Goal: Task Accomplishment & Management: Use online tool/utility

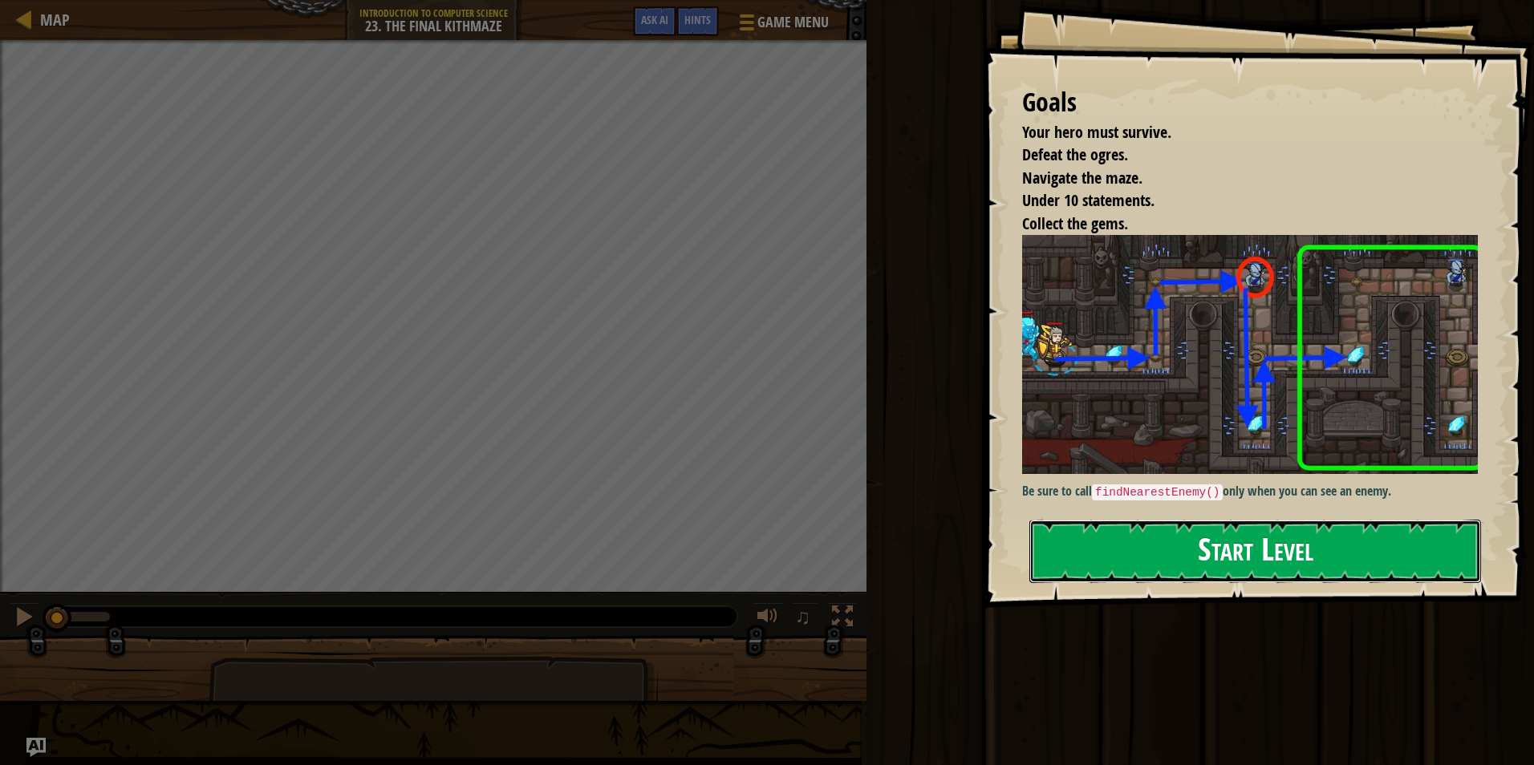
click at [1196, 565] on button "Start Level" at bounding box center [1255, 551] width 452 height 63
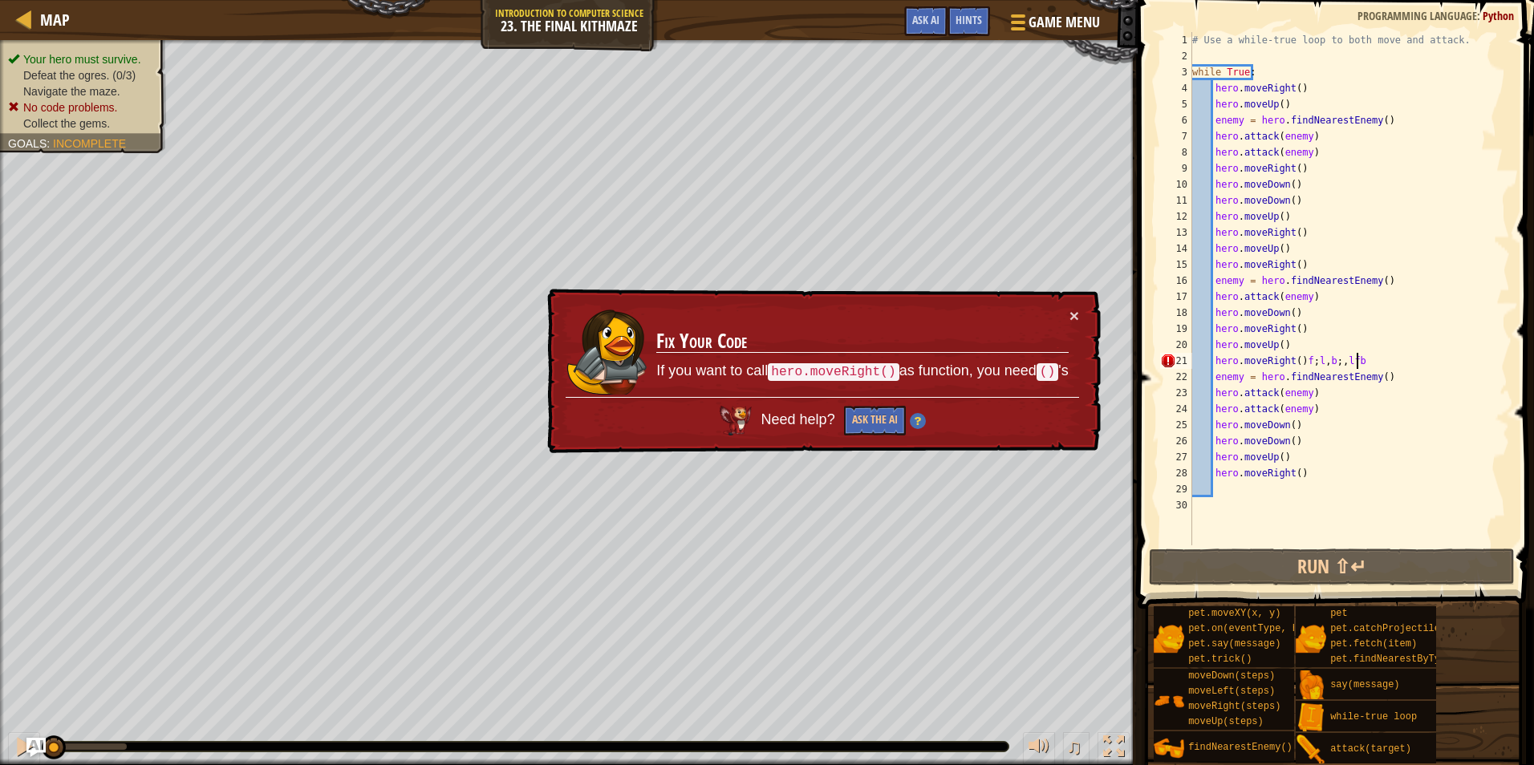
click at [1416, 367] on div "# Use a while-true loop to both move and attack. while True : hero . moveRight …" at bounding box center [1349, 304] width 321 height 545
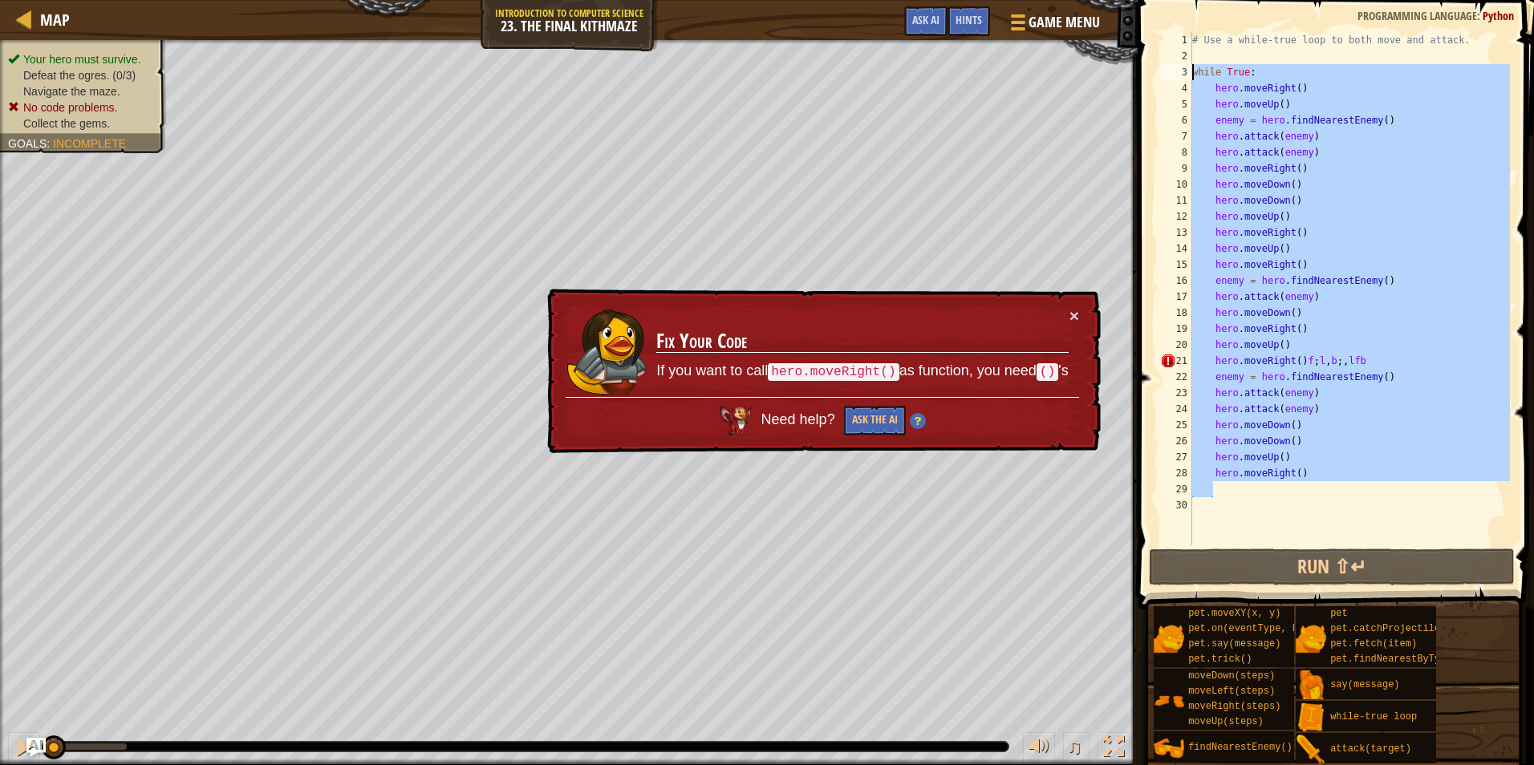
drag, startPoint x: 1368, startPoint y: 487, endPoint x: 1185, endPoint y: 75, distance: 450.3
click at [1185, 75] on div "hero.moveRight()f;l,b;,lfb 1 2 3 4 5 6 7 8 9 10 11 12 13 14 15 16 17 18 19 20 2…" at bounding box center [1333, 288] width 353 height 513
type textarea "while True: hero.moveRight()"
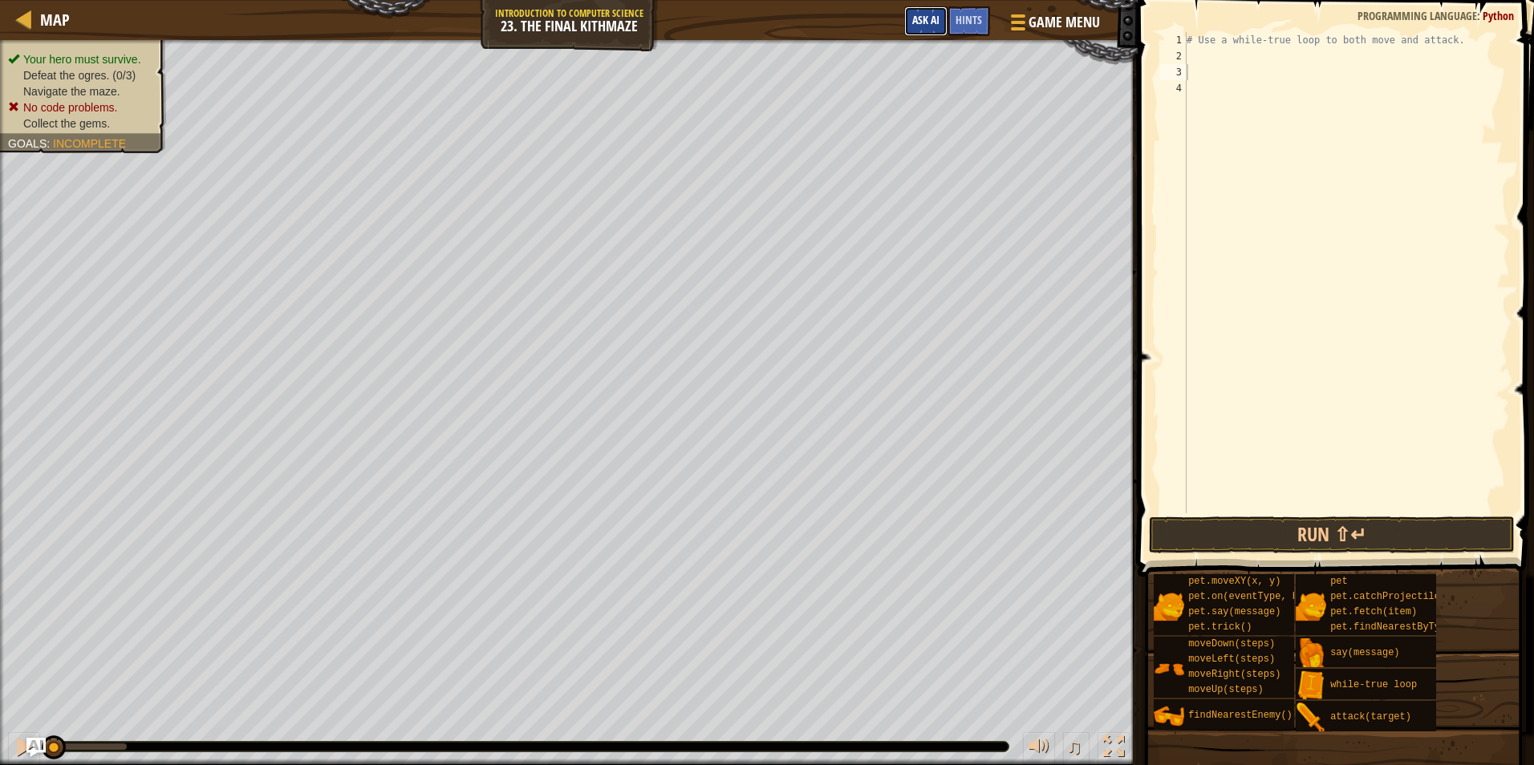
click at [932, 11] on button "Ask AI" at bounding box center [925, 21] width 43 height 30
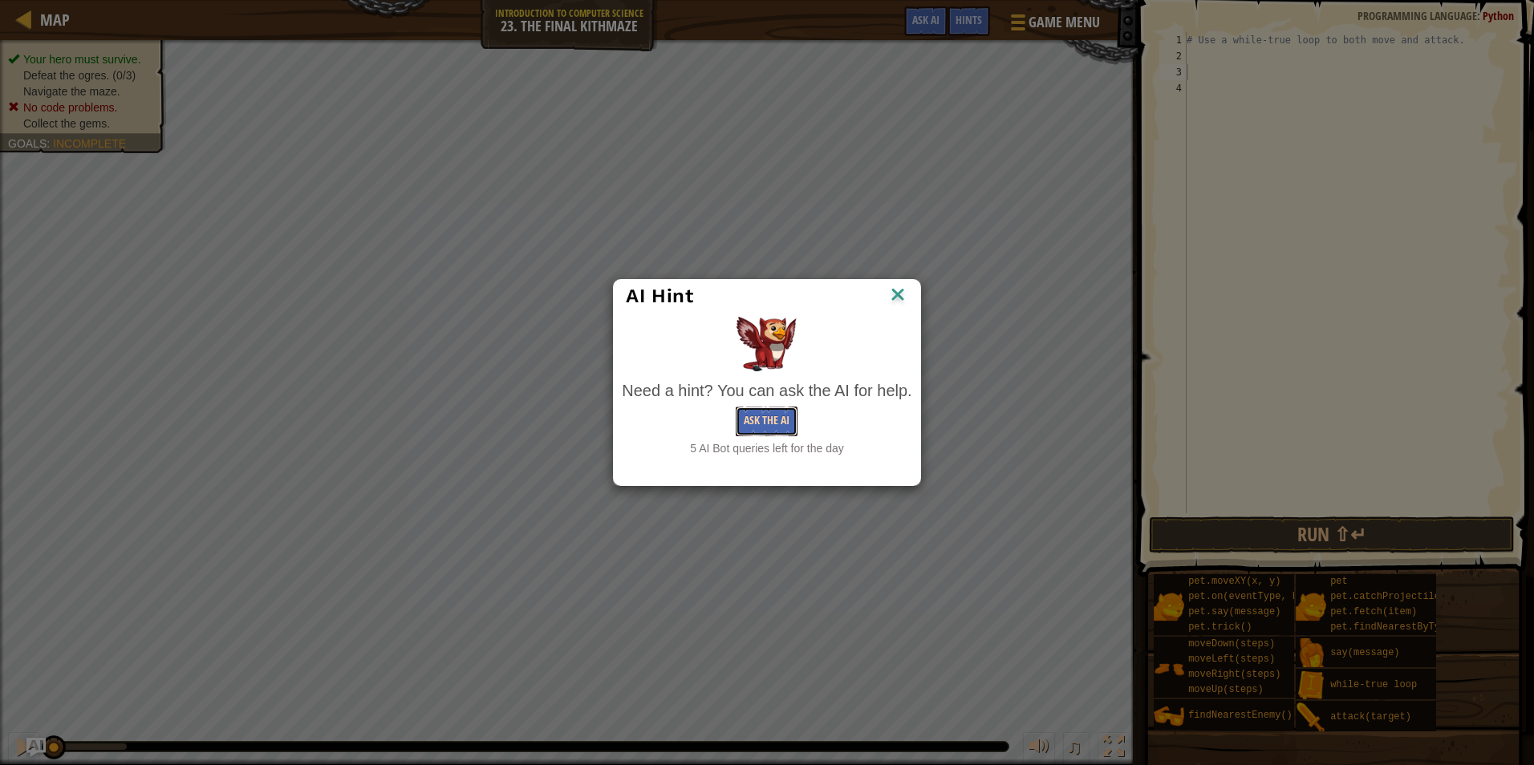
click at [788, 424] on button "Ask the AI" at bounding box center [766, 422] width 62 height 30
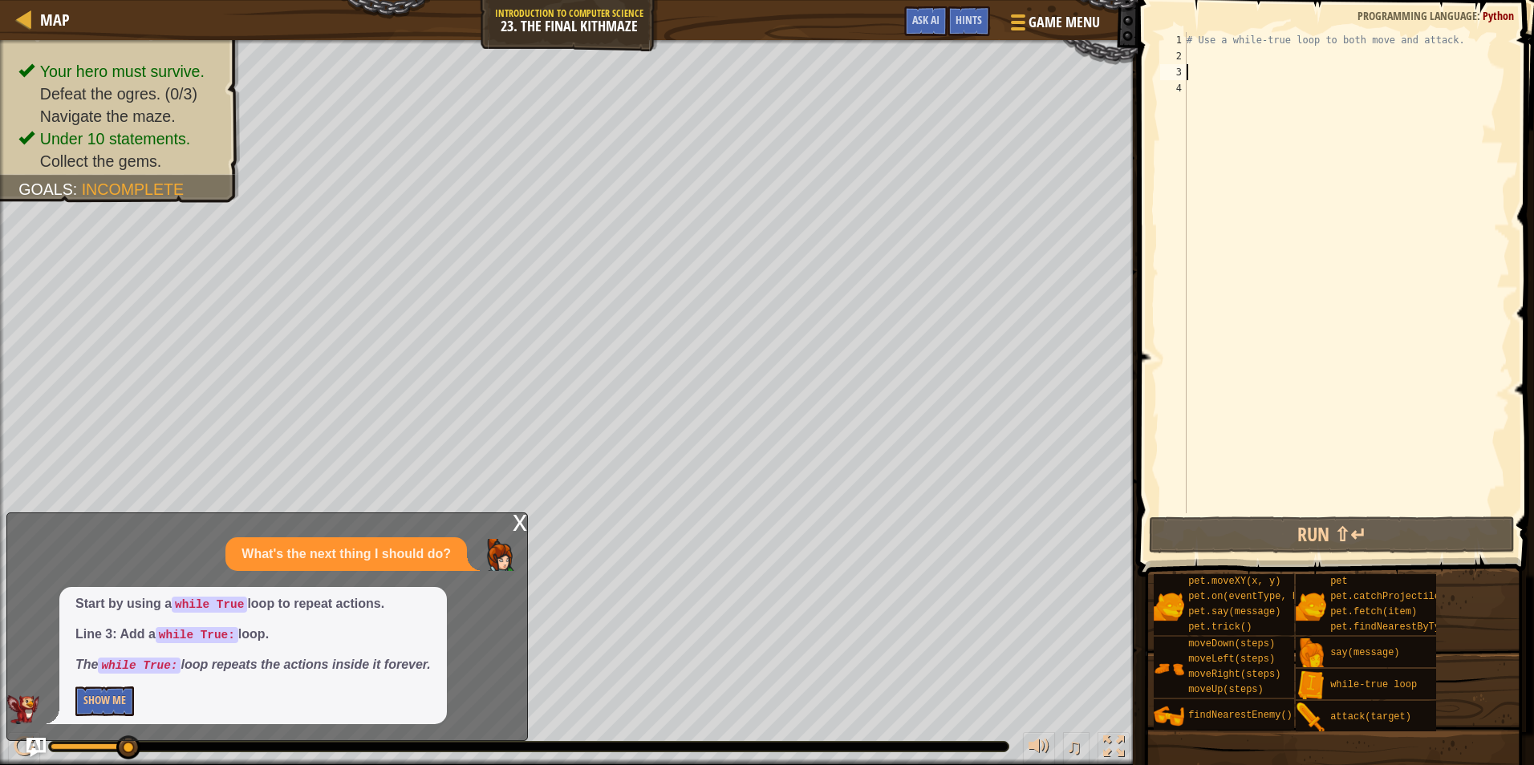
type textarea "w"
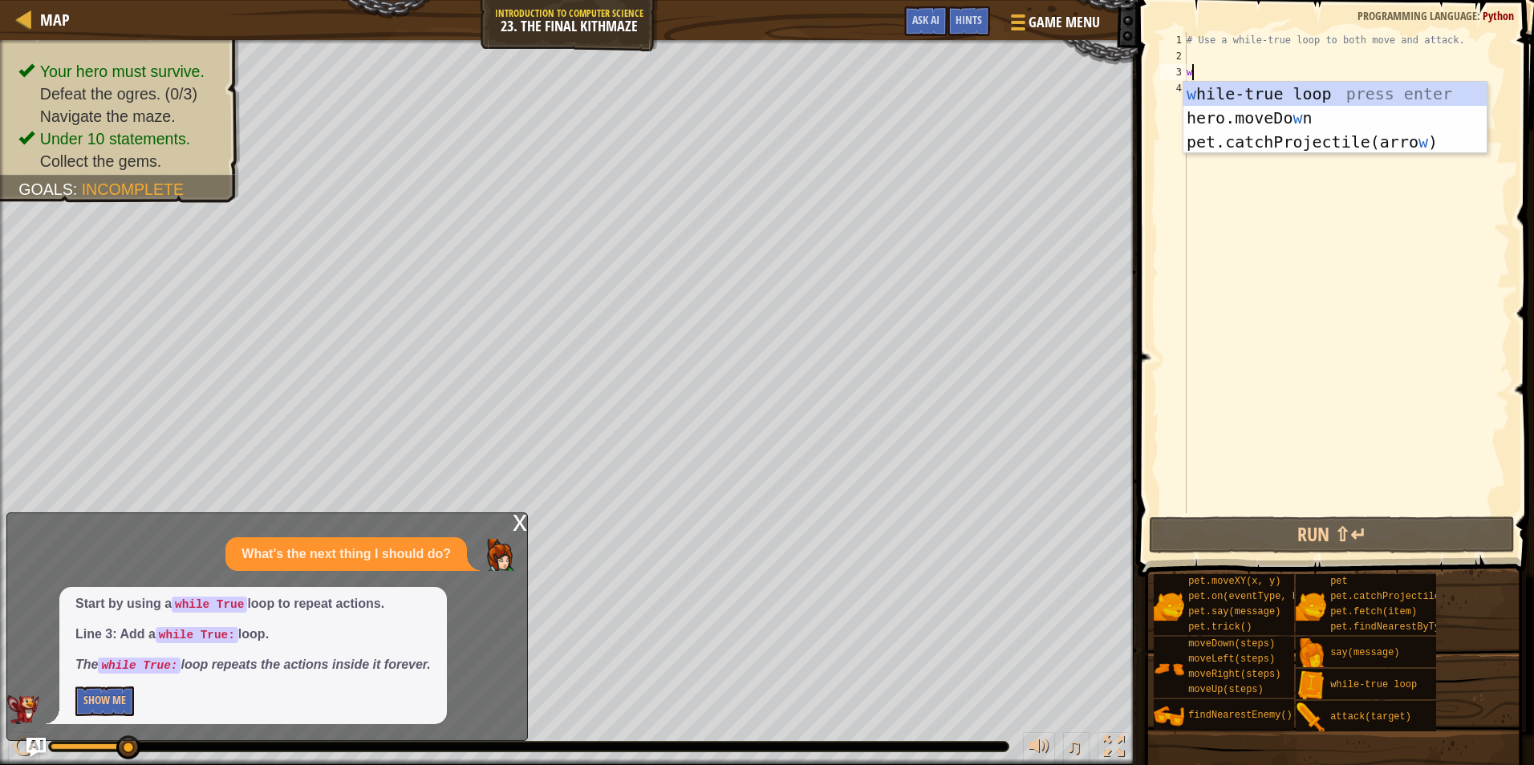
scroll to position [7, 0]
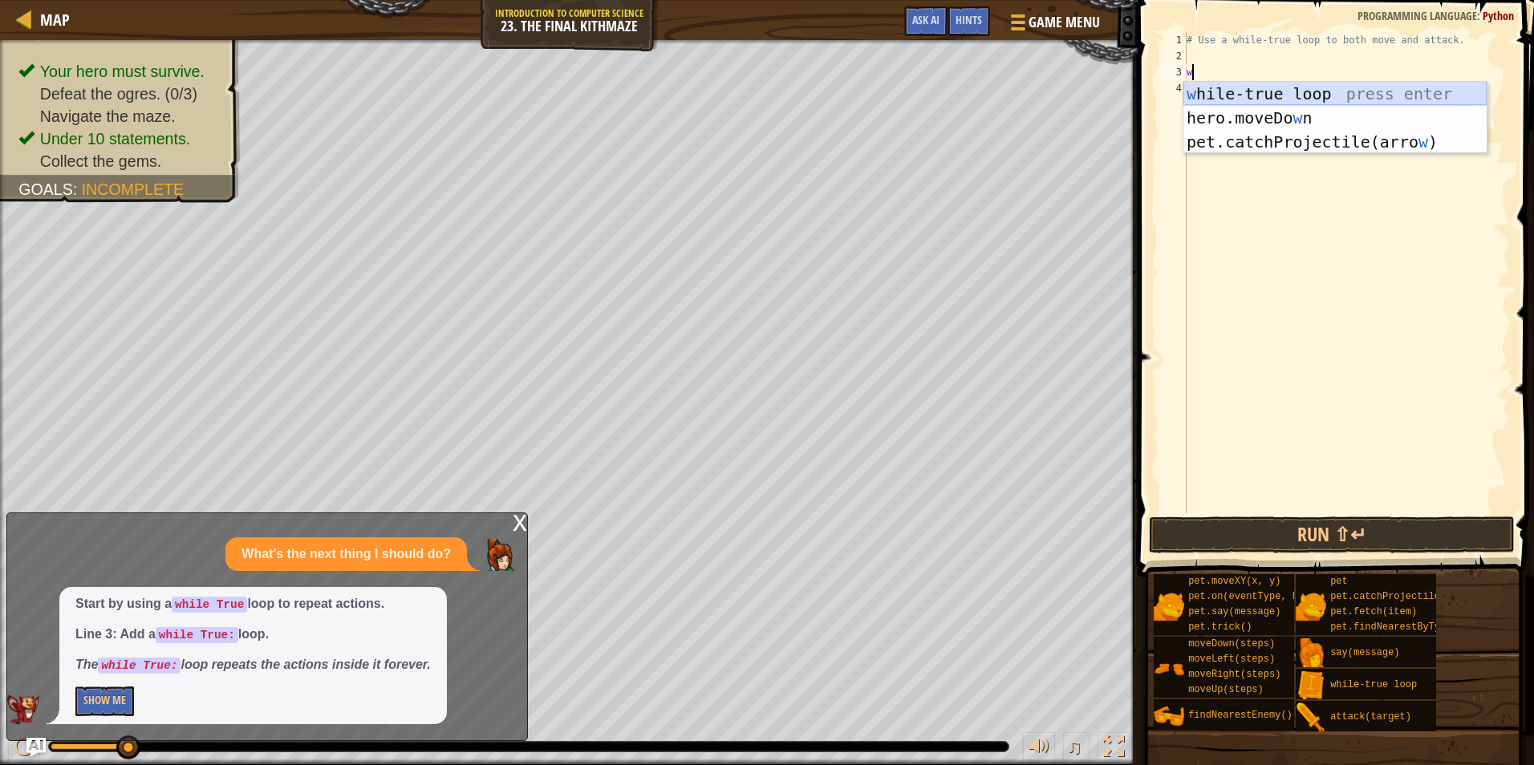
drag, startPoint x: 1246, startPoint y: 92, endPoint x: 1208, endPoint y: 183, distance: 98.2
click at [1242, 93] on div "w [PERSON_NAME]-true loop press enter hero.moveDo w n press enter pet.catchProj…" at bounding box center [1334, 142] width 303 height 120
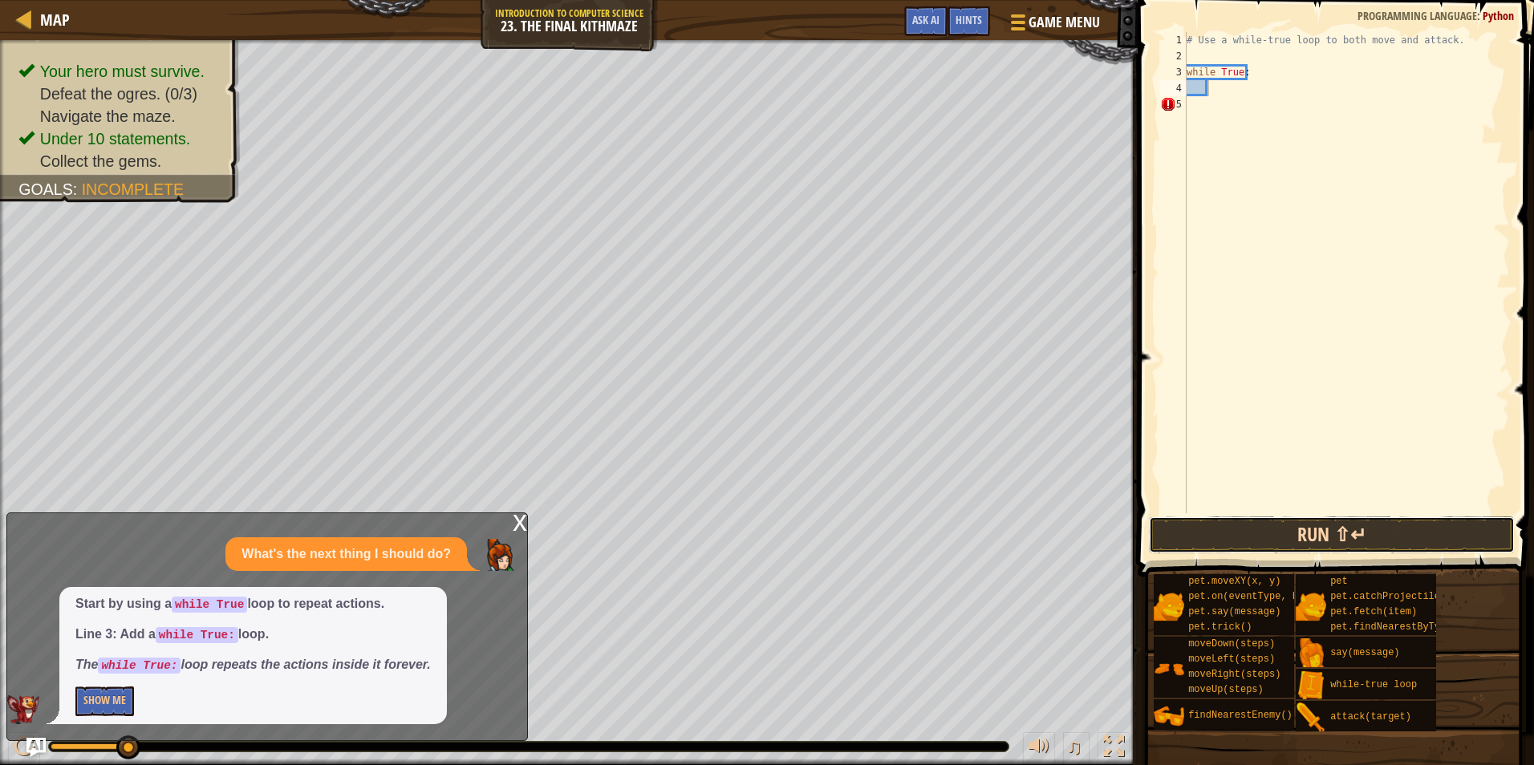
click at [1185, 521] on button "Run ⇧↵" at bounding box center [1332, 535] width 366 height 37
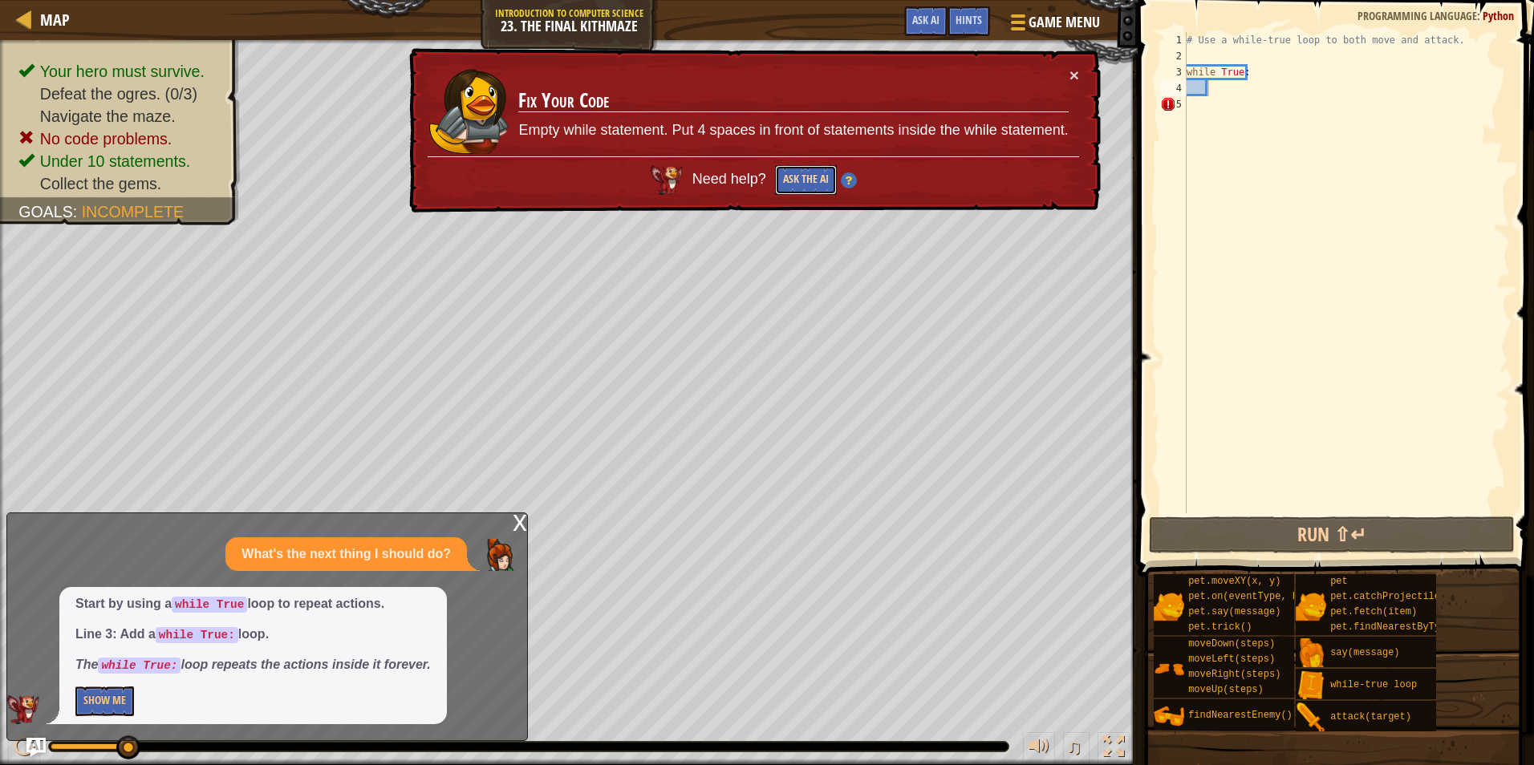
click at [812, 184] on button "Ask the AI" at bounding box center [806, 180] width 62 height 30
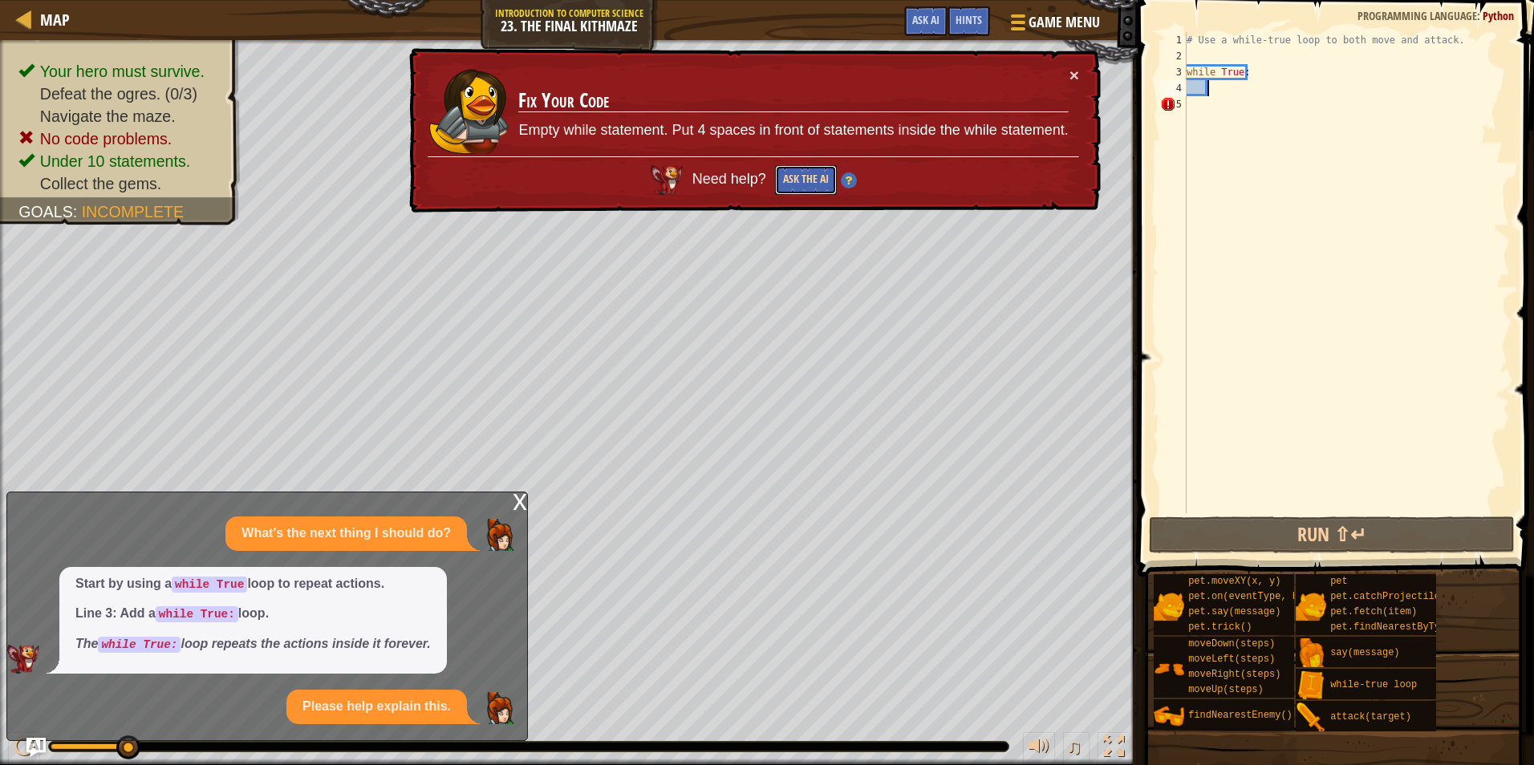
click at [813, 181] on button "Ask the AI" at bounding box center [806, 180] width 62 height 30
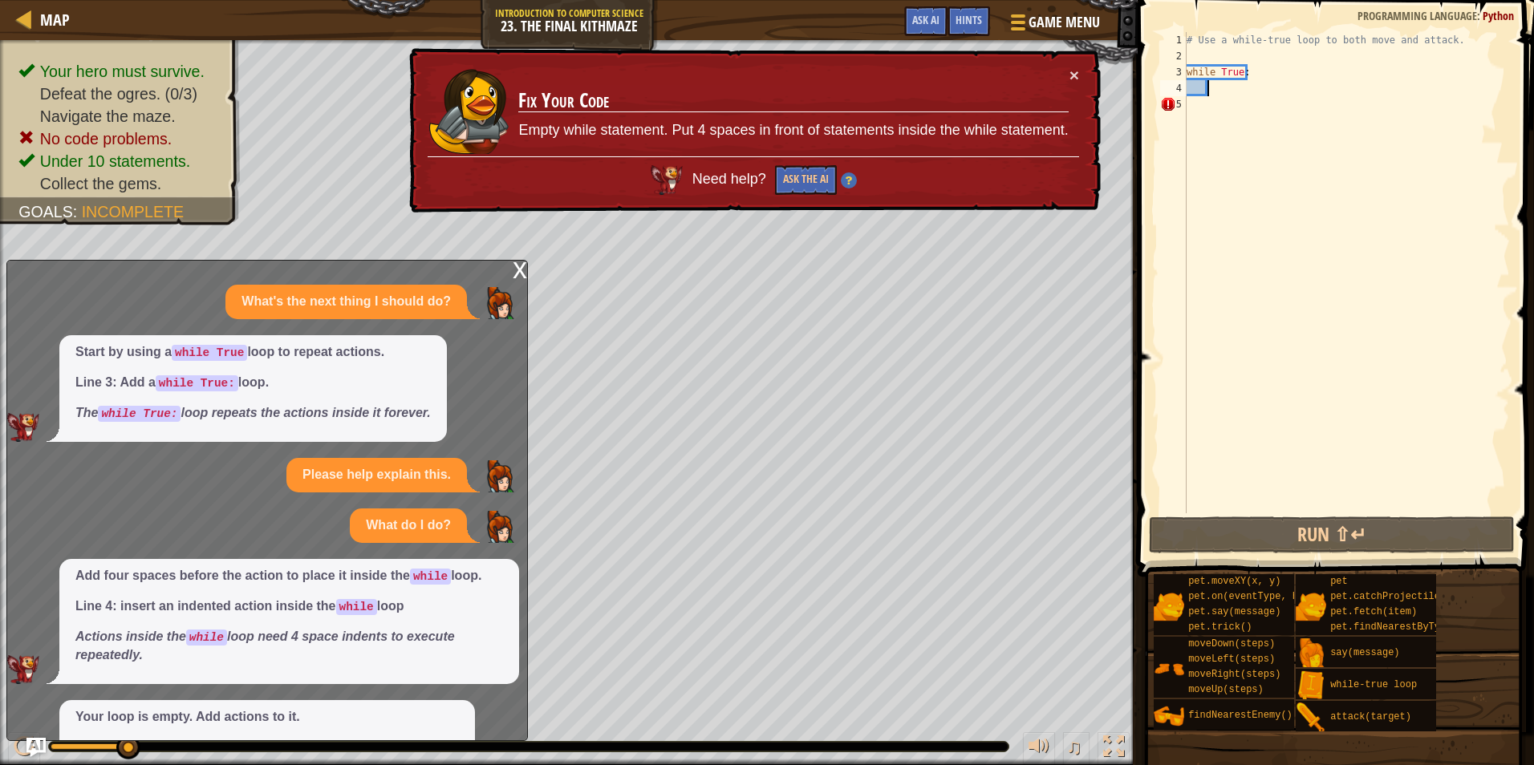
scroll to position [113, 0]
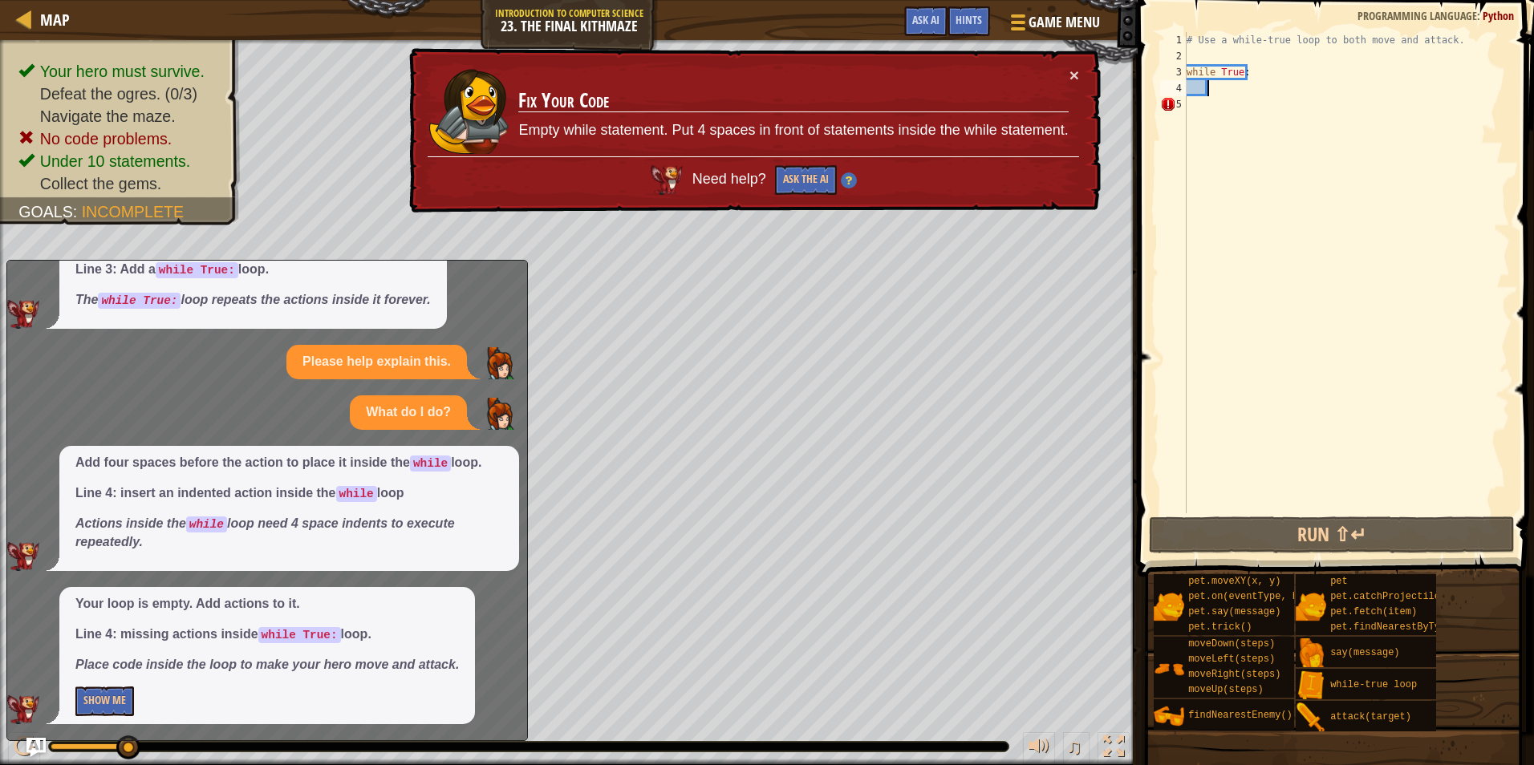
click at [1211, 87] on div "# Use a while-true loop to both move and attack. while True :" at bounding box center [1346, 288] width 326 height 513
click at [812, 174] on button "Ask the AI" at bounding box center [806, 180] width 62 height 30
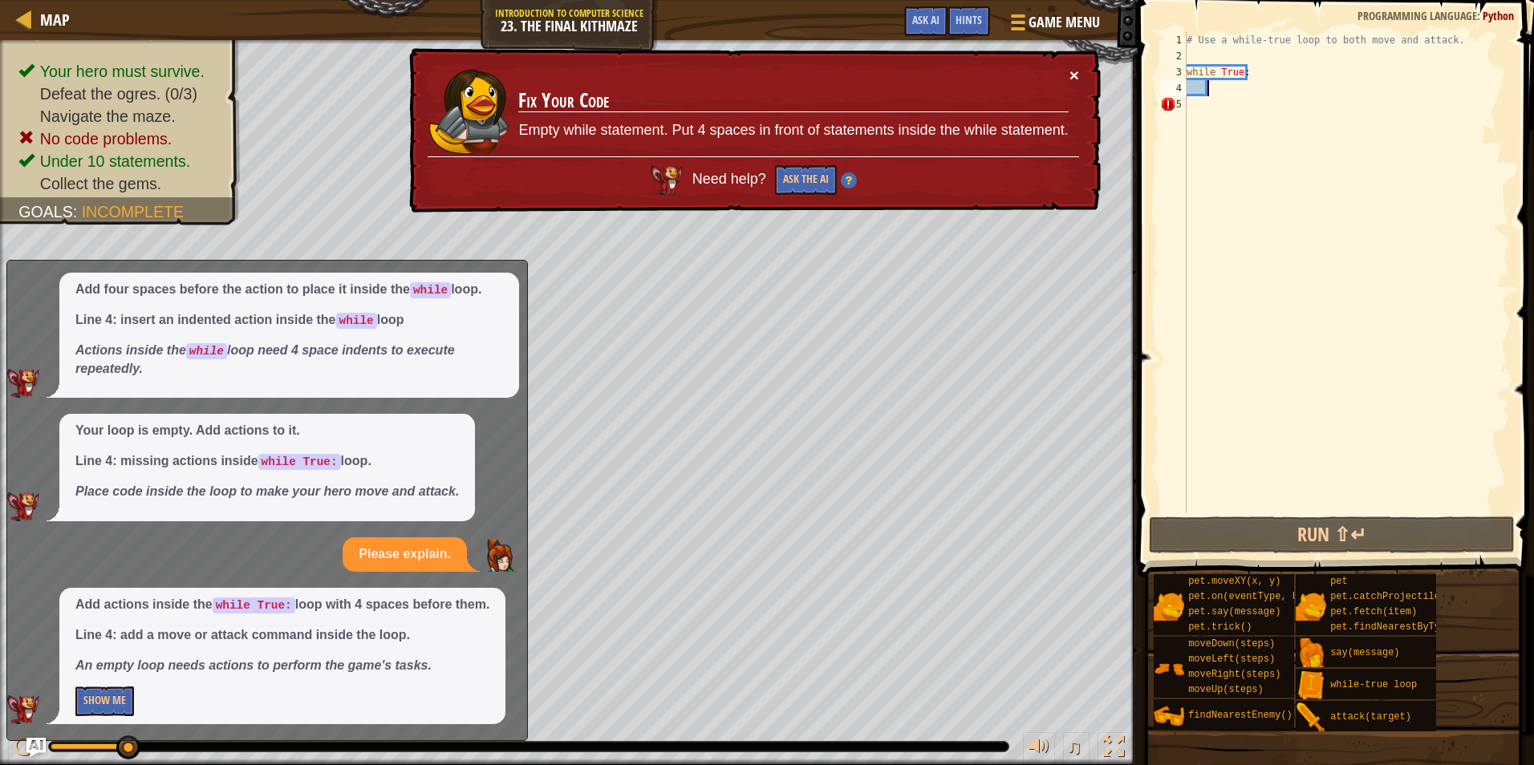
scroll to position [7, 2]
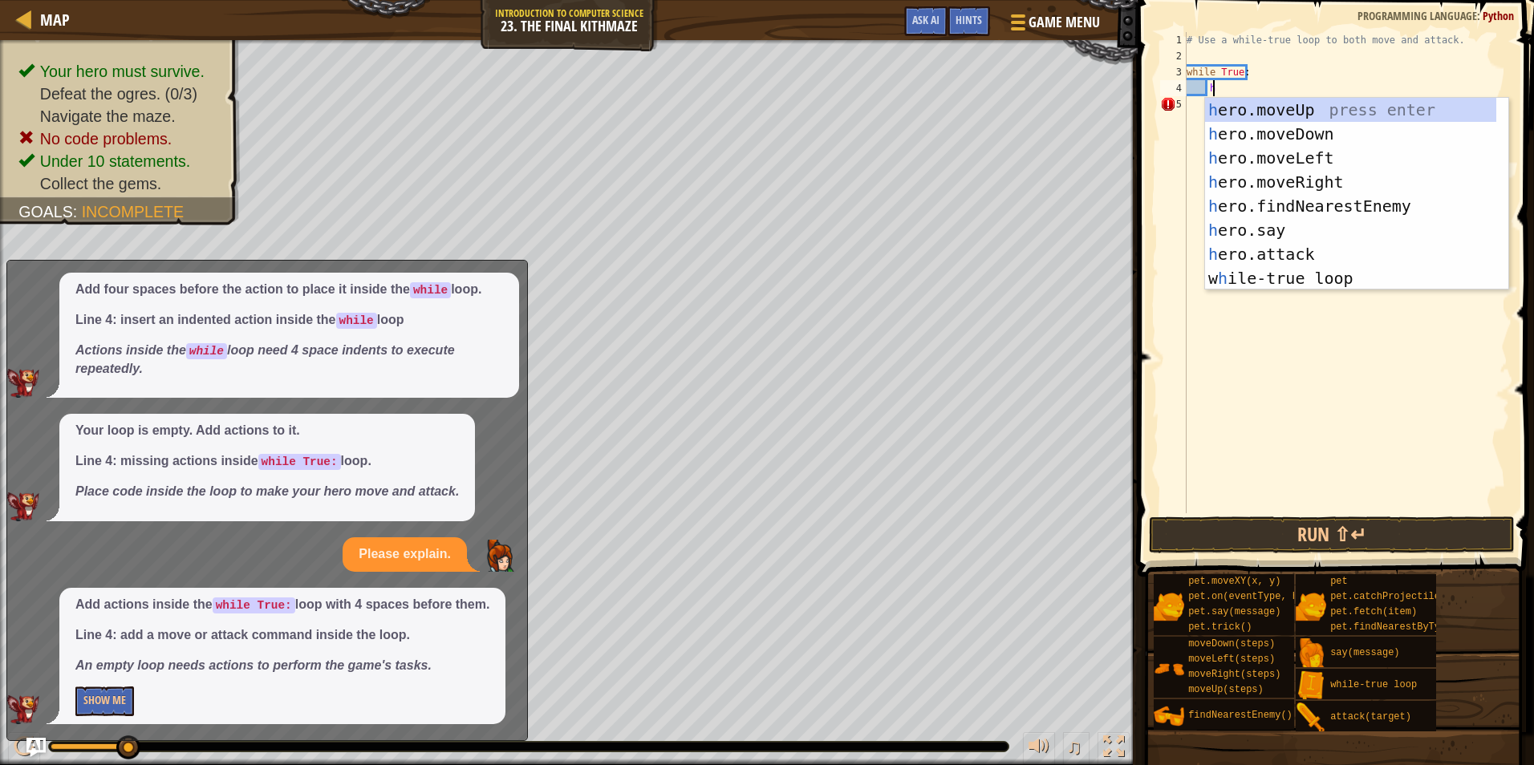
type textarea "he"
click at [1305, 178] on div "he ro.moveUp press enter he ro.moveDown press enter he ro.moveLeft press enter …" at bounding box center [1350, 218] width 291 height 241
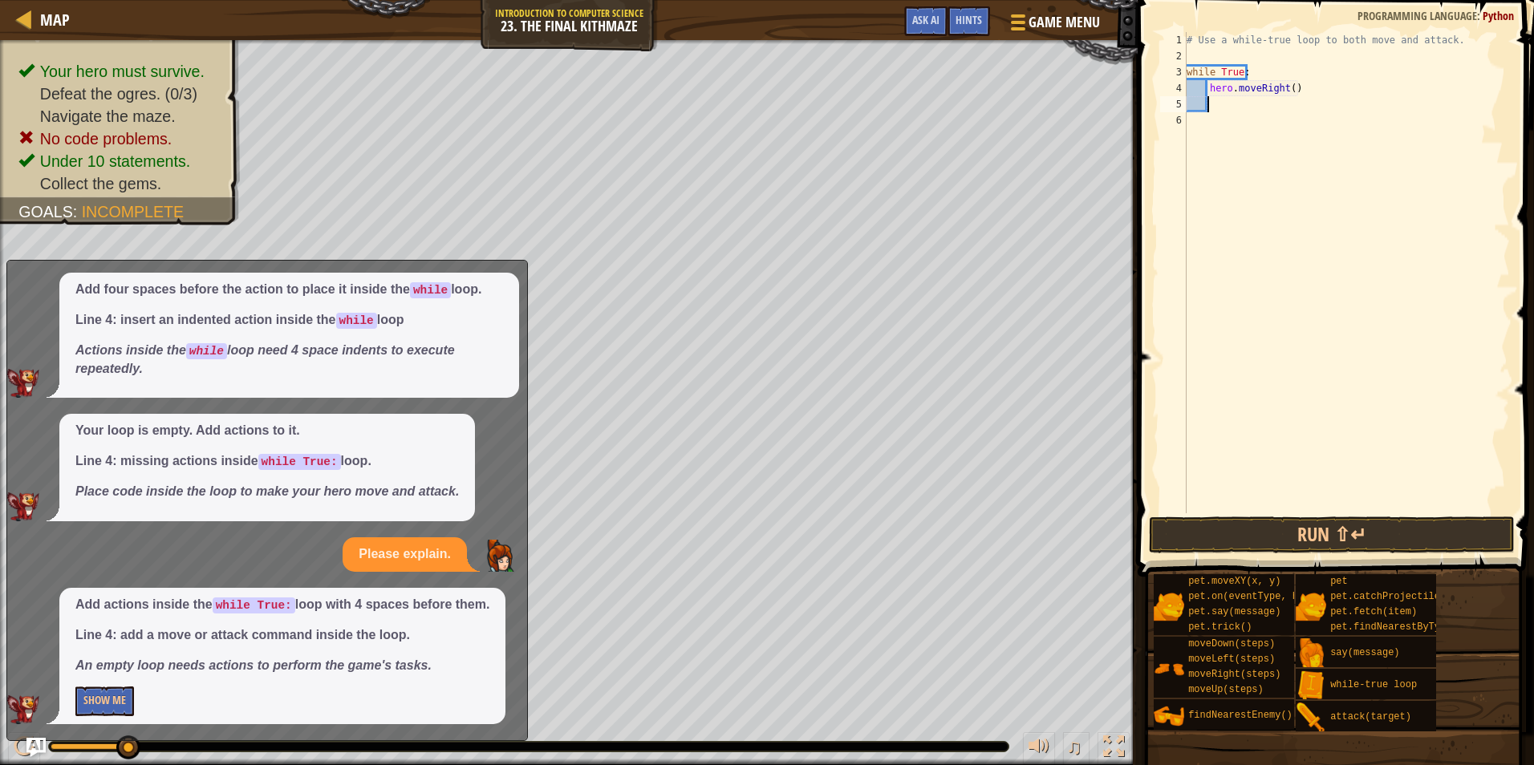
scroll to position [7, 1]
click at [1307, 545] on button "Run ⇧↵" at bounding box center [1332, 535] width 366 height 37
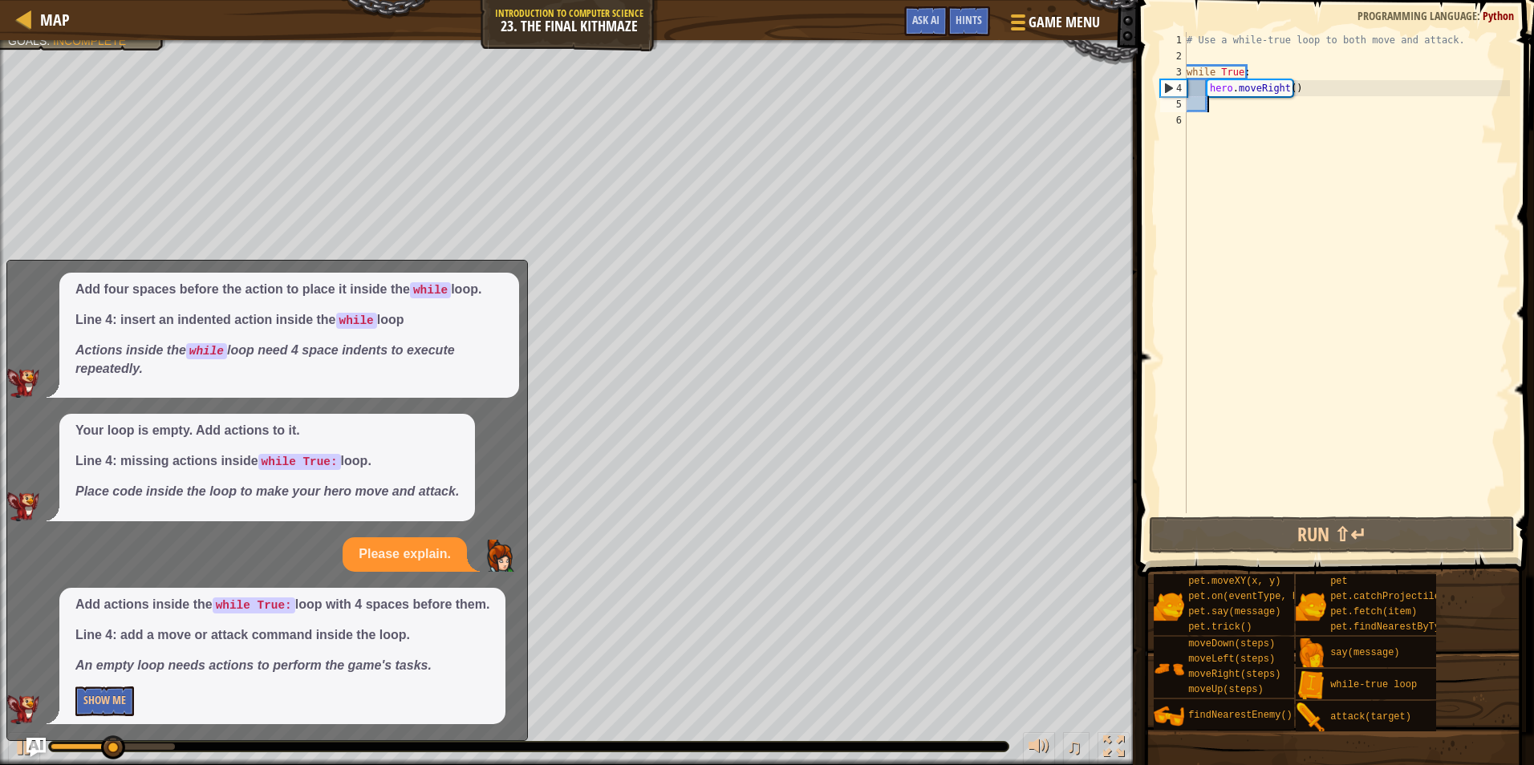
type textarea "h"
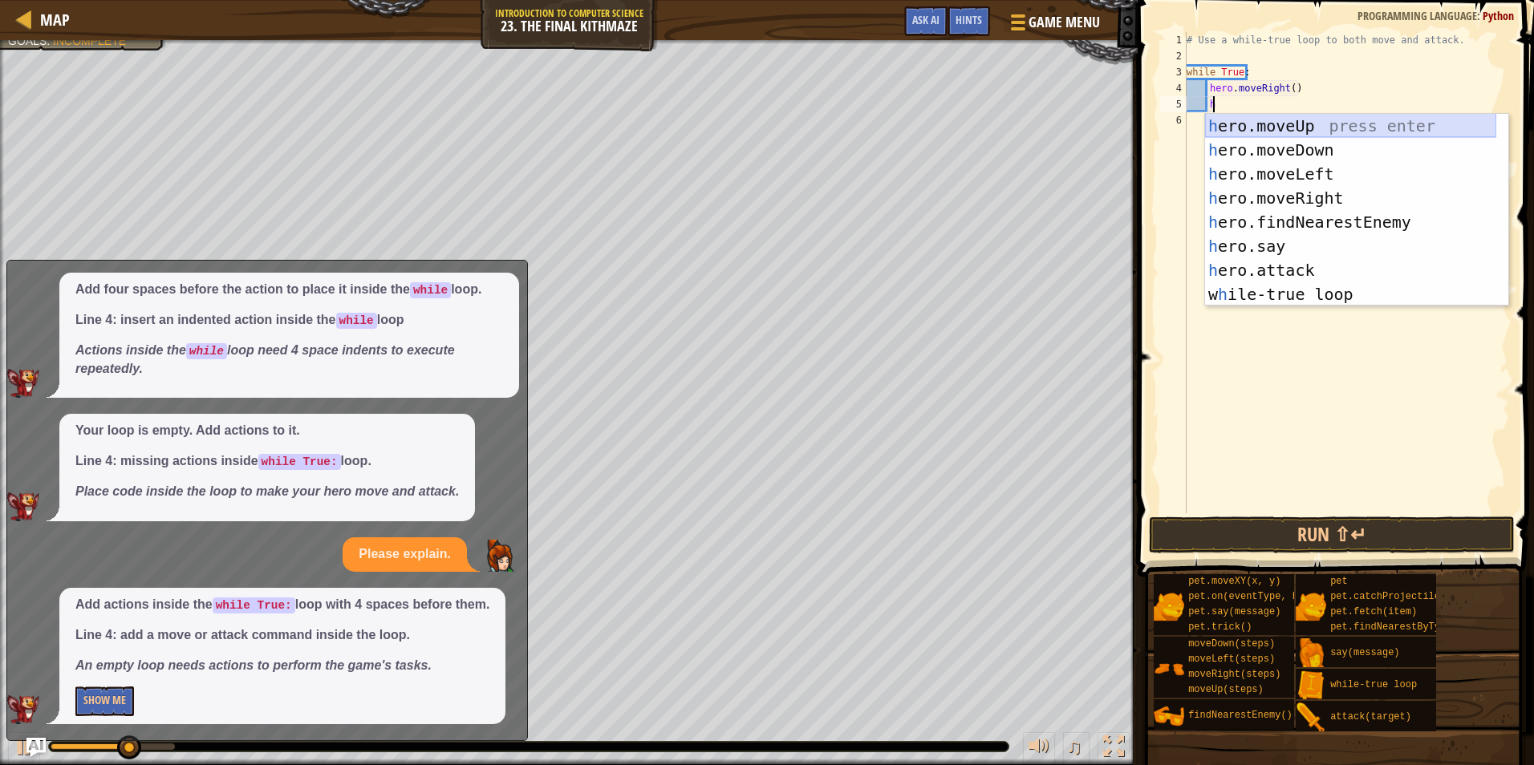
click at [1260, 128] on div "h ero.moveUp press enter h ero.moveDown press enter h ero.moveLeft press enter …" at bounding box center [1350, 234] width 291 height 241
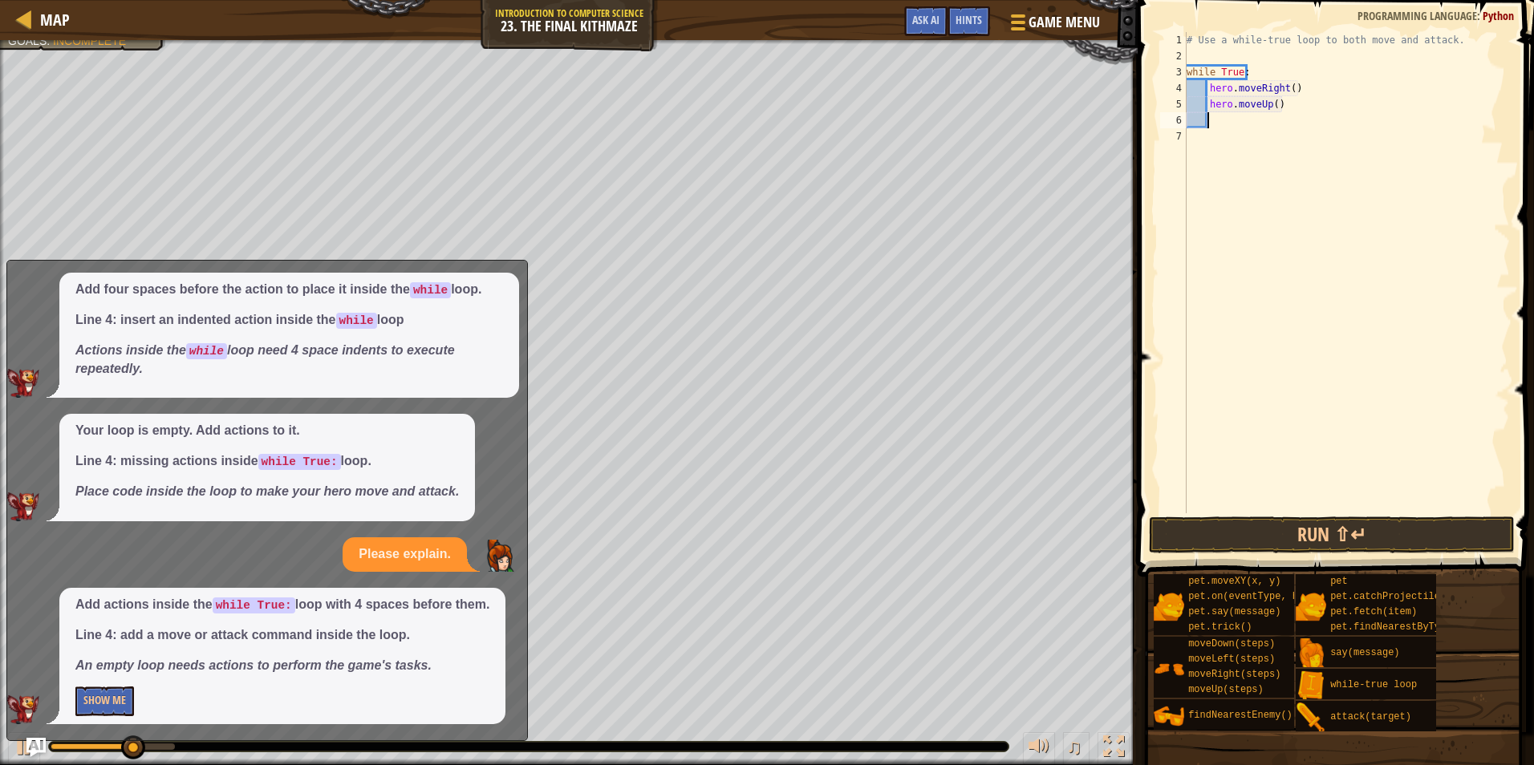
scroll to position [7, 1]
click at [1240, 539] on button "Run ⇧↵" at bounding box center [1332, 535] width 366 height 37
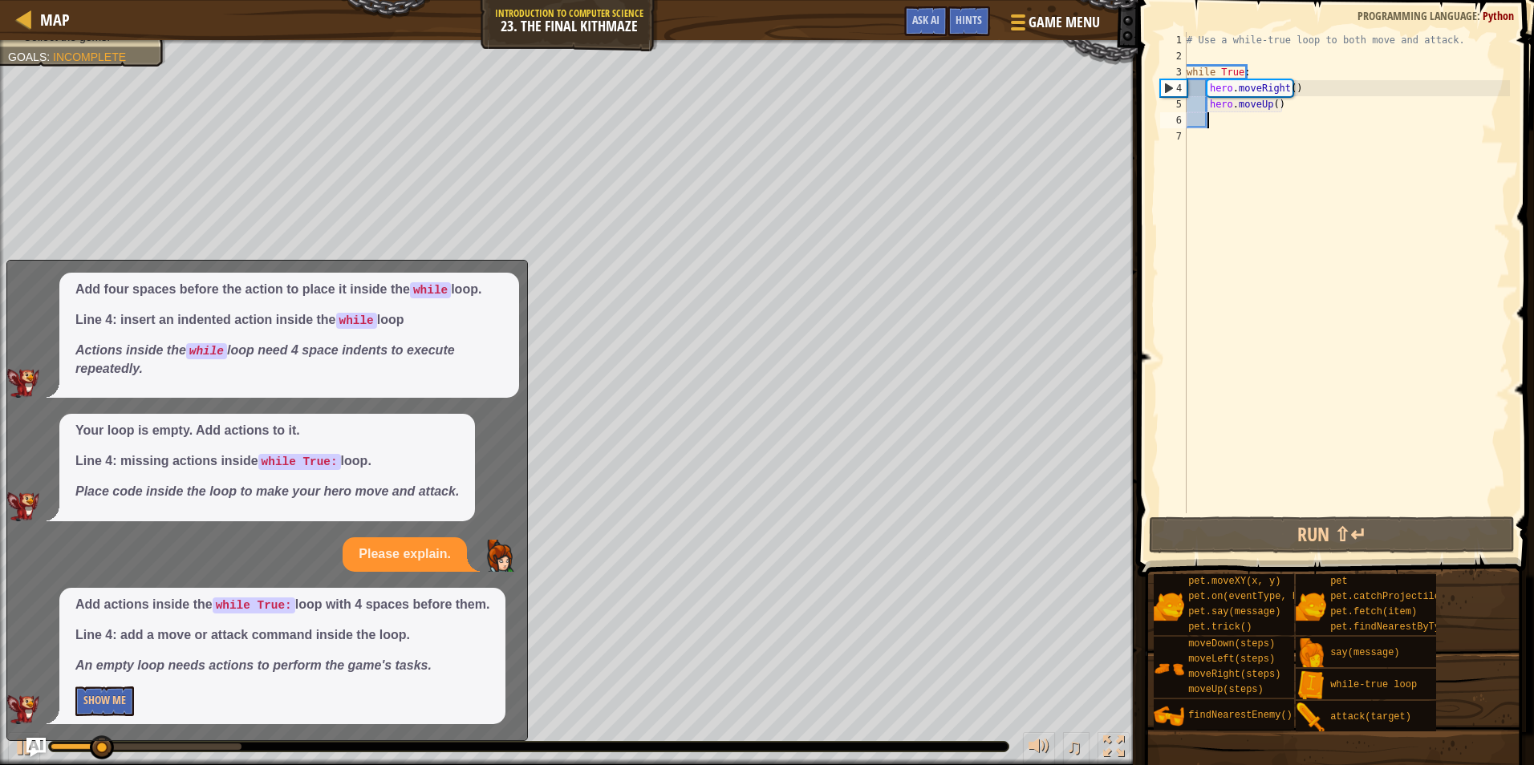
type textarea "h"
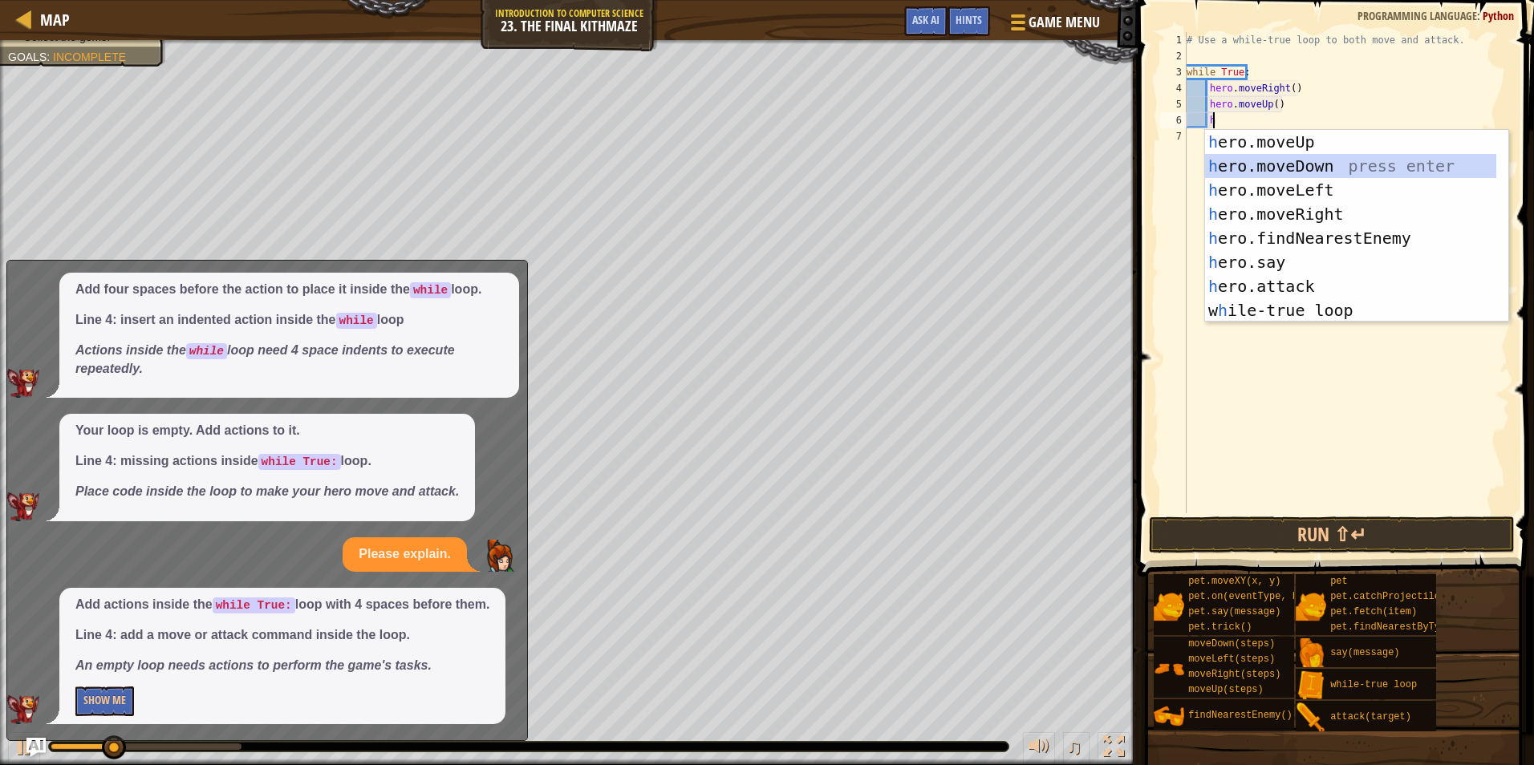
click at [1263, 172] on div "h ero.moveUp press enter h ero.moveDown press enter h ero.moveLeft press enter …" at bounding box center [1350, 250] width 291 height 241
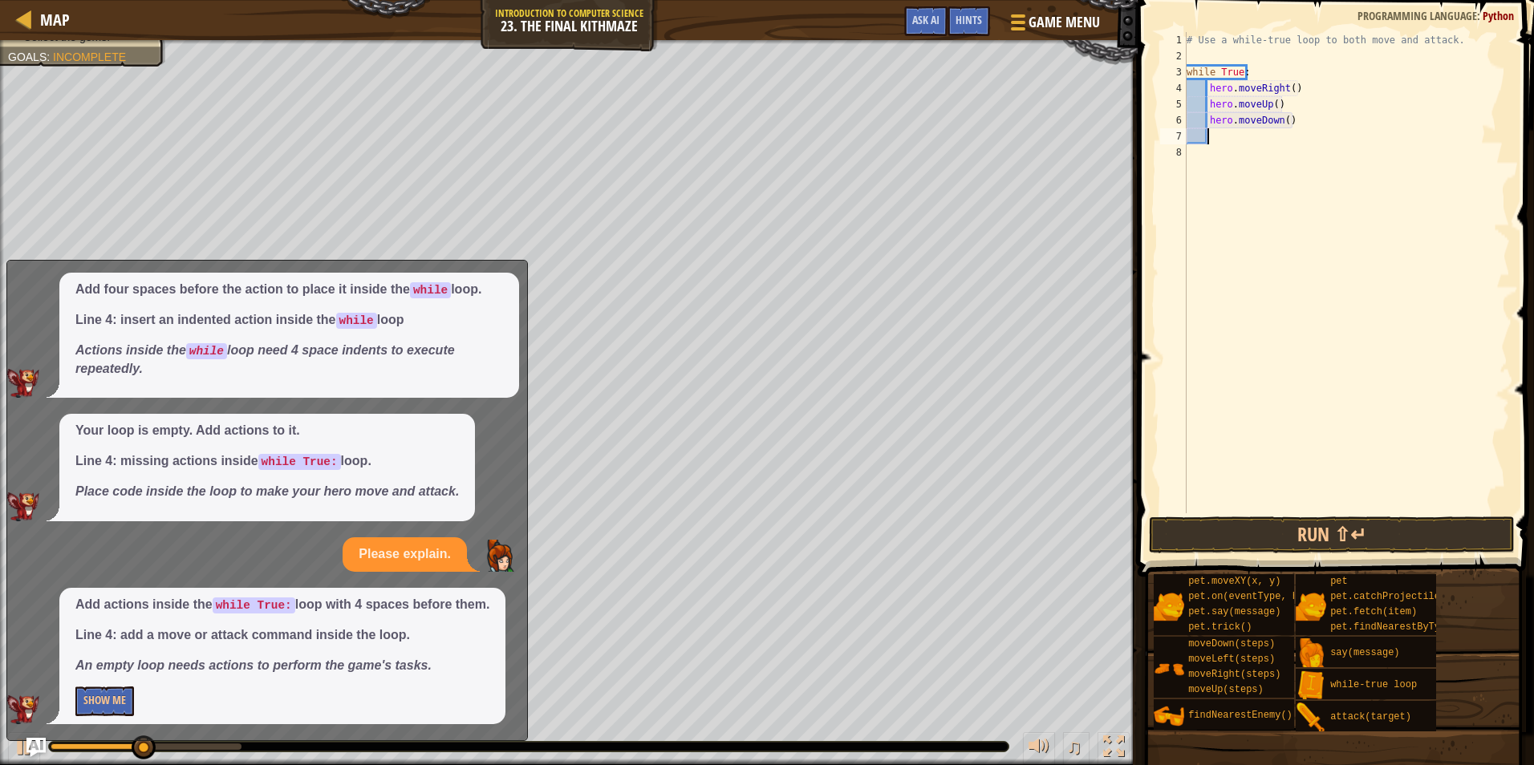
click at [1302, 126] on div "# Use a while-true loop to both move and attack. while True : hero . moveRight …" at bounding box center [1346, 288] width 326 height 513
type textarea "hero.a"
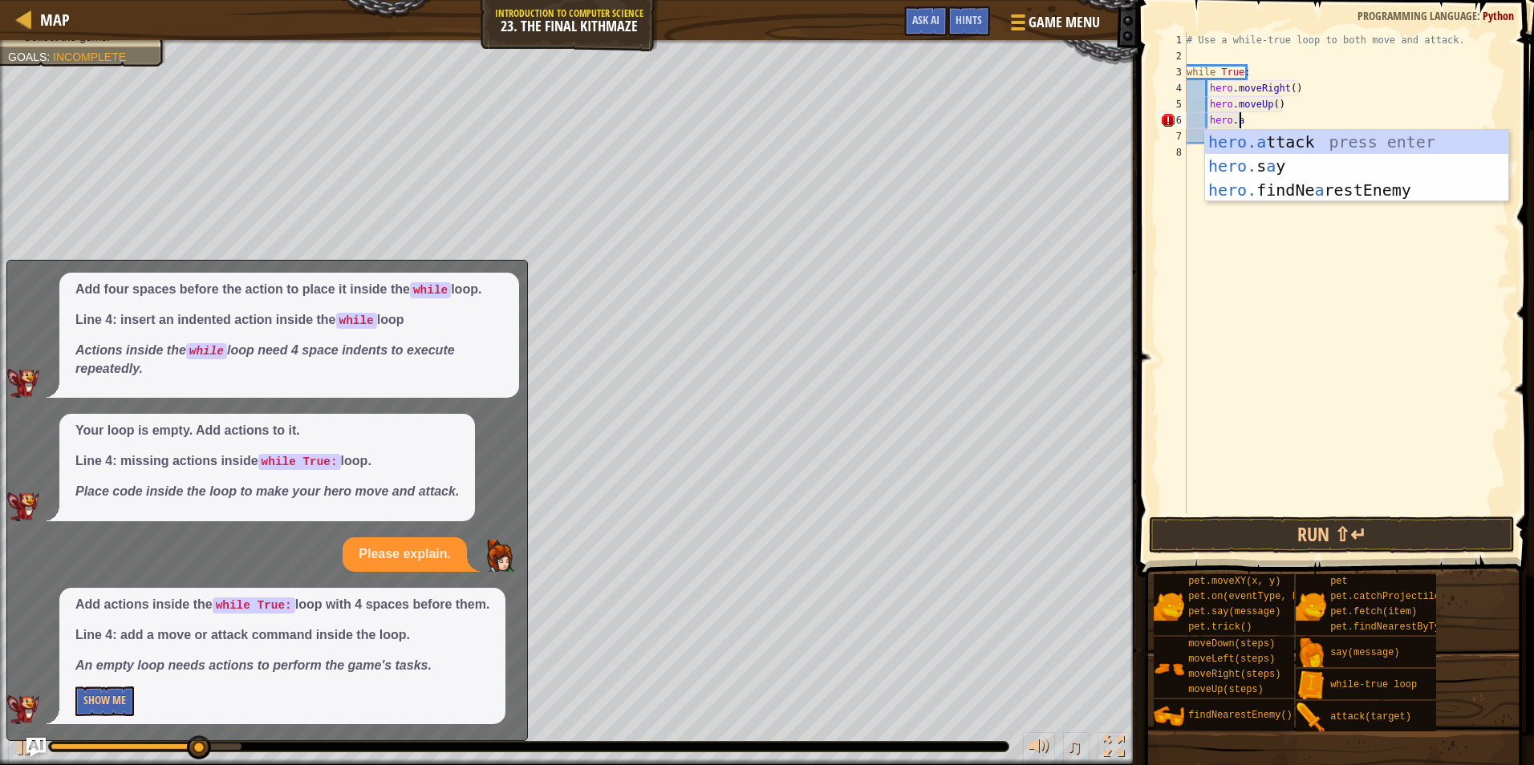
scroll to position [7, 4]
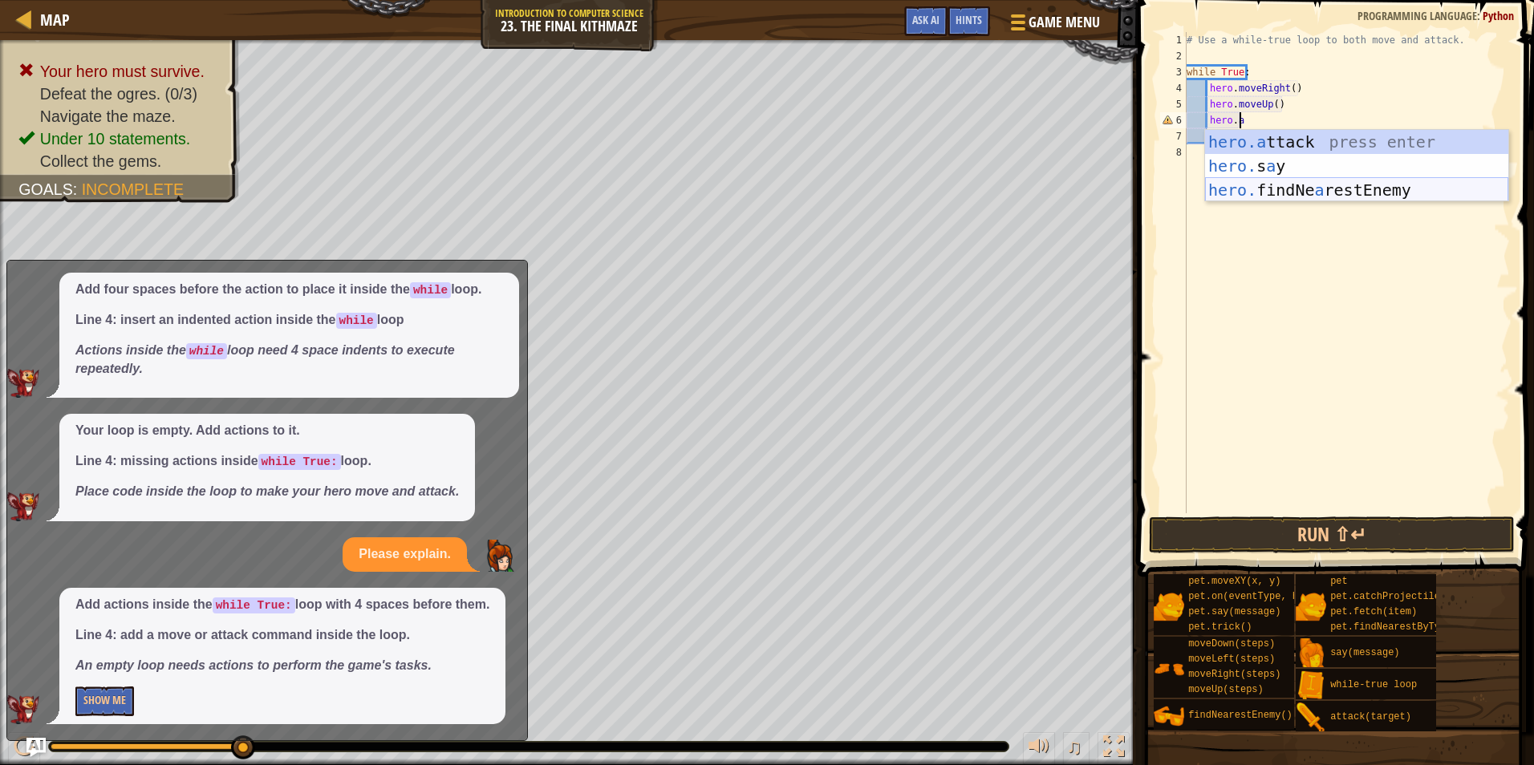
click at [1266, 185] on div "hero.a ttack press enter hero. s a y press enter hero. findNe a restEnemy press…" at bounding box center [1356, 190] width 303 height 120
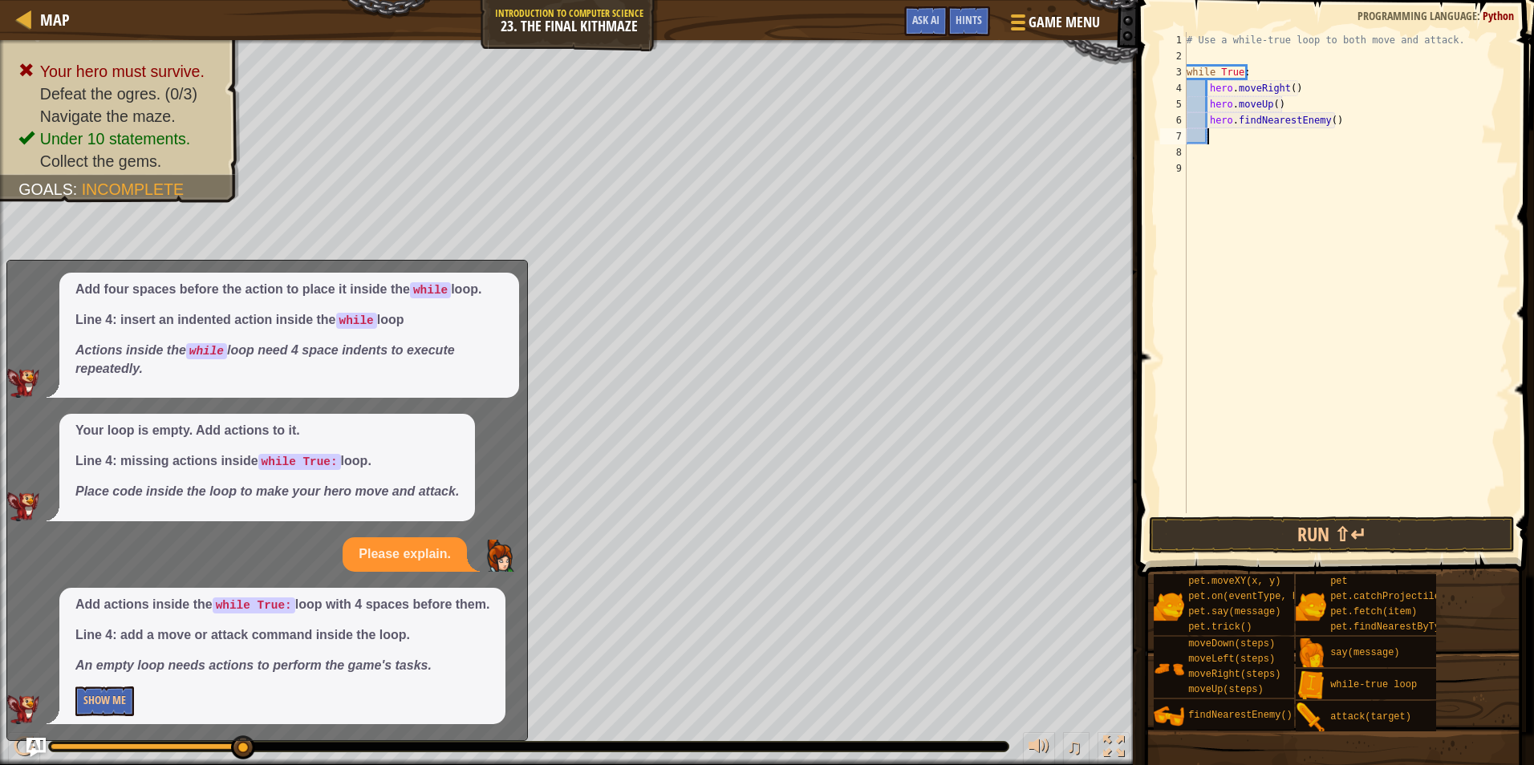
scroll to position [7, 1]
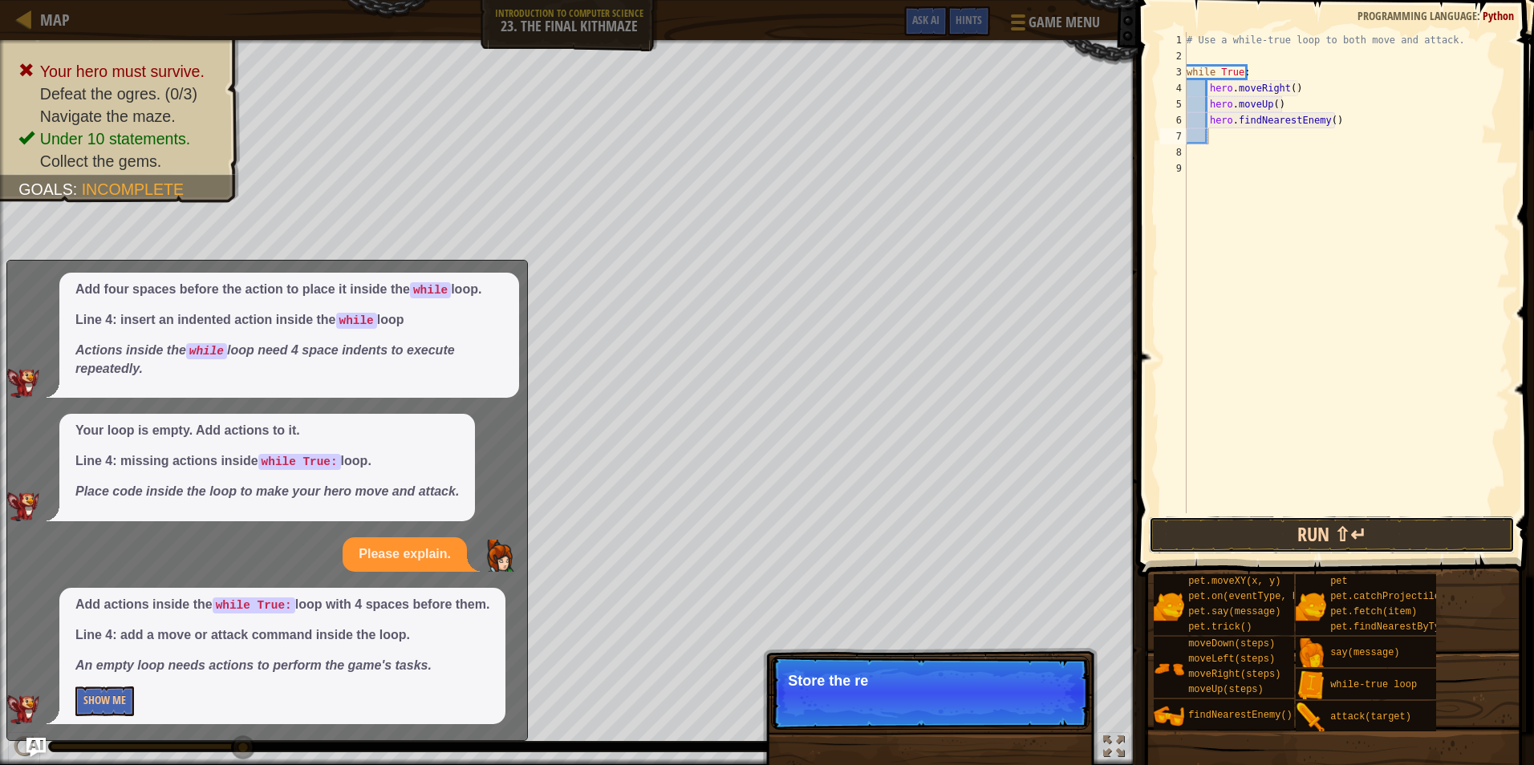
click at [1265, 547] on button "Run ⇧↵" at bounding box center [1332, 535] width 366 height 37
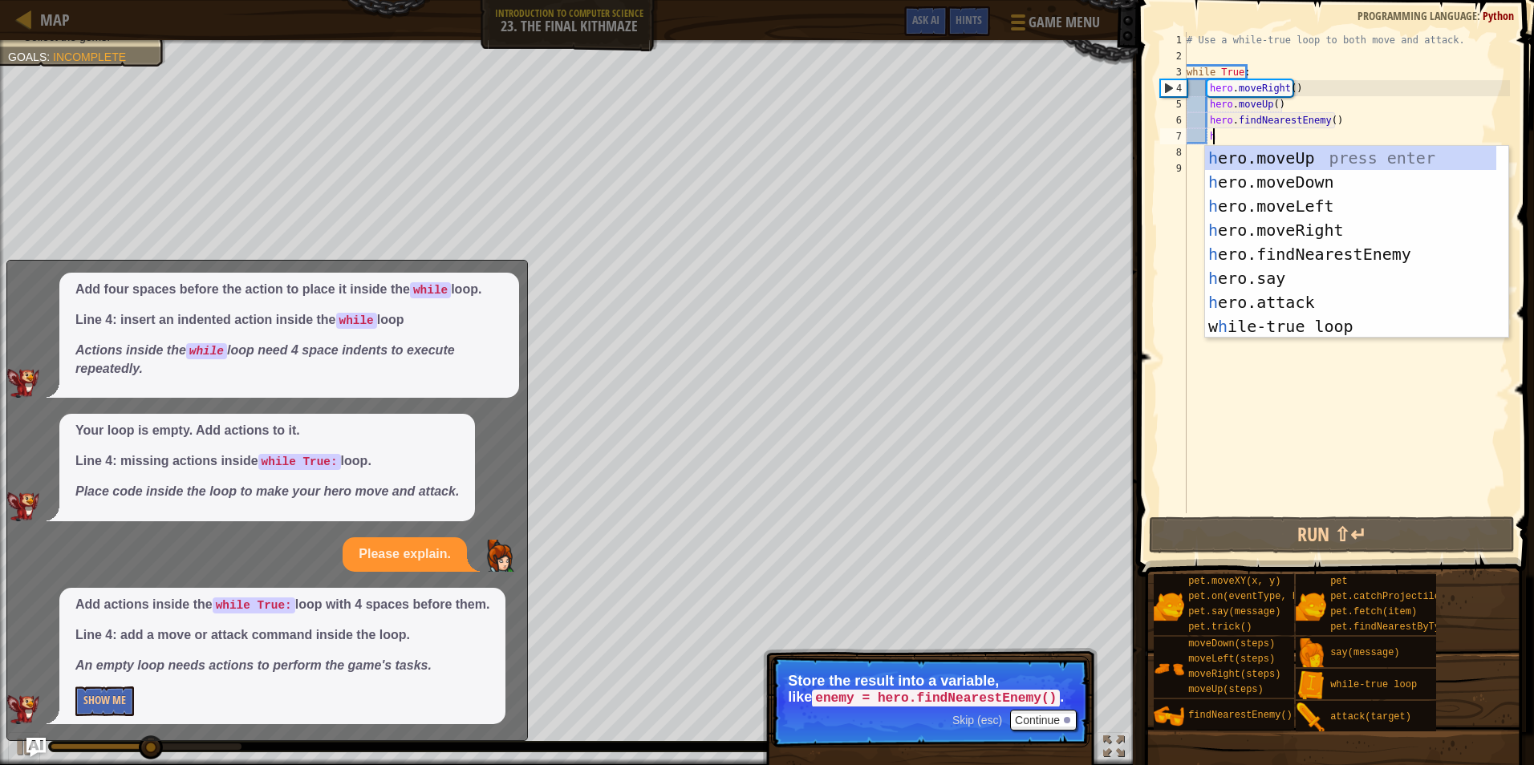
scroll to position [7, 2]
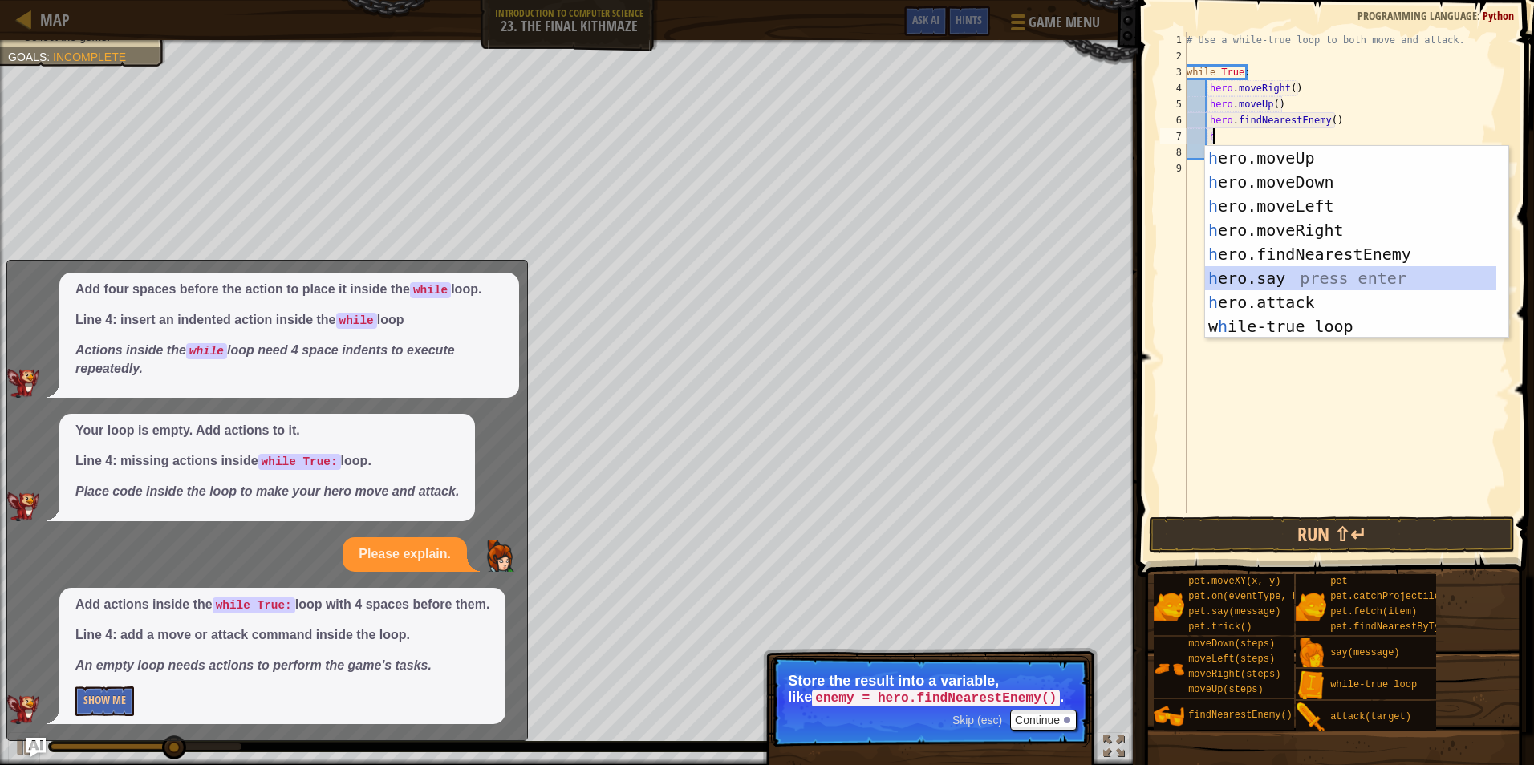
click at [1275, 290] on div "h ero.moveUp press enter h ero.moveDown press enter h ero.moveLeft press enter …" at bounding box center [1350, 266] width 291 height 241
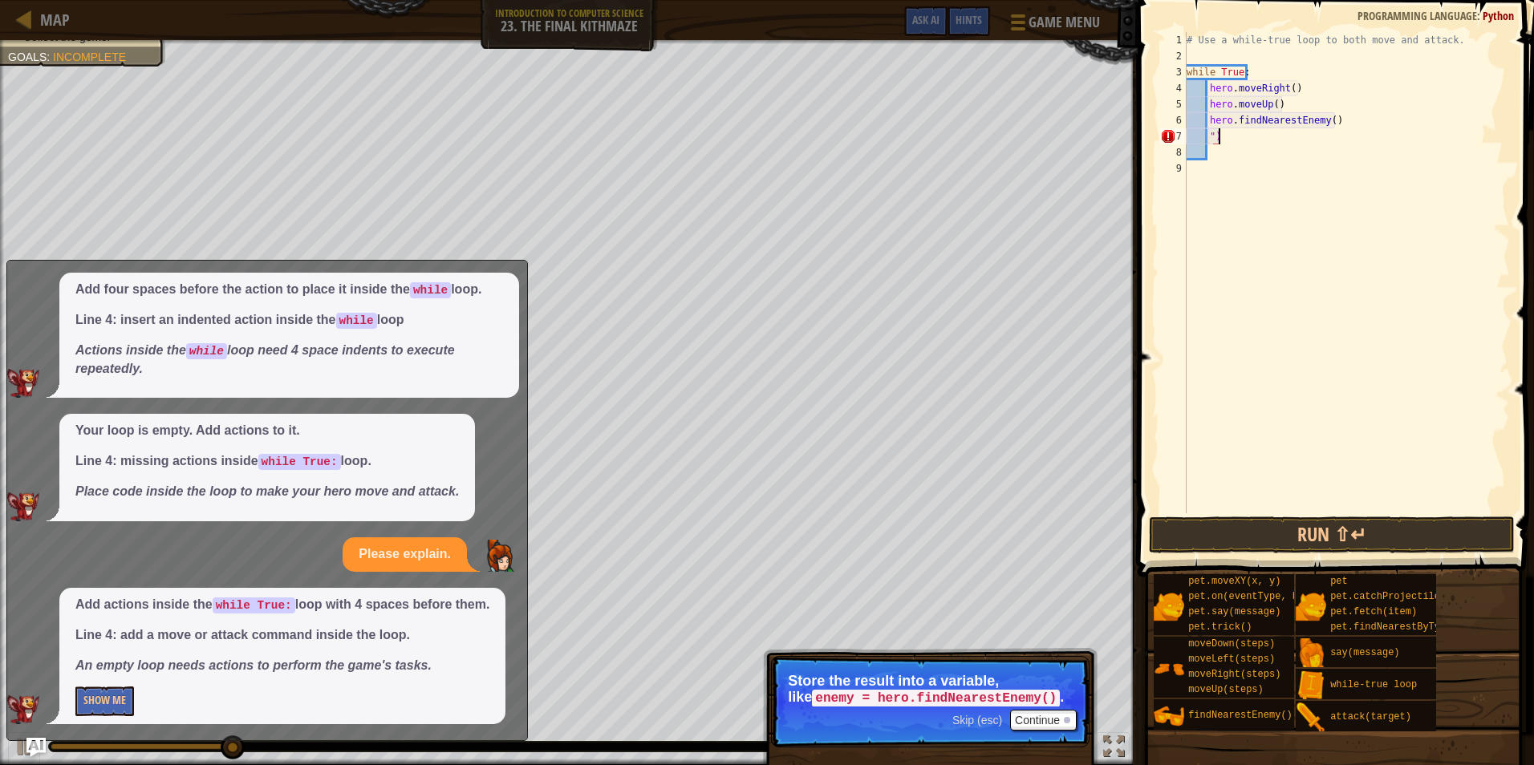
type textarea """
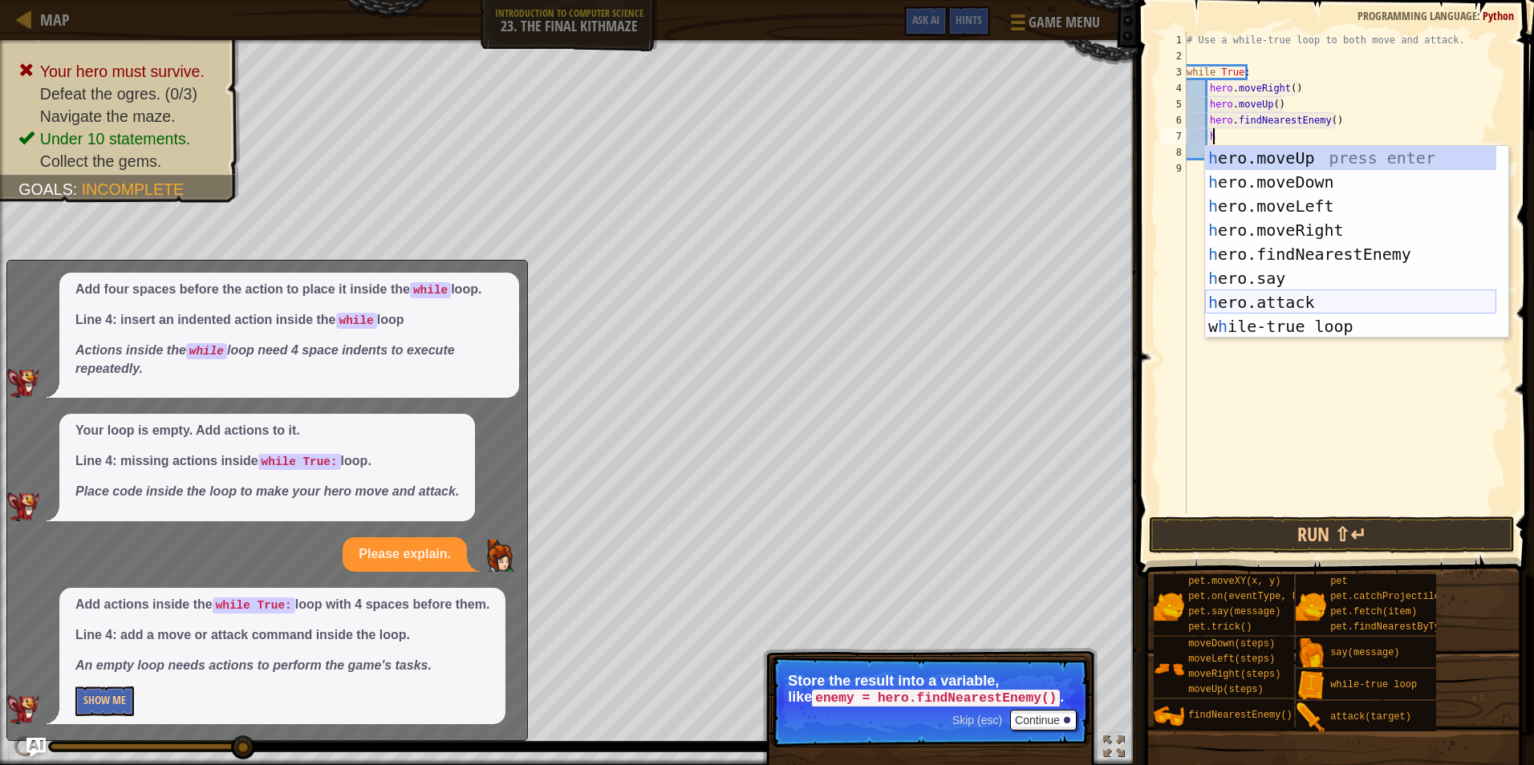
click at [1335, 298] on div "h ero.moveUp press enter h ero.moveDown press enter h ero.moveLeft press enter …" at bounding box center [1350, 266] width 291 height 241
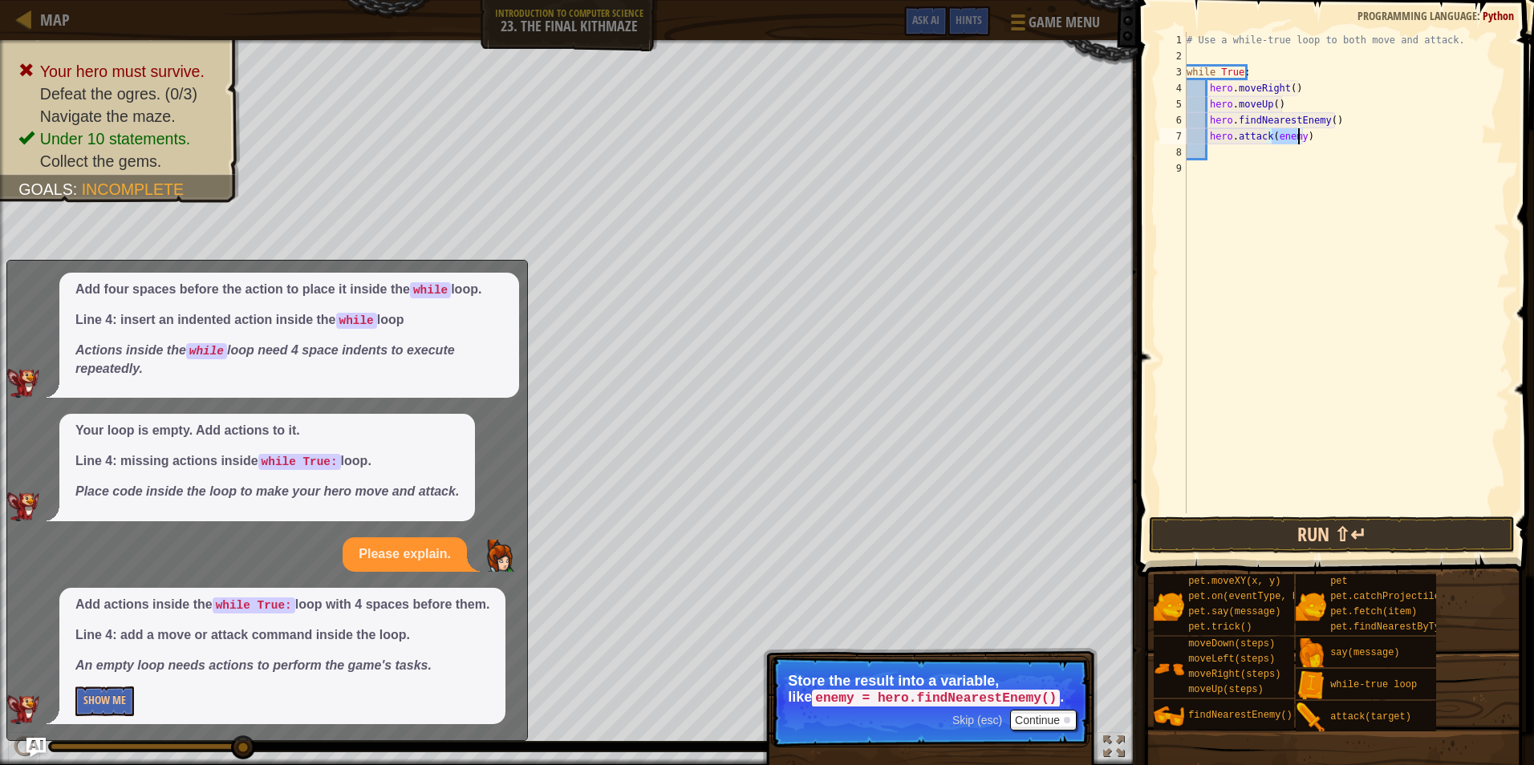
type textarea "hero.attack(enemy)"
click at [1260, 538] on button "Run ⇧↵" at bounding box center [1332, 535] width 366 height 37
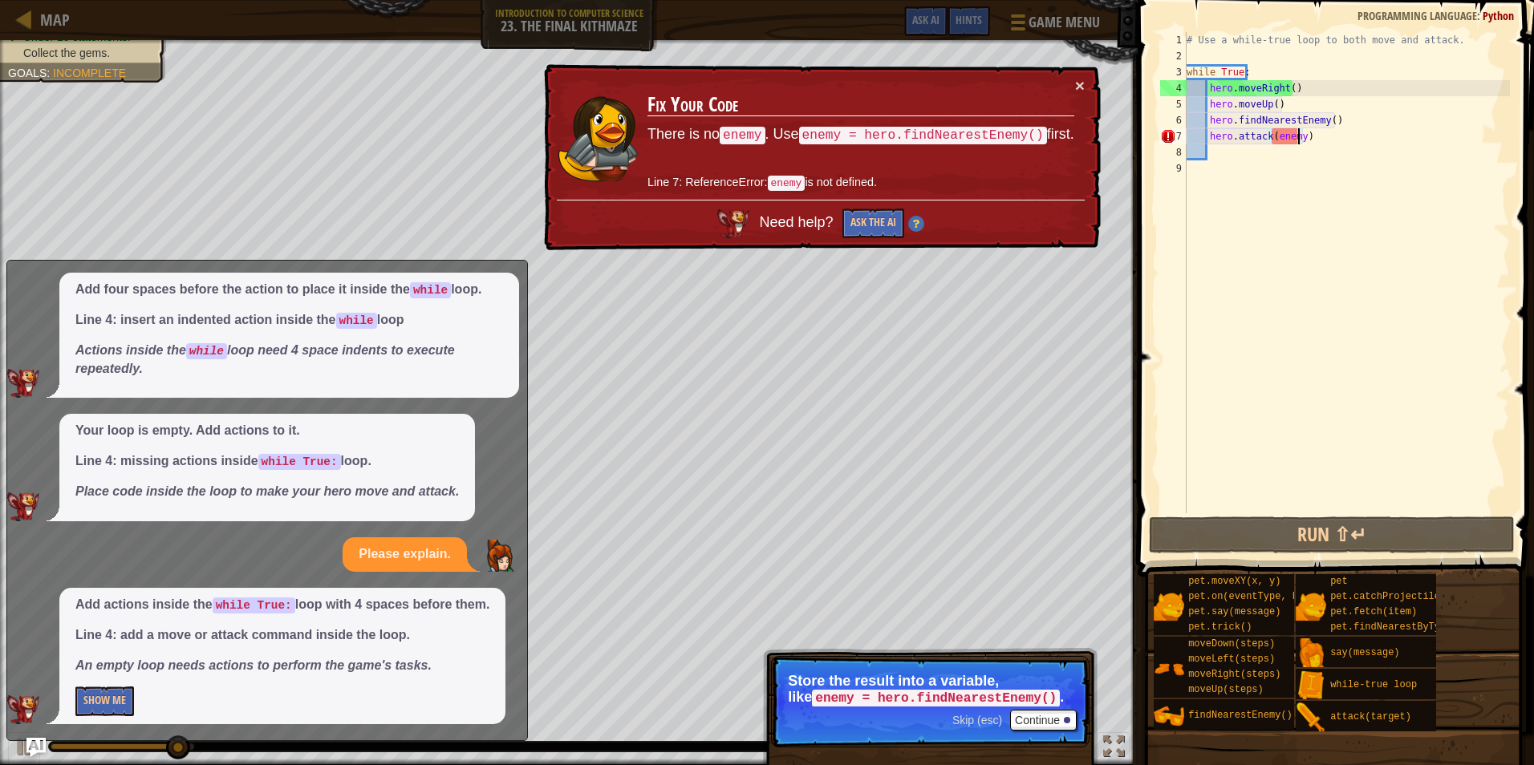
click at [1295, 141] on div "# Use a while-true loop to both move and attack. while True : hero . moveRight …" at bounding box center [1346, 288] width 326 height 513
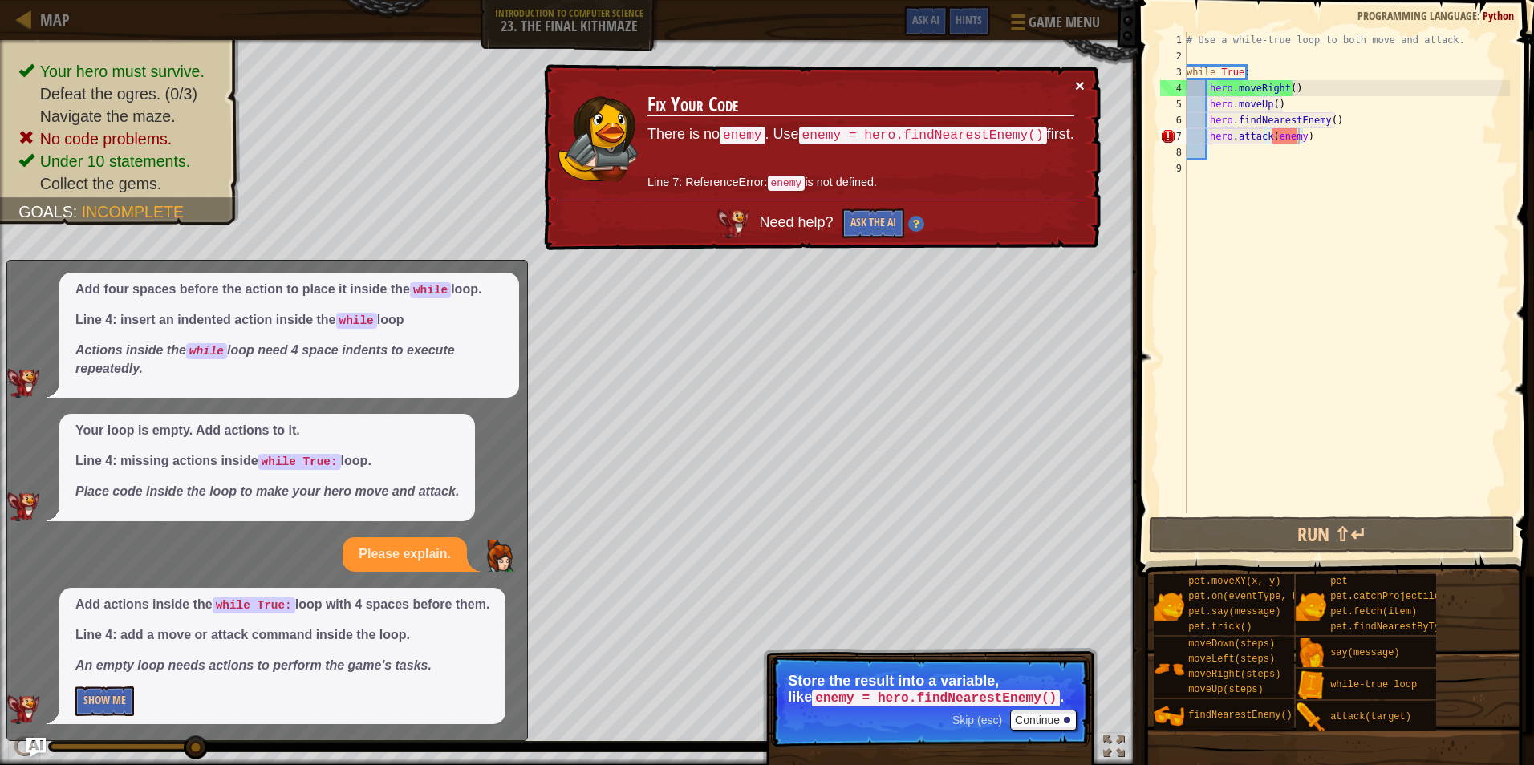
click at [1075, 79] on button "×" at bounding box center [1080, 85] width 10 height 17
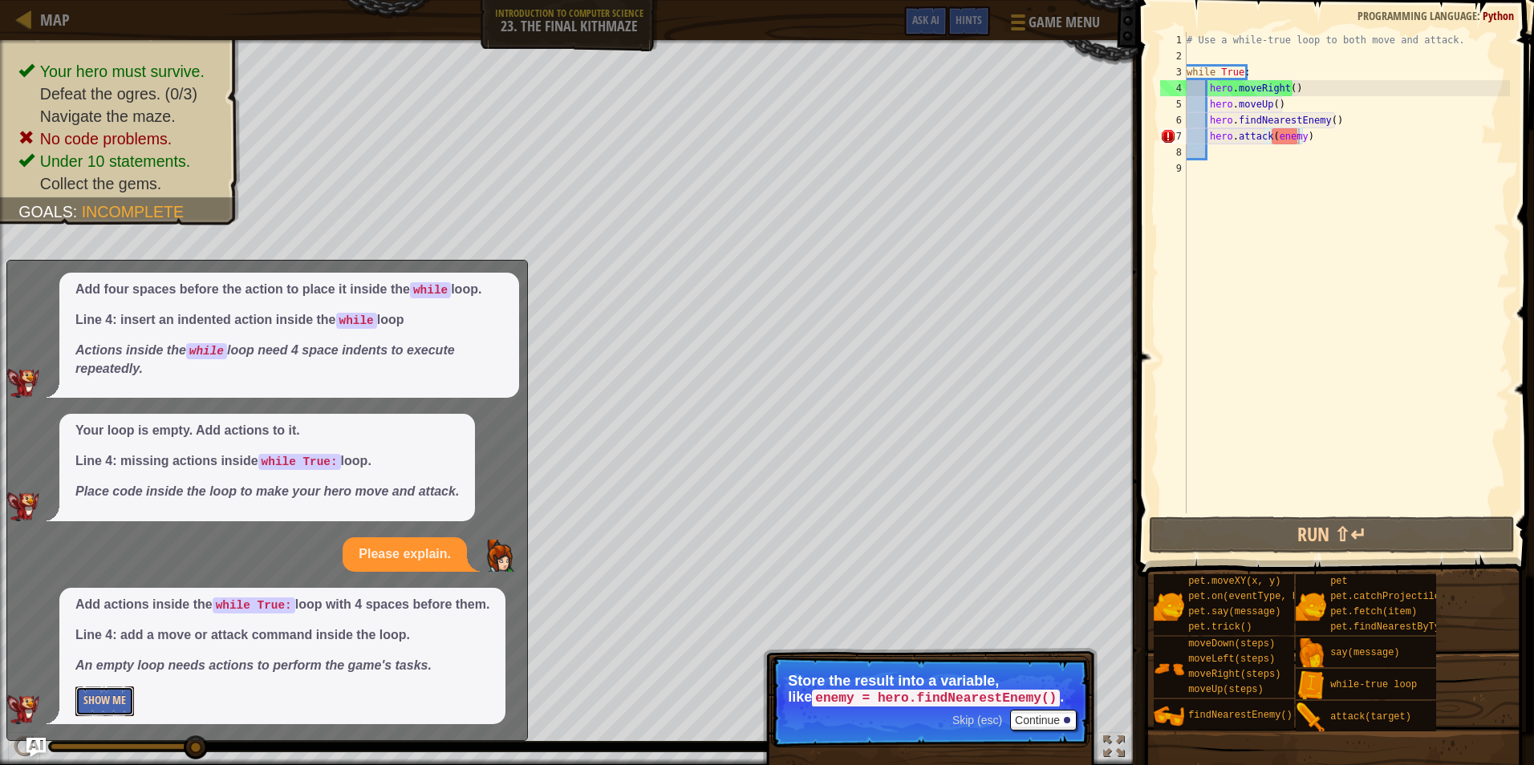
click at [103, 694] on button "Show Me" at bounding box center [104, 702] width 59 height 30
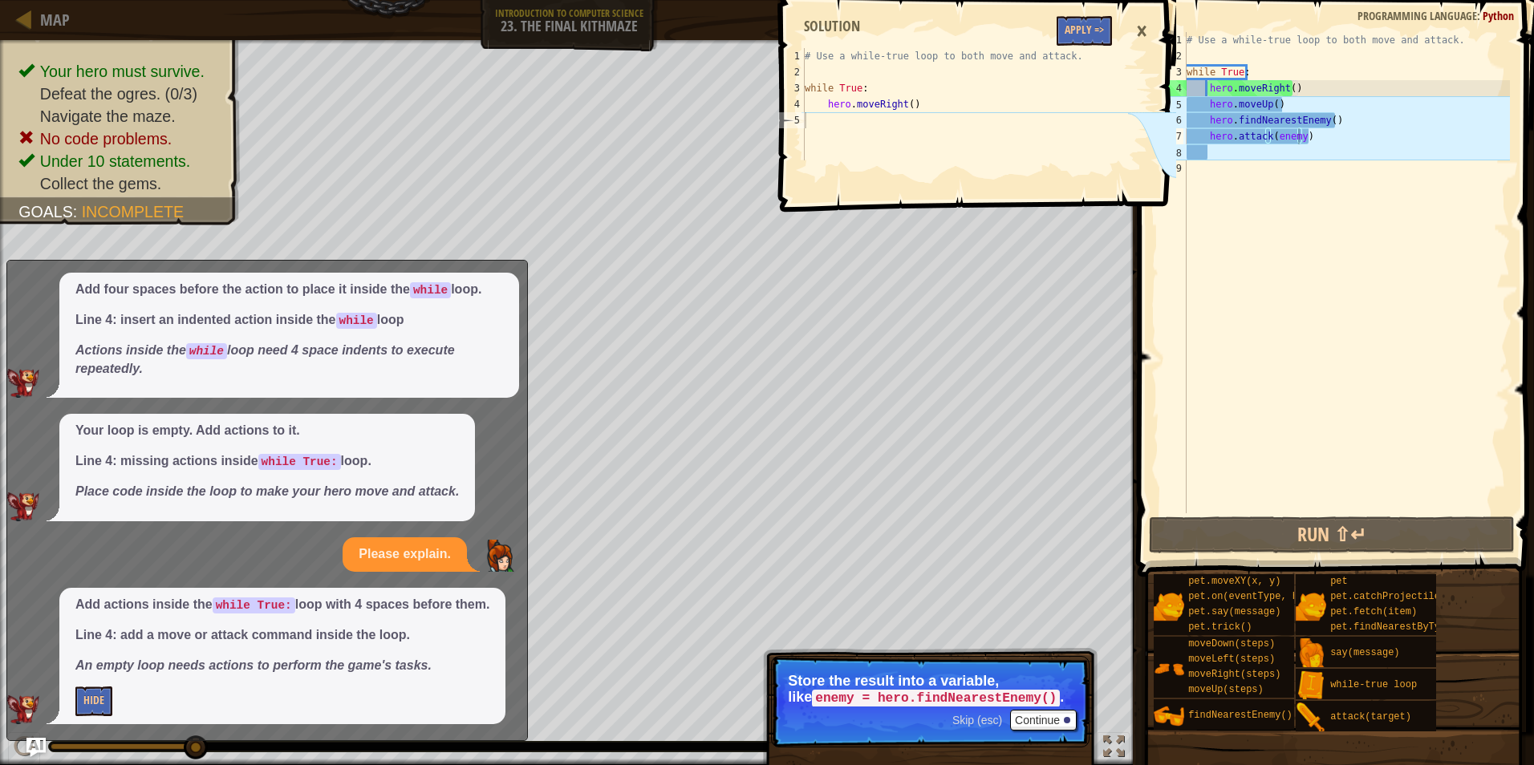
type textarea "while True:"
click at [865, 94] on div "# Use a while-true loop to both move and attack. while True : hero . moveRight …" at bounding box center [964, 120] width 326 height 144
drag, startPoint x: 916, startPoint y: 116, endPoint x: 917, endPoint y: 107, distance: 8.9
click at [917, 116] on div "# Use a while-true loop to both move and attack. while True : hero . moveRight …" at bounding box center [964, 120] width 326 height 144
drag, startPoint x: 918, startPoint y: 102, endPoint x: 808, endPoint y: 91, distance: 111.2
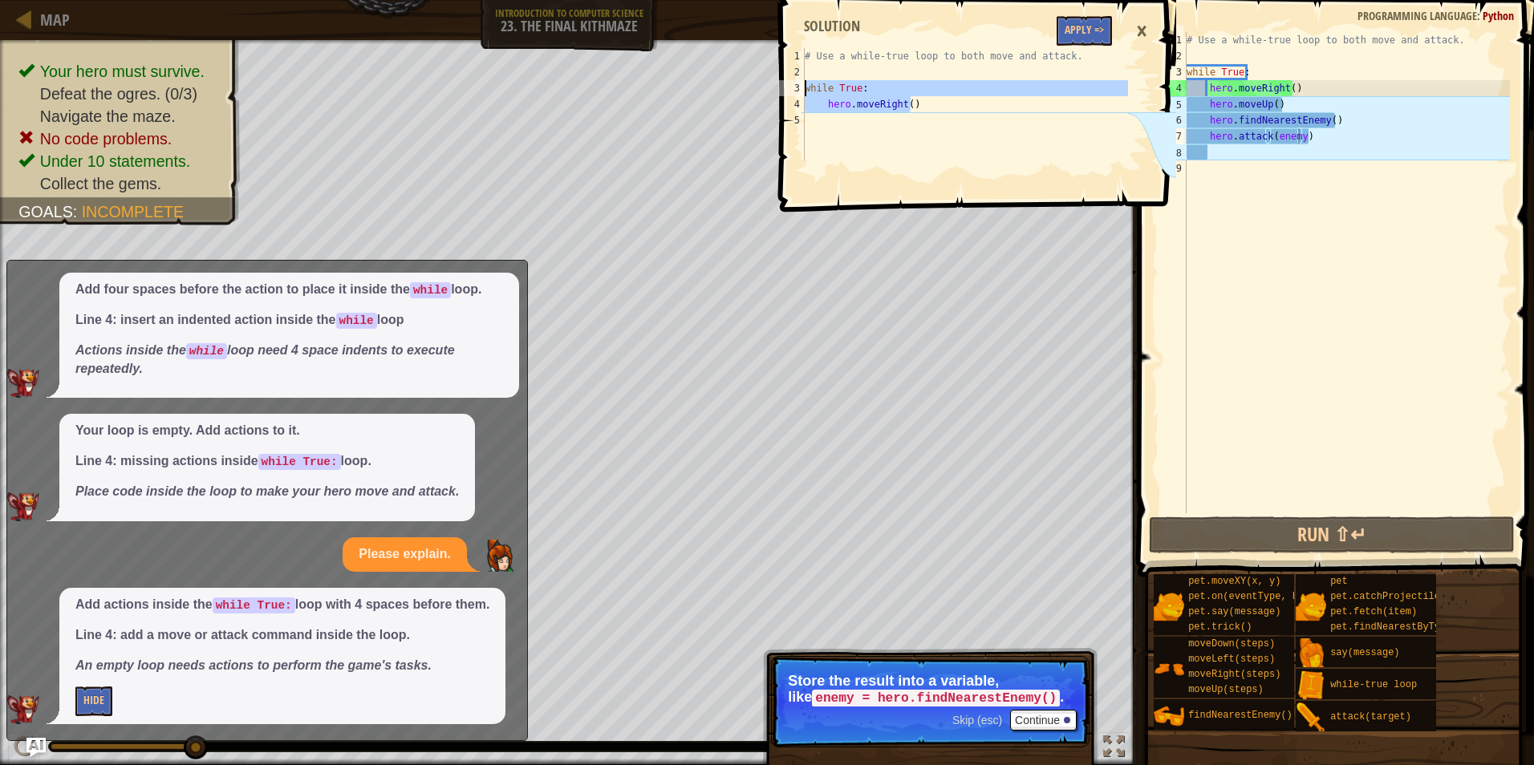
click at [808, 91] on div "# Use a while-true loop to both move and attack. while True : hero . moveRight …" at bounding box center [964, 120] width 326 height 144
click at [849, 99] on div "# Use a while-true loop to both move and attack. while True : hero . moveRight …" at bounding box center [964, 104] width 326 height 112
drag, startPoint x: 921, startPoint y: 105, endPoint x: 800, endPoint y: 89, distance: 122.2
click at [800, 89] on div "hero.moveRight() 1 2 3 4 5 # Use a while-true loop to both move and attack. whi…" at bounding box center [951, 104] width 353 height 112
type textarea "while True: hero.moveRight()"
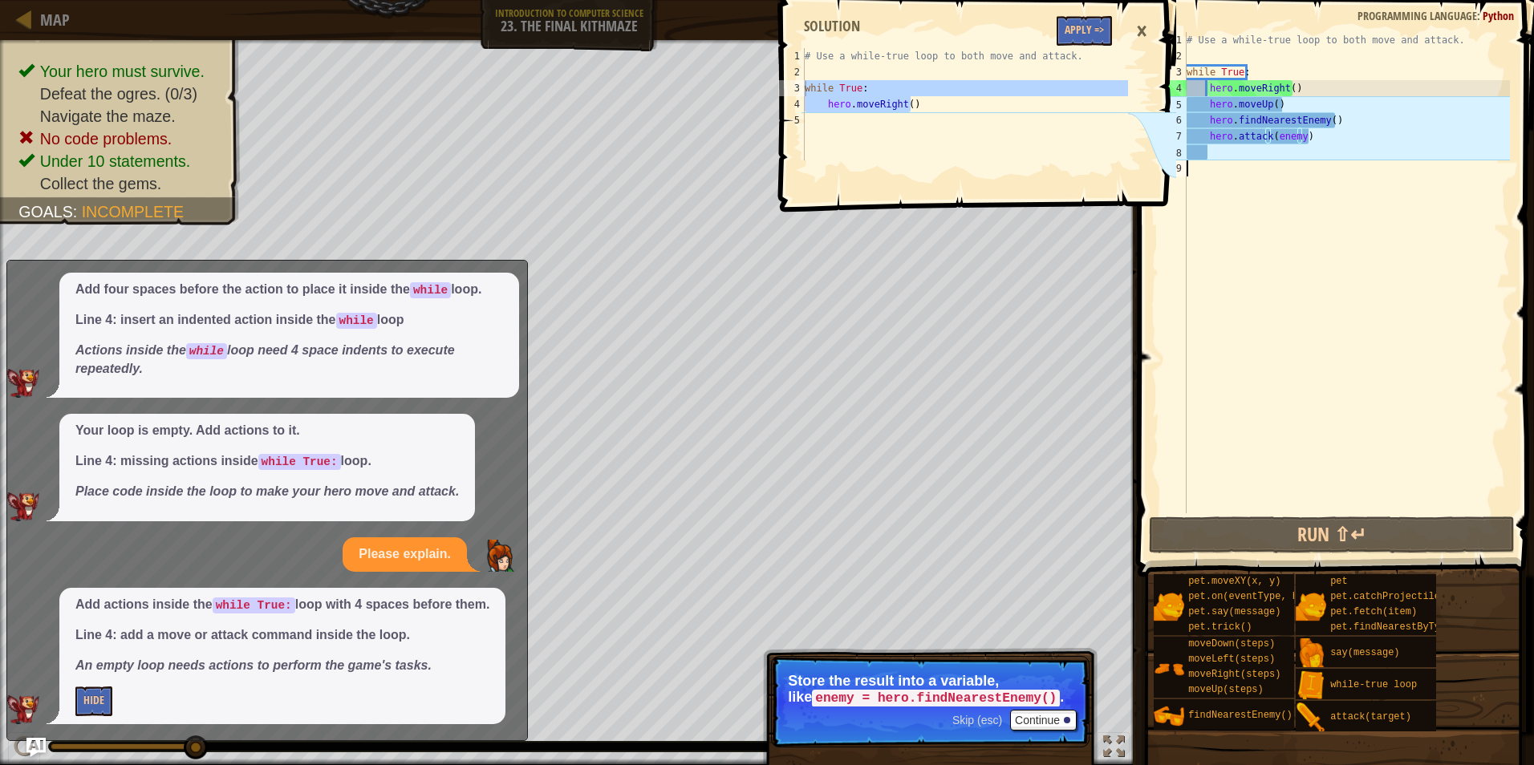
drag, startPoint x: 1489, startPoint y: 359, endPoint x: 1450, endPoint y: 299, distance: 71.2
click at [1465, 322] on div "# Use a while-true loop to both move and attack. while True : hero . moveRight …" at bounding box center [1346, 288] width 326 height 513
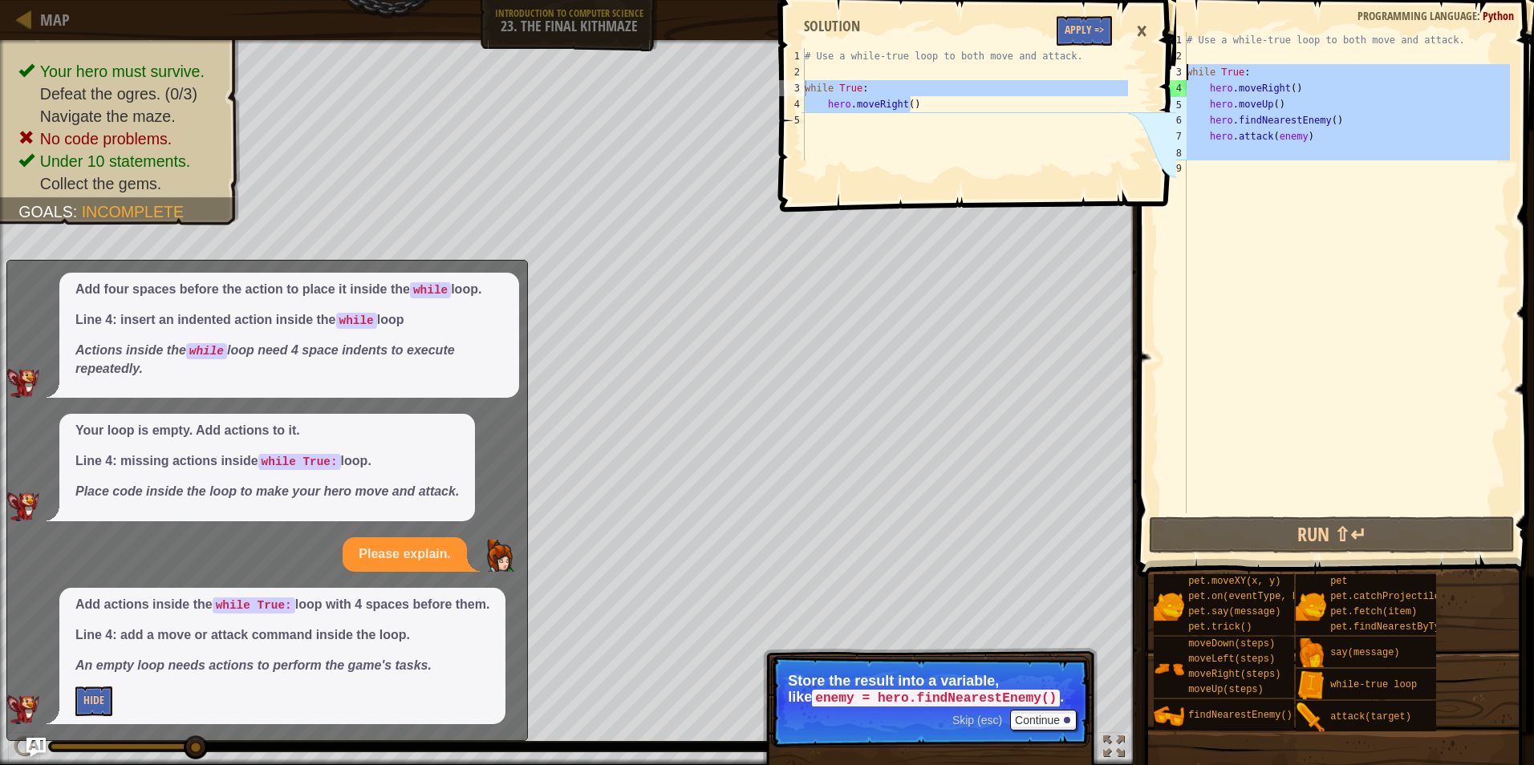
drag, startPoint x: 1391, startPoint y: 198, endPoint x: 1186, endPoint y: 71, distance: 241.0
click at [1186, 70] on div "# Use a while-true loop to both move and attack. while True : hero . moveRight …" at bounding box center [1346, 288] width 326 height 513
type textarea "while True: hero.moveRight()"
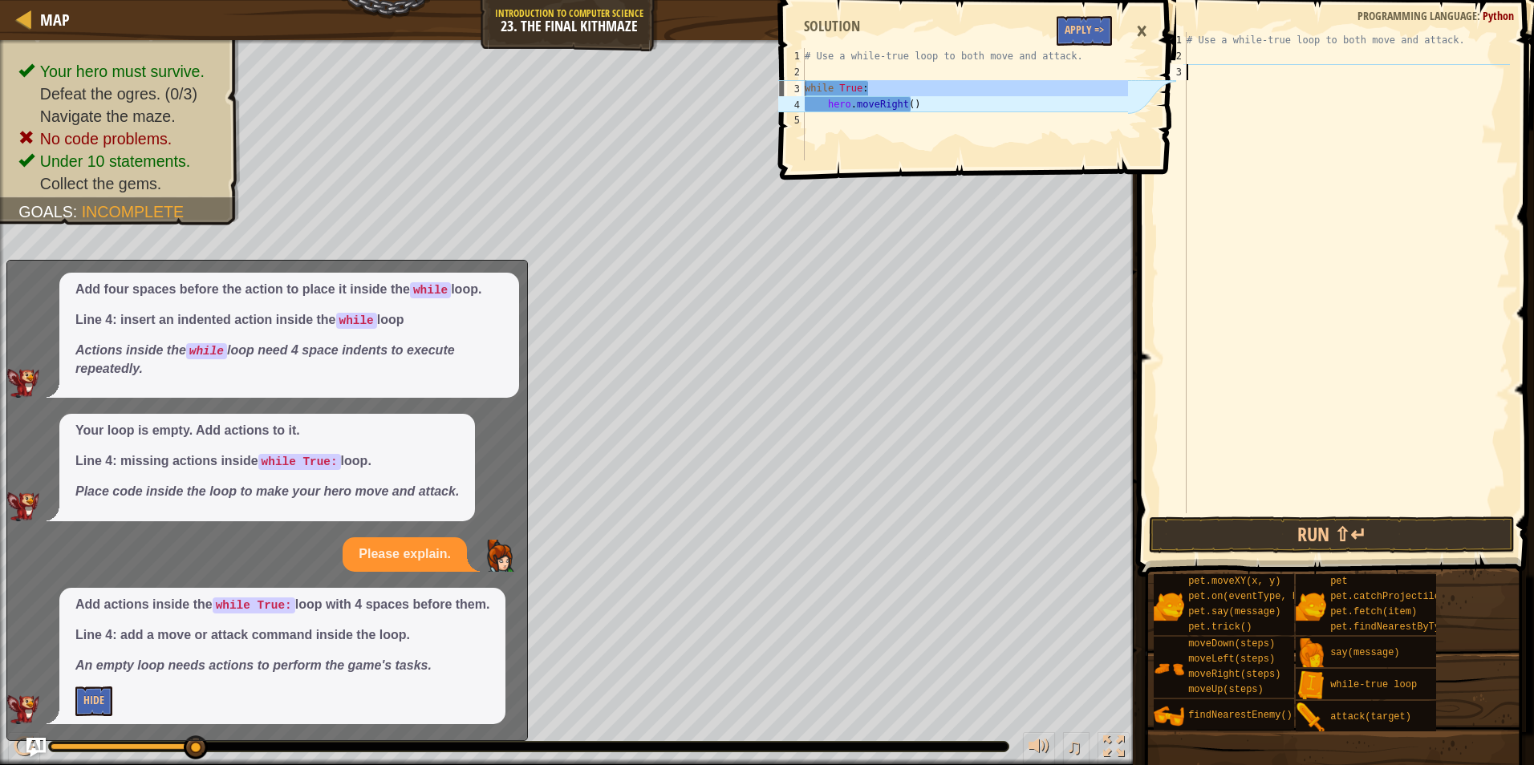
paste textarea "hero.moveRight()"
type textarea "hero.moveRight()"
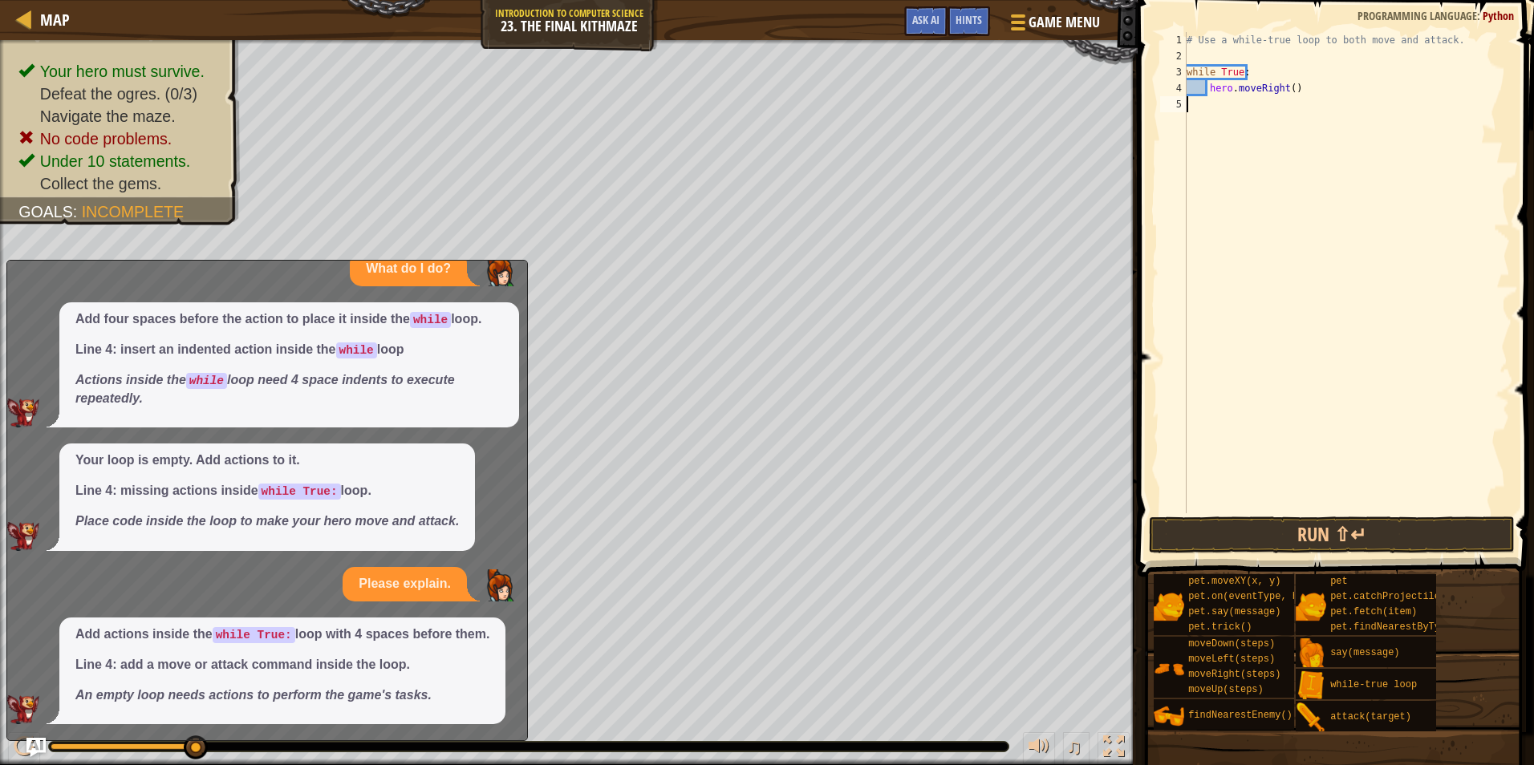
click at [1204, 141] on div "# Use a while-true loop to both move and attack. while True : hero . moveRight …" at bounding box center [1346, 288] width 326 height 513
click at [1308, 522] on button "Run ⇧↵" at bounding box center [1332, 535] width 366 height 37
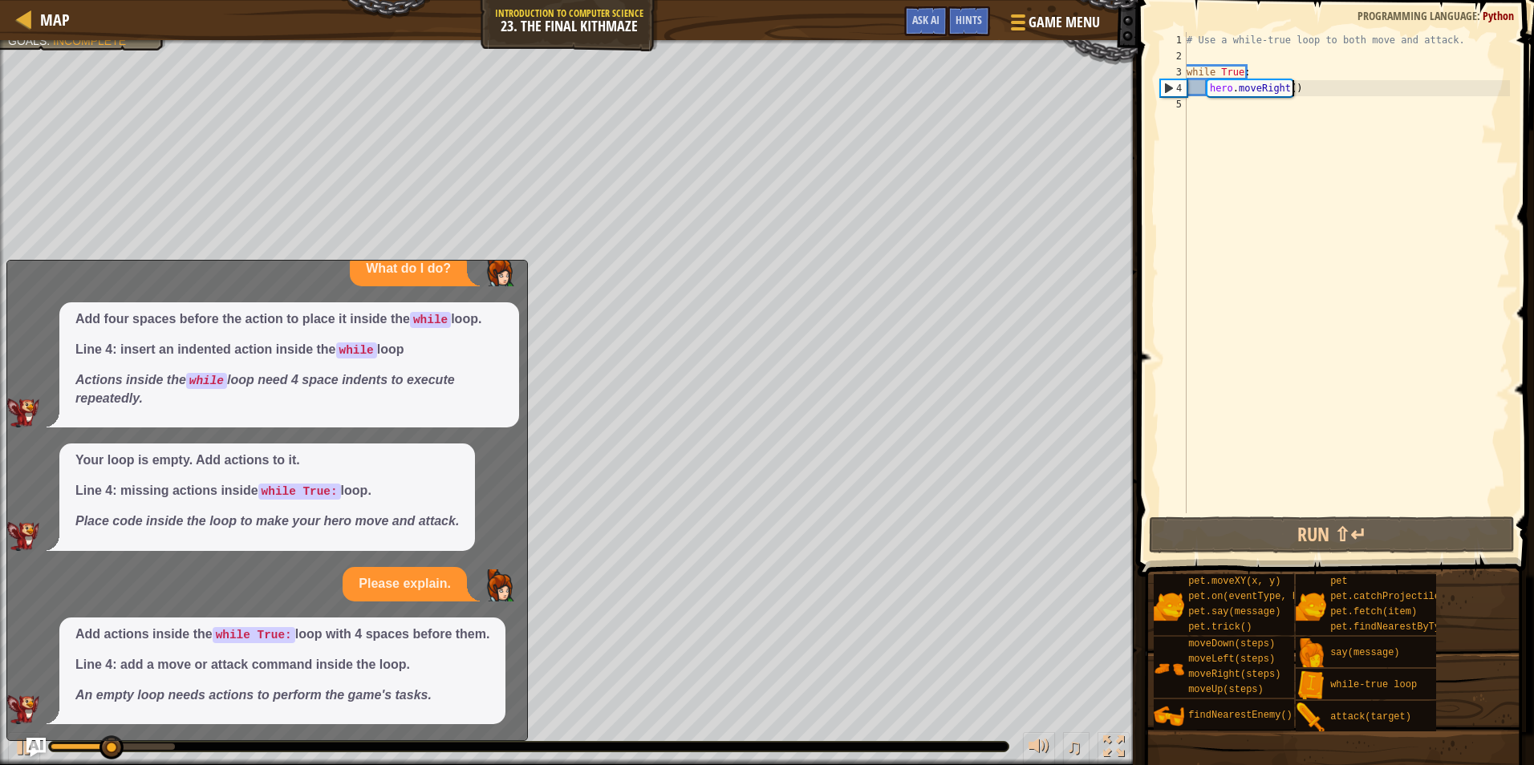
click at [1327, 91] on div "# Use a while-true loop to both move and attack. while True : hero . moveRight …" at bounding box center [1346, 288] width 326 height 513
type textarea "hero.moveRight()"
click at [1277, 130] on div "# Use a while-true loop to both move and attack. while True : hero . moveRight …" at bounding box center [1346, 288] width 326 height 513
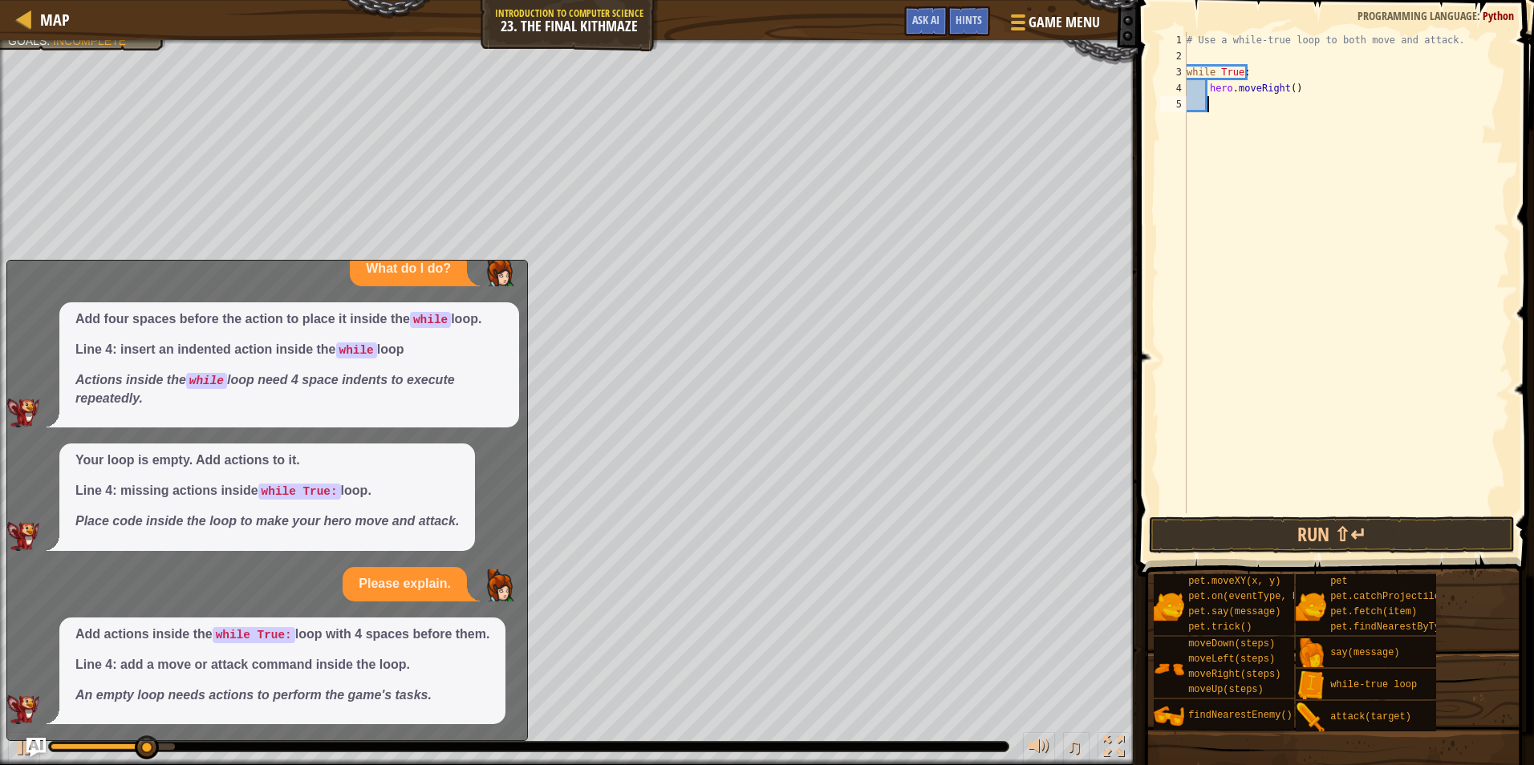
type textarea "h"
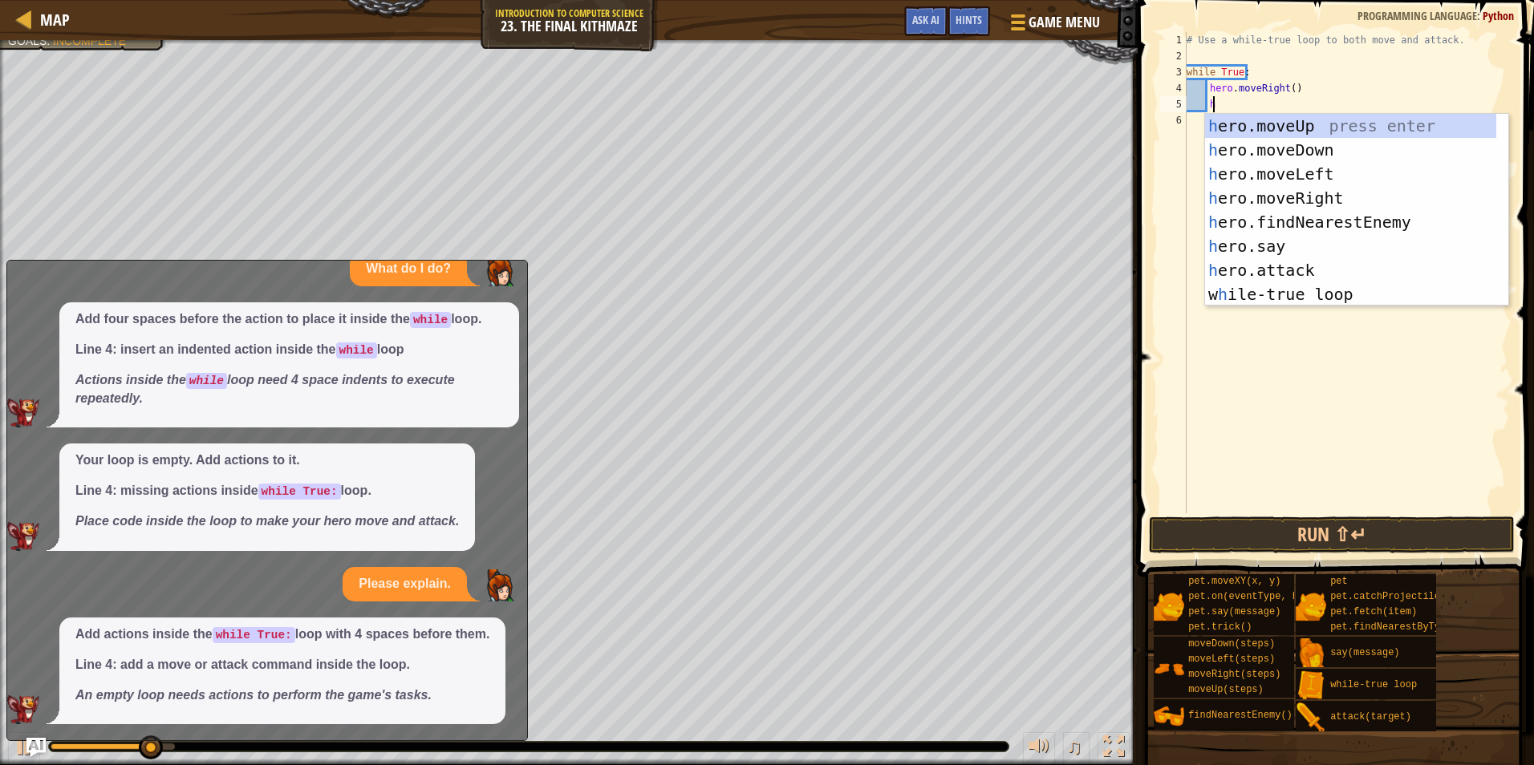
scroll to position [7, 2]
drag, startPoint x: 1297, startPoint y: 126, endPoint x: 1298, endPoint y: 139, distance: 12.9
click at [1298, 131] on div "h ero.moveUp press enter h ero.moveDown press enter h ero.moveLeft press enter …" at bounding box center [1350, 234] width 291 height 241
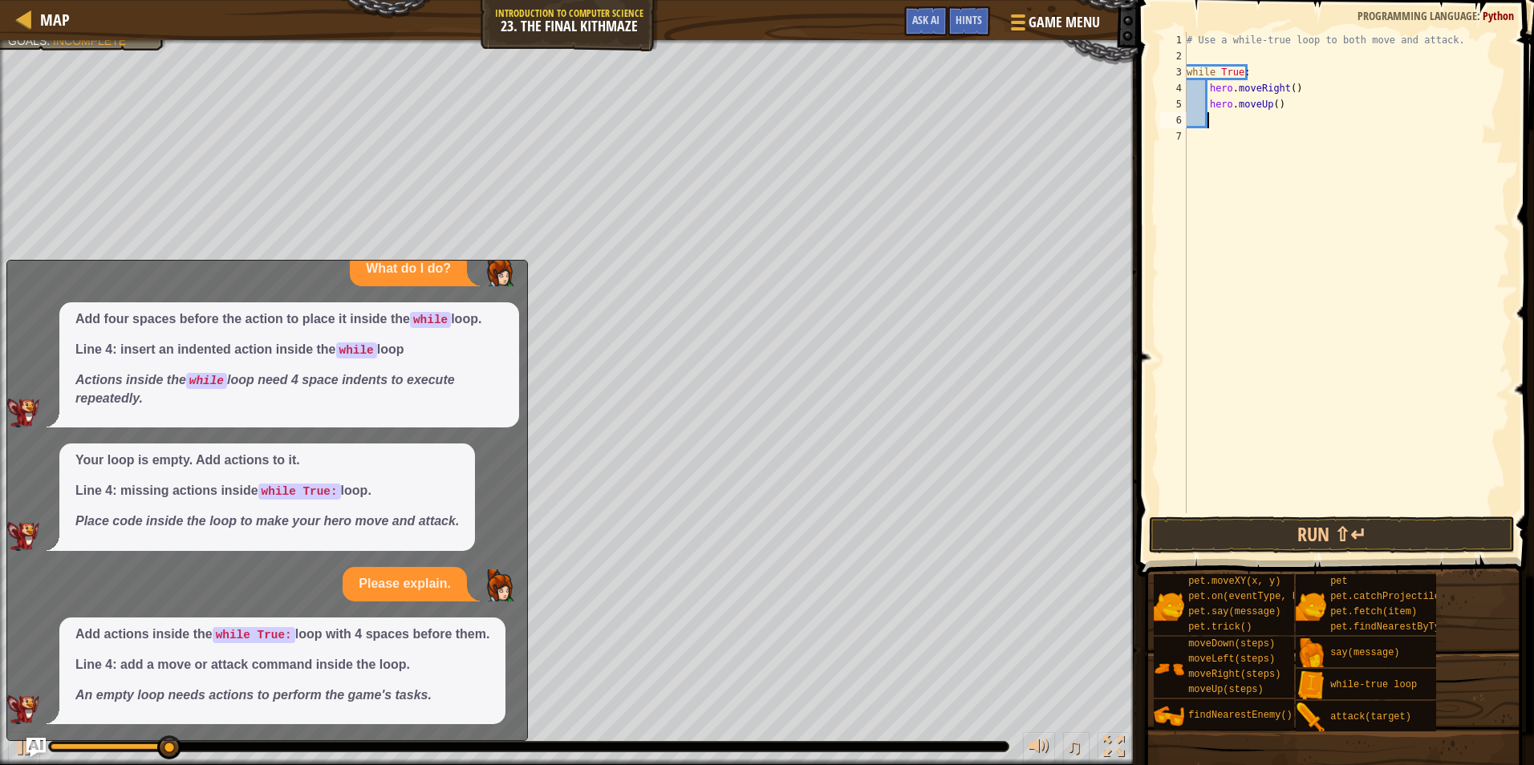
scroll to position [7, 1]
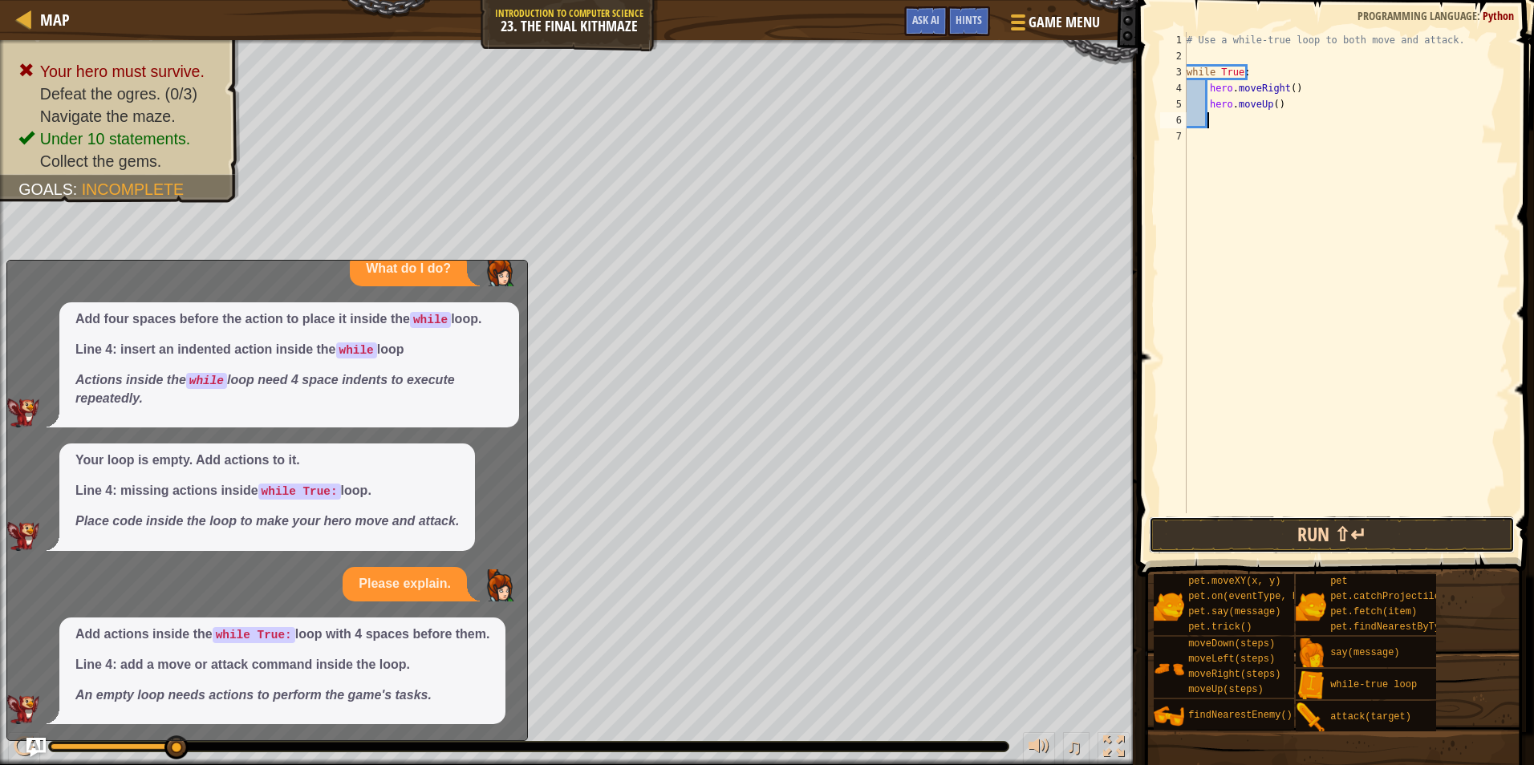
click at [1307, 535] on button "Run ⇧↵" at bounding box center [1332, 535] width 366 height 37
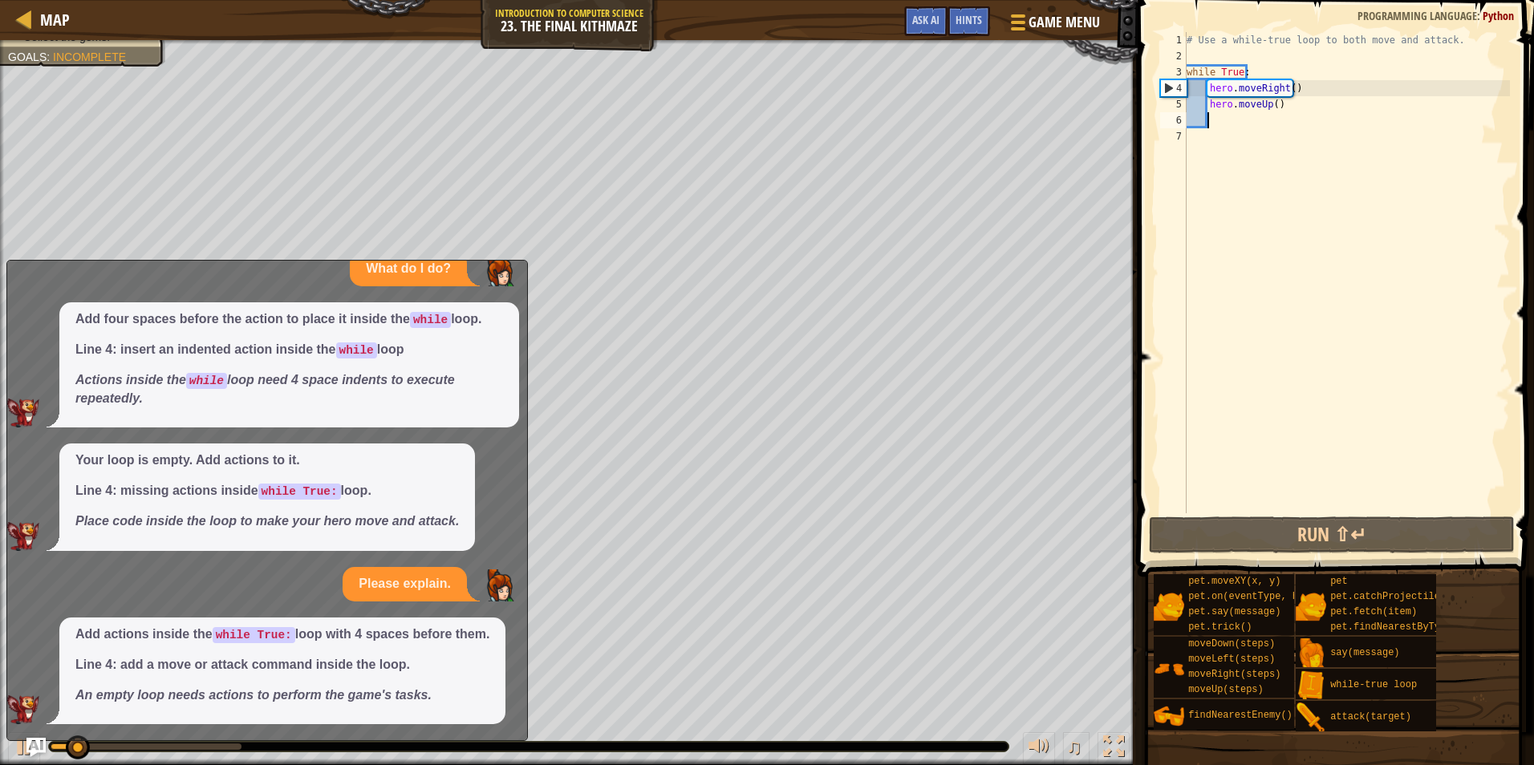
type textarea "g"
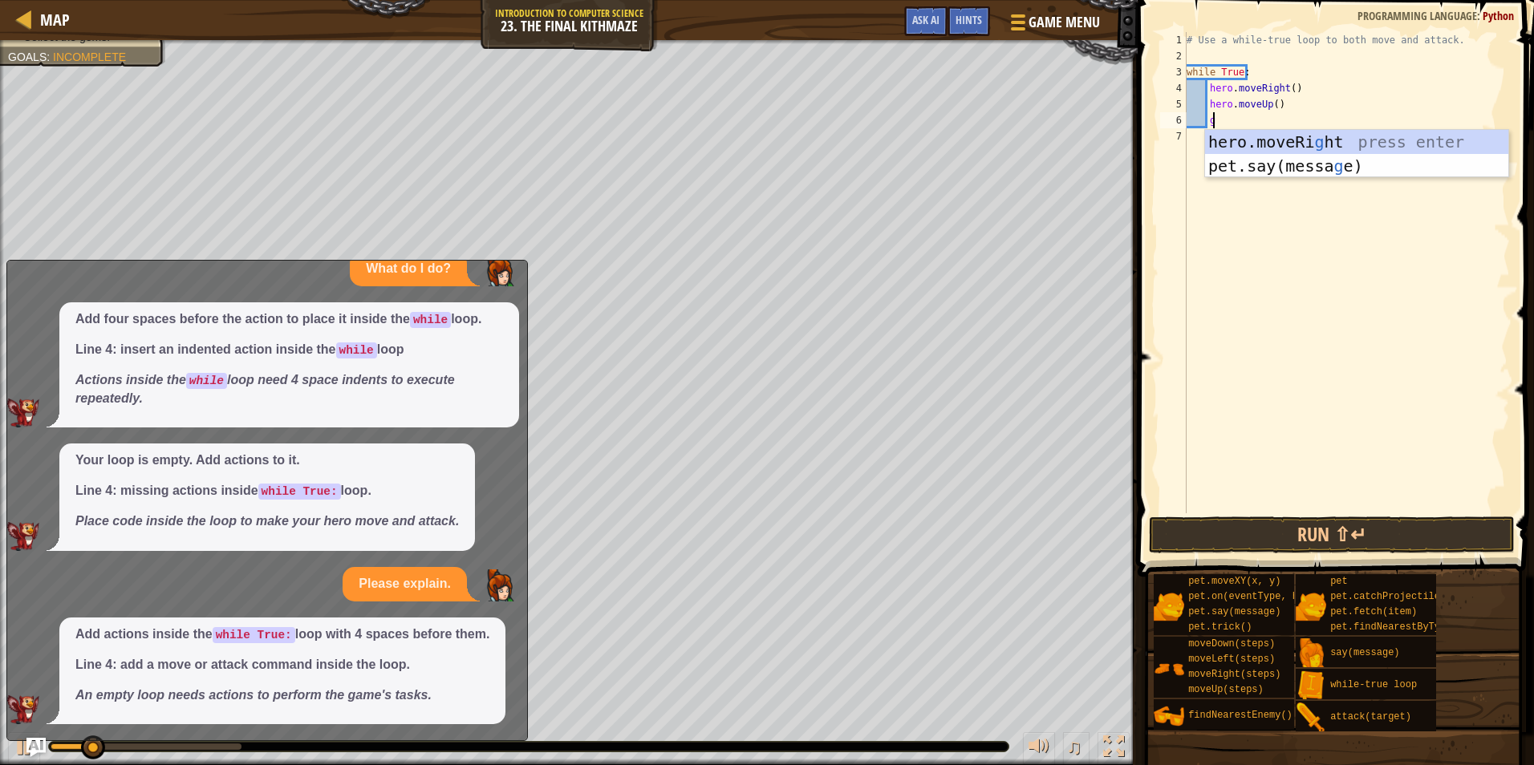
type textarea "h"
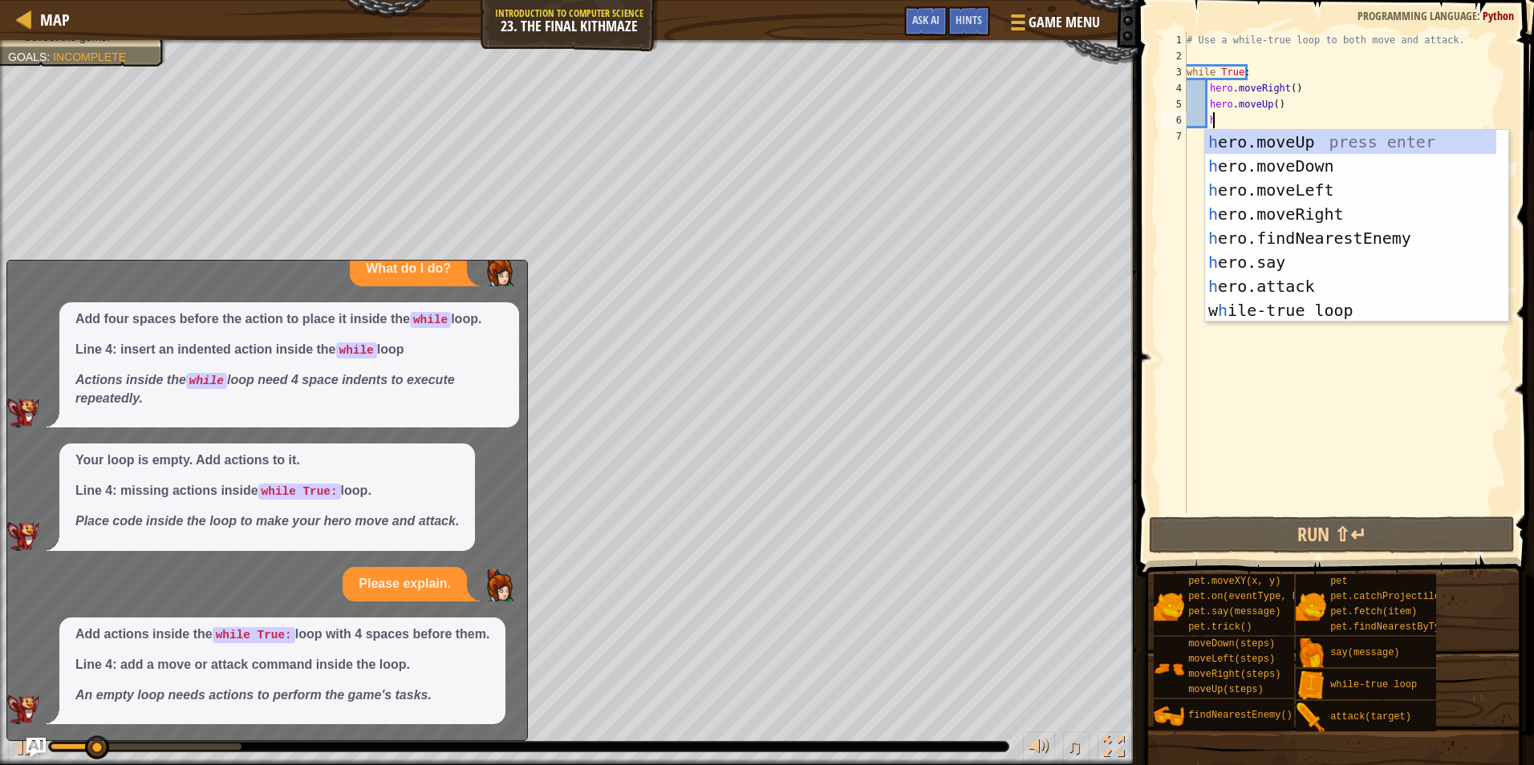
scroll to position [7, 2]
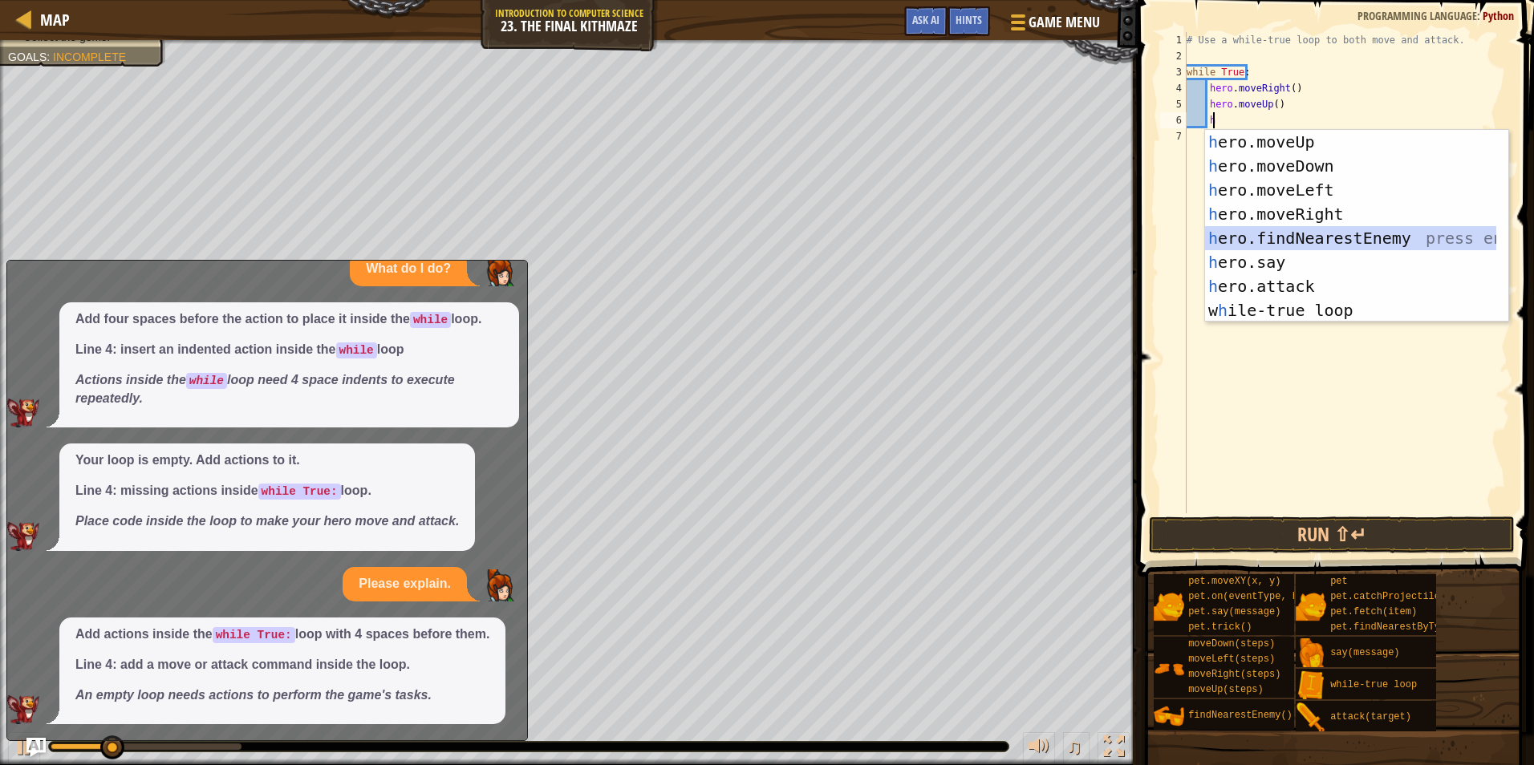
click at [1287, 231] on div "h ero.moveUp press enter h ero.moveDown press enter h ero.moveLeft press enter …" at bounding box center [1356, 250] width 303 height 241
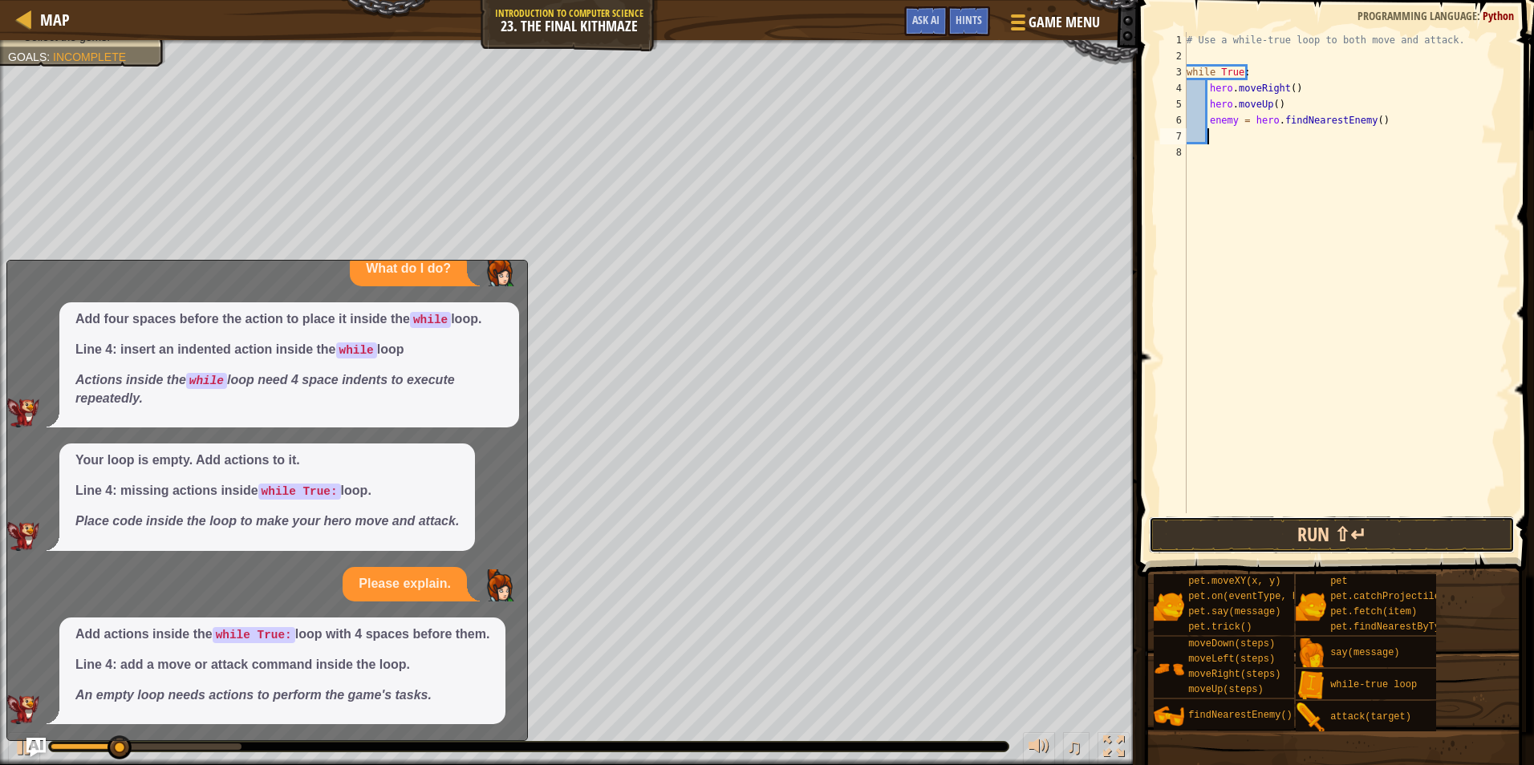
click at [1293, 523] on button "Run ⇧↵" at bounding box center [1332, 535] width 366 height 37
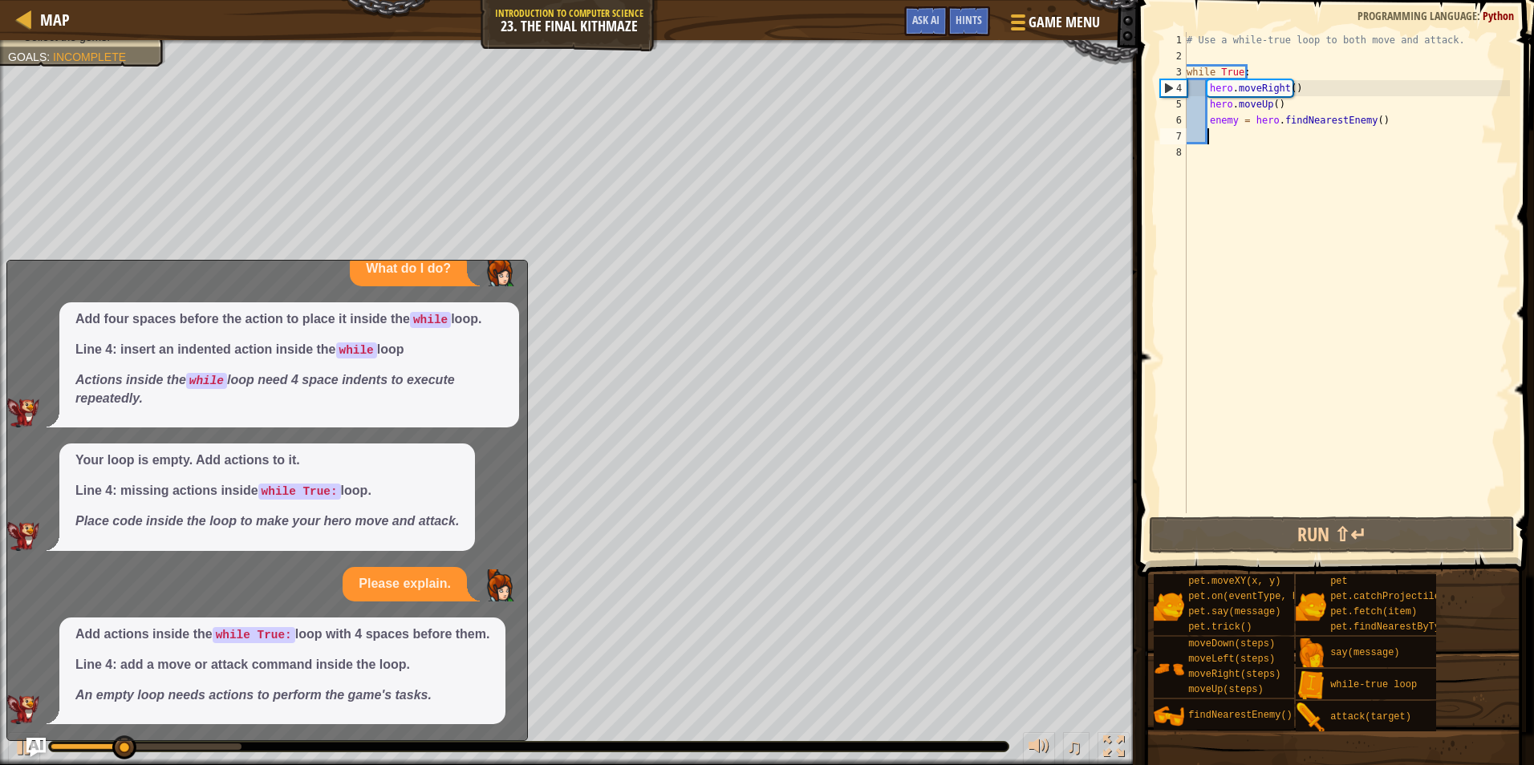
click at [1367, 119] on div "# Use a while-true loop to both move and attack. while True : hero . moveRight …" at bounding box center [1346, 288] width 326 height 513
type textarea "enemy = hero.findNearestEnemy(1)"
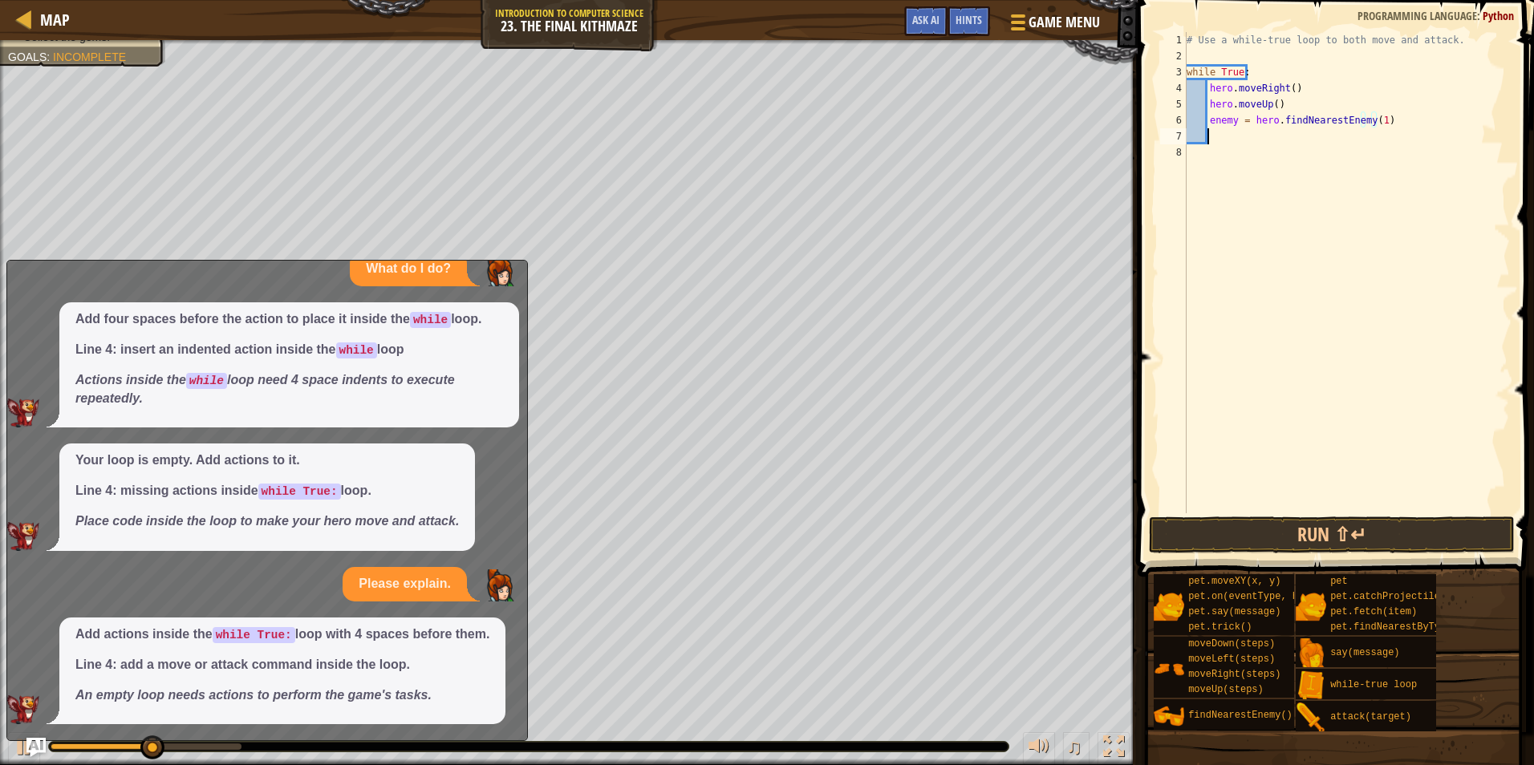
click at [1238, 140] on div "# Use a while-true loop to both move and attack. while True : hero . moveRight …" at bounding box center [1346, 288] width 326 height 513
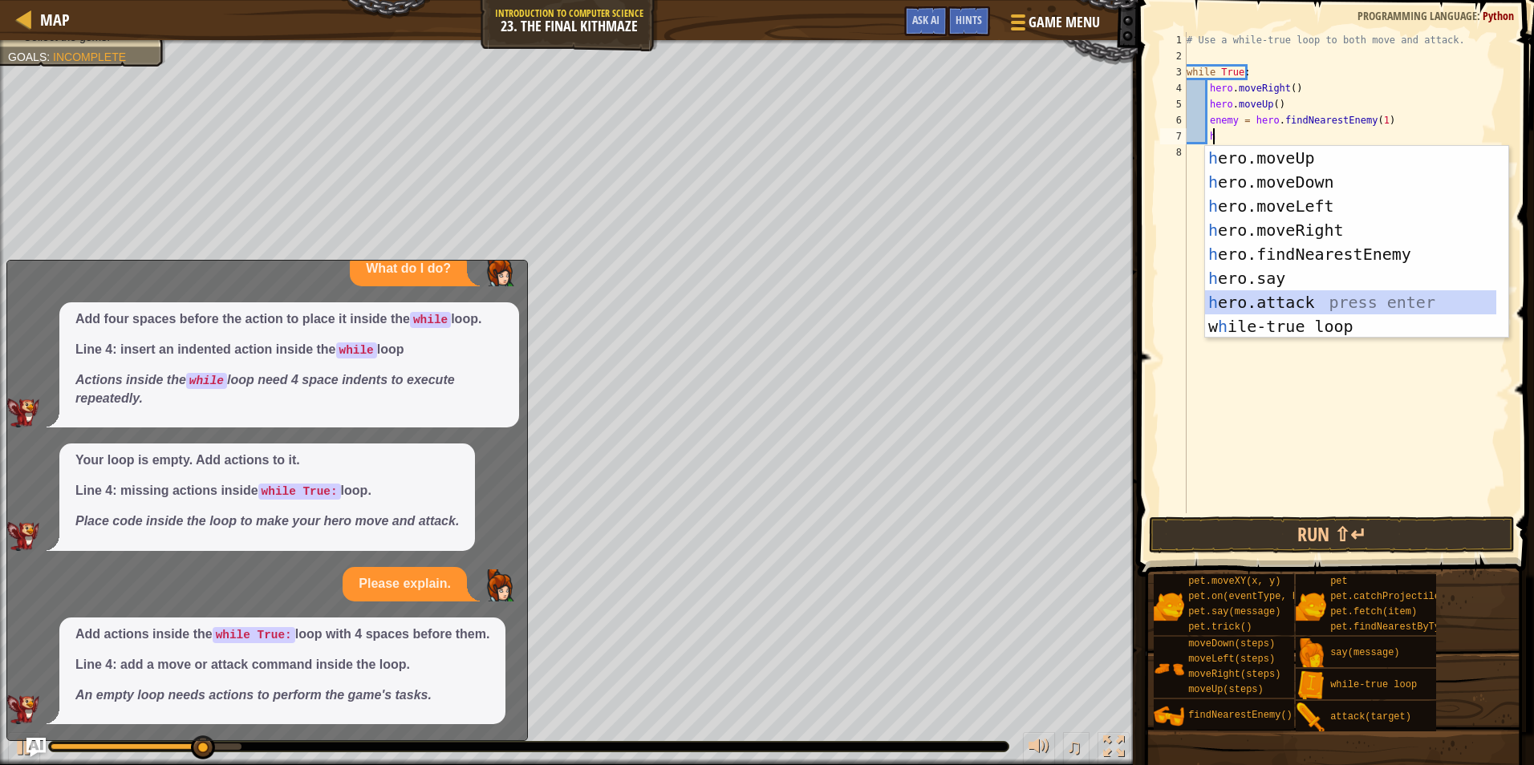
click at [1286, 308] on div "h ero.moveUp press enter h ero.moveDown press enter h ero.moveLeft press enter …" at bounding box center [1350, 266] width 291 height 241
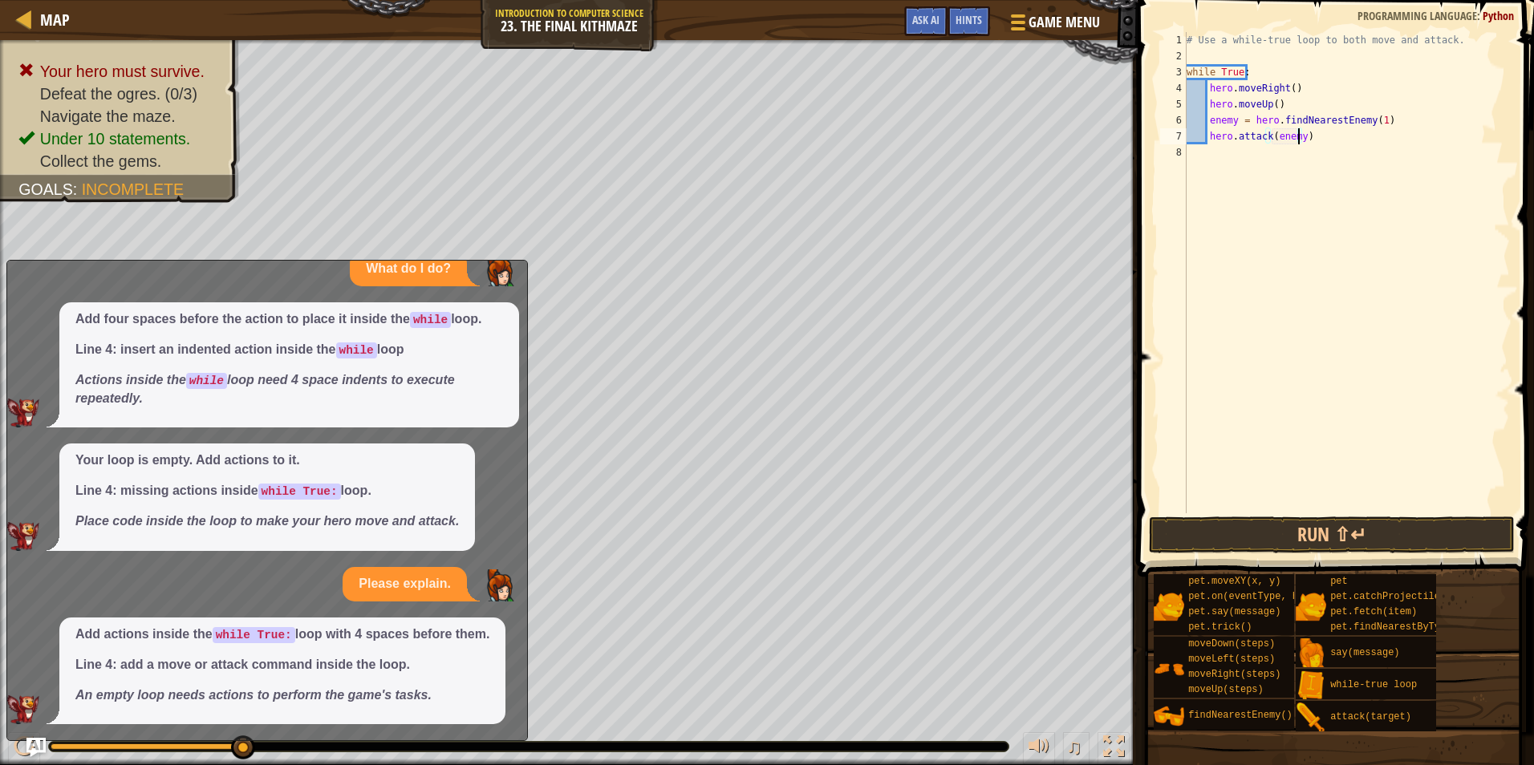
type textarea "hero.attack(enemy1)"
click at [1212, 530] on button "Run ⇧↵" at bounding box center [1332, 535] width 366 height 37
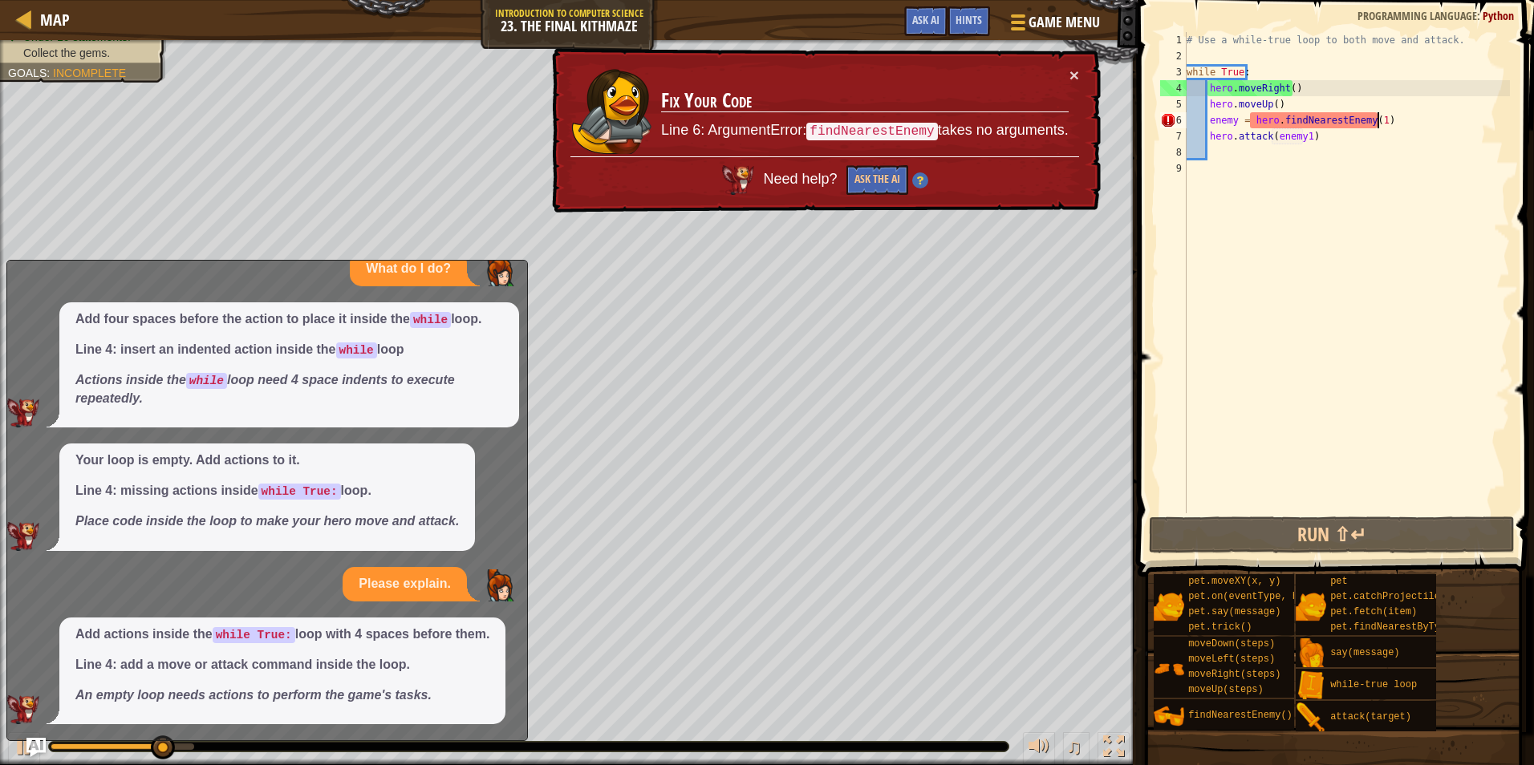
click at [1375, 122] on div "# Use a while-true loop to both move and attack. while True : hero . moveRight …" at bounding box center [1346, 288] width 326 height 513
click at [1374, 122] on div "# Use a while-true loop to both move and attack. while True : hero . moveRight …" at bounding box center [1346, 288] width 326 height 513
click at [1368, 123] on div "# Use a while-true loop to both move and attack. while True : hero . moveRight …" at bounding box center [1346, 288] width 326 height 513
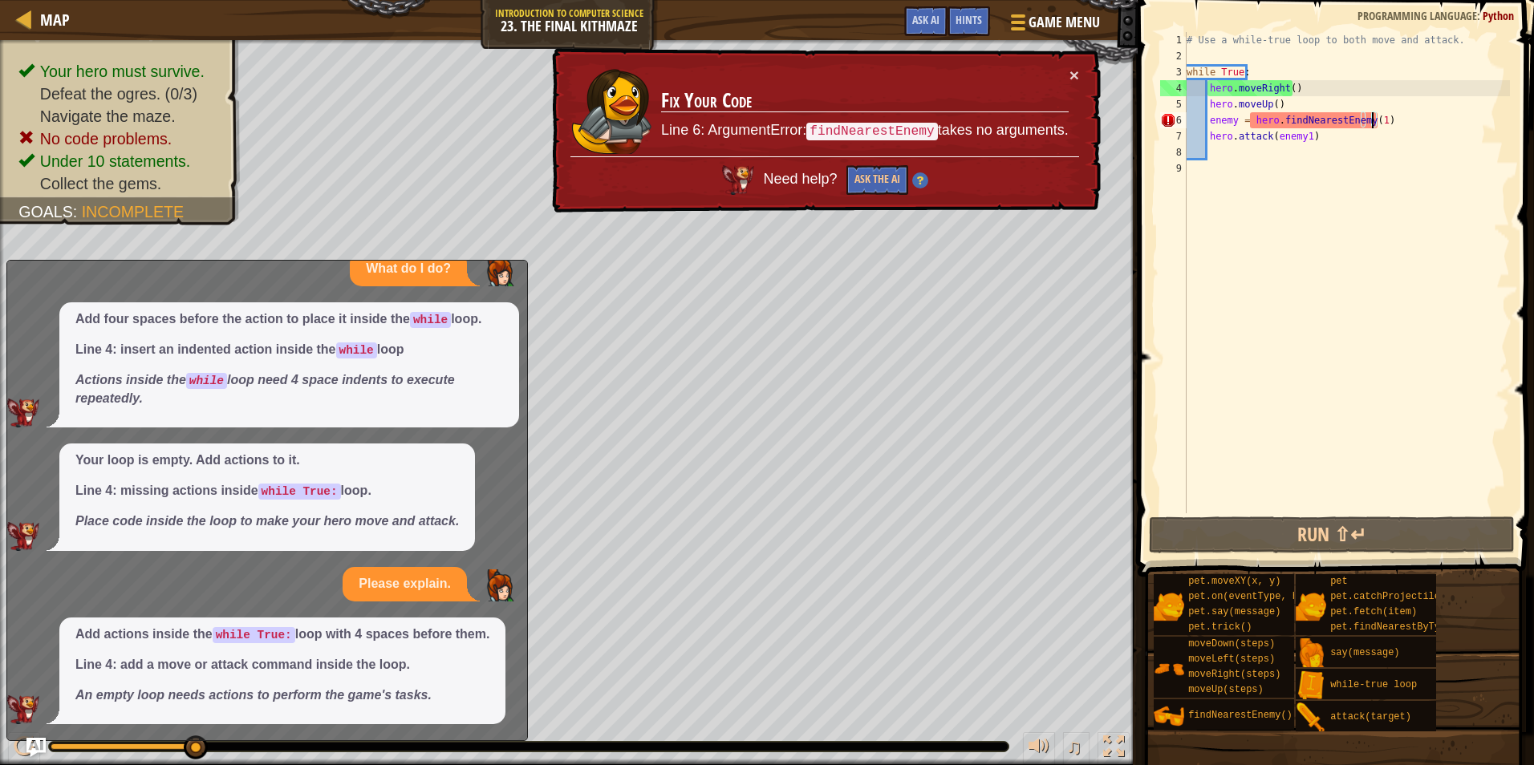
type textarea "enemy = hero.findNearestEnemy()"
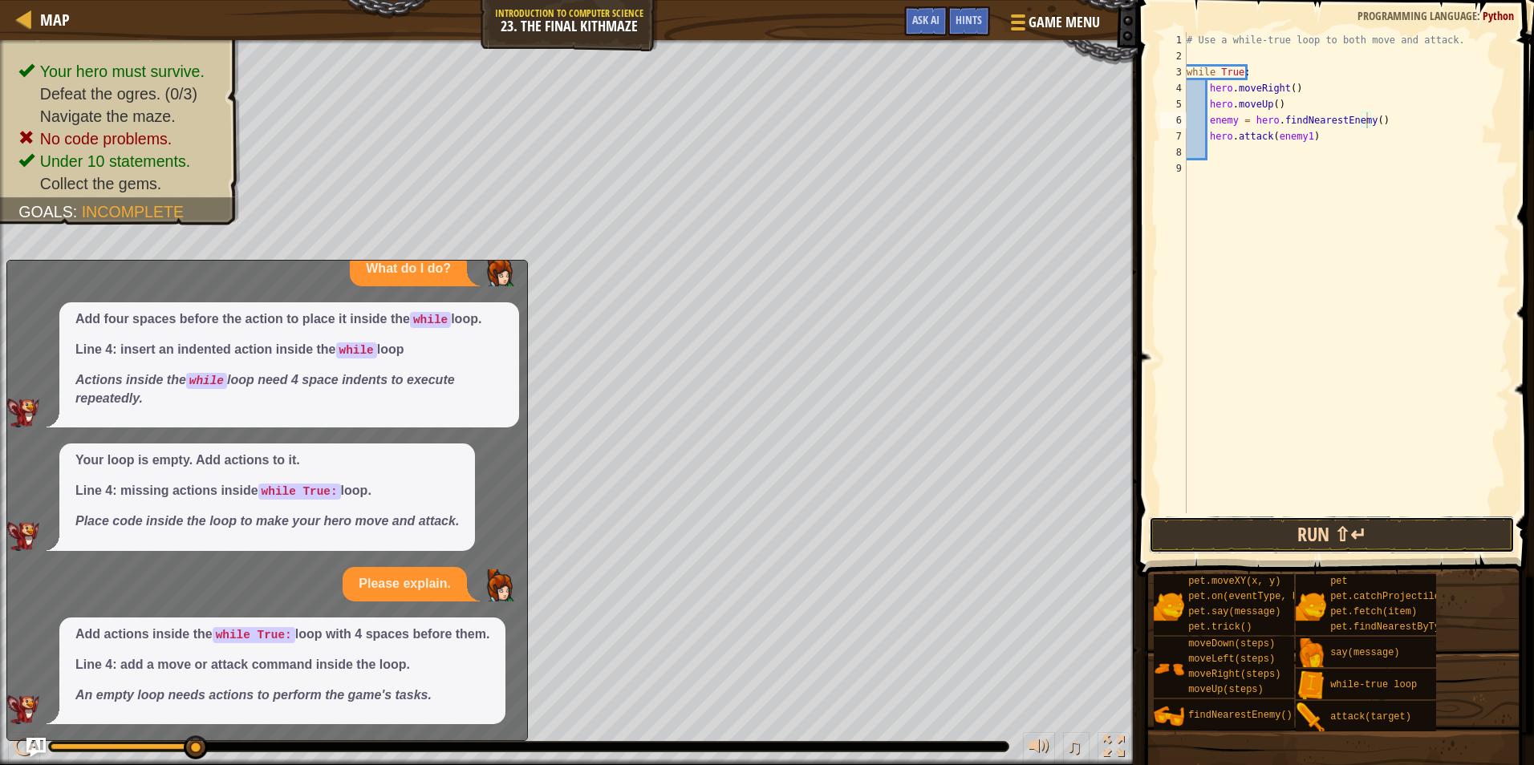
click at [1349, 539] on button "Run ⇧↵" at bounding box center [1332, 535] width 366 height 37
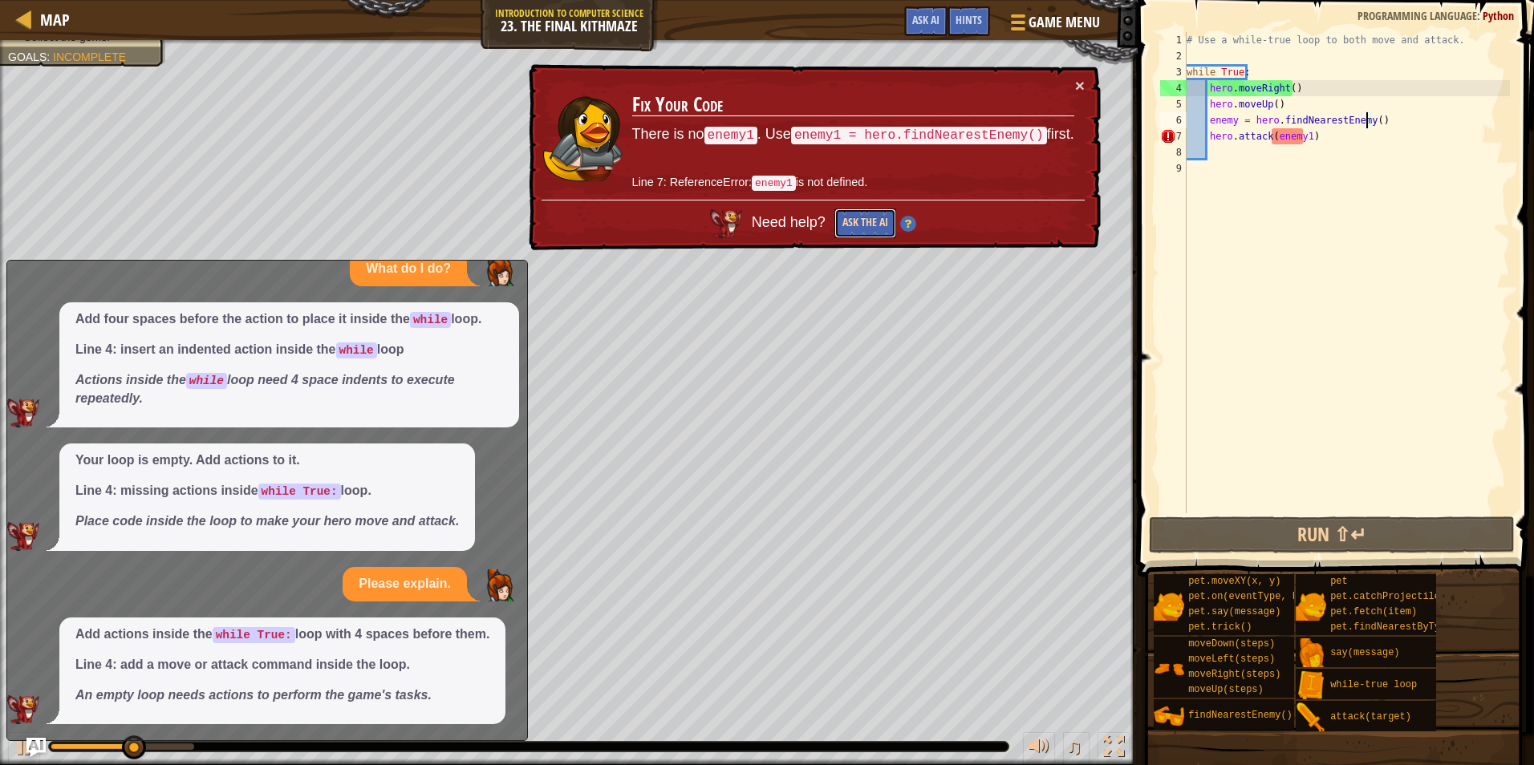
click at [857, 223] on button "Ask the AI" at bounding box center [865, 224] width 62 height 30
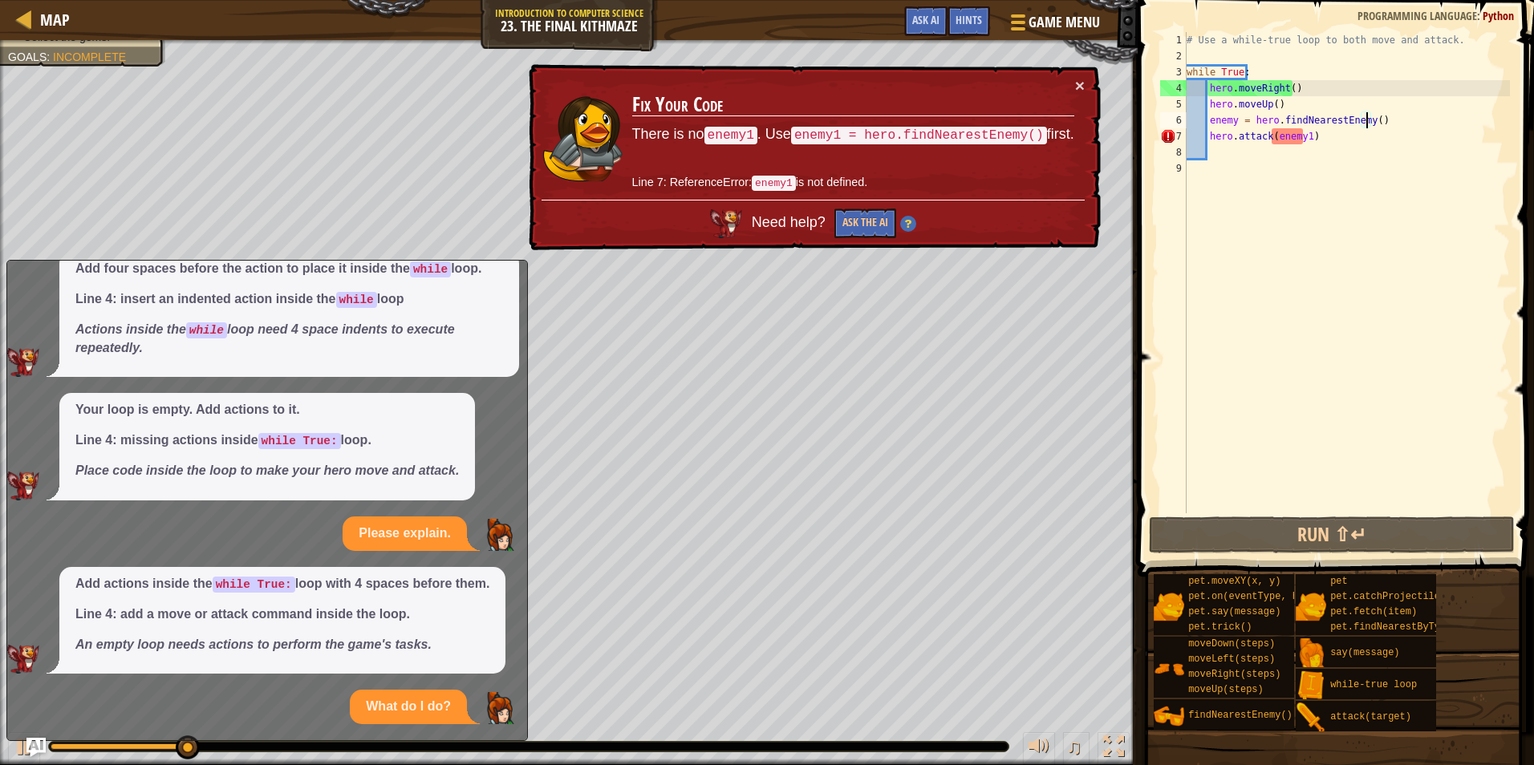
scroll to position [430, 0]
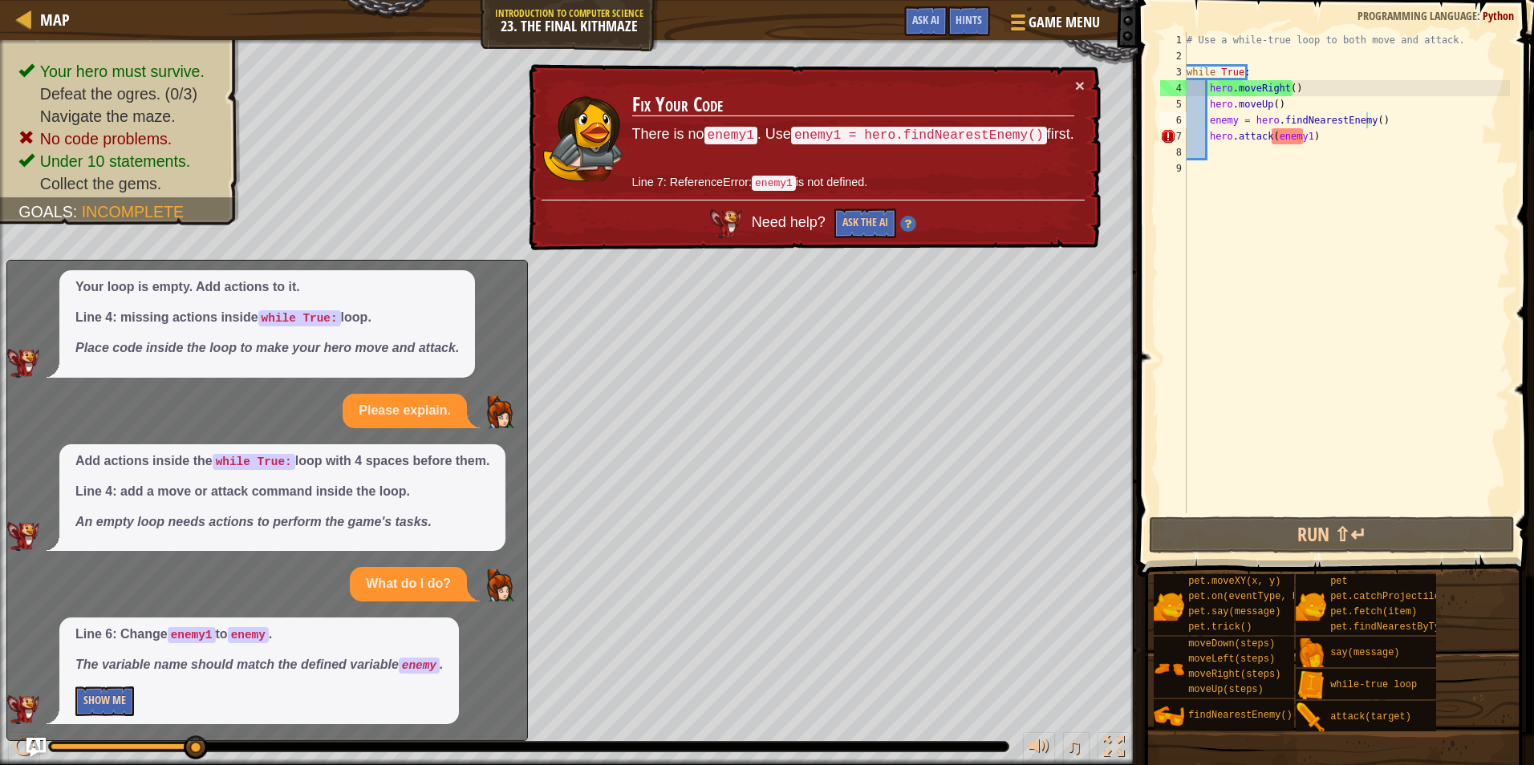
drag, startPoint x: 119, startPoint y: 685, endPoint x: 116, endPoint y: 695, distance: 10.7
click at [116, 695] on div "Line 6: Change enemy1 to enemy . The variable name should match the defined var…" at bounding box center [258, 671] width 399 height 107
click at [116, 695] on button "Show Me" at bounding box center [104, 702] width 59 height 30
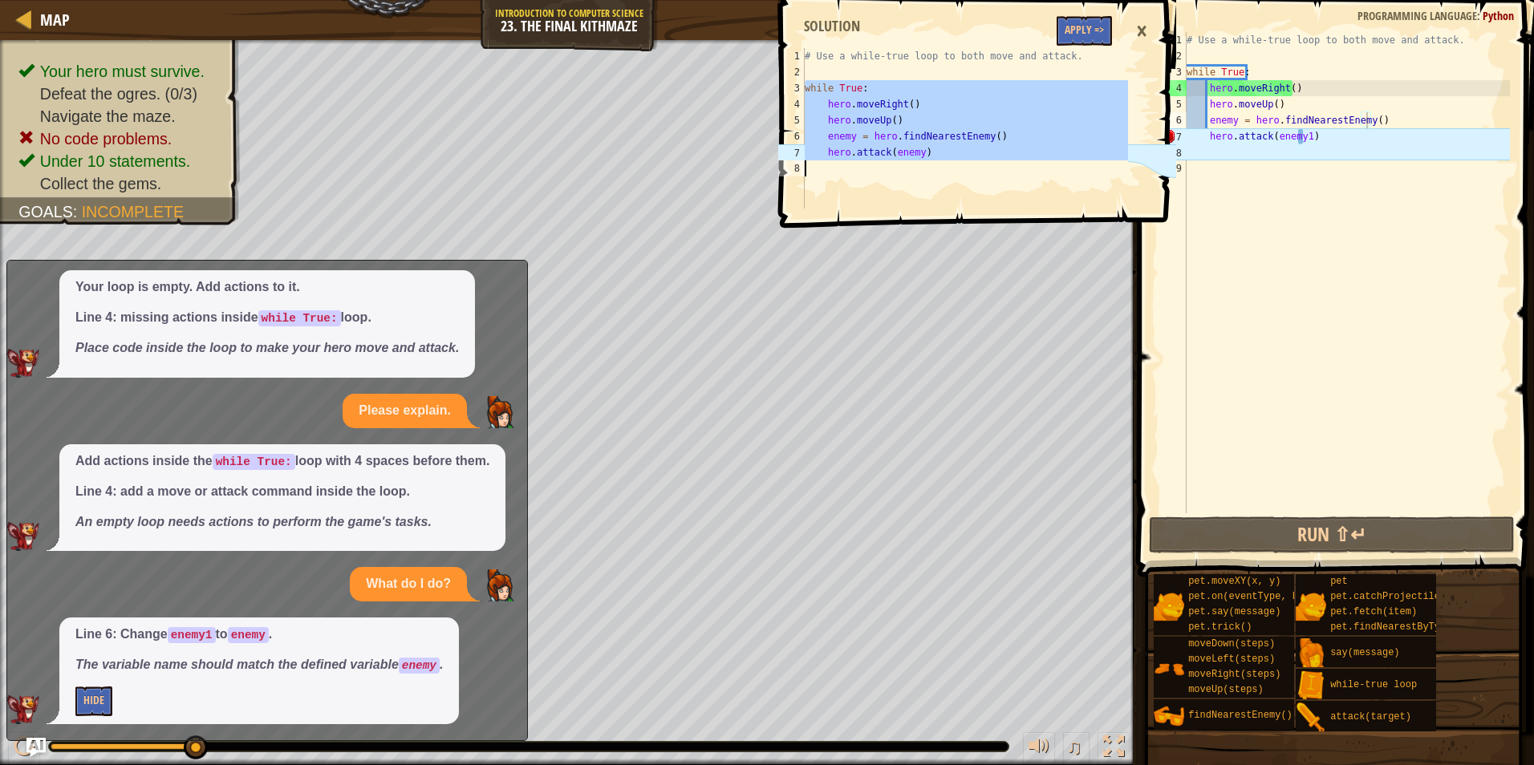
drag, startPoint x: 807, startPoint y: 83, endPoint x: 968, endPoint y: 165, distance: 180.8
click at [968, 165] on div "# Use a while-true loop to both move and attack. while True : hero . moveRight …" at bounding box center [964, 144] width 326 height 192
type textarea "hero.attack(enemy)"
click at [1250, 206] on div "# Use a while-true loop to both move and attack. while True : hero . moveRight …" at bounding box center [1346, 288] width 326 height 513
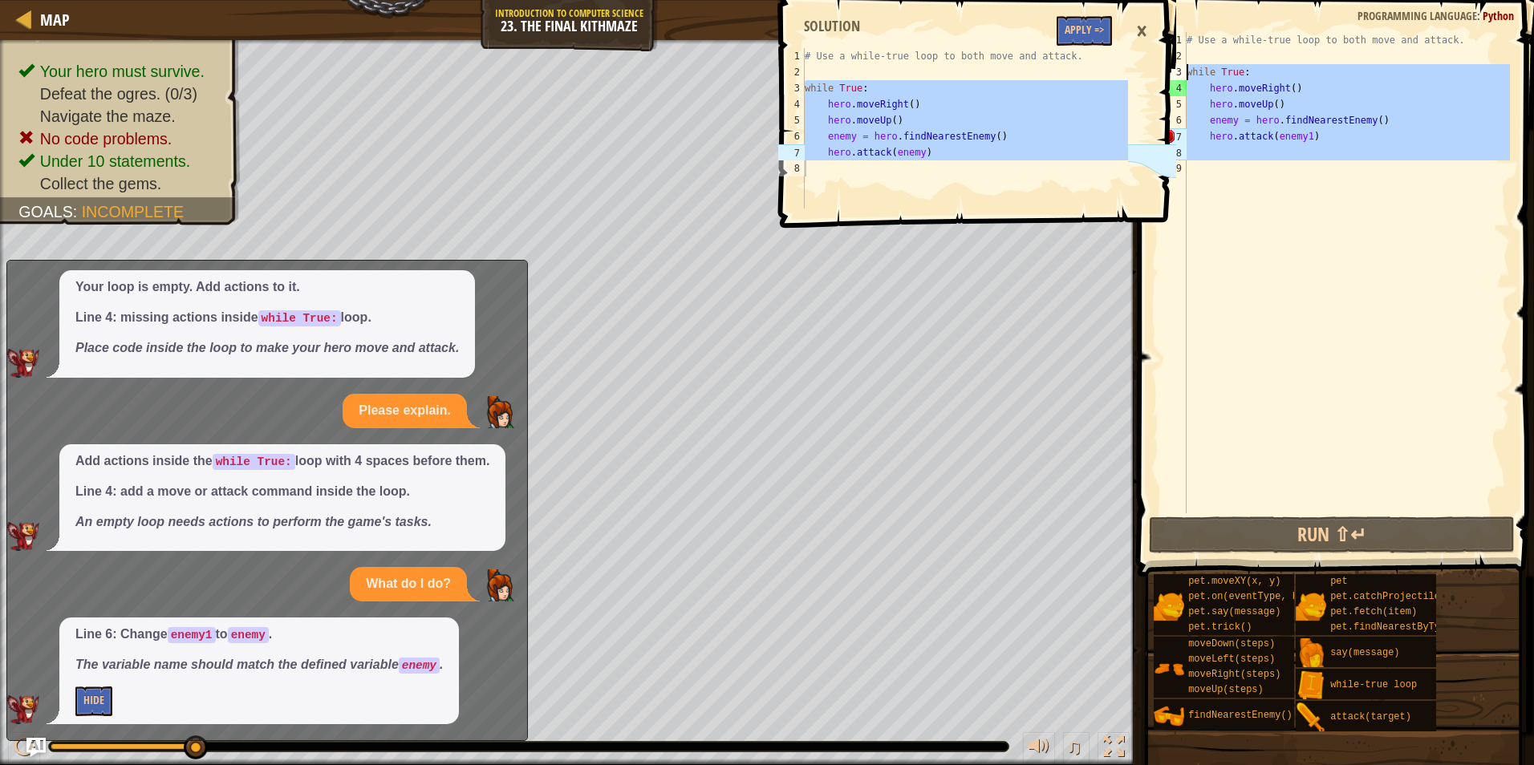
drag, startPoint x: 1330, startPoint y: 172, endPoint x: 1169, endPoint y: 69, distance: 190.4
click at [1173, 74] on div "Map Introduction to Computer Science 23. The Final Kithmaze Game Menu Done Hint…" at bounding box center [767, 382] width 1534 height 765
type textarea "while True: hero.moveRight()"
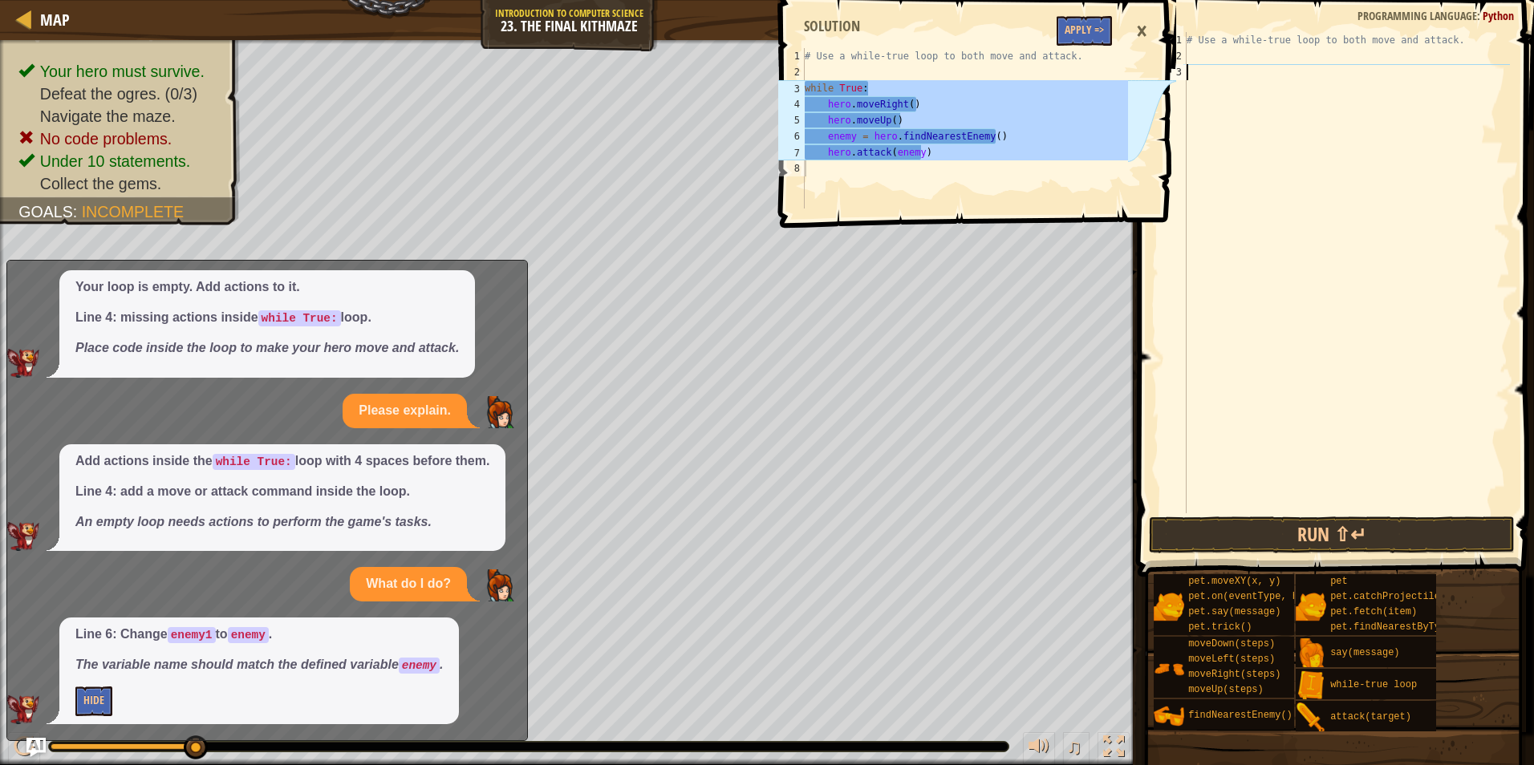
scroll to position [400, 0]
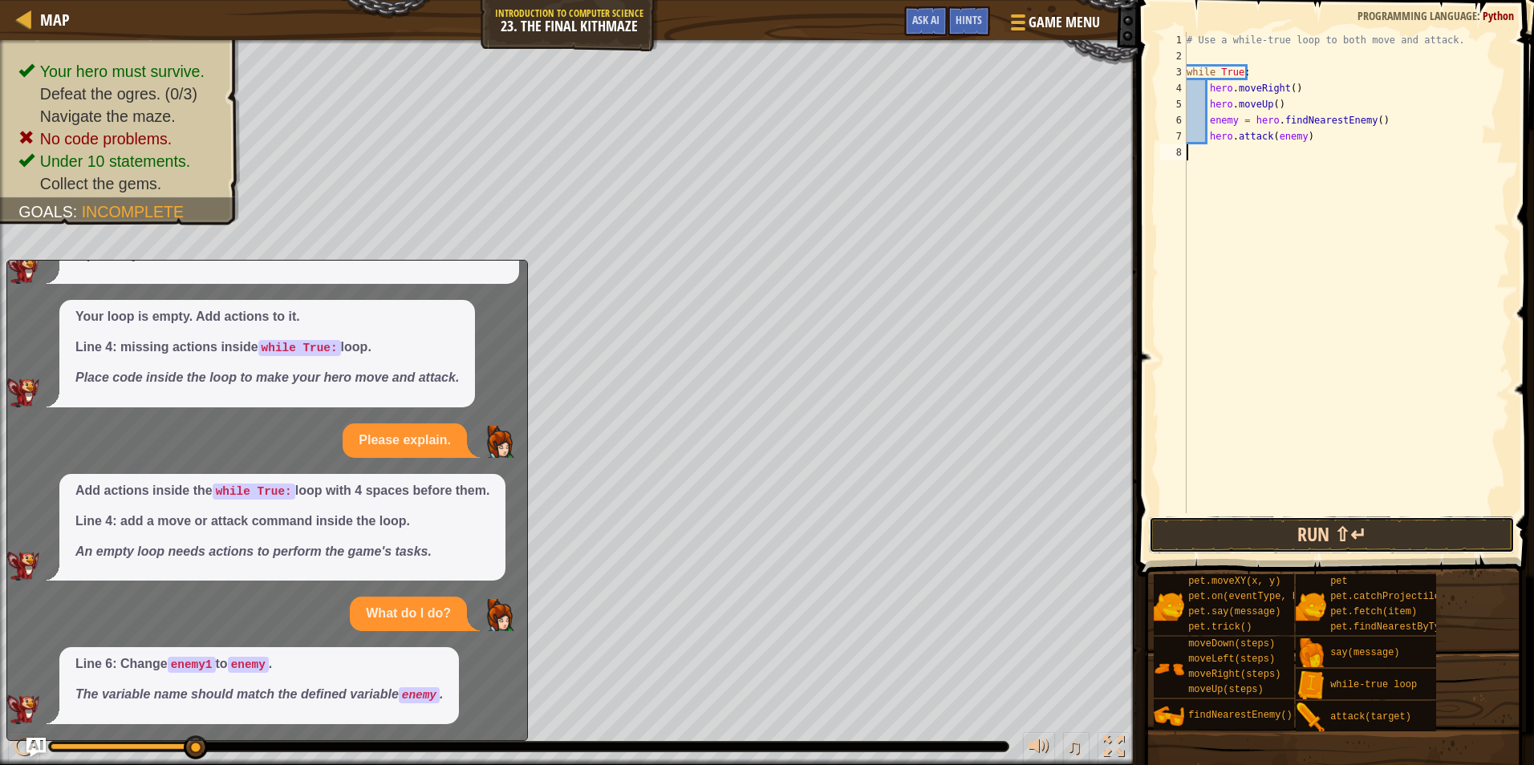
click at [1259, 532] on button "Run ⇧↵" at bounding box center [1332, 535] width 366 height 37
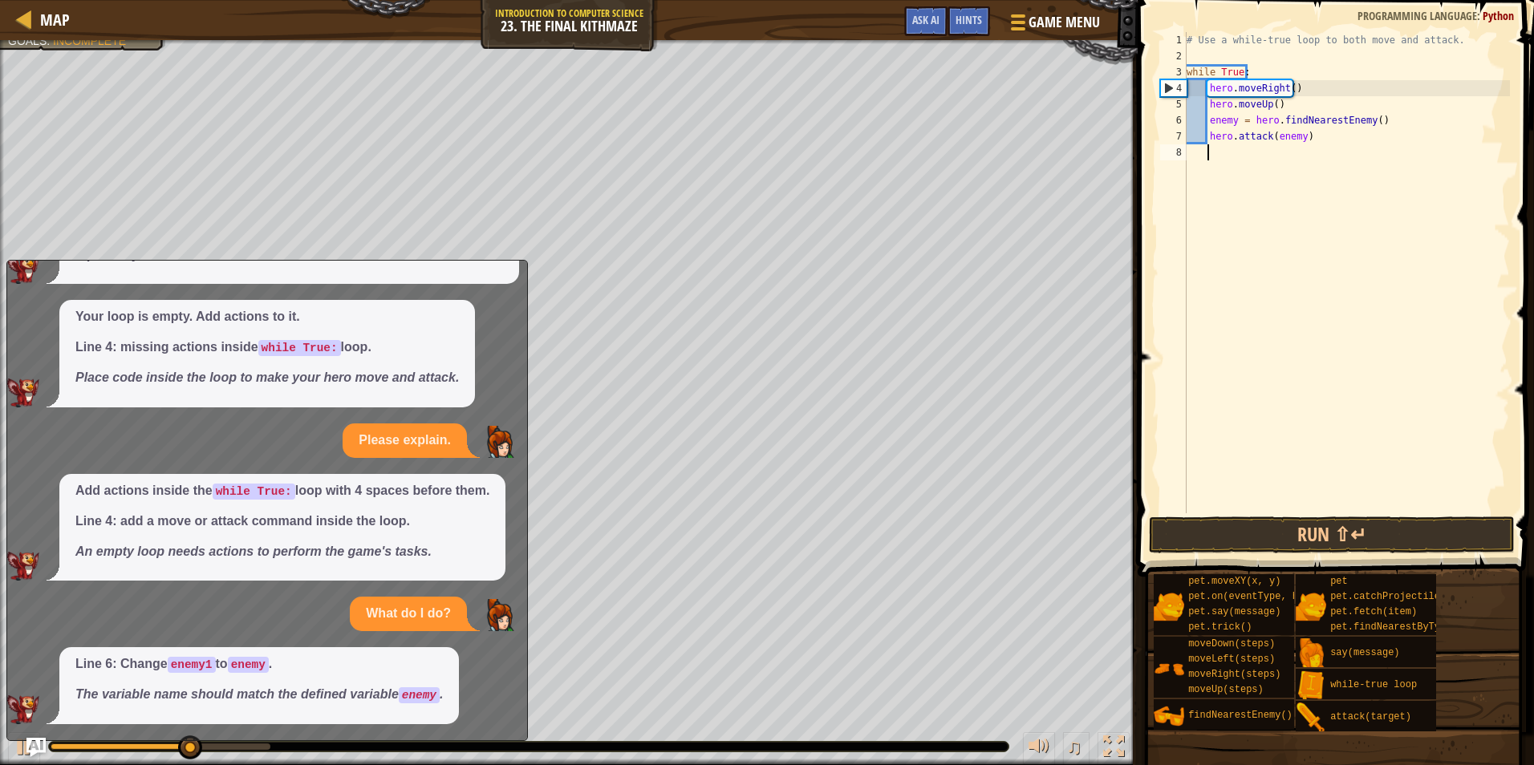
type textarea "h"
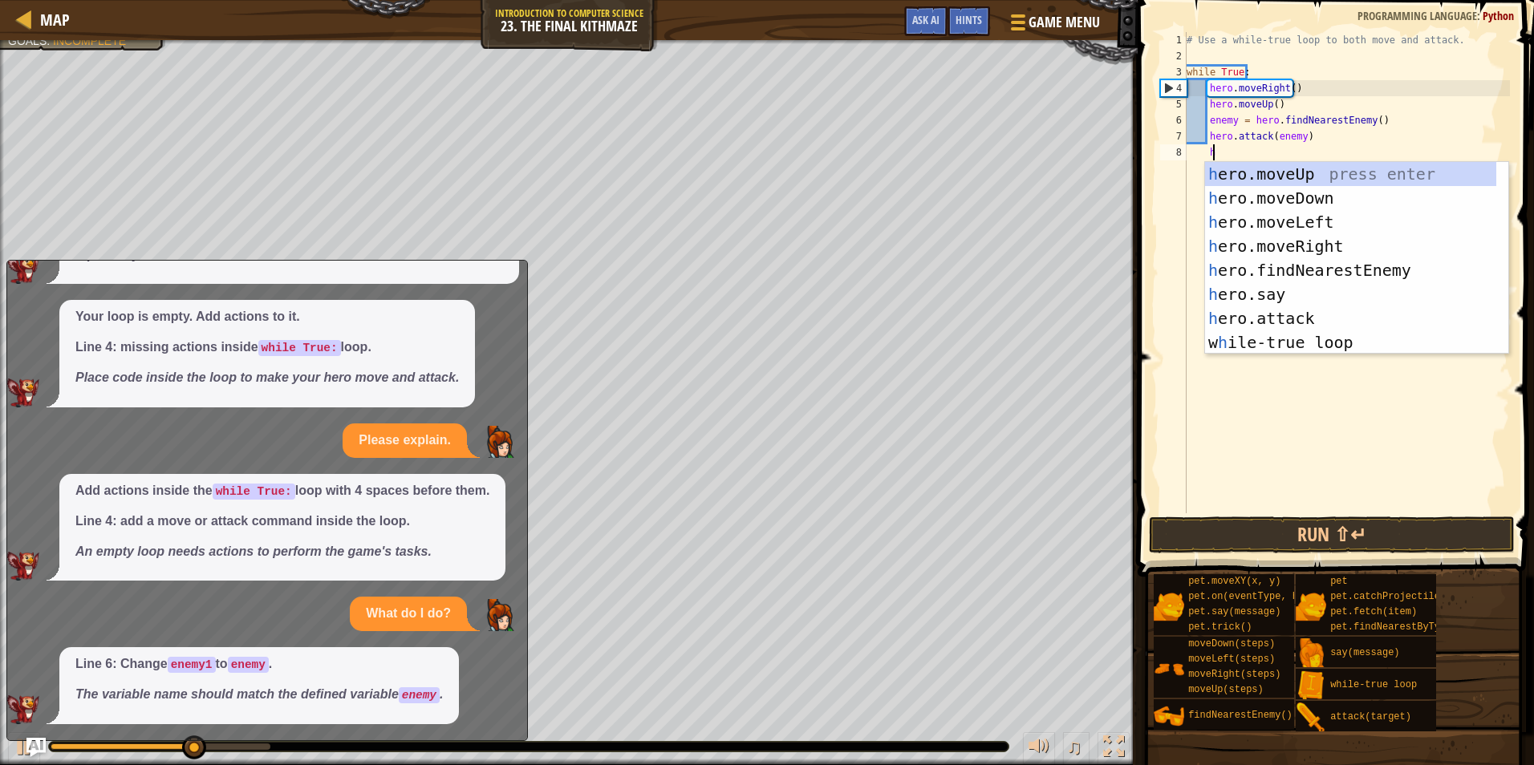
scroll to position [7, 2]
click at [1307, 203] on div "h ero.moveUp press enter h ero.moveDown press enter h ero.moveLeft press enter …" at bounding box center [1350, 282] width 291 height 241
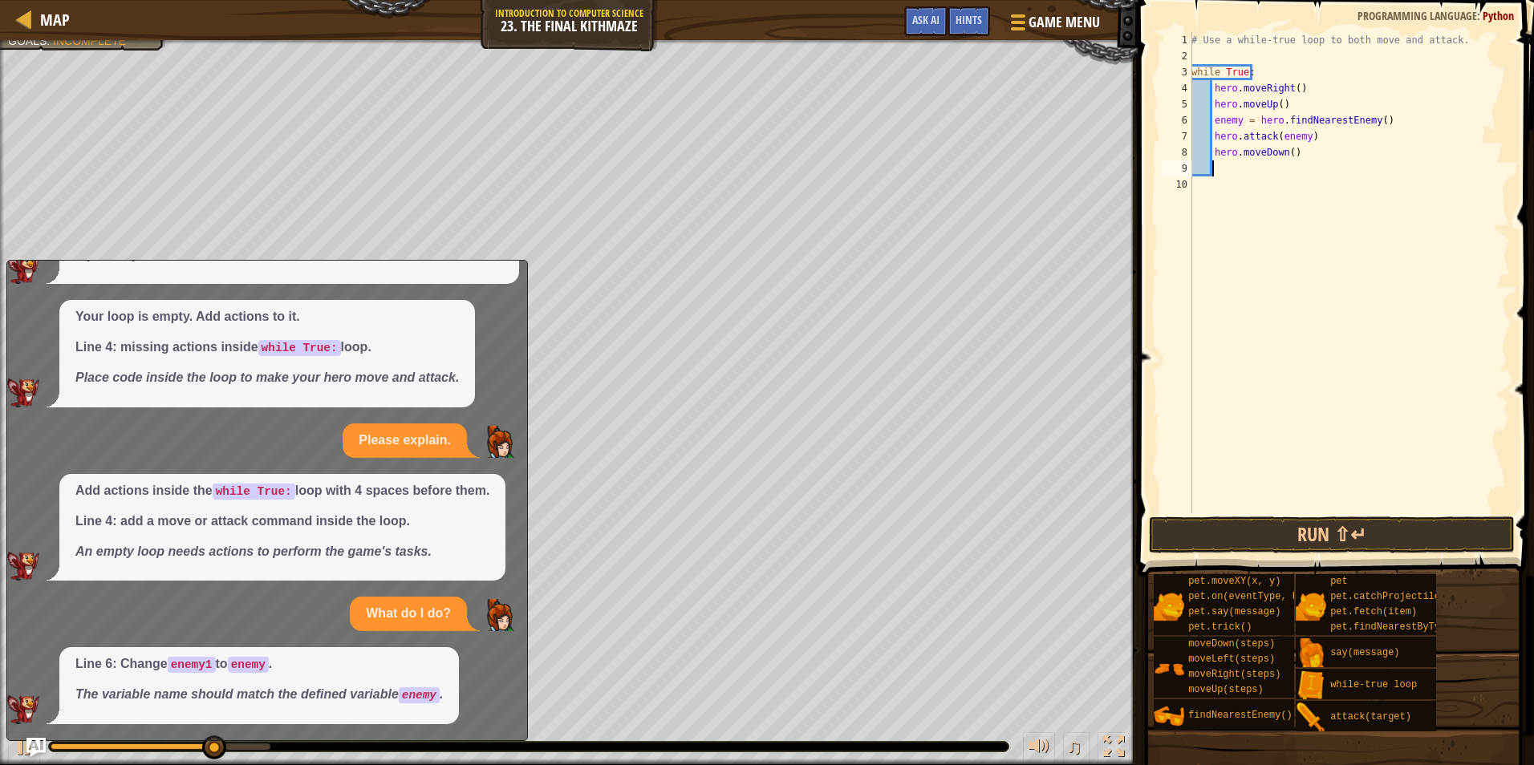
scroll to position [7, 1]
click at [1338, 532] on button "Run ⇧↵" at bounding box center [1332, 535] width 366 height 37
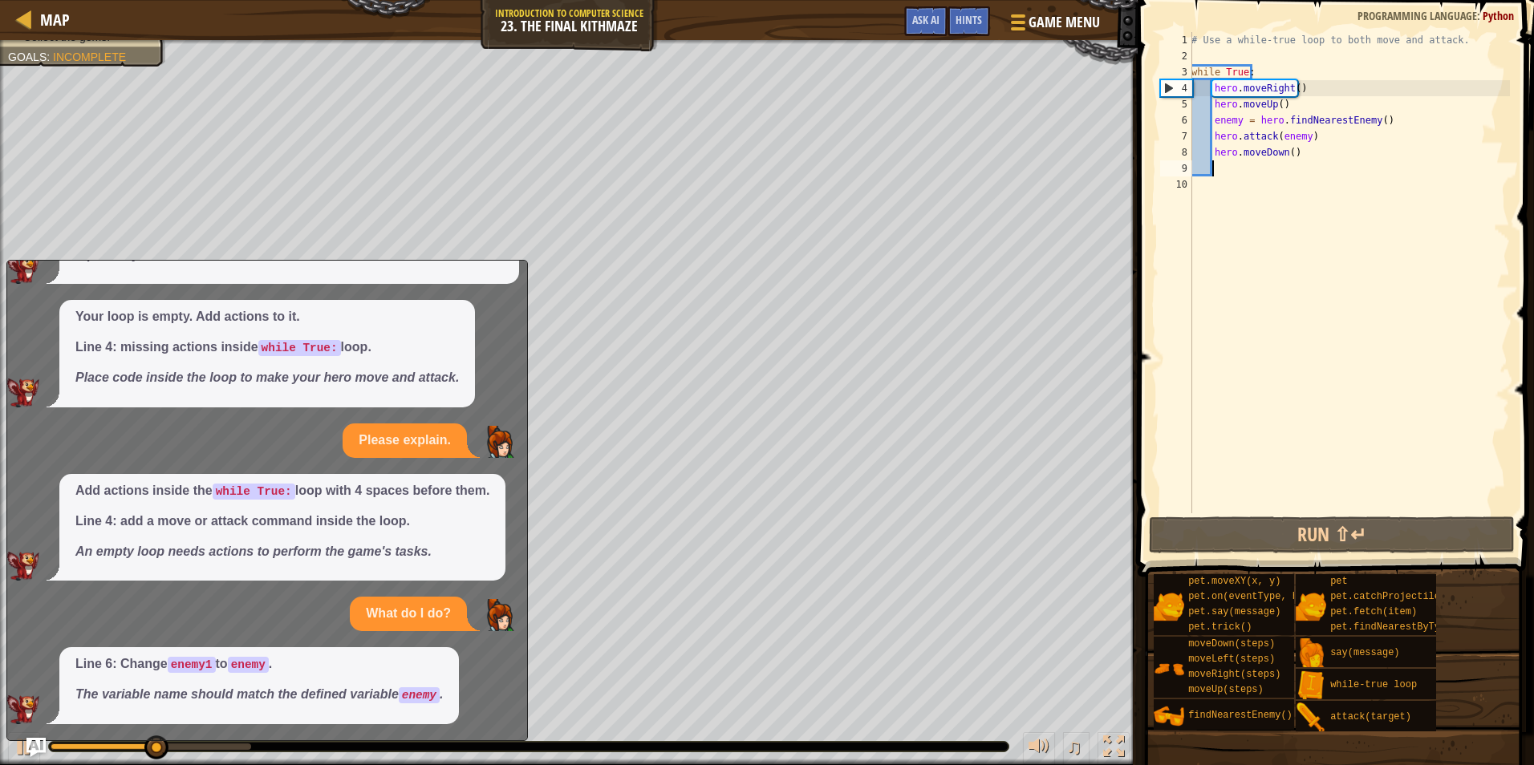
click at [1305, 162] on div "# Use a while-true loop to both move and attack. while True : hero . moveRight …" at bounding box center [1349, 288] width 322 height 513
click at [1304, 156] on div "# Use a while-true loop to both move and attack. while True : hero . moveRight …" at bounding box center [1349, 288] width 322 height 513
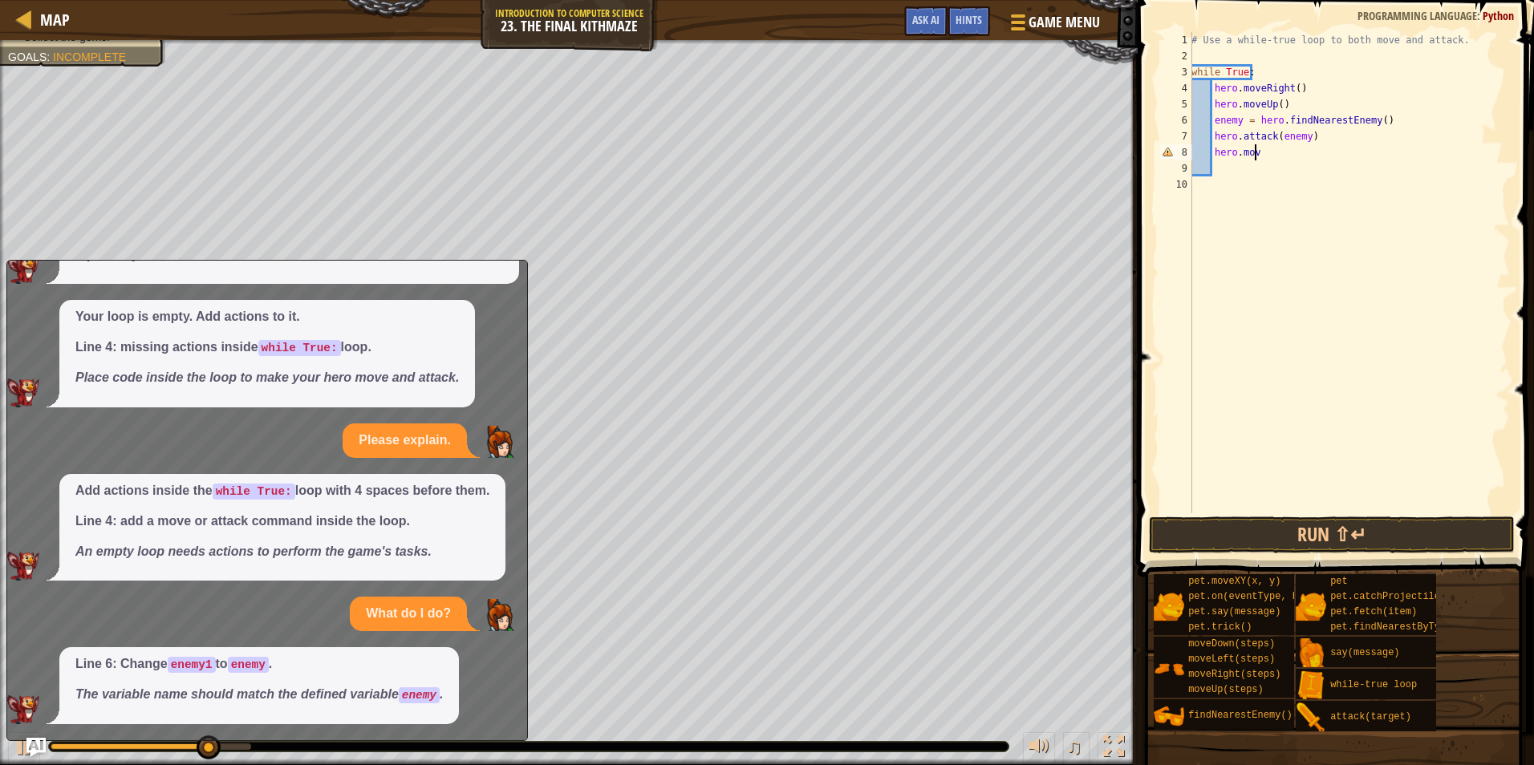
type textarea "hero.move"
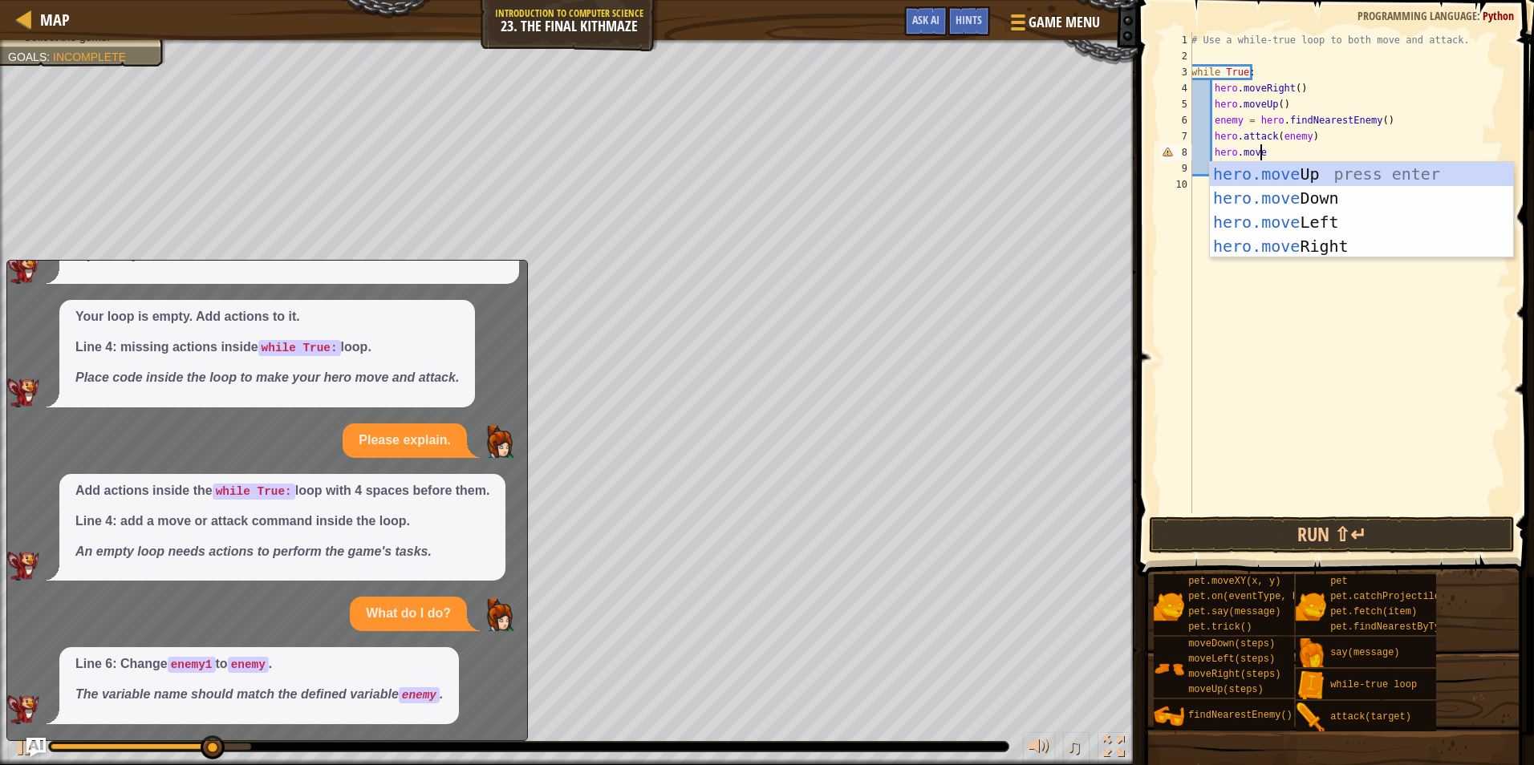
scroll to position [7, 5]
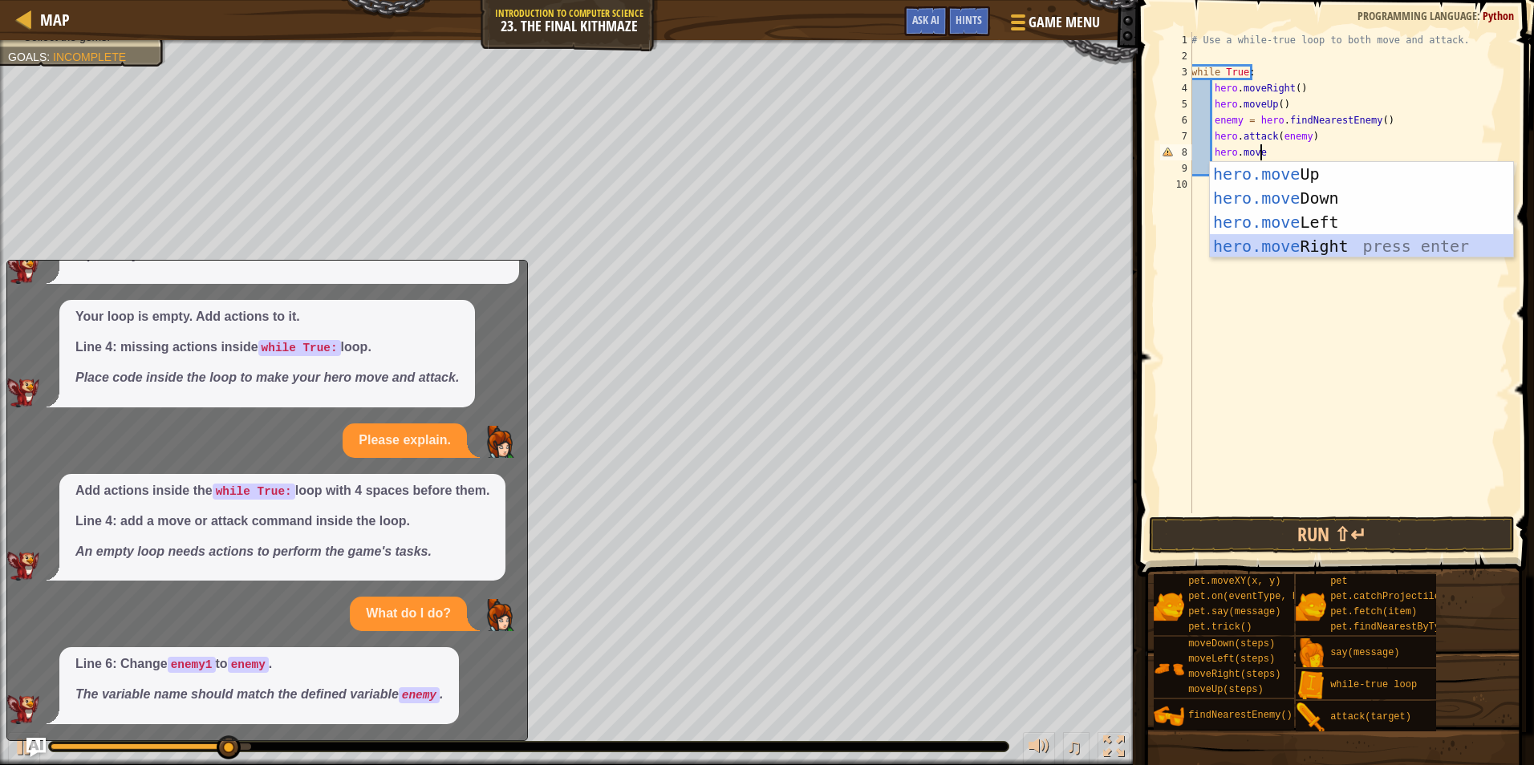
click at [1303, 239] on div "hero.move Up press enter hero.move Down press enter hero.move Left press enter …" at bounding box center [1360, 234] width 303 height 144
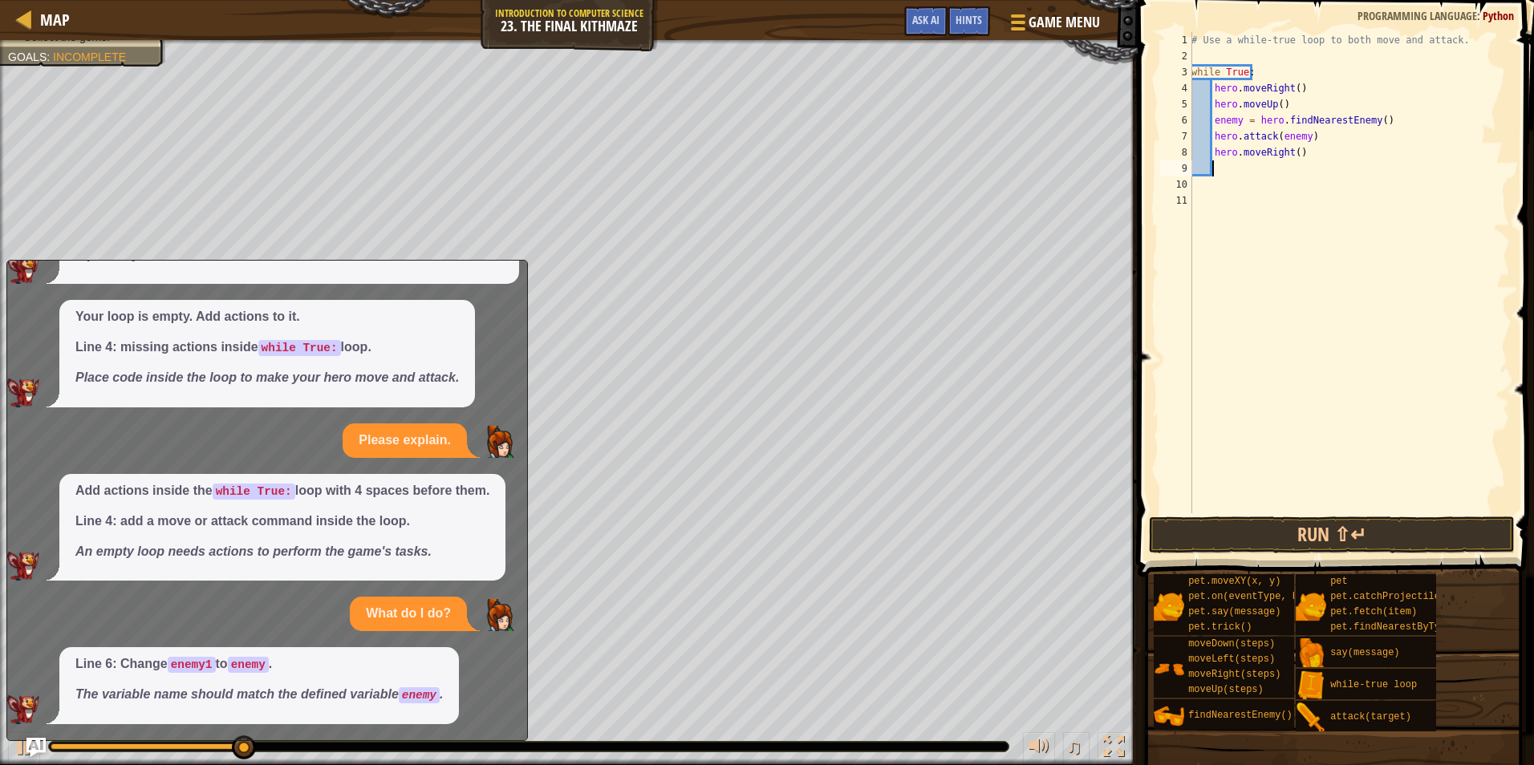
type textarea "h"
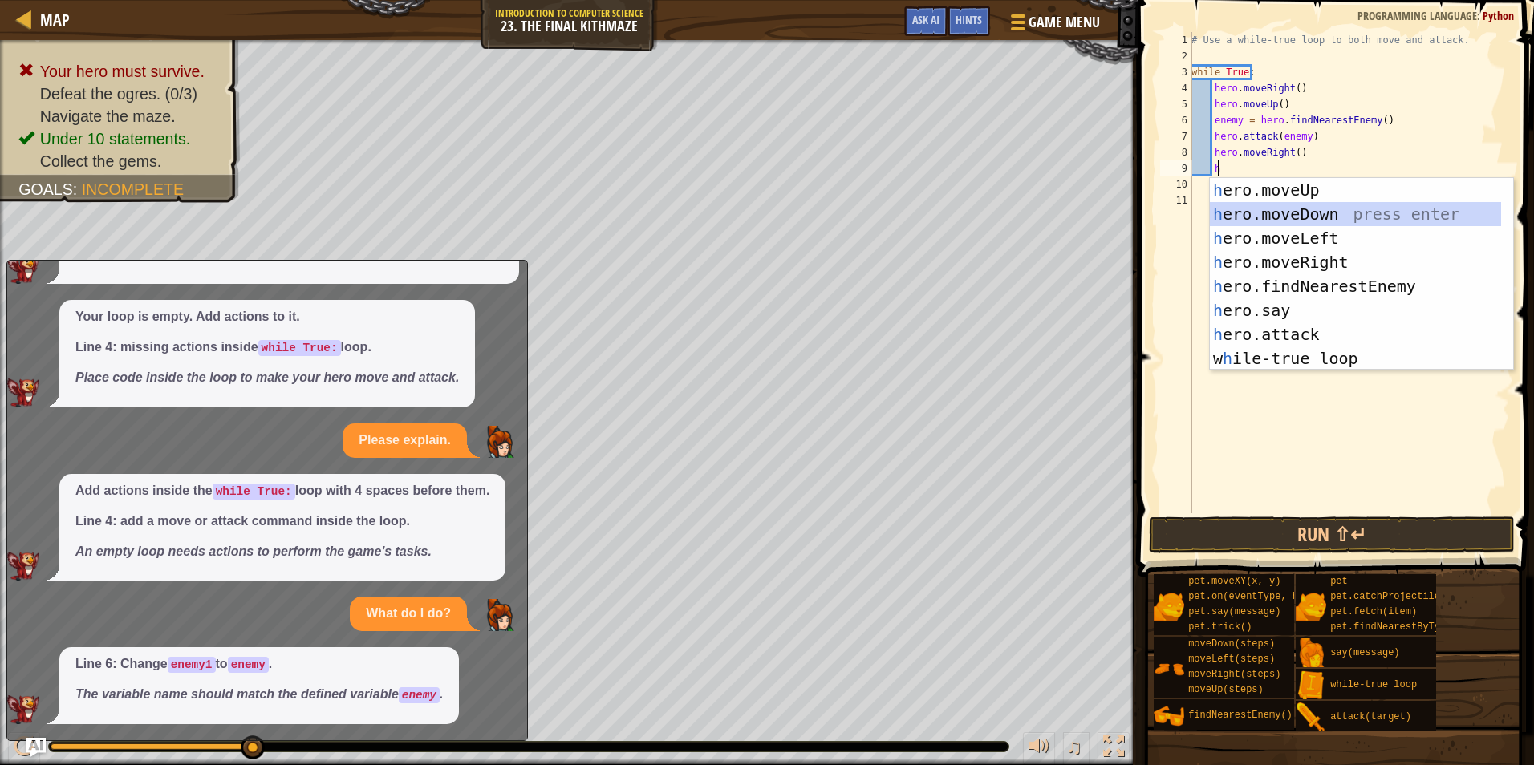
click at [1288, 217] on div "h ero.moveUp press enter h ero.moveDown press enter h ero.moveLeft press enter …" at bounding box center [1354, 298] width 291 height 241
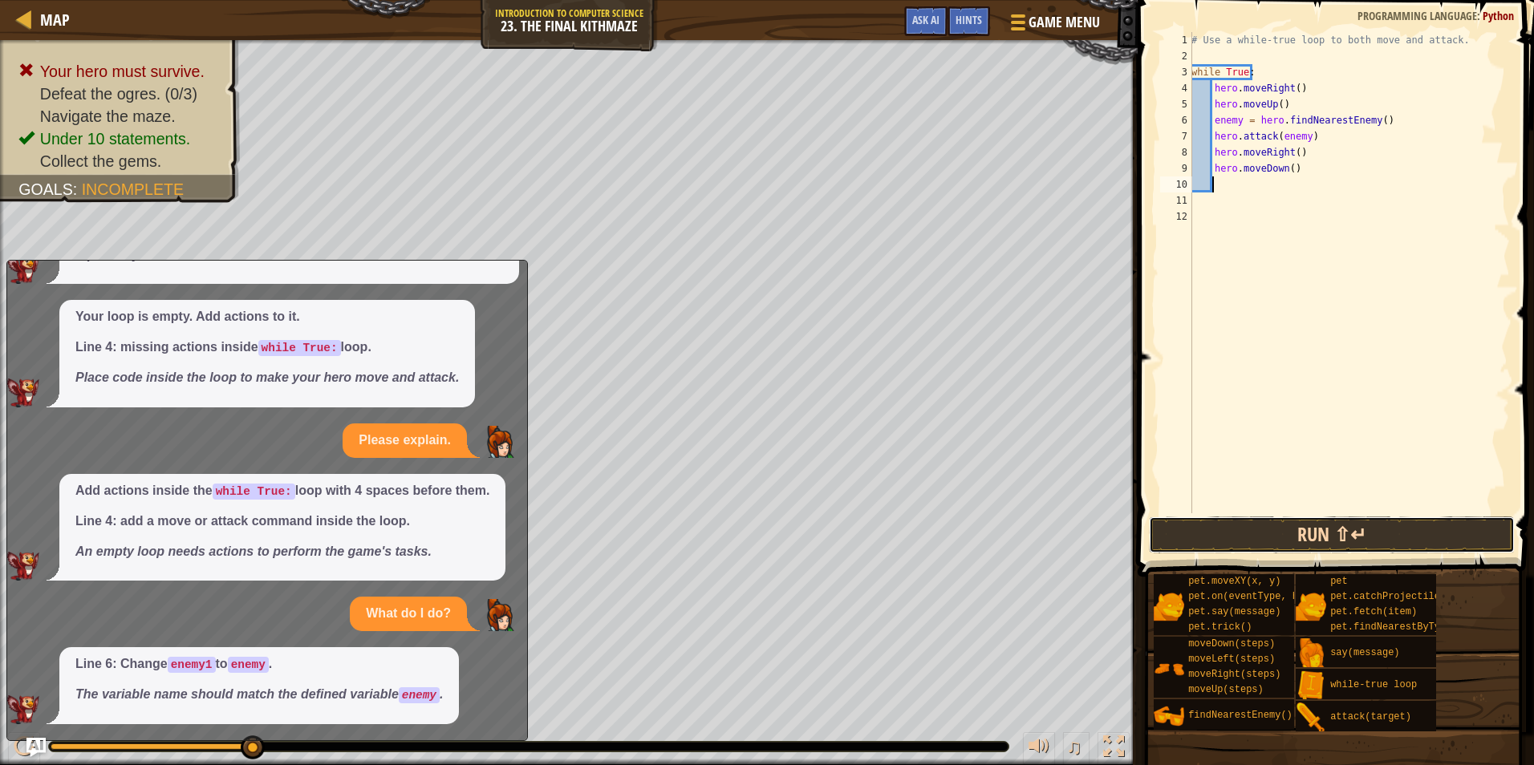
click at [1332, 531] on button "Run ⇧↵" at bounding box center [1332, 535] width 366 height 37
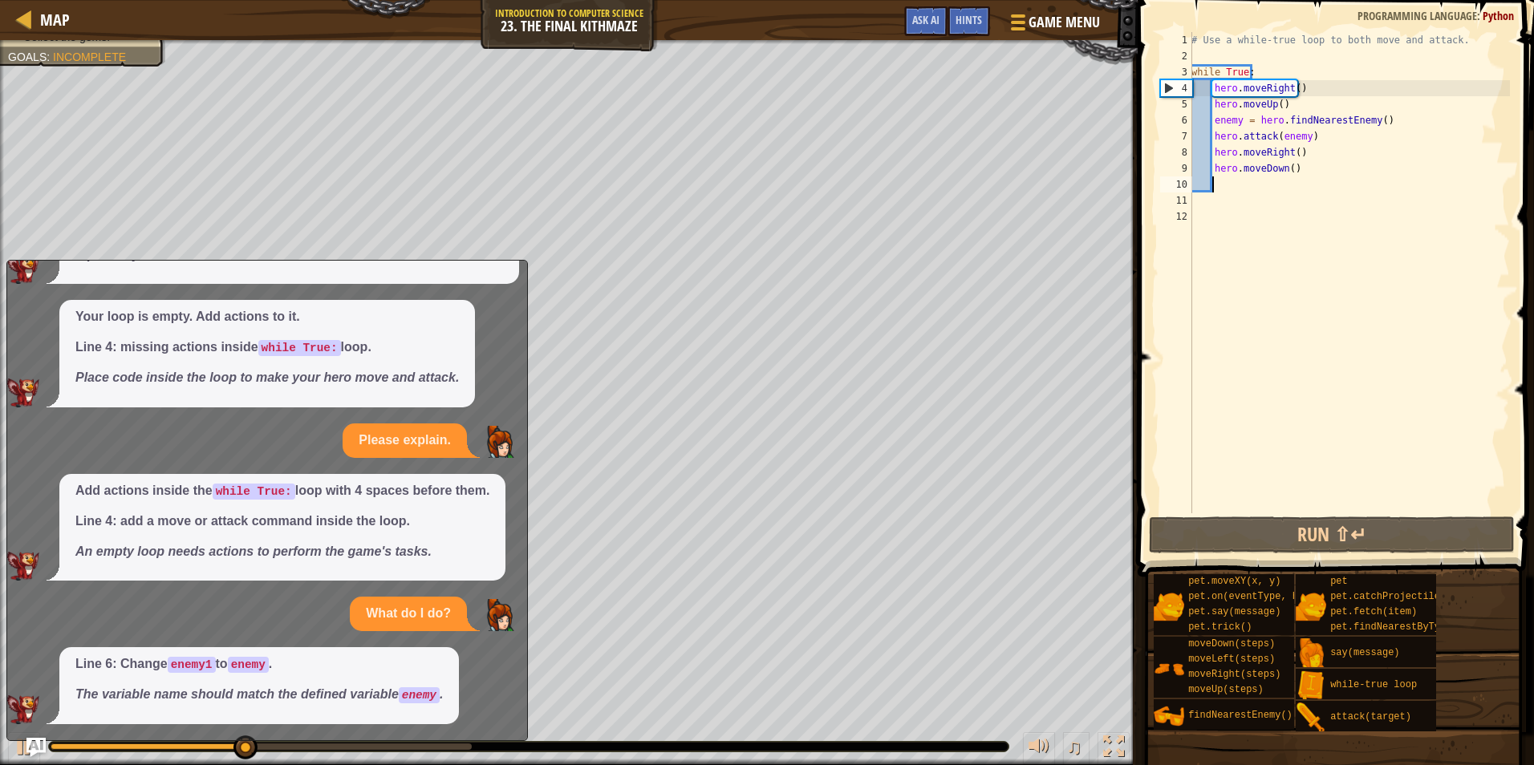
type textarea "h"
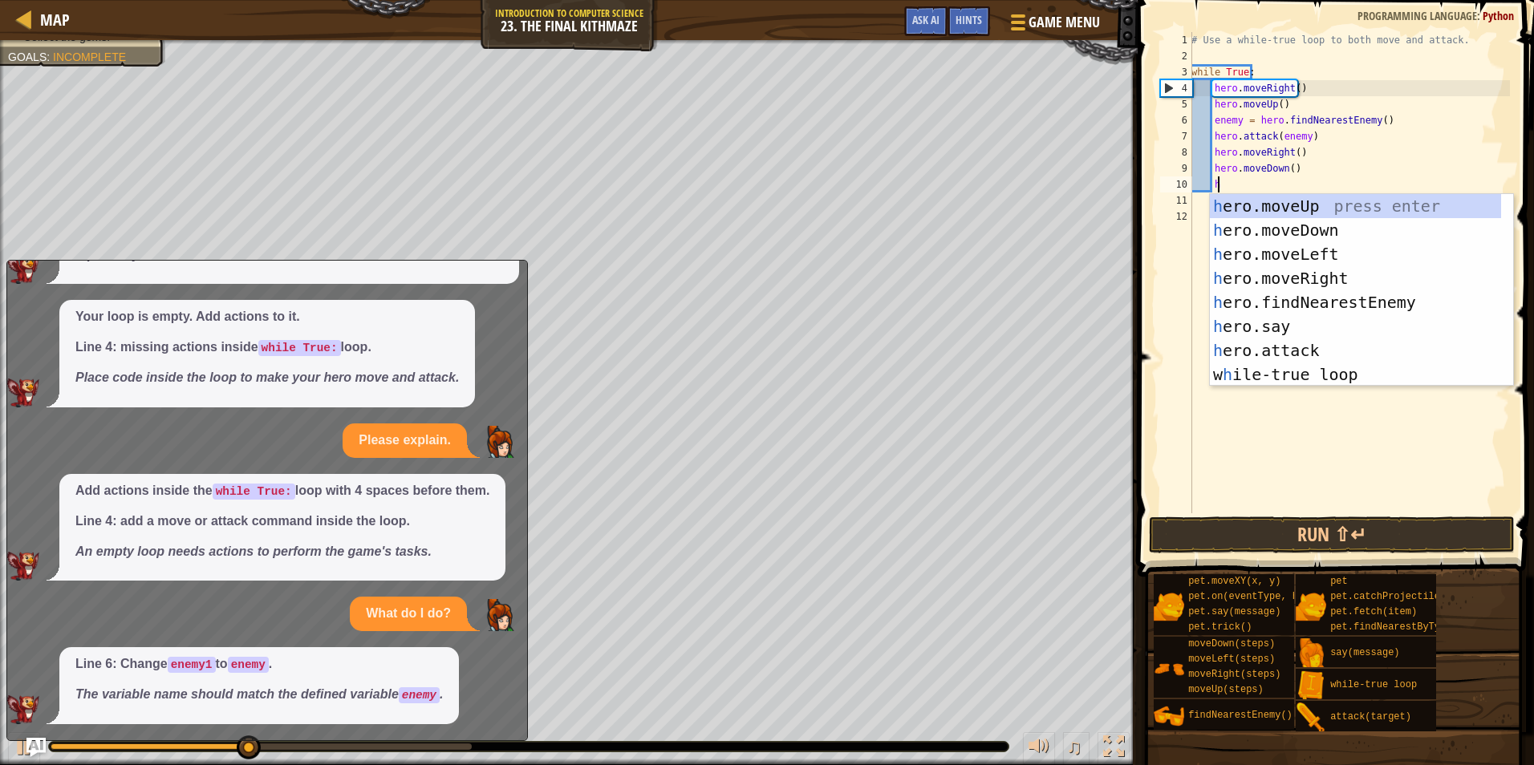
scroll to position [7, 2]
click at [1293, 304] on div "h ero.moveUp press enter h ero.moveDown press enter h ero.moveLeft press enter …" at bounding box center [1354, 314] width 291 height 241
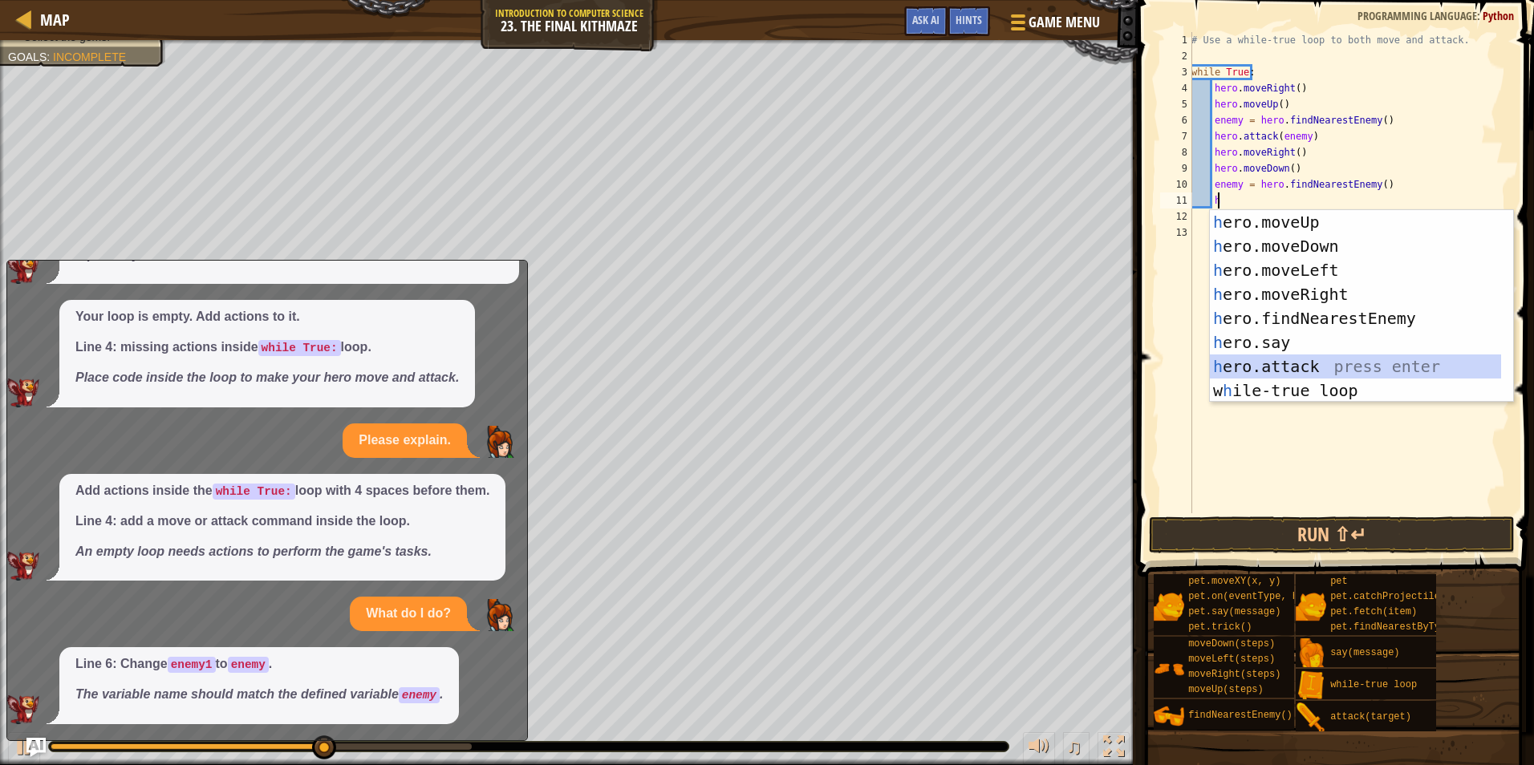
click at [1254, 371] on div "h ero.moveUp press enter h ero.moveDown press enter h ero.moveLeft press enter …" at bounding box center [1354, 330] width 291 height 241
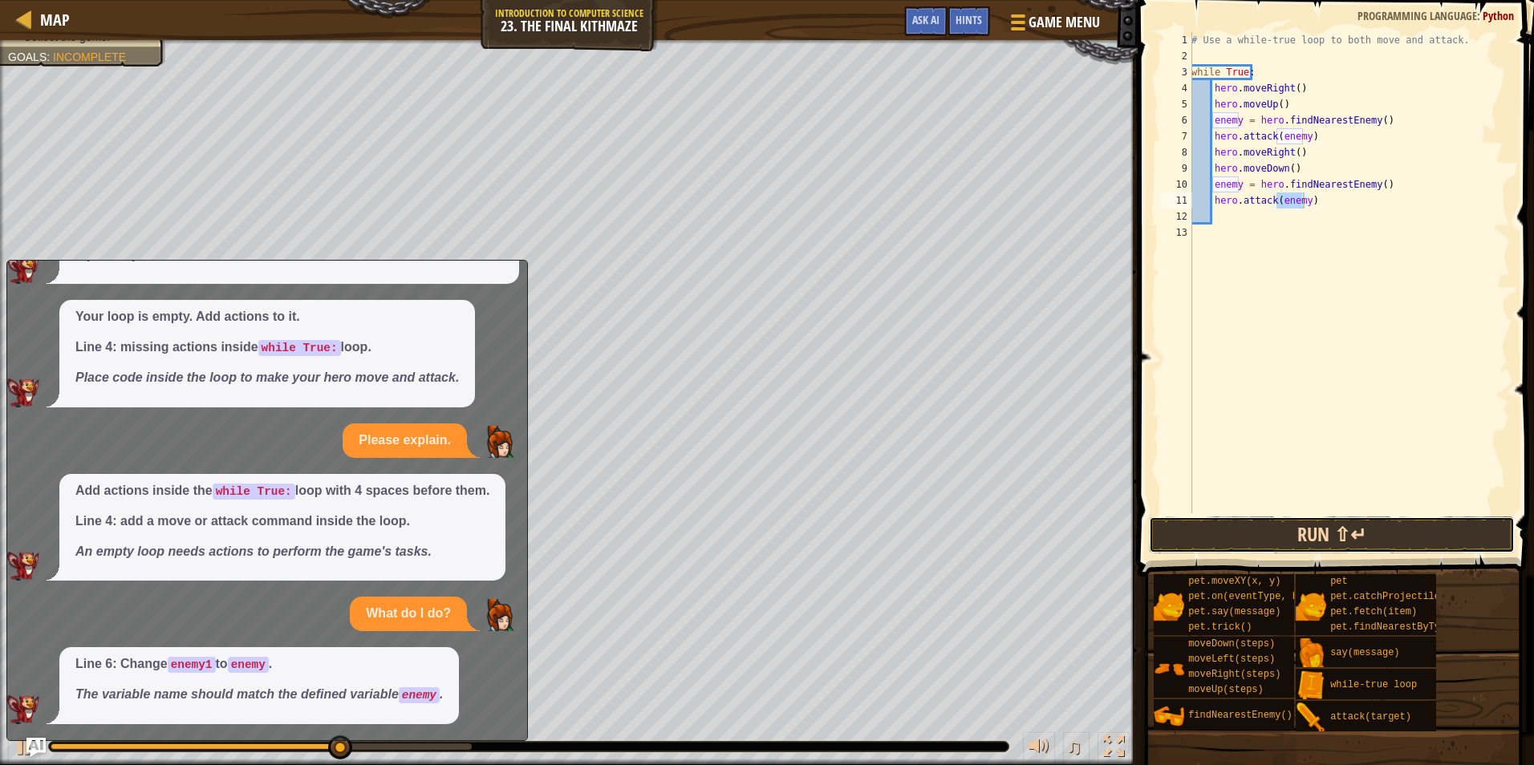
click at [1325, 531] on button "Run ⇧↵" at bounding box center [1332, 535] width 366 height 37
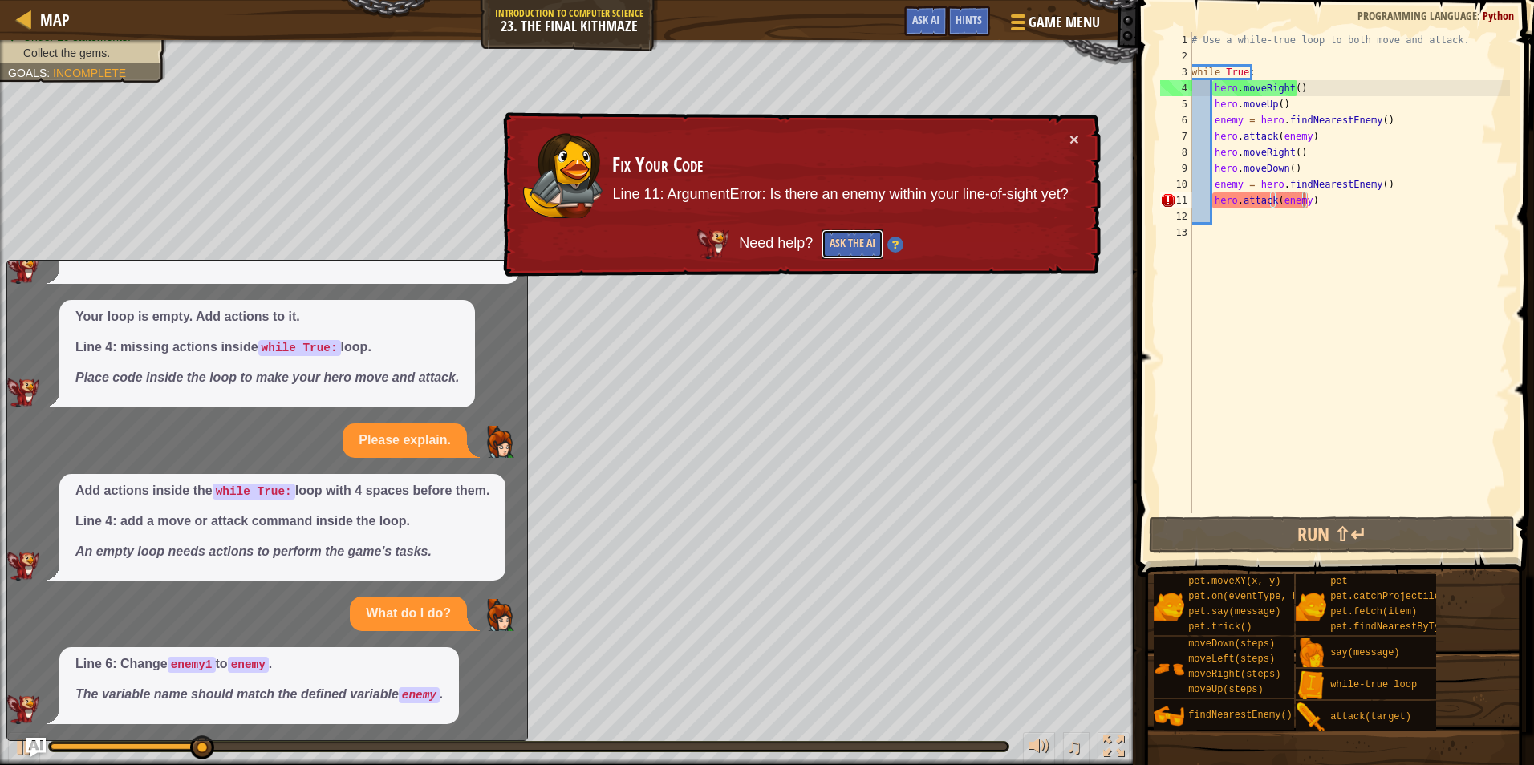
click at [849, 251] on button "Ask the AI" at bounding box center [852, 244] width 62 height 30
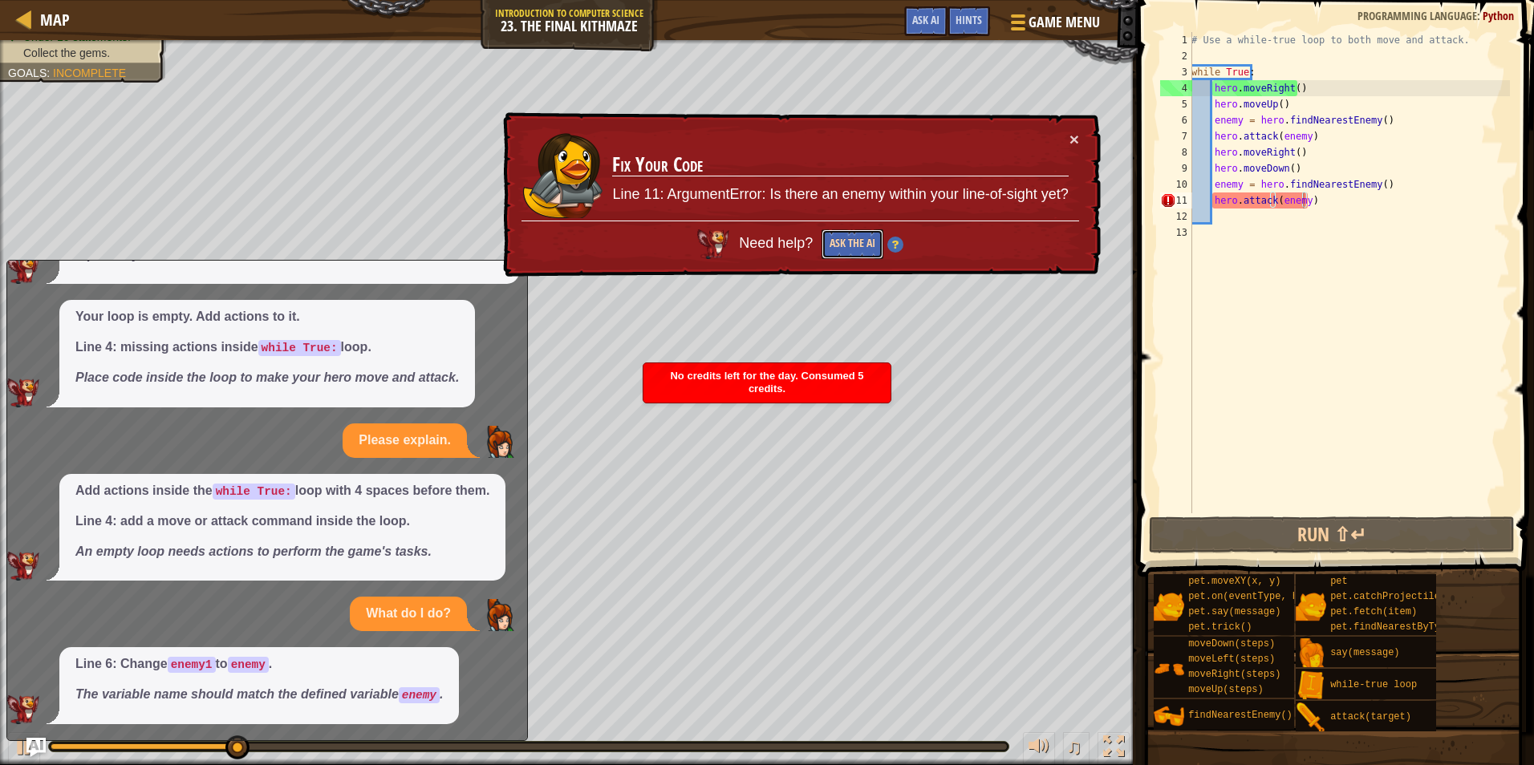
click at [845, 245] on button "Ask the AI" at bounding box center [852, 244] width 62 height 30
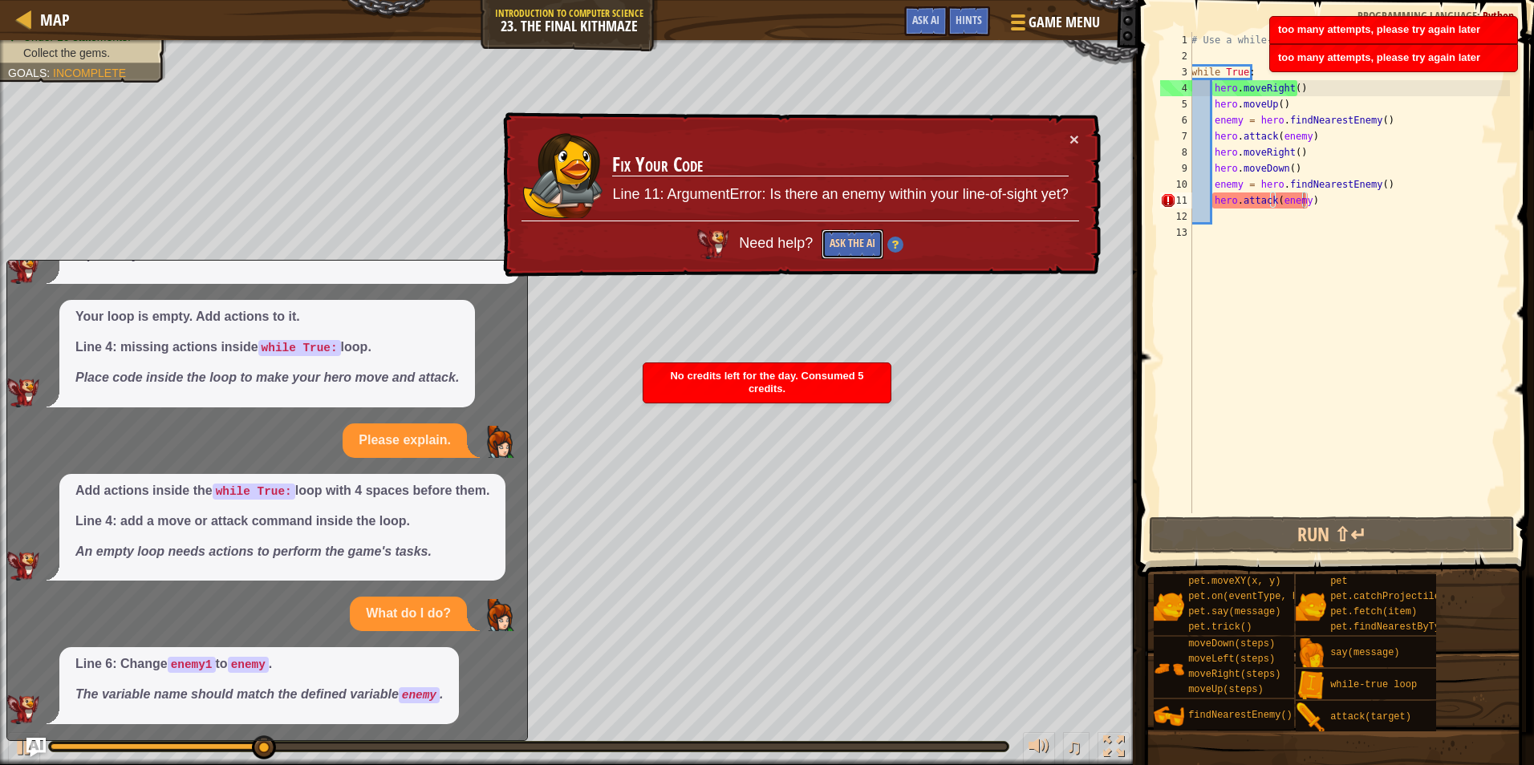
click at [845, 245] on button "Ask the AI" at bounding box center [852, 244] width 62 height 30
click at [845, 244] on button "Ask the AI" at bounding box center [852, 244] width 62 height 30
click at [839, 234] on button "Ask the AI" at bounding box center [852, 244] width 62 height 30
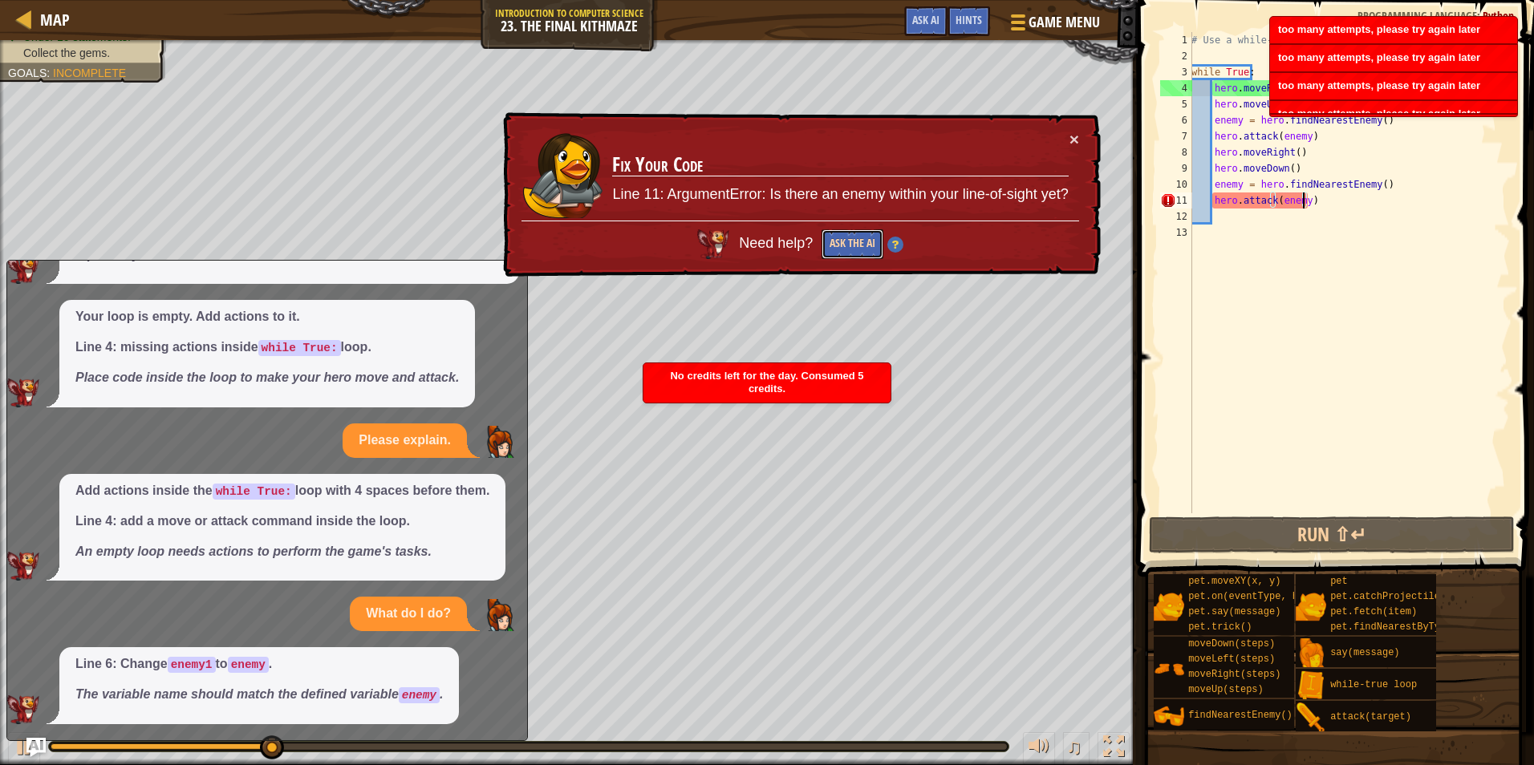
click at [837, 234] on button "Ask the AI" at bounding box center [852, 244] width 62 height 30
click at [830, 233] on button "Ask the AI" at bounding box center [852, 244] width 62 height 30
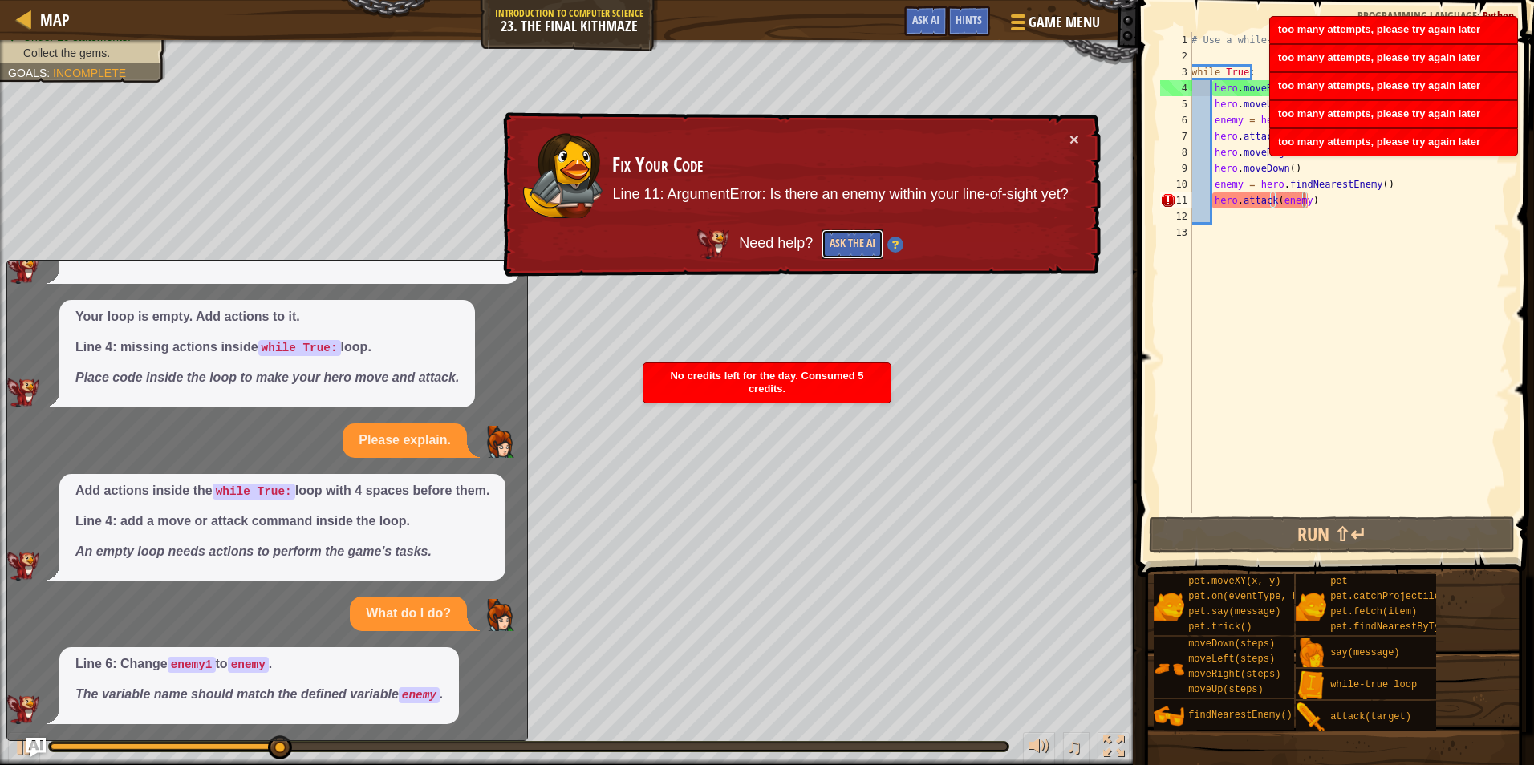
click at [830, 233] on button "Ask the AI" at bounding box center [852, 244] width 62 height 30
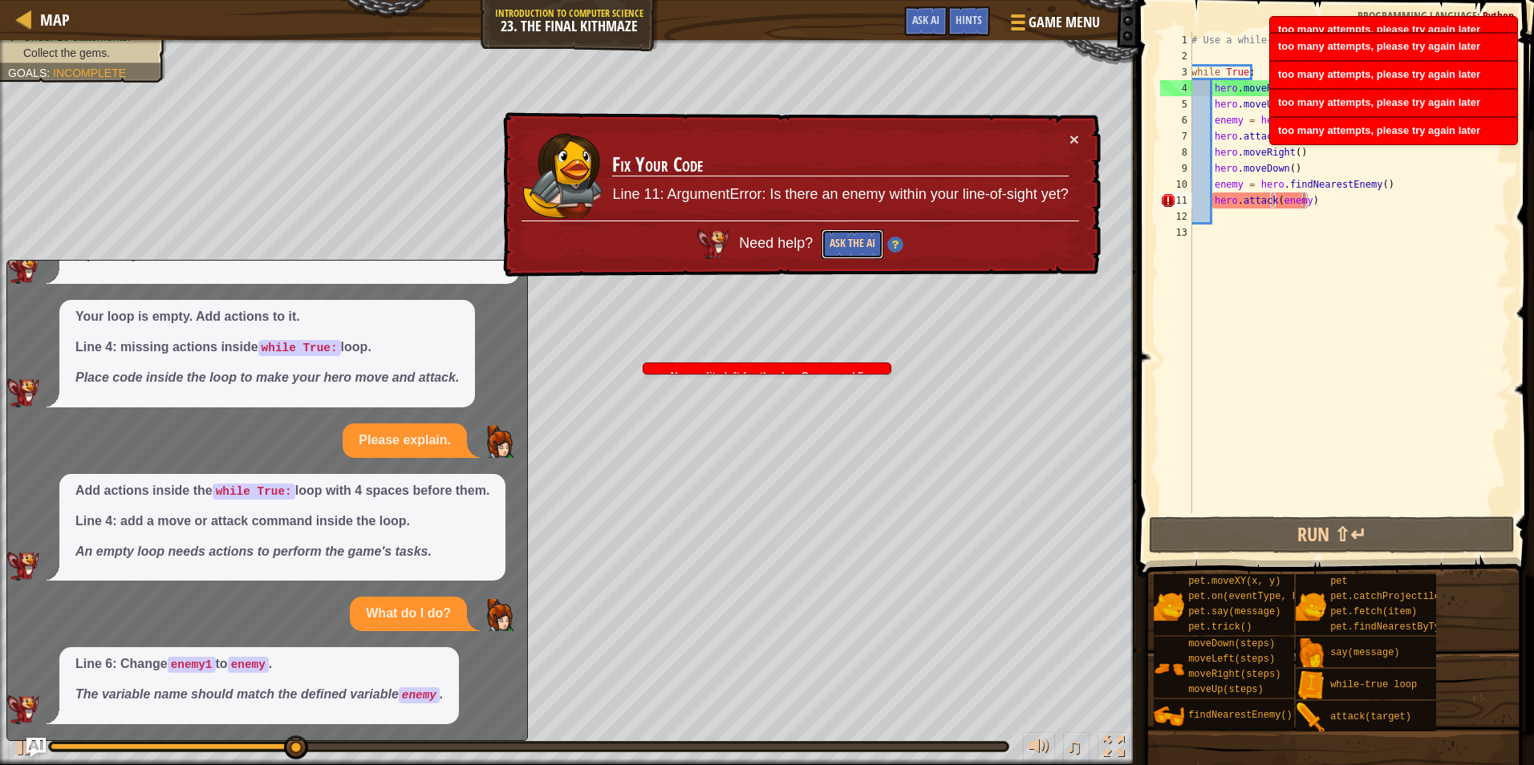
click at [830, 233] on button "Ask the AI" at bounding box center [852, 244] width 62 height 30
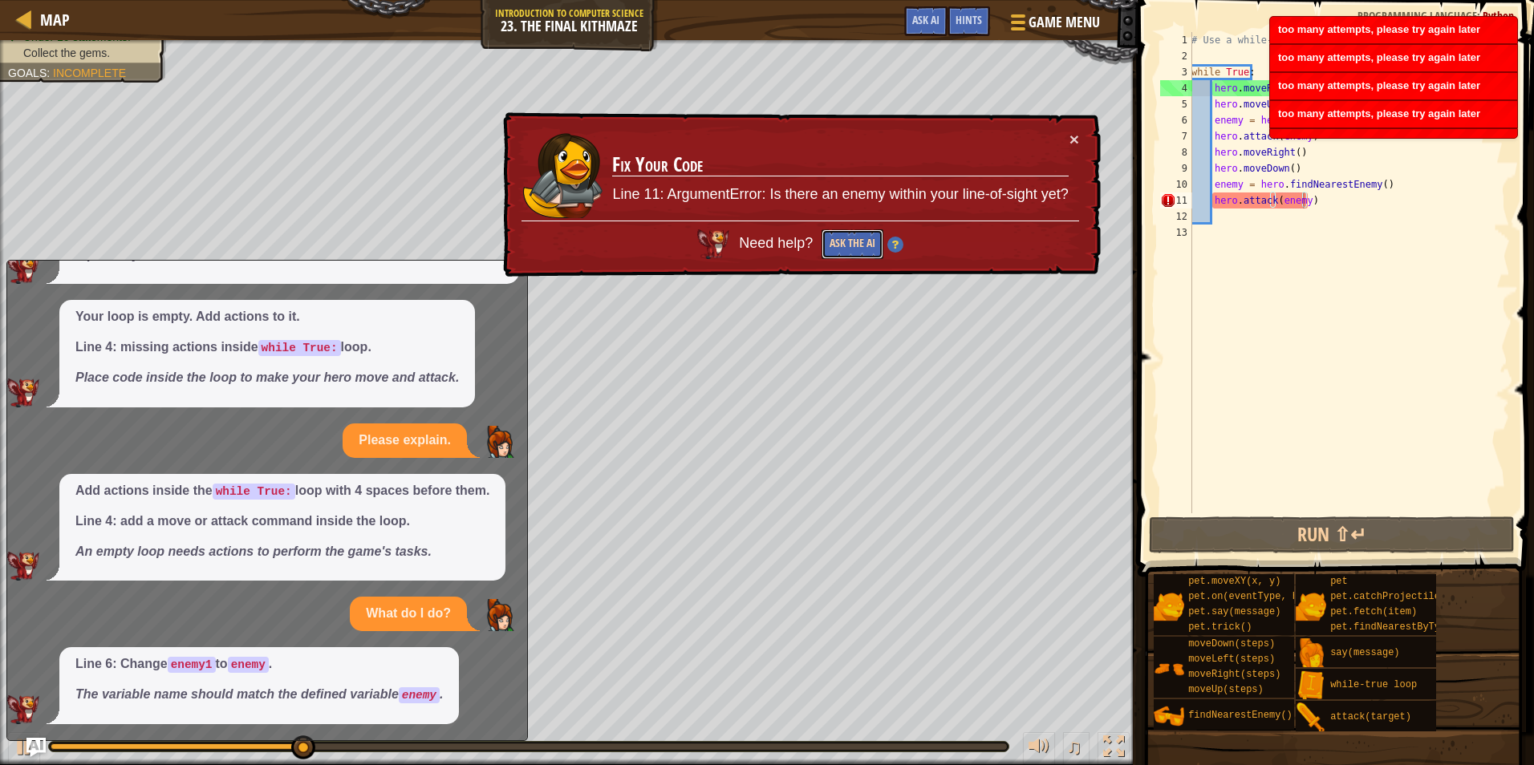
click at [830, 233] on button "Ask the AI" at bounding box center [852, 244] width 62 height 30
click at [1306, 172] on div "# Use a while-true loop to both move and attack. while True : hero . moveRight …" at bounding box center [1349, 288] width 322 height 513
type textarea "hero.moveDown()"
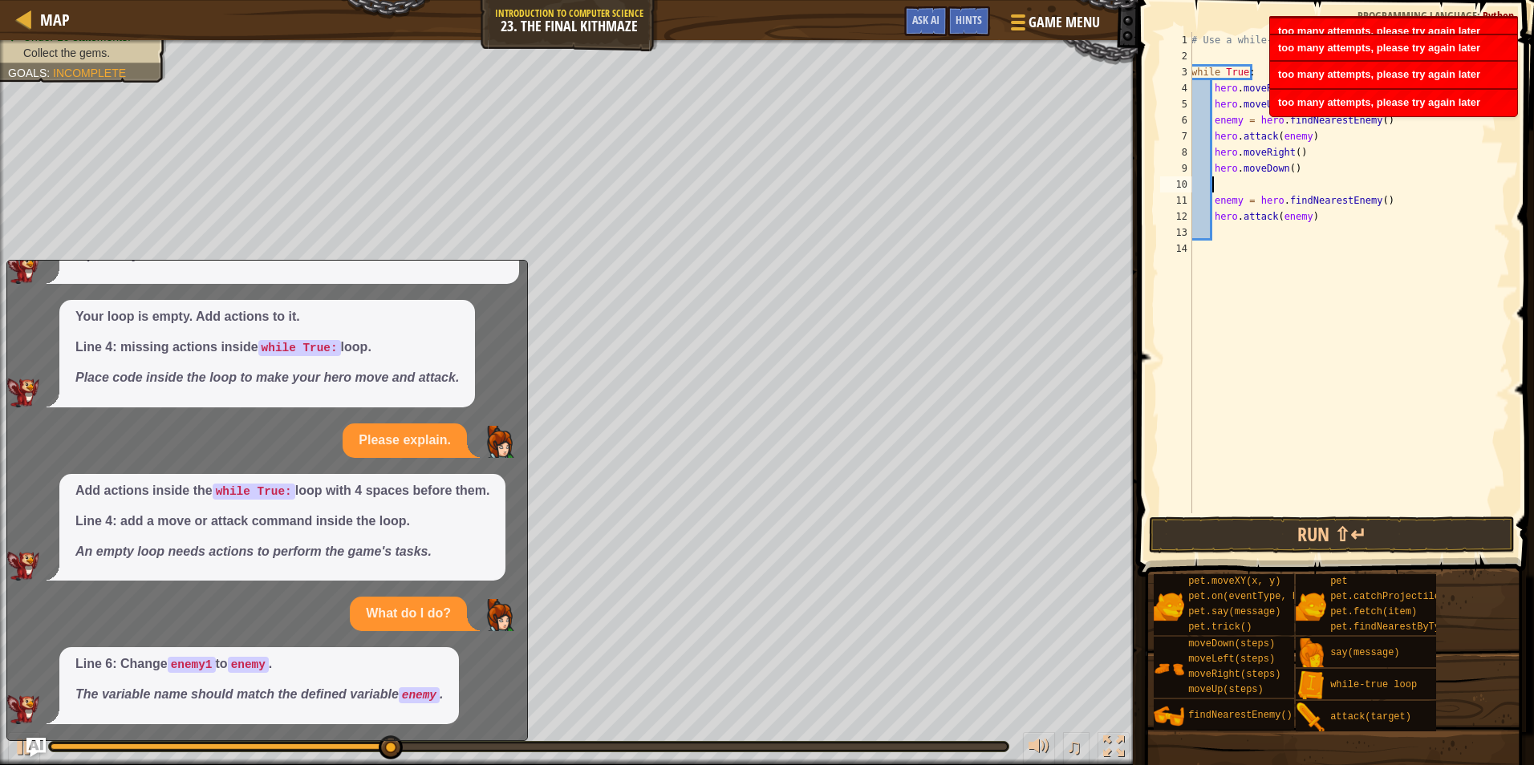
type textarea "h"
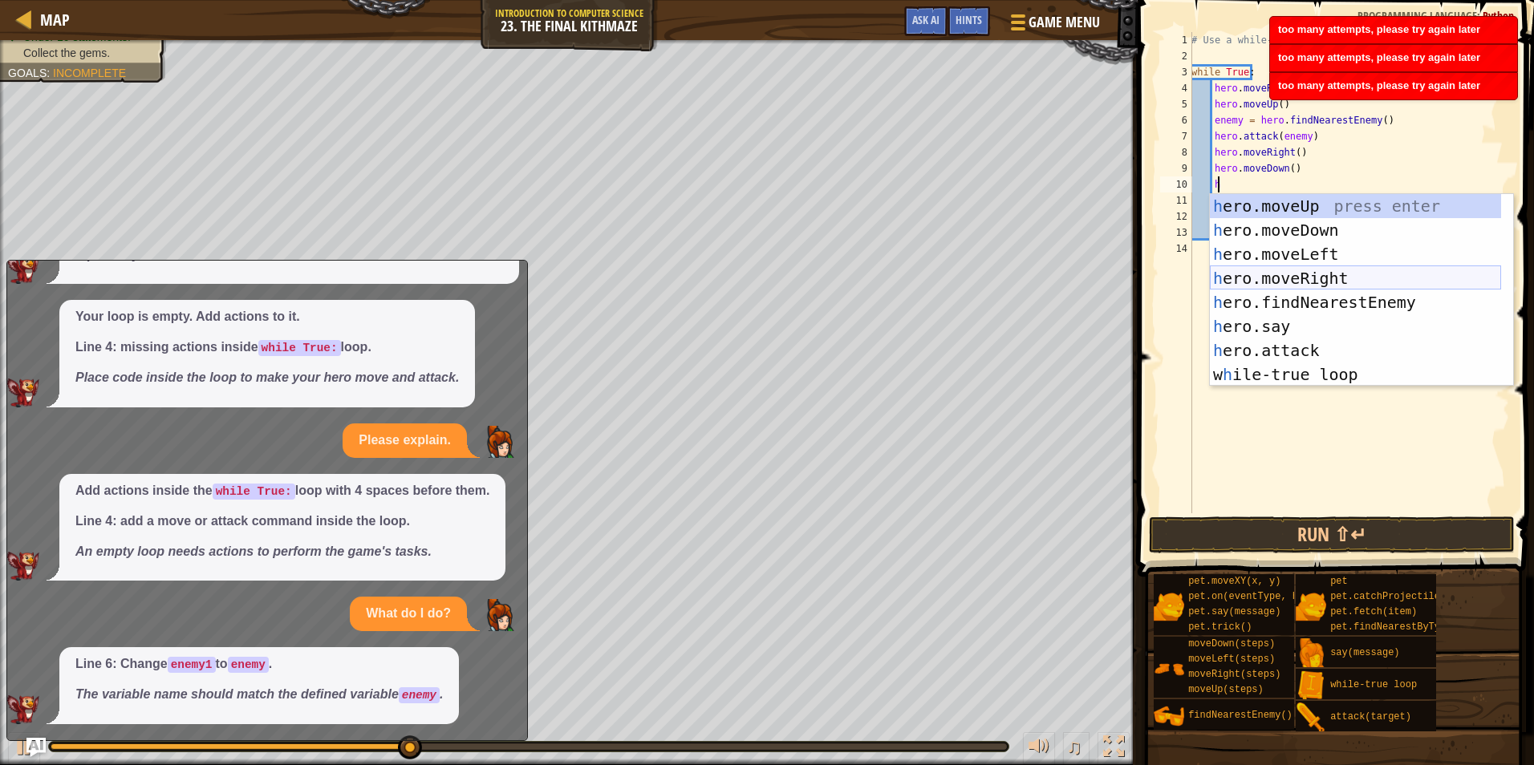
click at [1307, 274] on div "h ero.moveUp press enter h ero.moveDown press enter h ero.moveLeft press enter …" at bounding box center [1354, 314] width 291 height 241
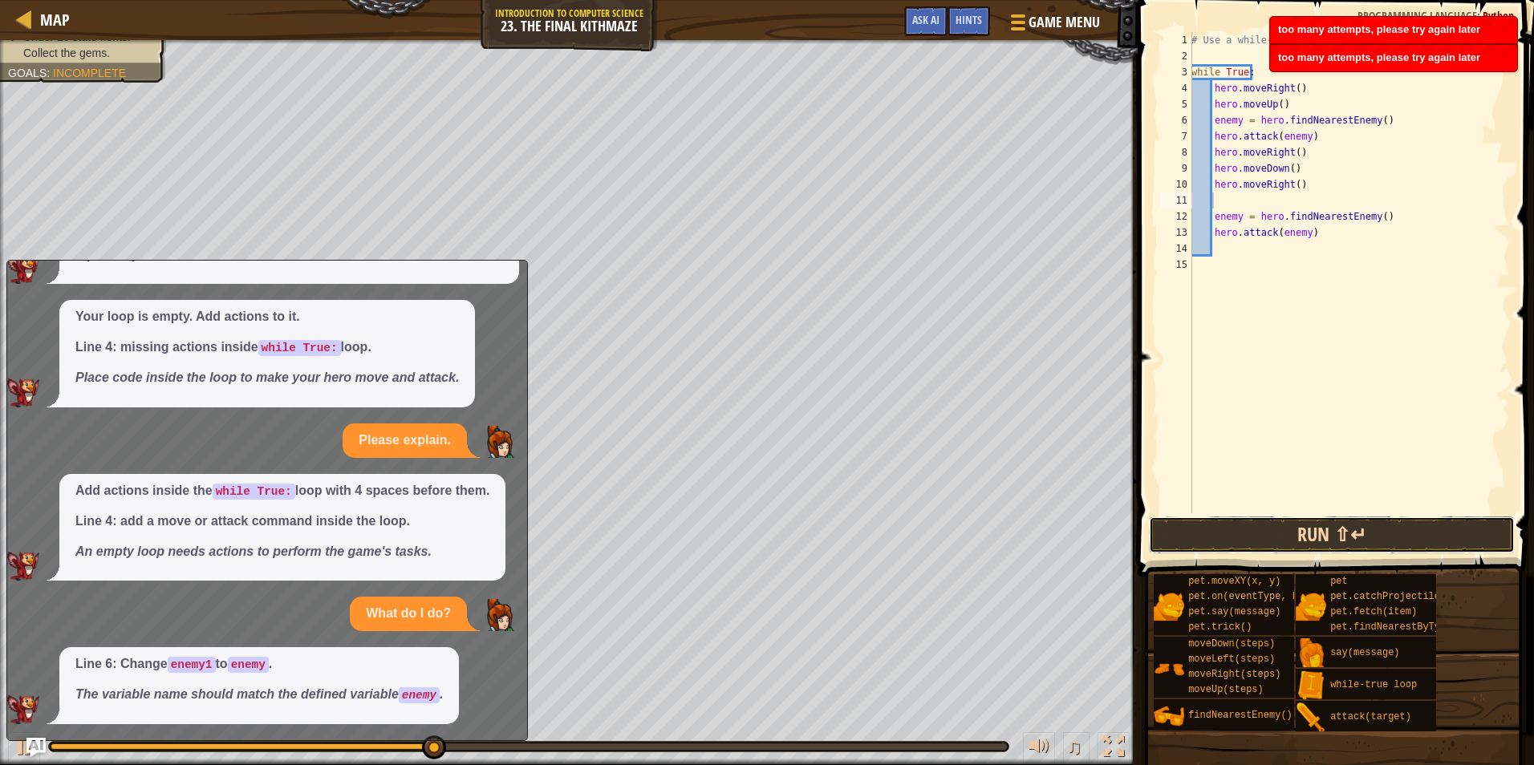
click at [1327, 534] on button "Run ⇧↵" at bounding box center [1332, 535] width 366 height 37
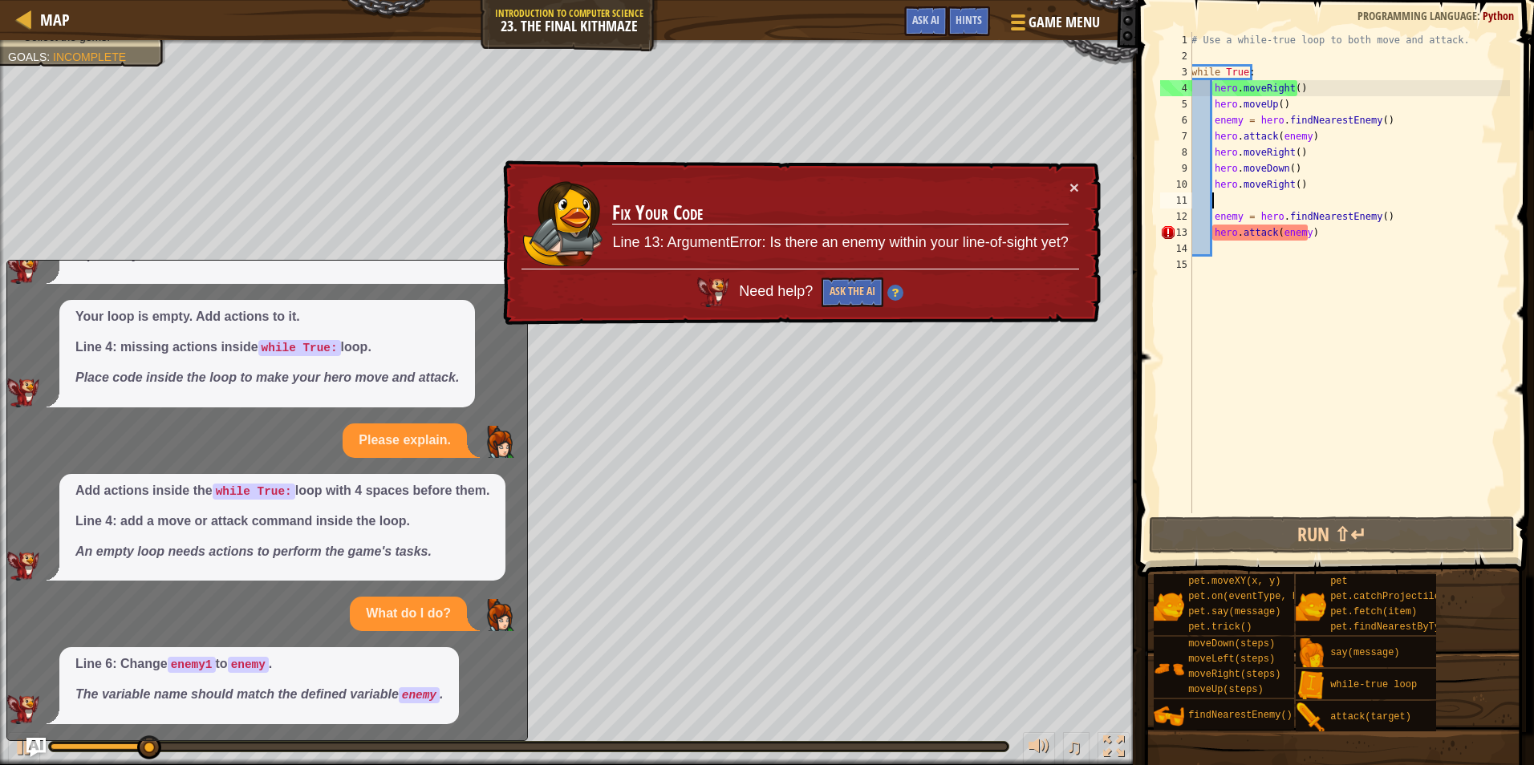
scroll to position [7, 2]
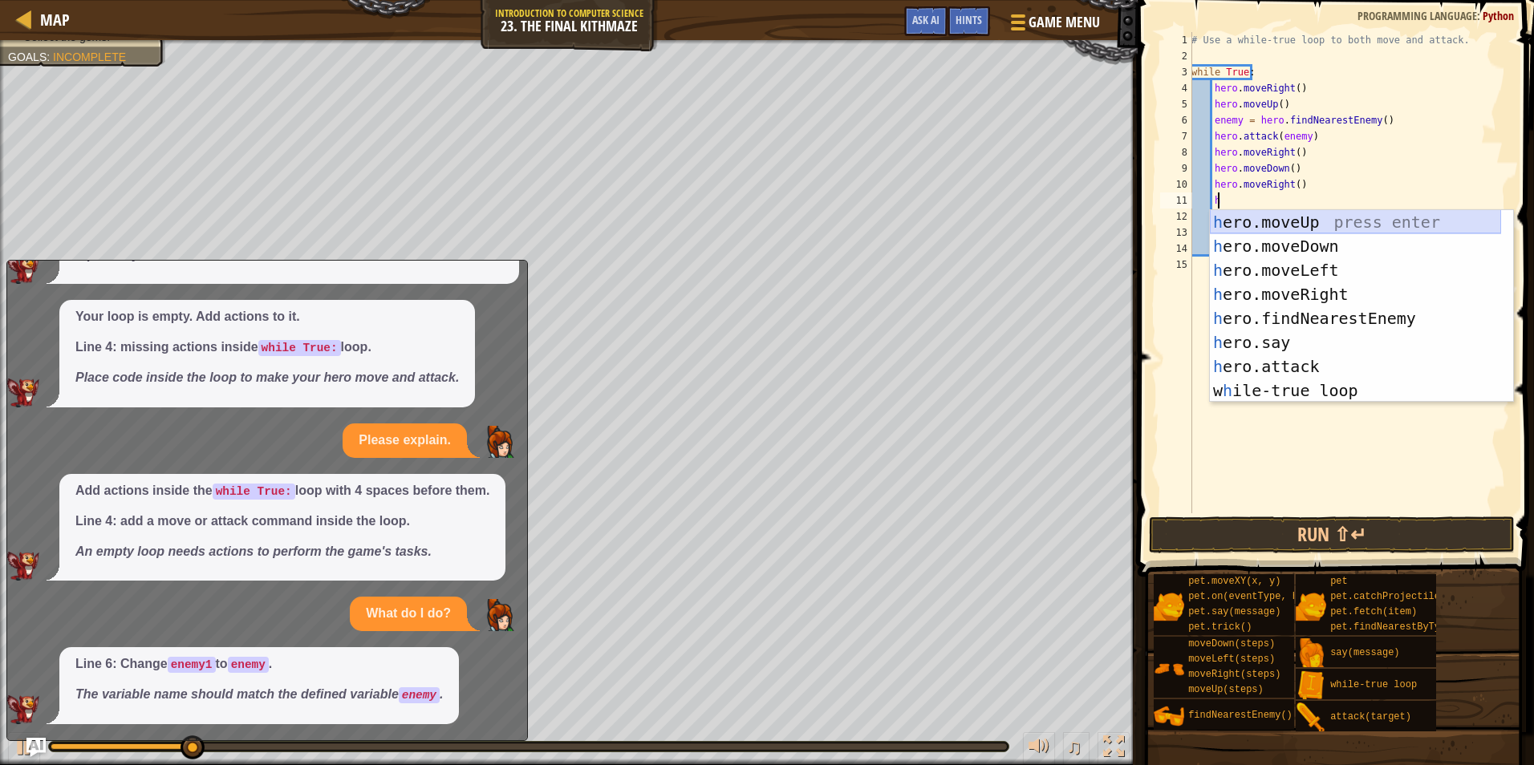
click at [1270, 208] on div "# Use a while-true loop to both move and attack. while True : hero . moveRight …" at bounding box center [1349, 288] width 322 height 513
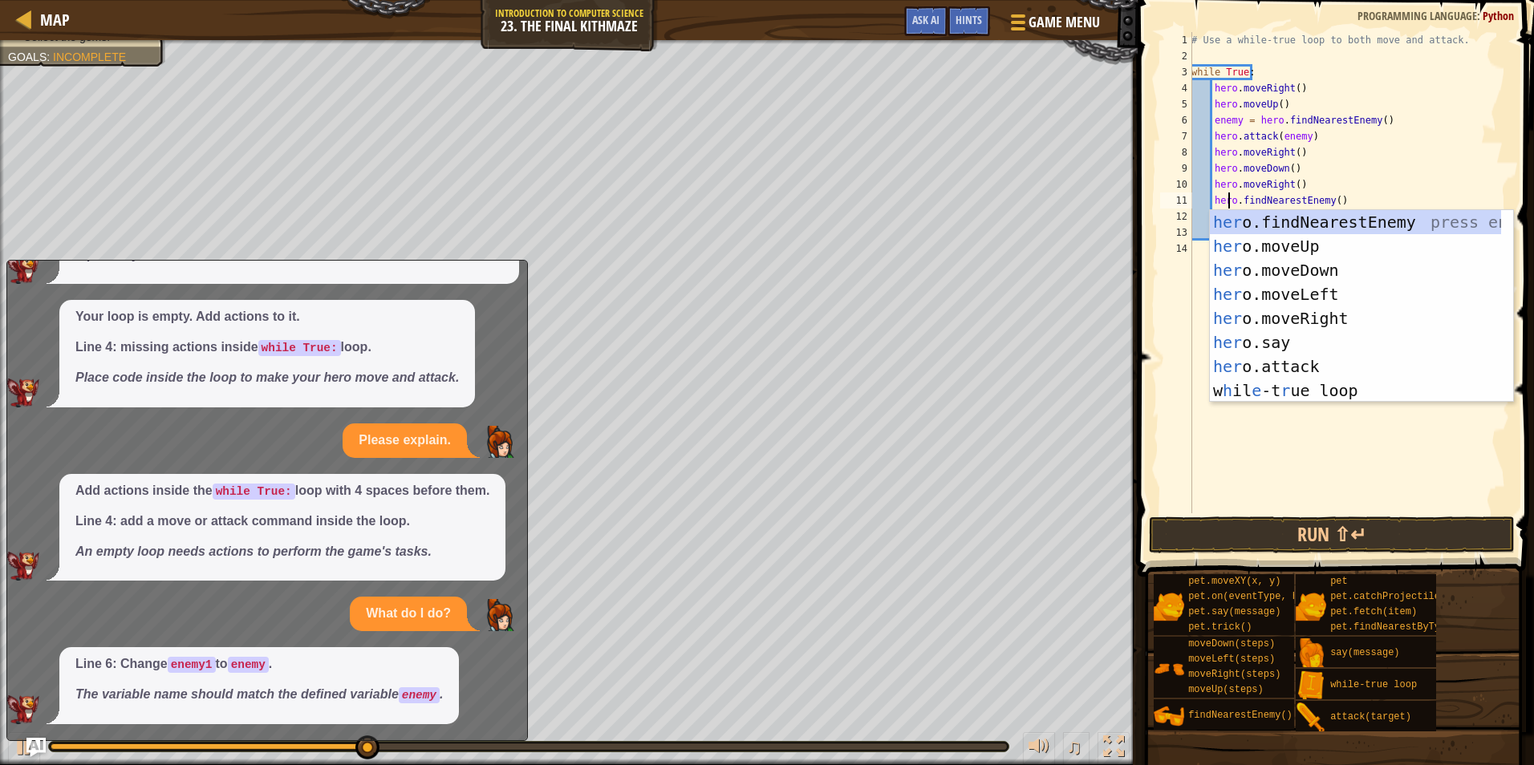
scroll to position [7, 4]
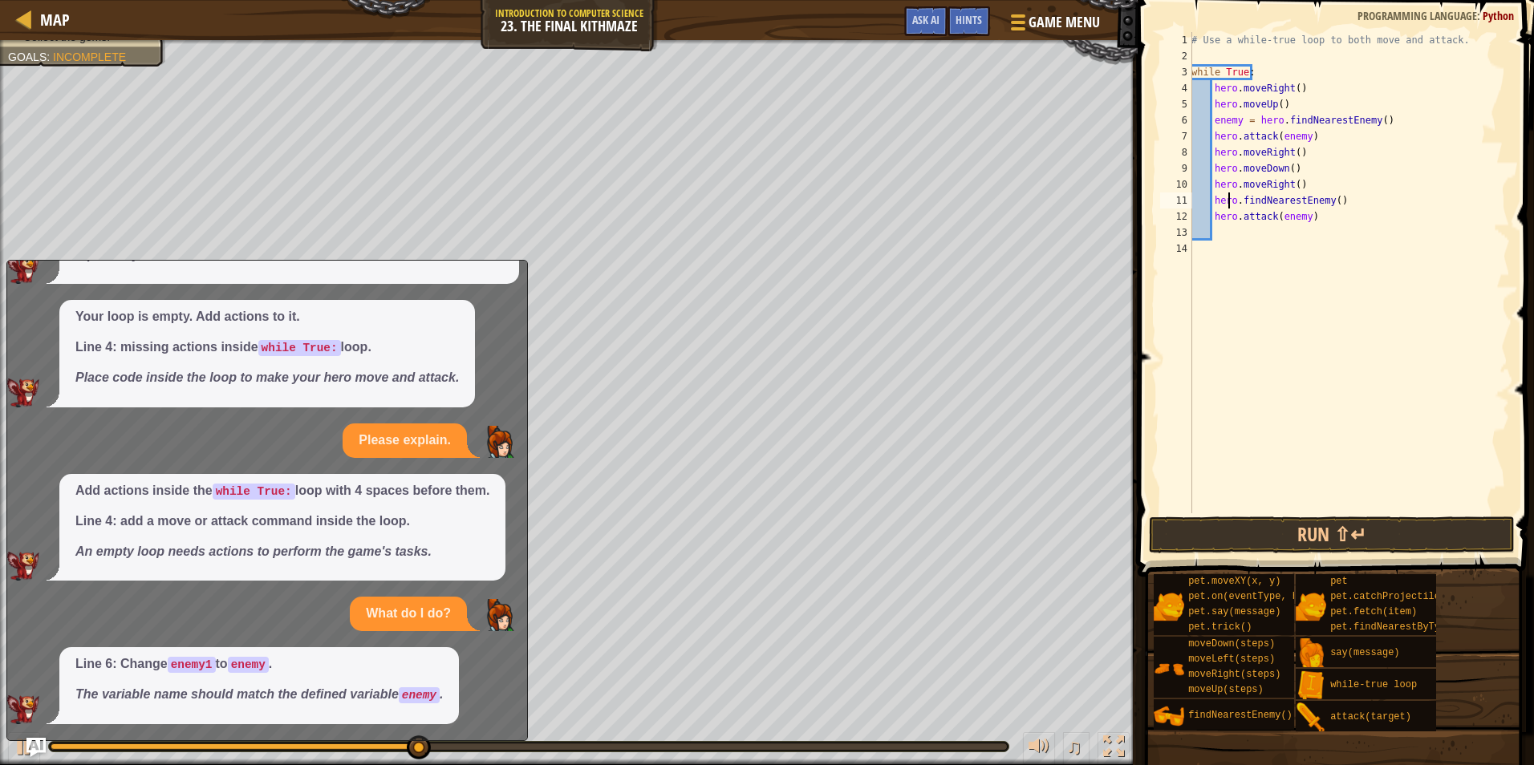
click at [1309, 182] on div "# Use a while-true loop to both move and attack. while True : hero . moveRight …" at bounding box center [1349, 288] width 322 height 513
type textarea "hero.moveRight()"
type textarea "h"
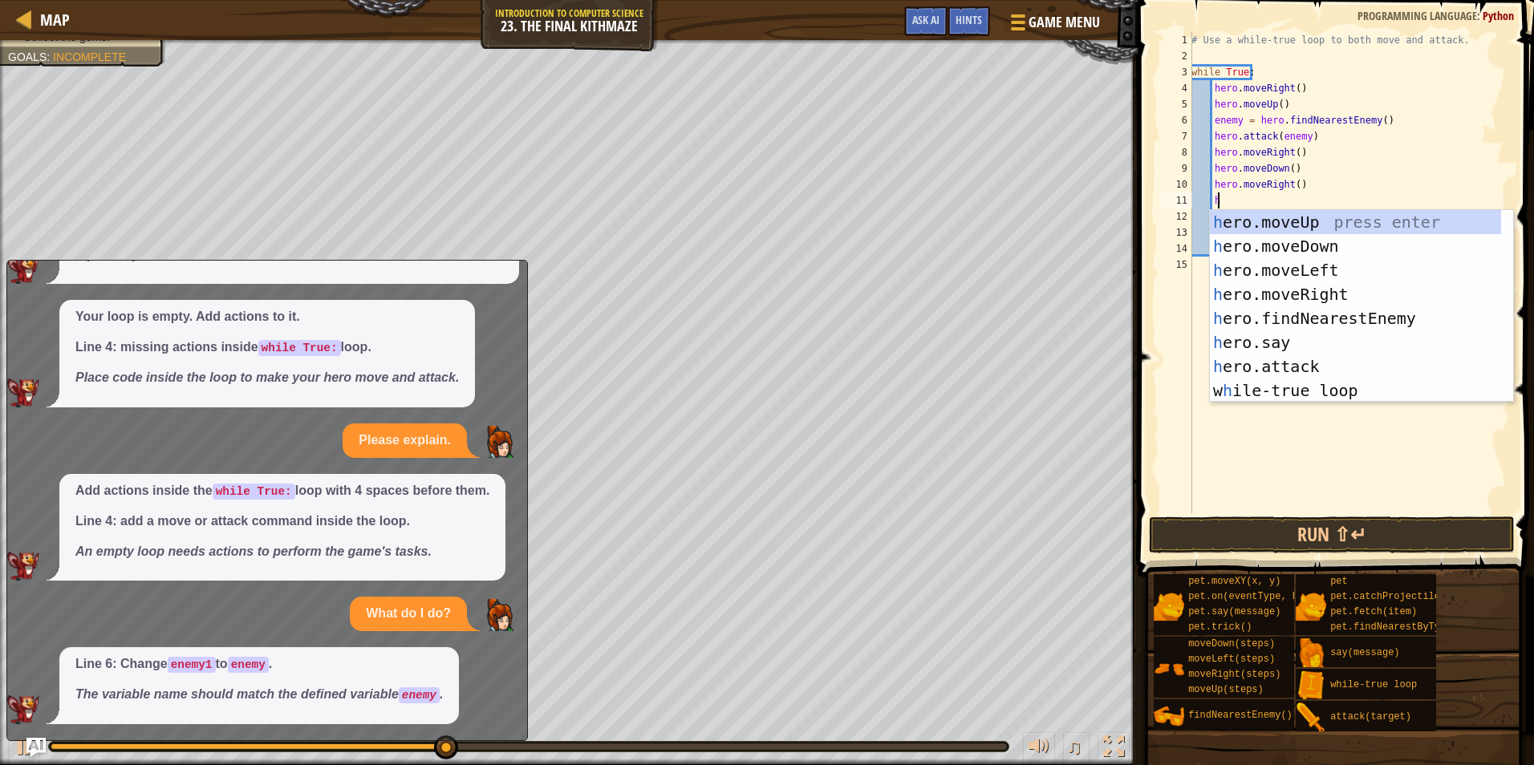
scroll to position [7, 2]
click at [1268, 221] on div "h ero.moveUp press enter h ero.moveDown press enter h ero.moveLeft press enter …" at bounding box center [1354, 330] width 291 height 241
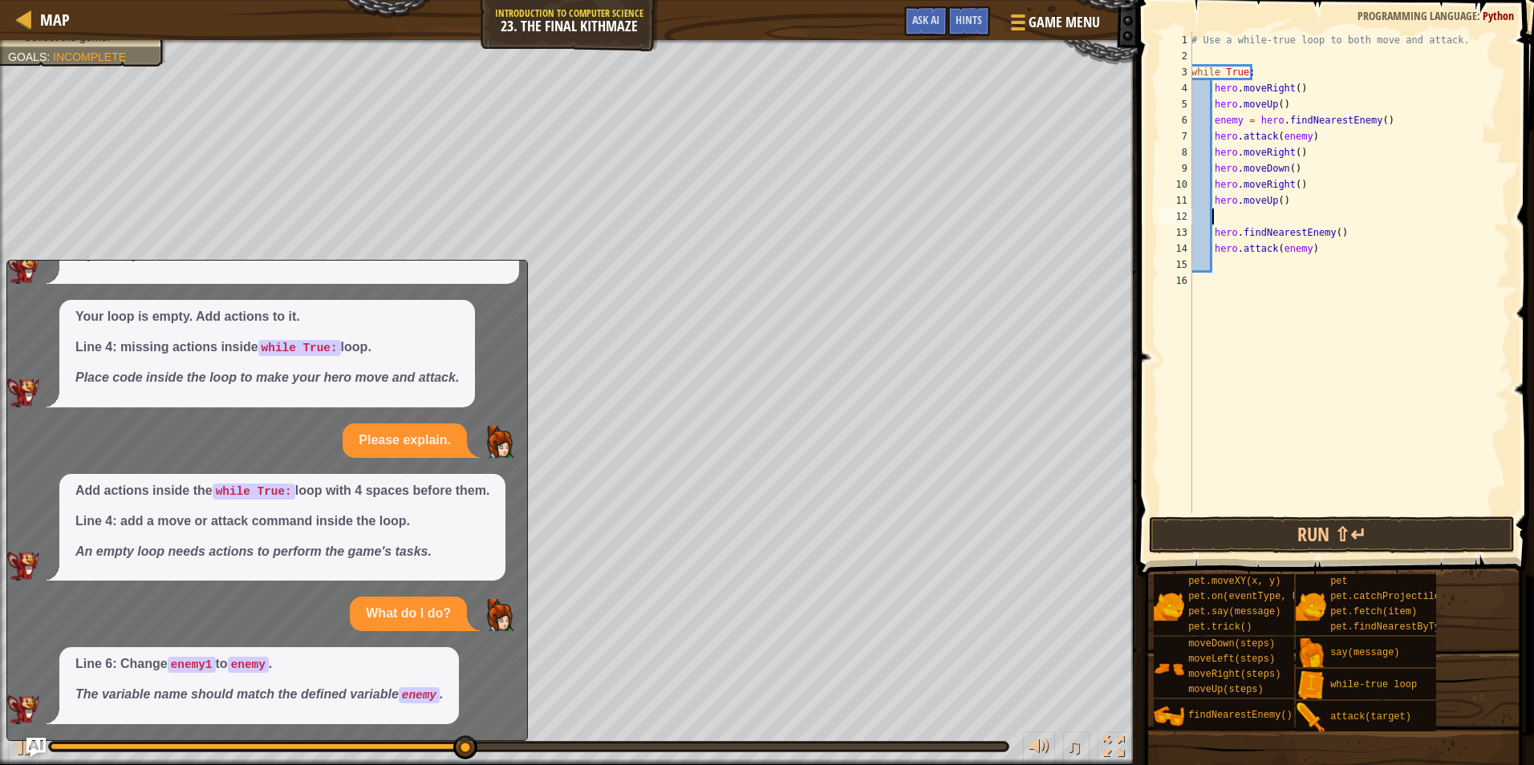
scroll to position [7, 1]
click at [1250, 530] on button "Run ⇧↵" at bounding box center [1332, 535] width 366 height 37
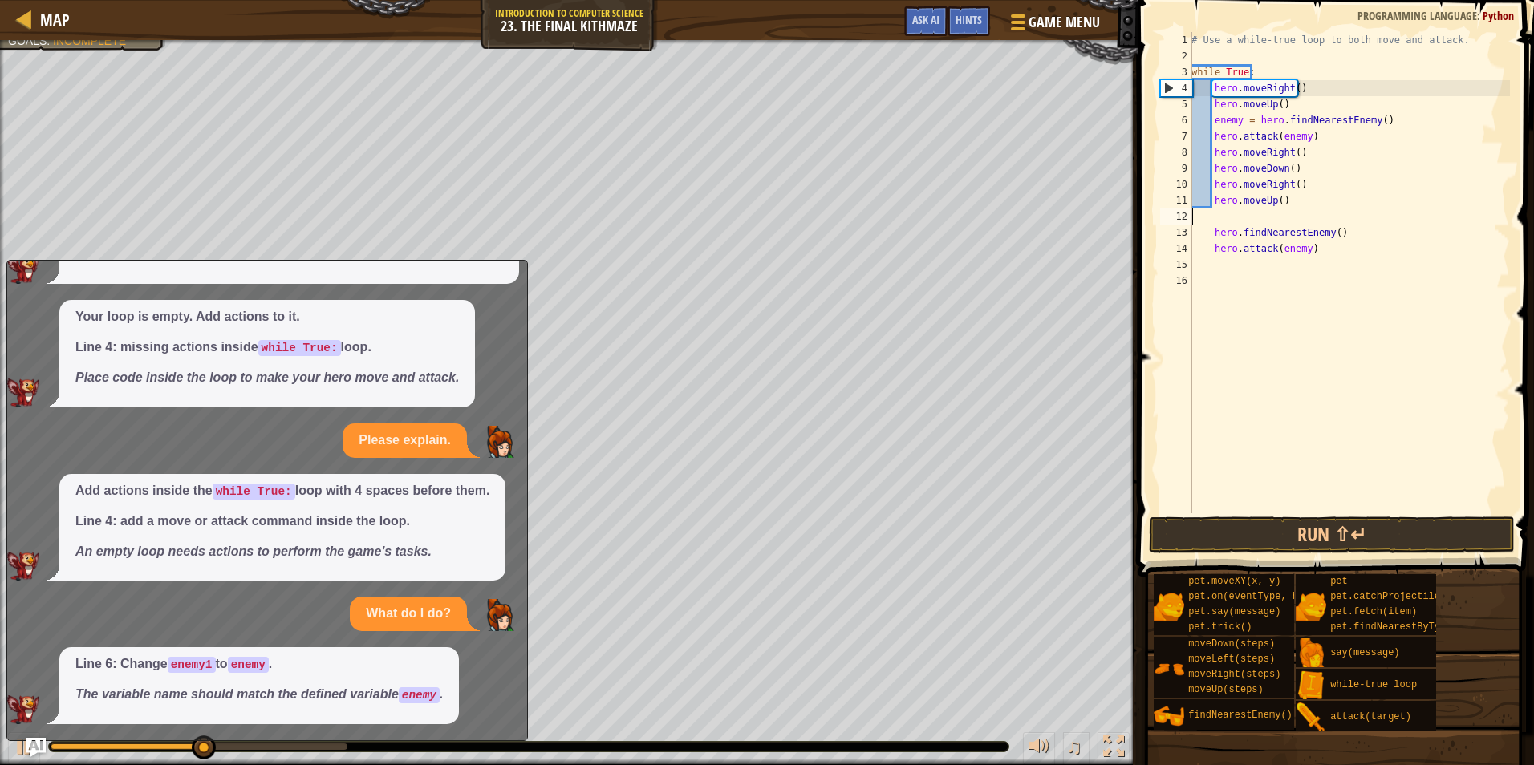
scroll to position [7, 0]
type textarea "hero.moveUp()"
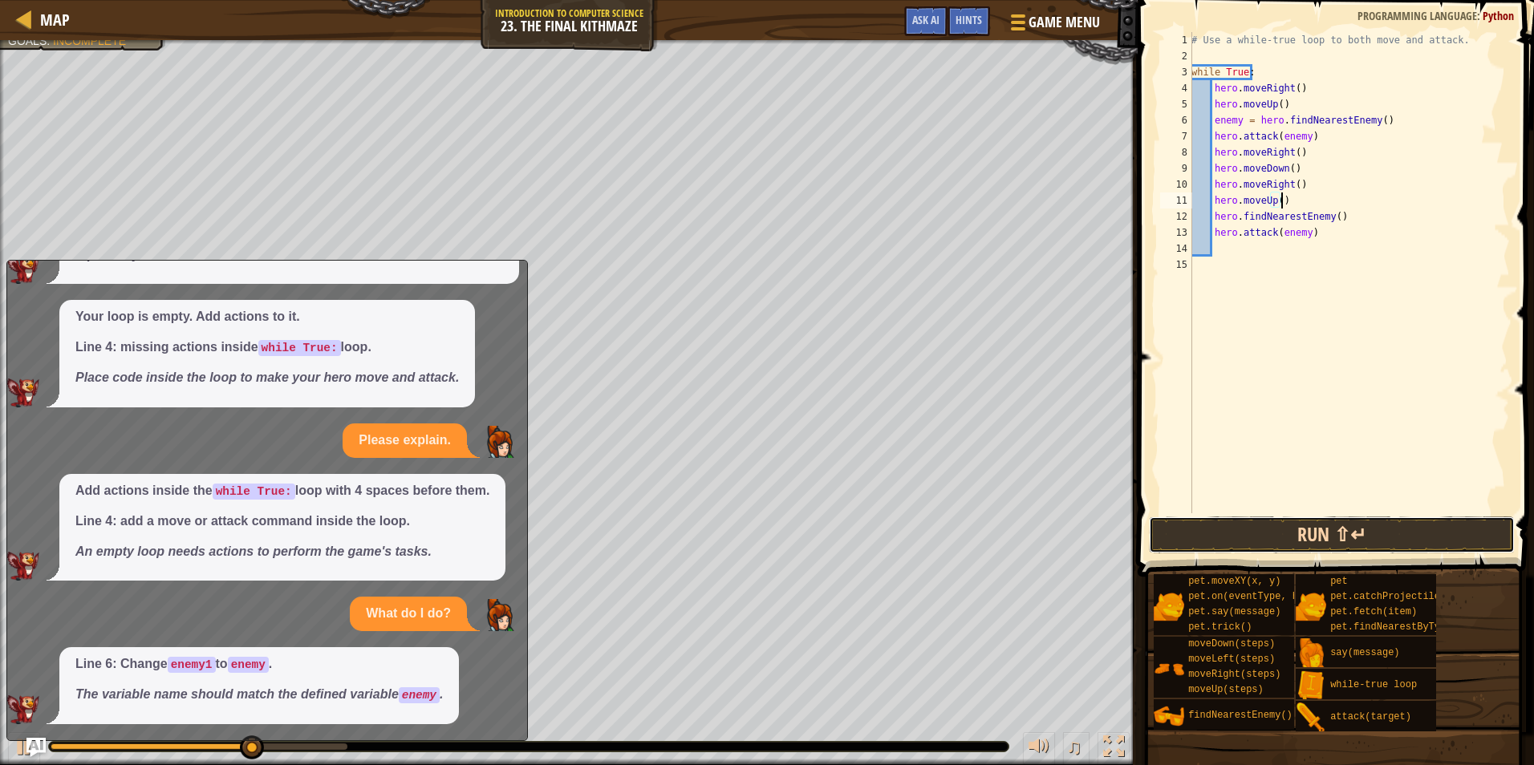
click at [1246, 534] on button "Run ⇧↵" at bounding box center [1332, 535] width 366 height 37
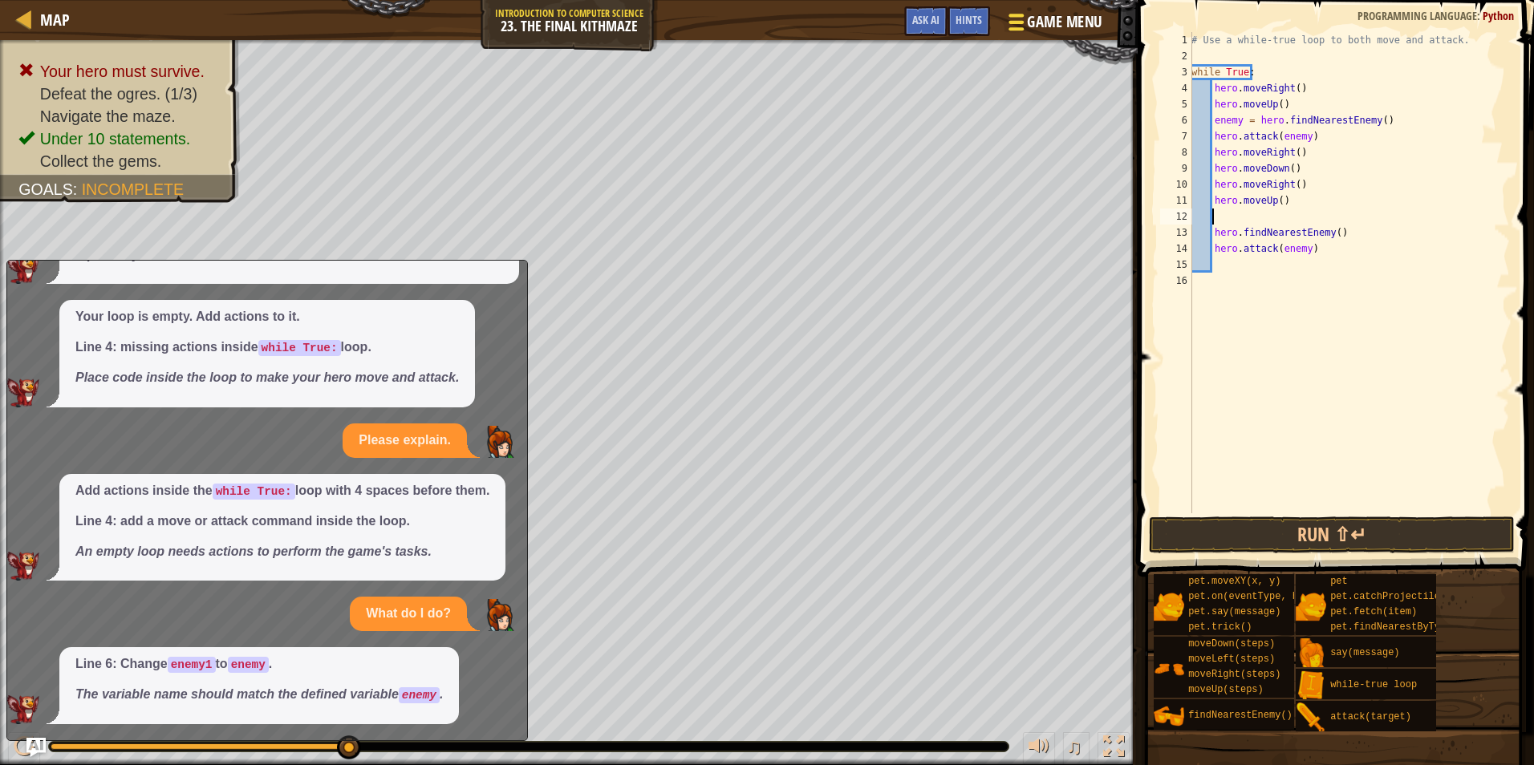
type textarea "h"
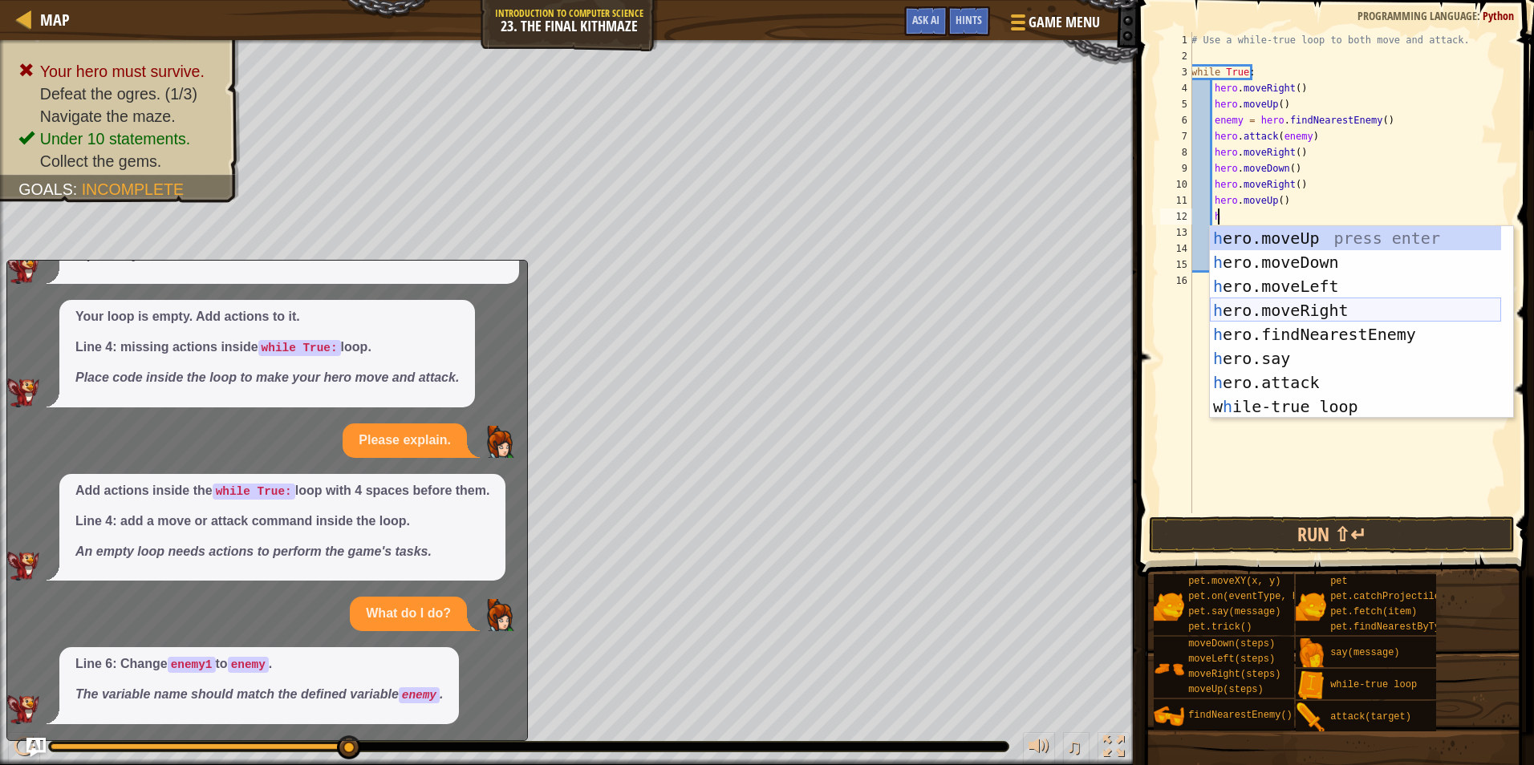
click at [1333, 313] on div "h ero.moveUp press enter h ero.moveDown press enter h ero.moveLeft press enter …" at bounding box center [1354, 346] width 291 height 241
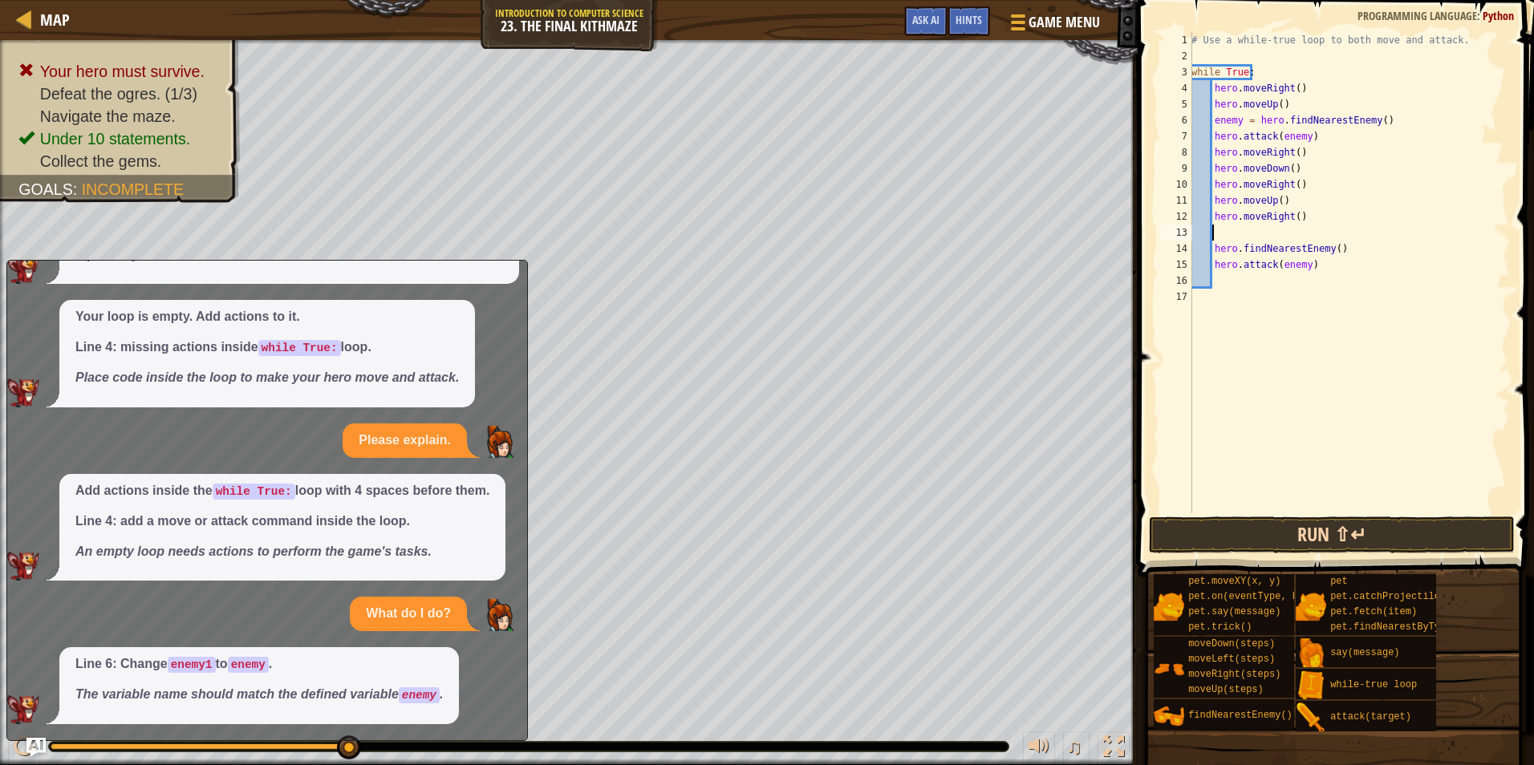
scroll to position [7, 1]
click at [1317, 543] on button "Run ⇧↵" at bounding box center [1332, 535] width 366 height 37
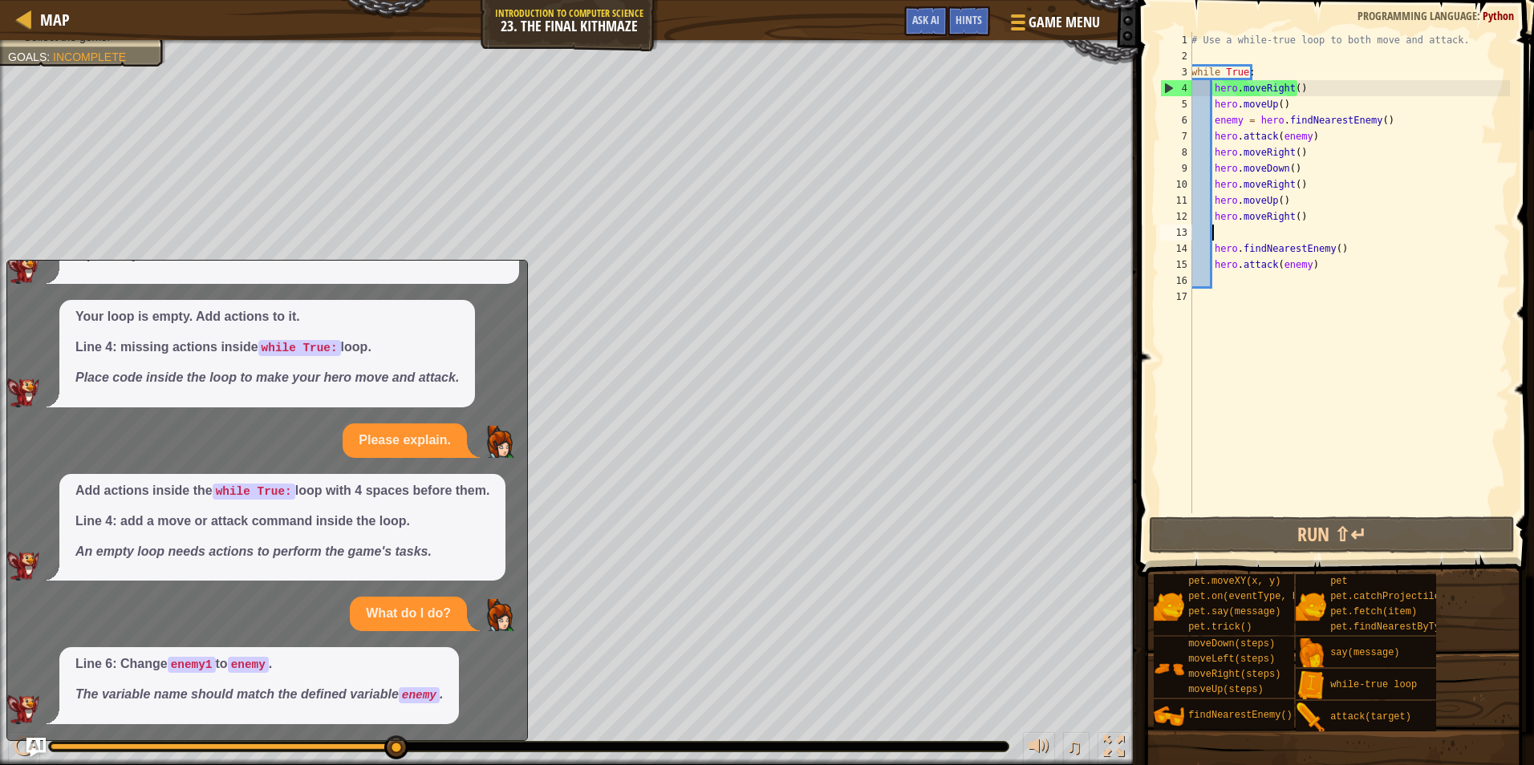
scroll to position [7, 0]
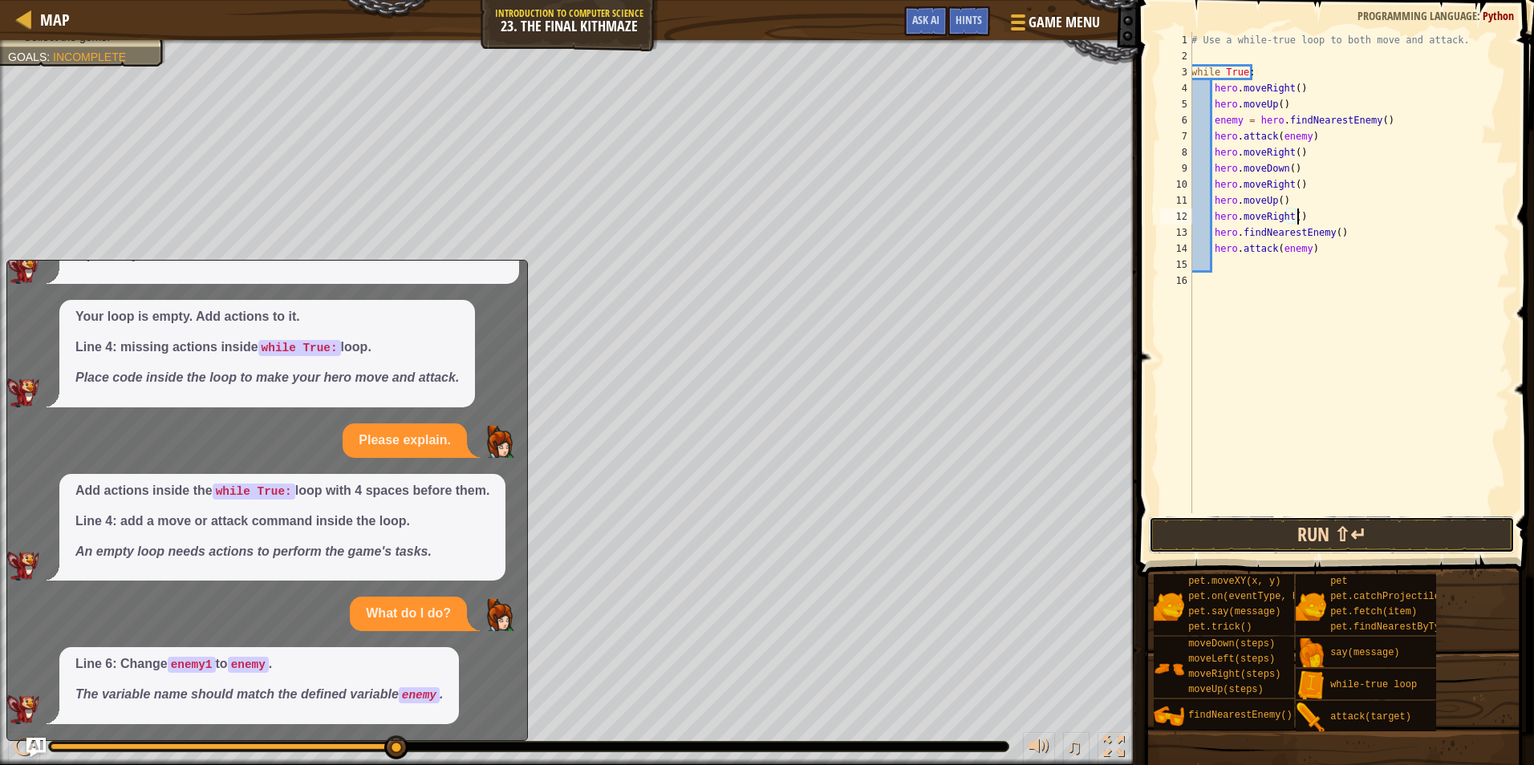
click at [1337, 548] on button "Run ⇧↵" at bounding box center [1332, 535] width 366 height 37
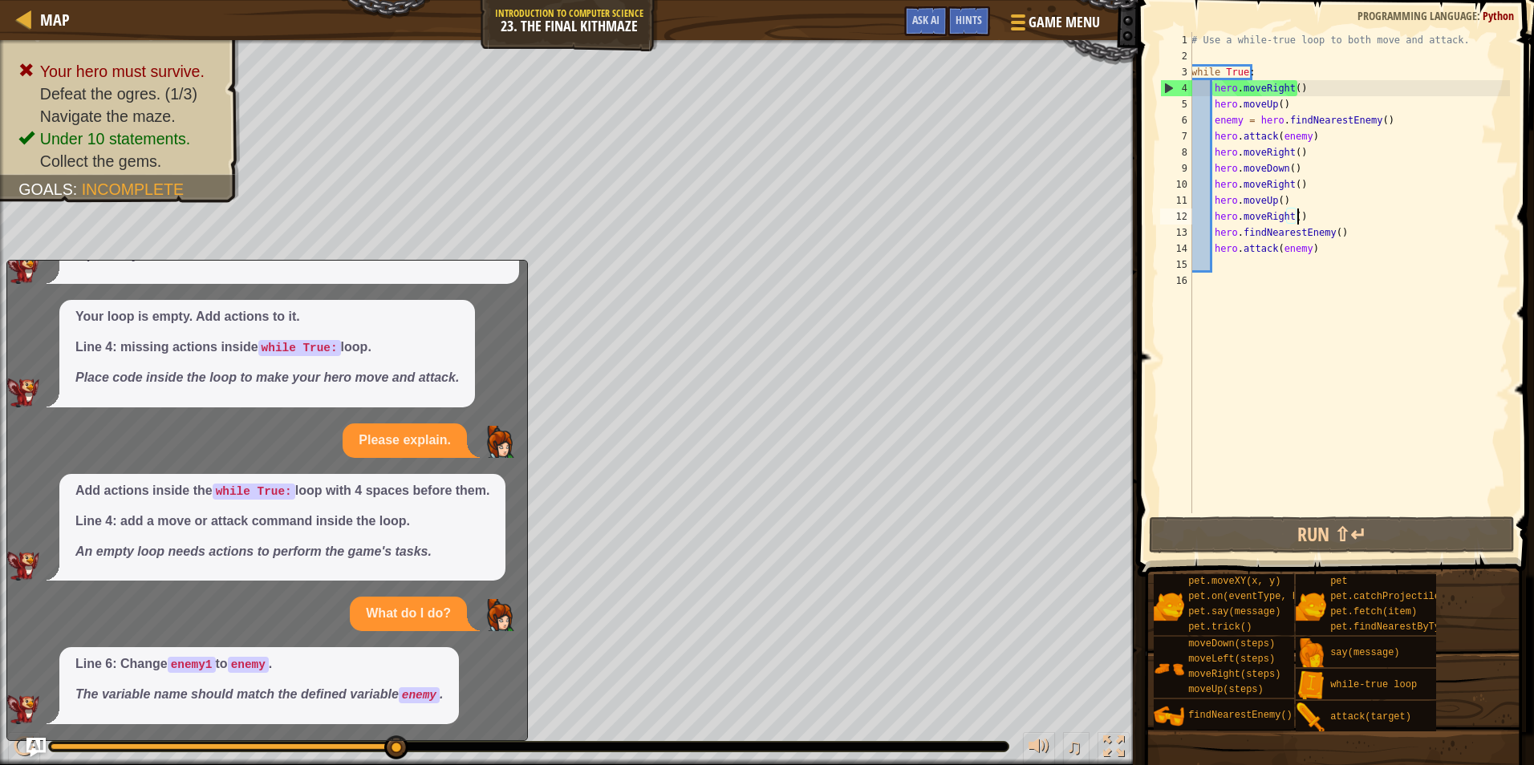
type textarea "hero.moveRight()"
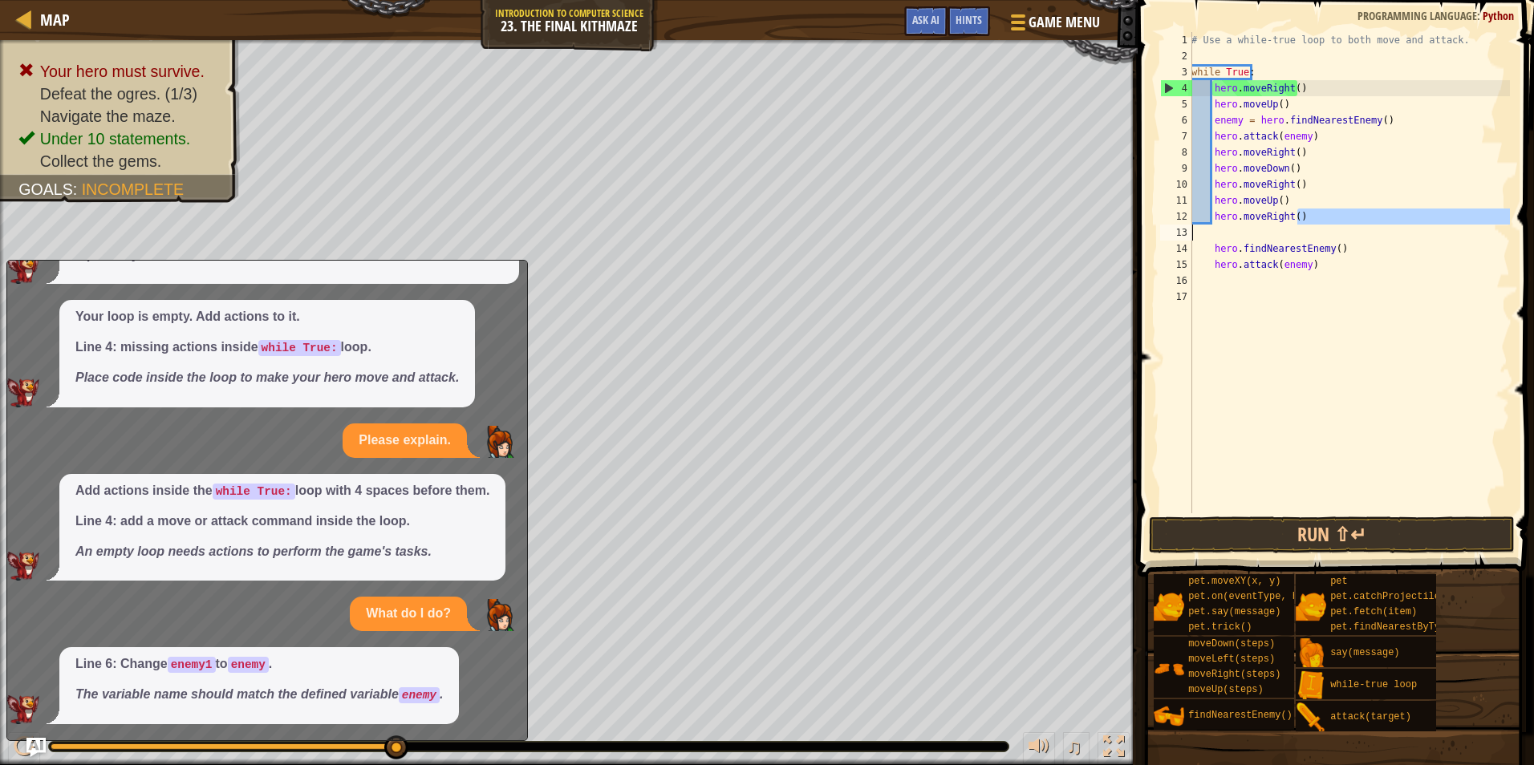
type textarea "h"
type textarea "hero.moveUp()"
type textarea "h"
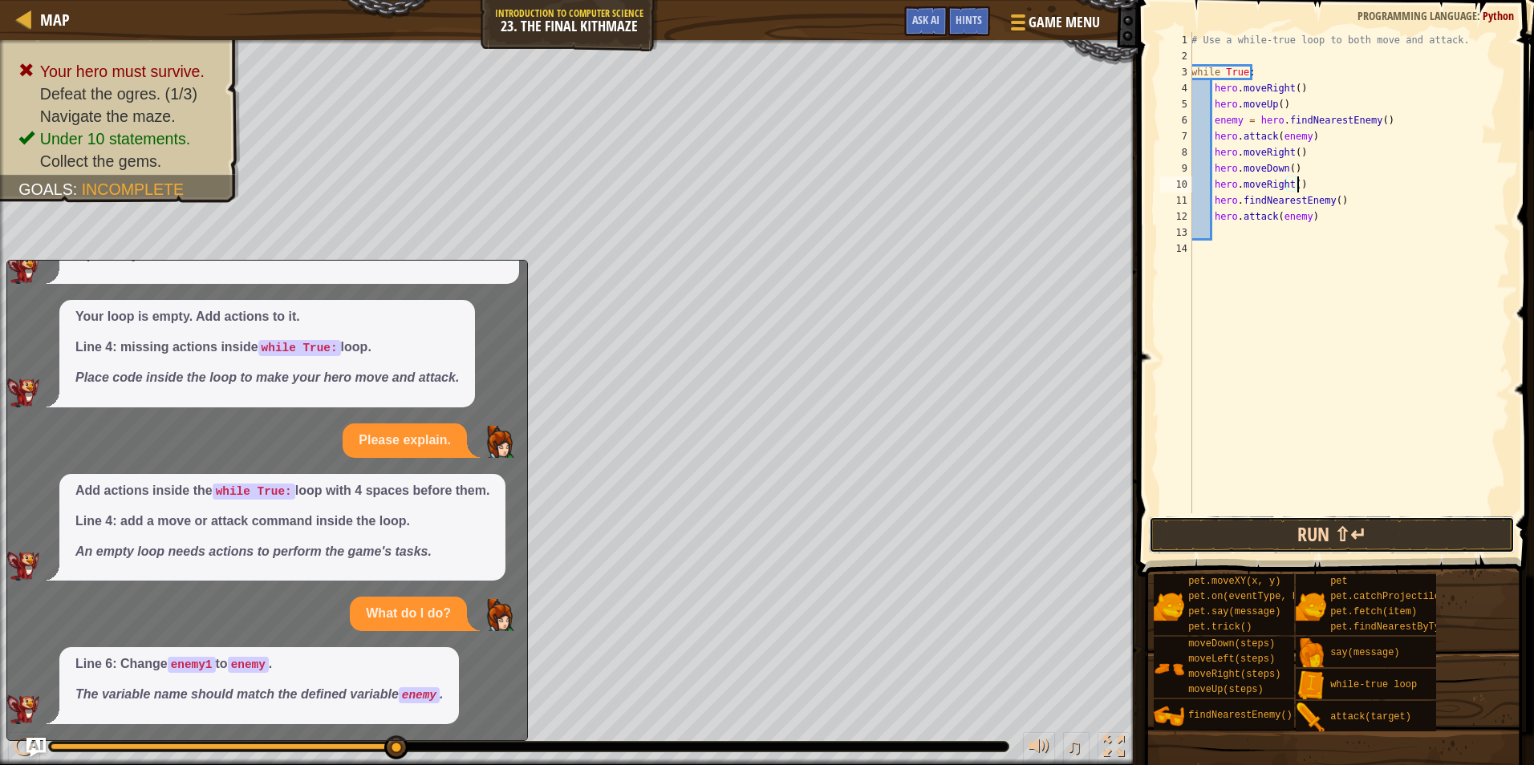
click at [1174, 530] on button "Run ⇧↵" at bounding box center [1332, 535] width 366 height 37
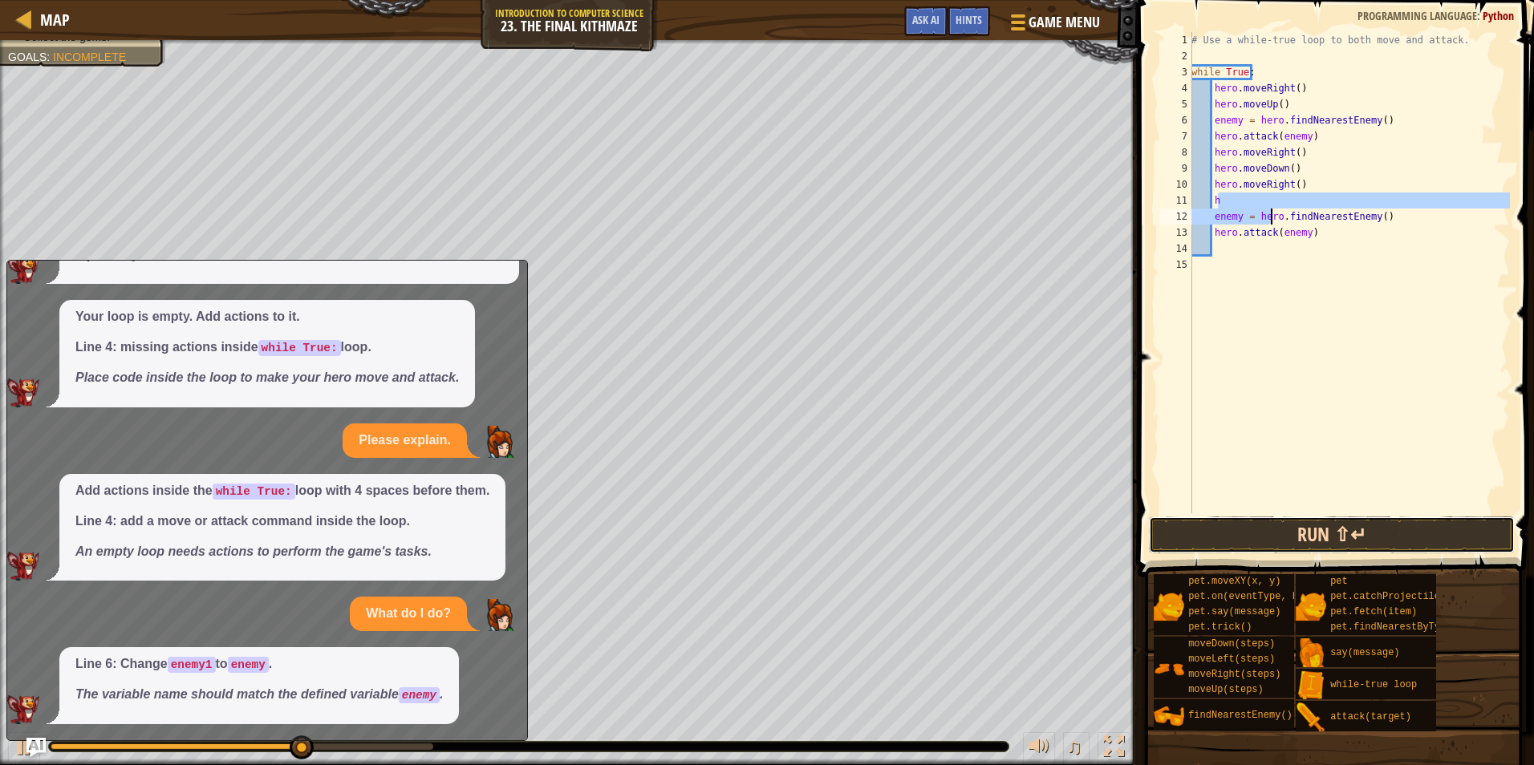
click at [1235, 536] on button "Run ⇧↵" at bounding box center [1332, 535] width 366 height 37
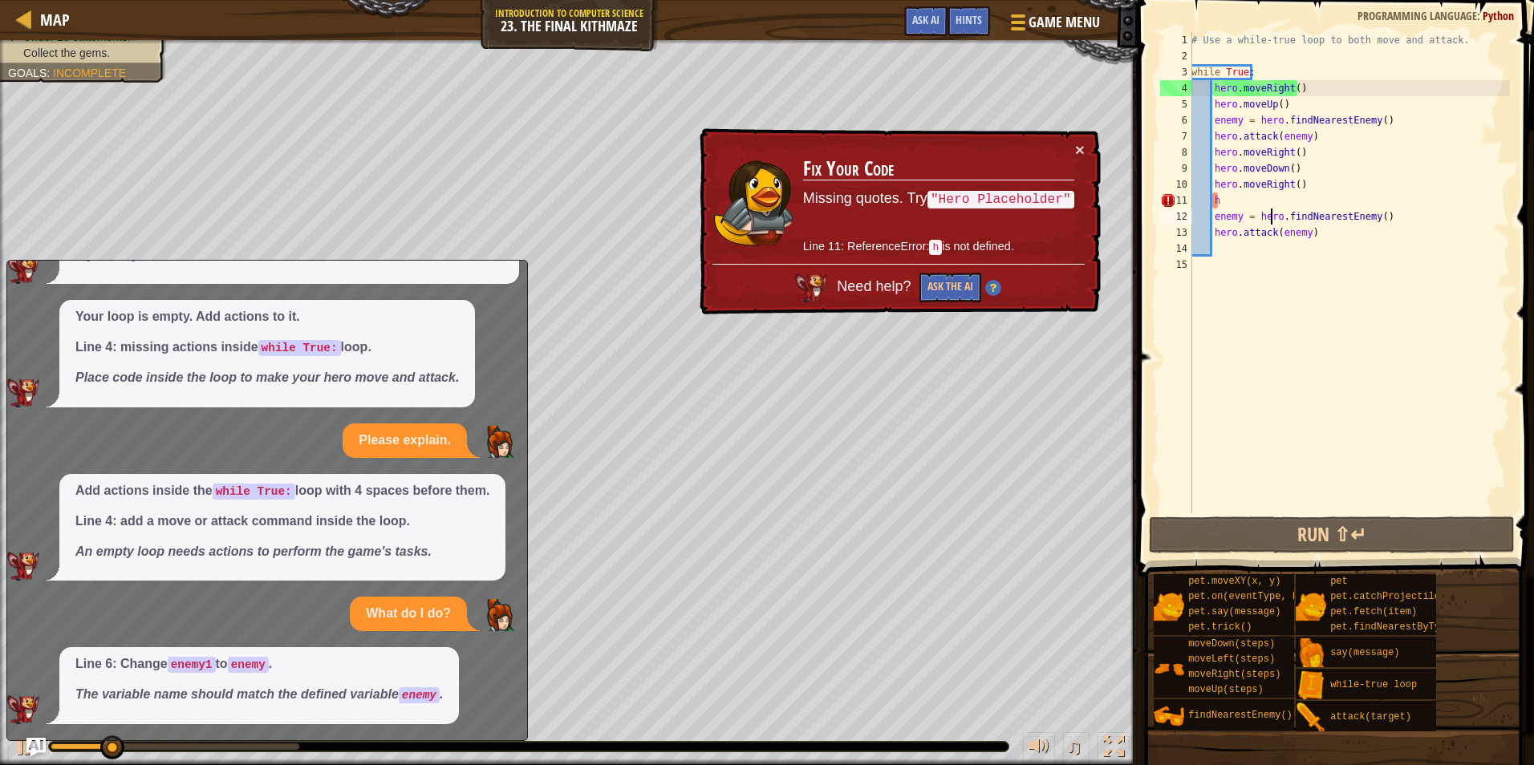
click at [1214, 200] on div "# Use a while-true loop to both move and attack. while True : hero . moveRight …" at bounding box center [1349, 288] width 322 height 513
click at [1223, 210] on div "# Use a while-true loop to both move and attack. while True : hero . moveRight …" at bounding box center [1349, 288] width 322 height 513
click at [1222, 201] on div "# Use a while-true loop to both move and attack. while True : hero . moveRight …" at bounding box center [1349, 288] width 322 height 513
type textarea "h"
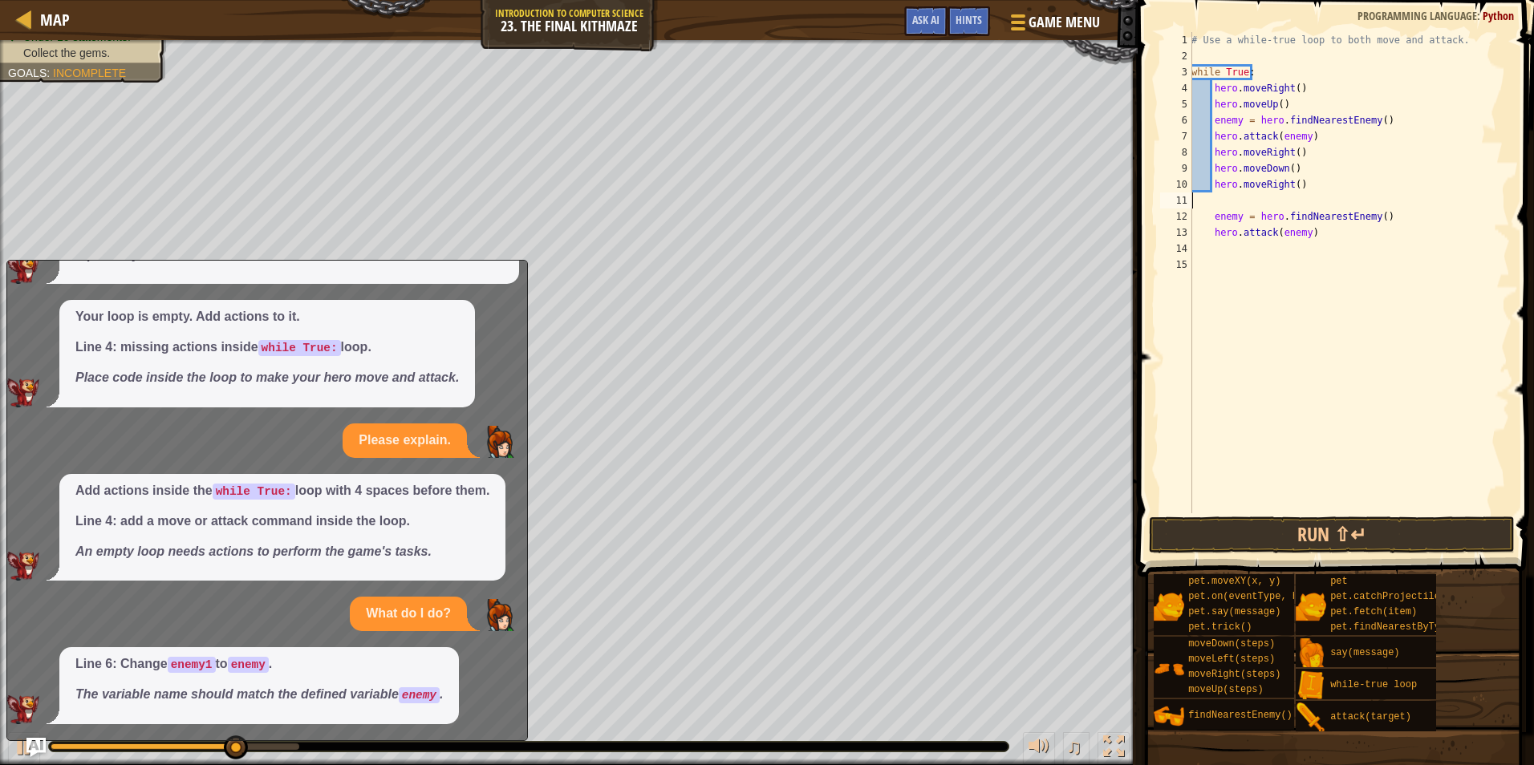
type textarea "hero.moveRight()"
click at [1230, 549] on button "Run ⇧↵" at bounding box center [1332, 535] width 366 height 37
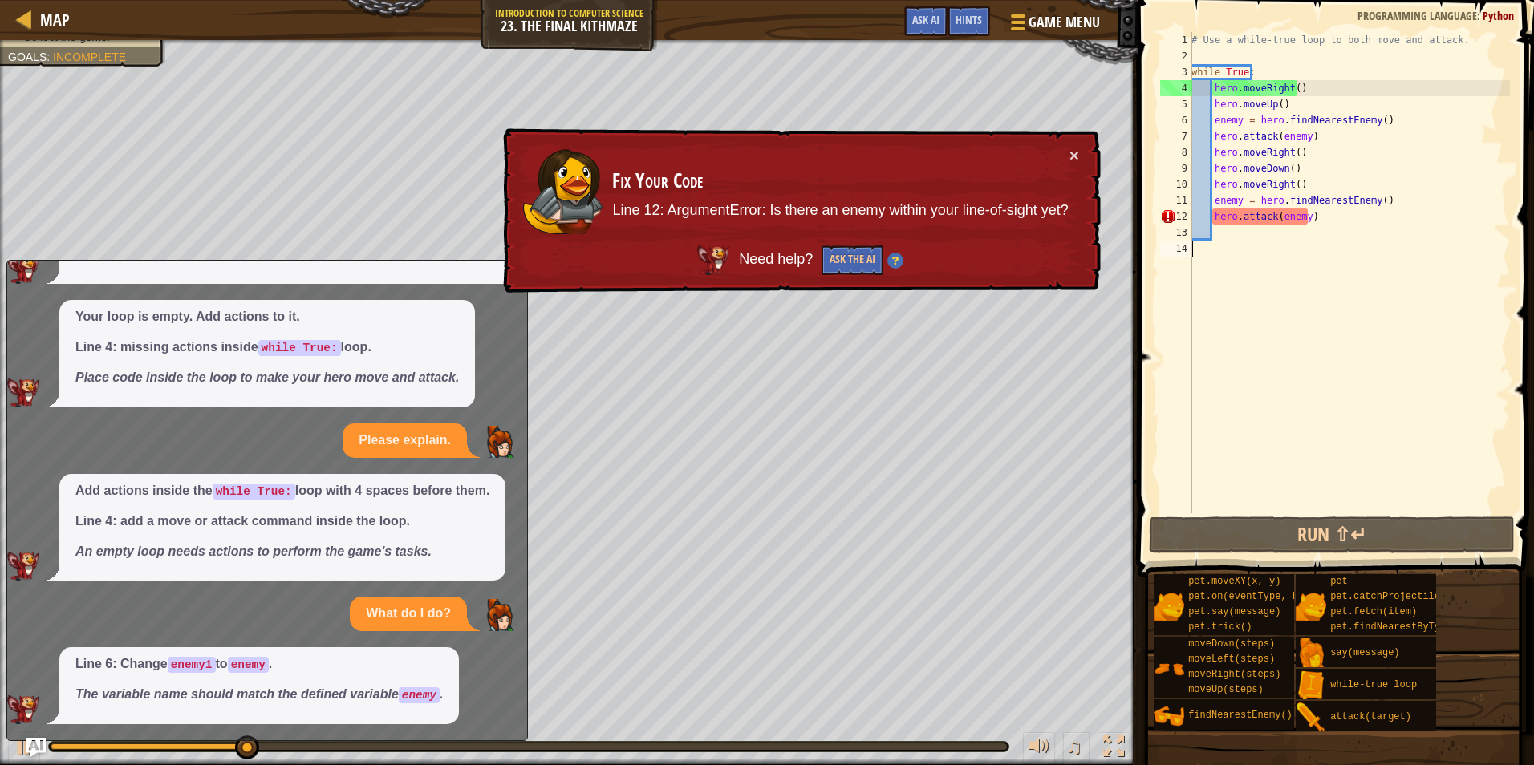
click at [1271, 253] on div "# Use a while-true loop to both move and attack. while True : hero . moveRight …" at bounding box center [1349, 288] width 322 height 513
click at [1311, 182] on div "# Use a while-true loop to both move and attack. while True : hero . moveRight …" at bounding box center [1349, 288] width 322 height 513
type textarea "hero.moveRight()"
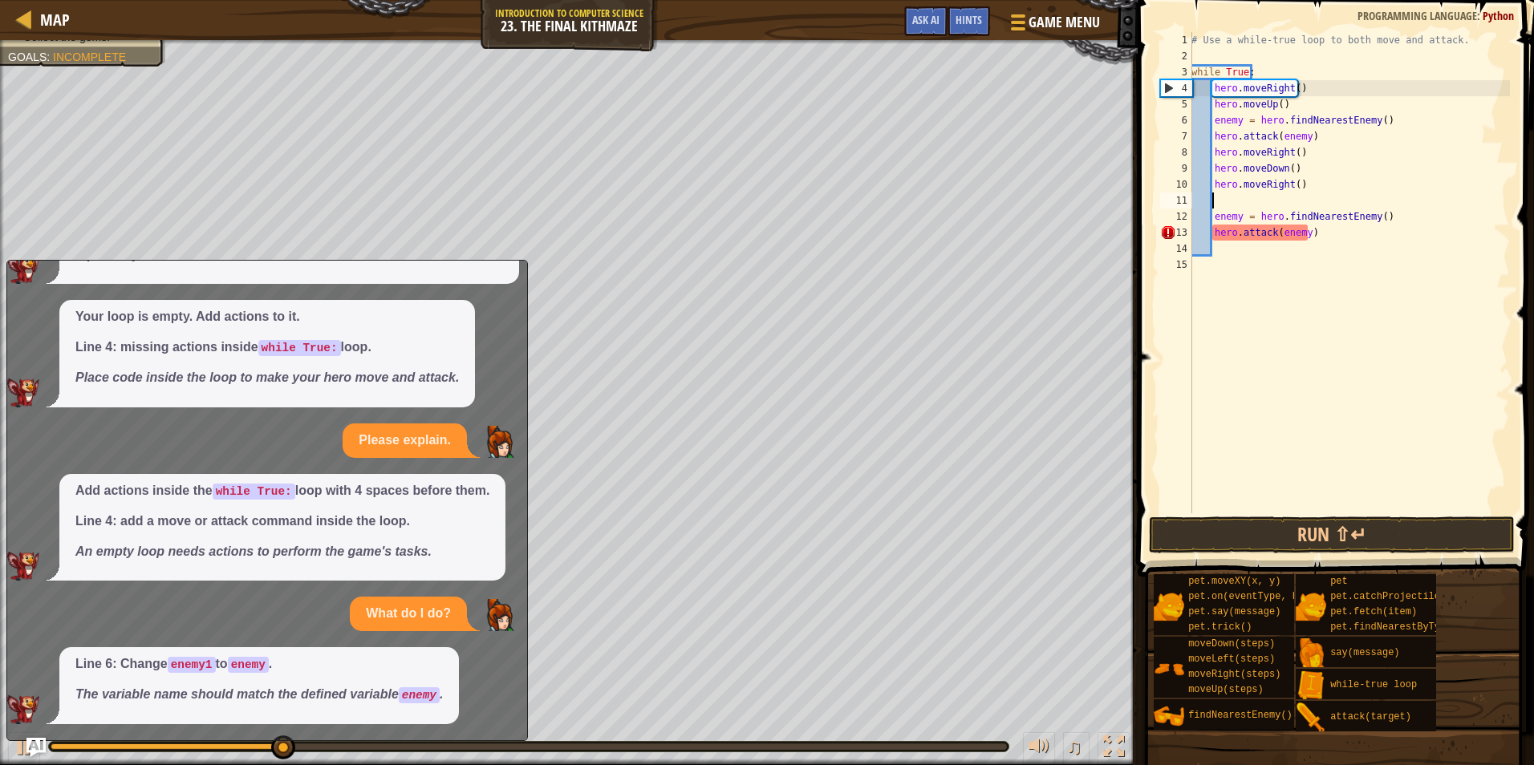
type textarea "h"
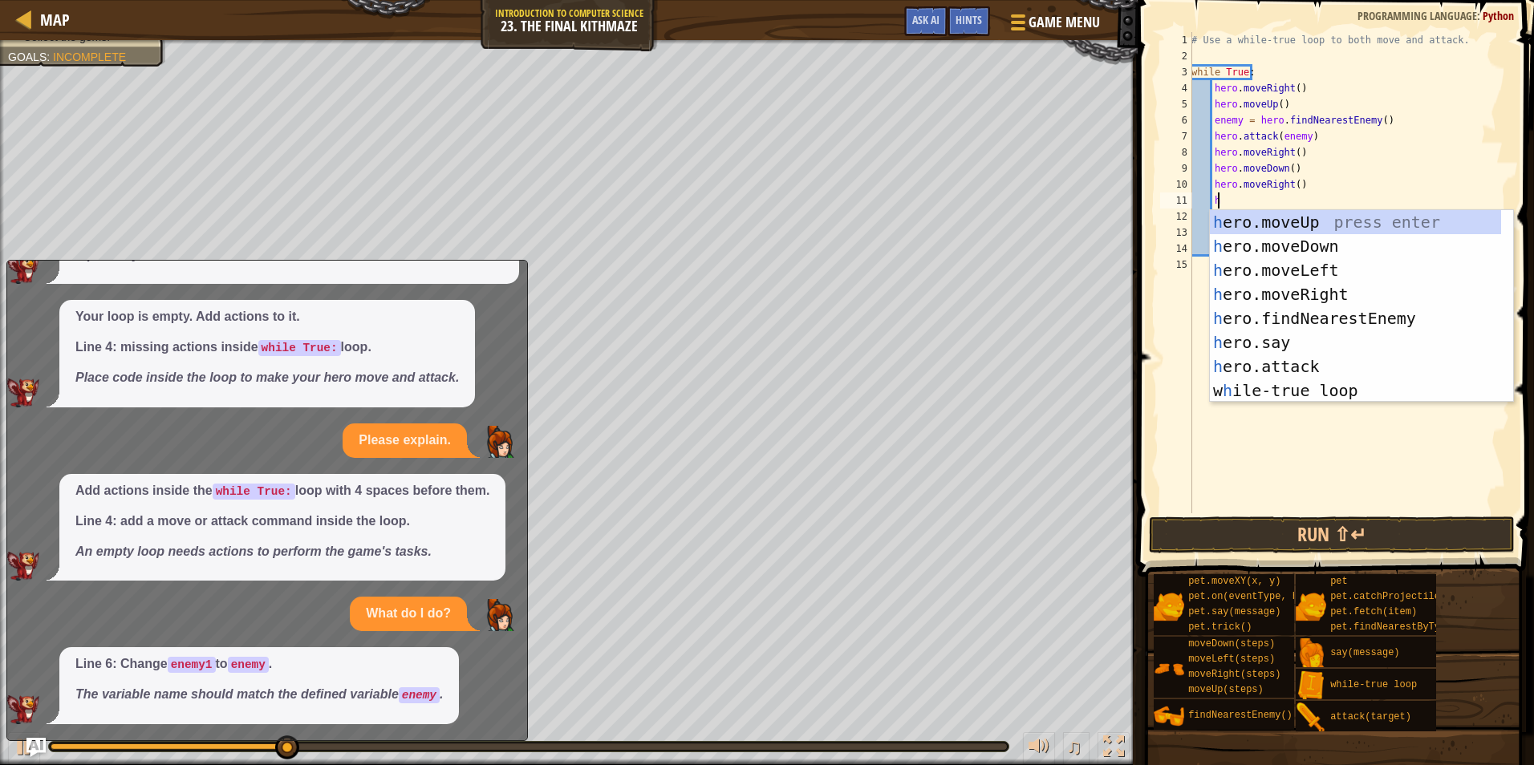
scroll to position [7, 2]
click at [1231, 225] on div "h ero.moveUp press enter h ero.moveDown press enter h ero.moveLeft press enter …" at bounding box center [1354, 330] width 291 height 241
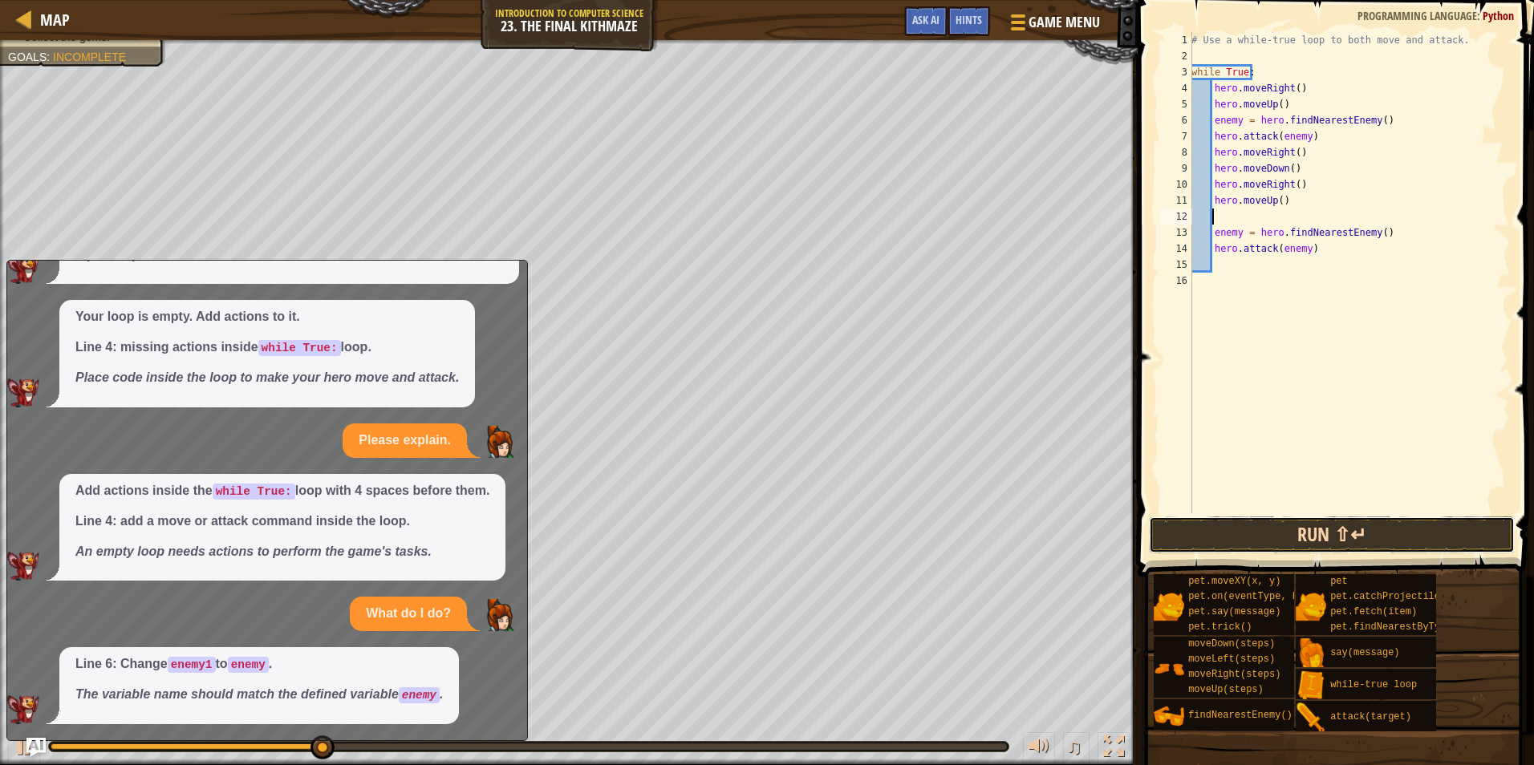
click at [1259, 539] on button "Run ⇧↵" at bounding box center [1332, 535] width 366 height 37
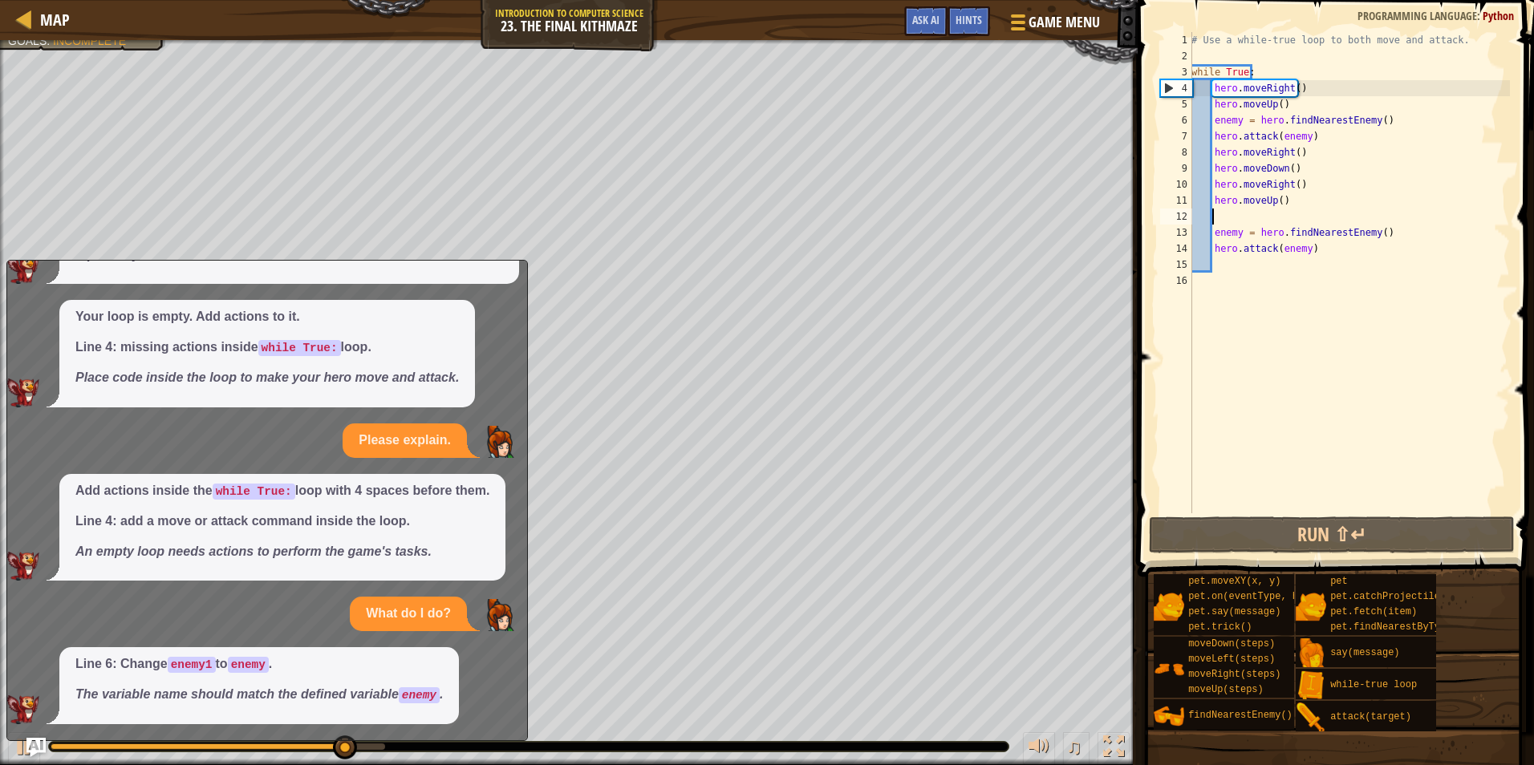
scroll to position [7, 0]
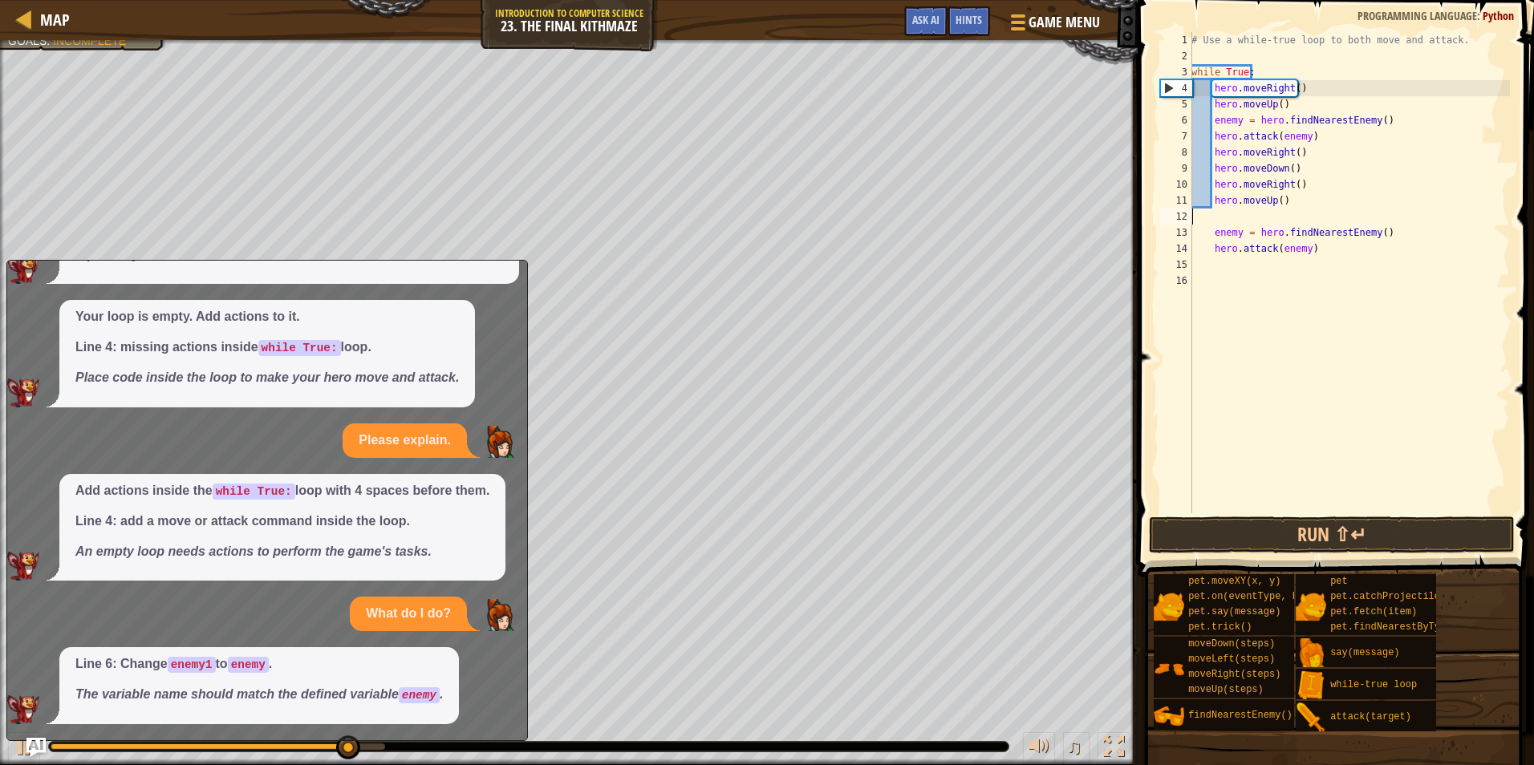
type textarea "hero.moveUp()"
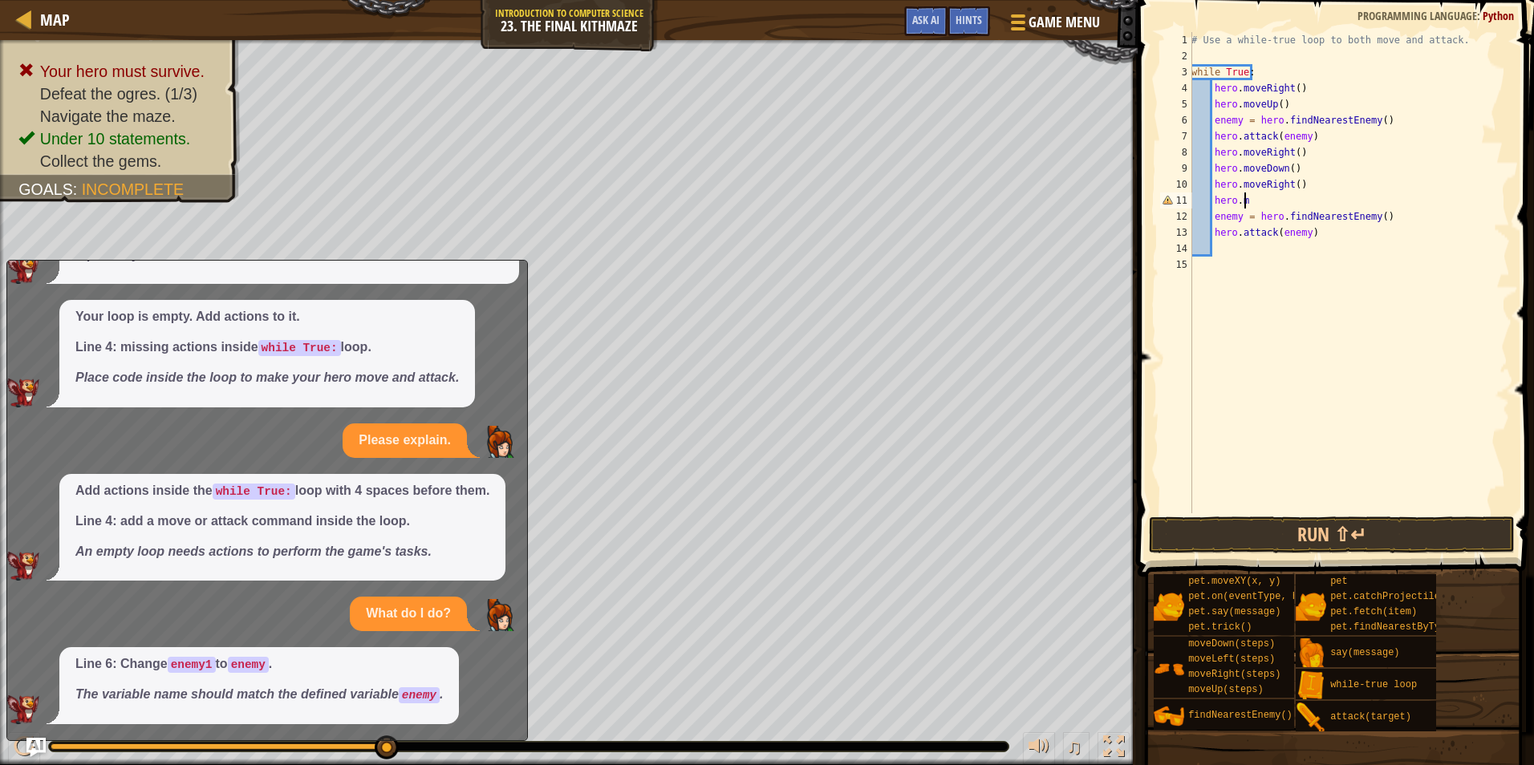
type textarea "[DOMAIN_NAME]"
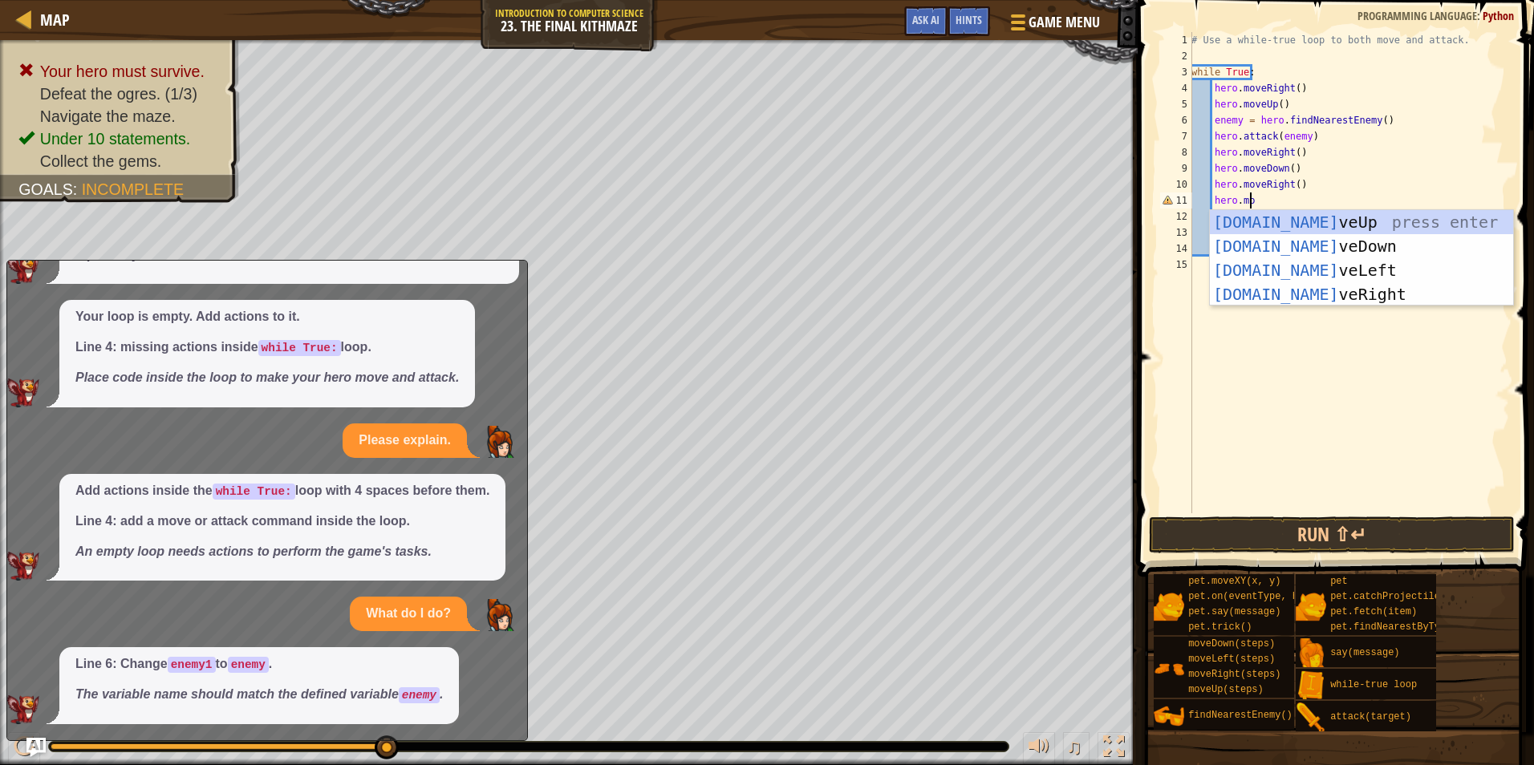
scroll to position [7, 4]
click at [1221, 217] on div "[DOMAIN_NAME] veUp press enter [DOMAIN_NAME] veDown press enter [DOMAIN_NAME] v…" at bounding box center [1360, 282] width 303 height 144
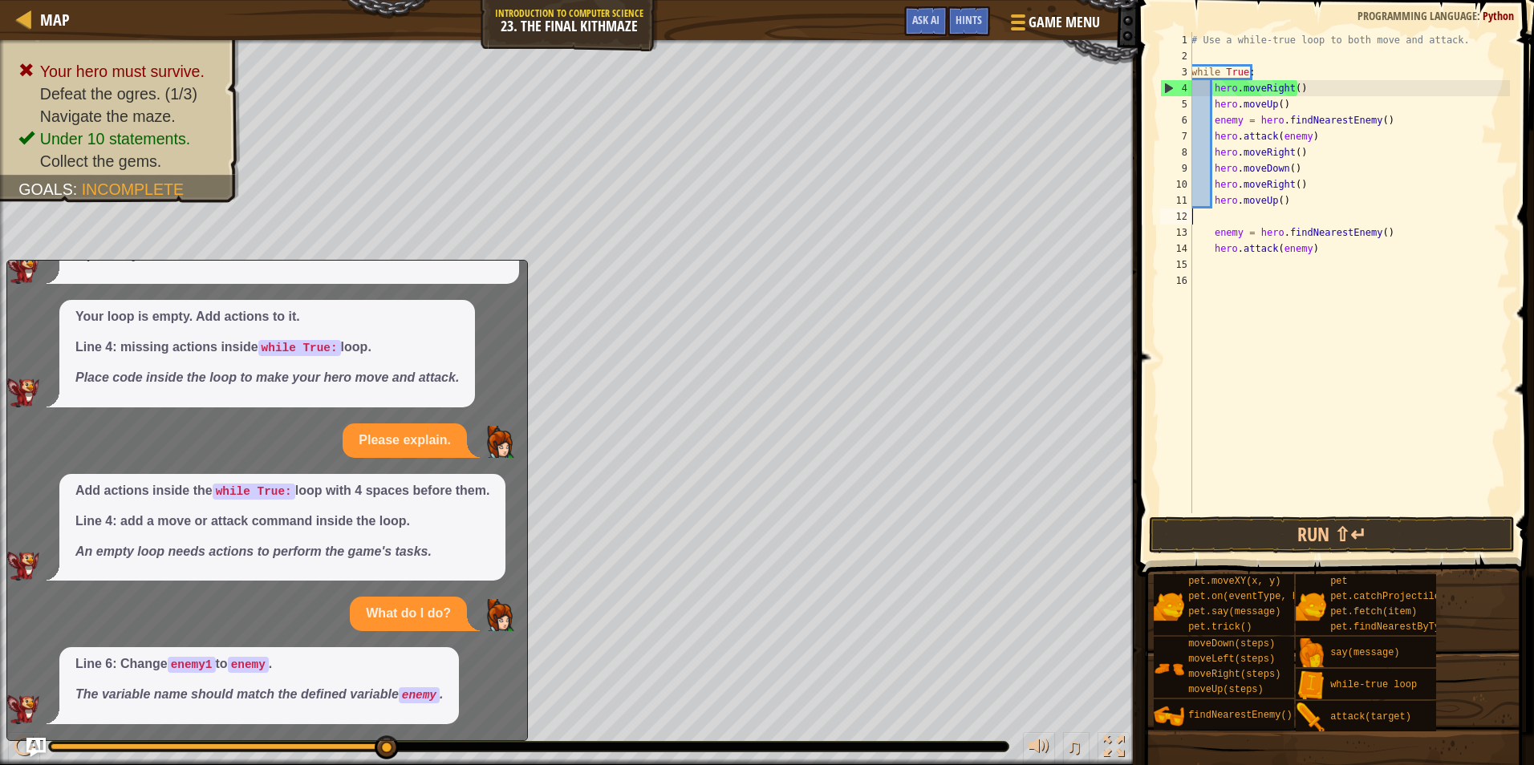
scroll to position [7, 0]
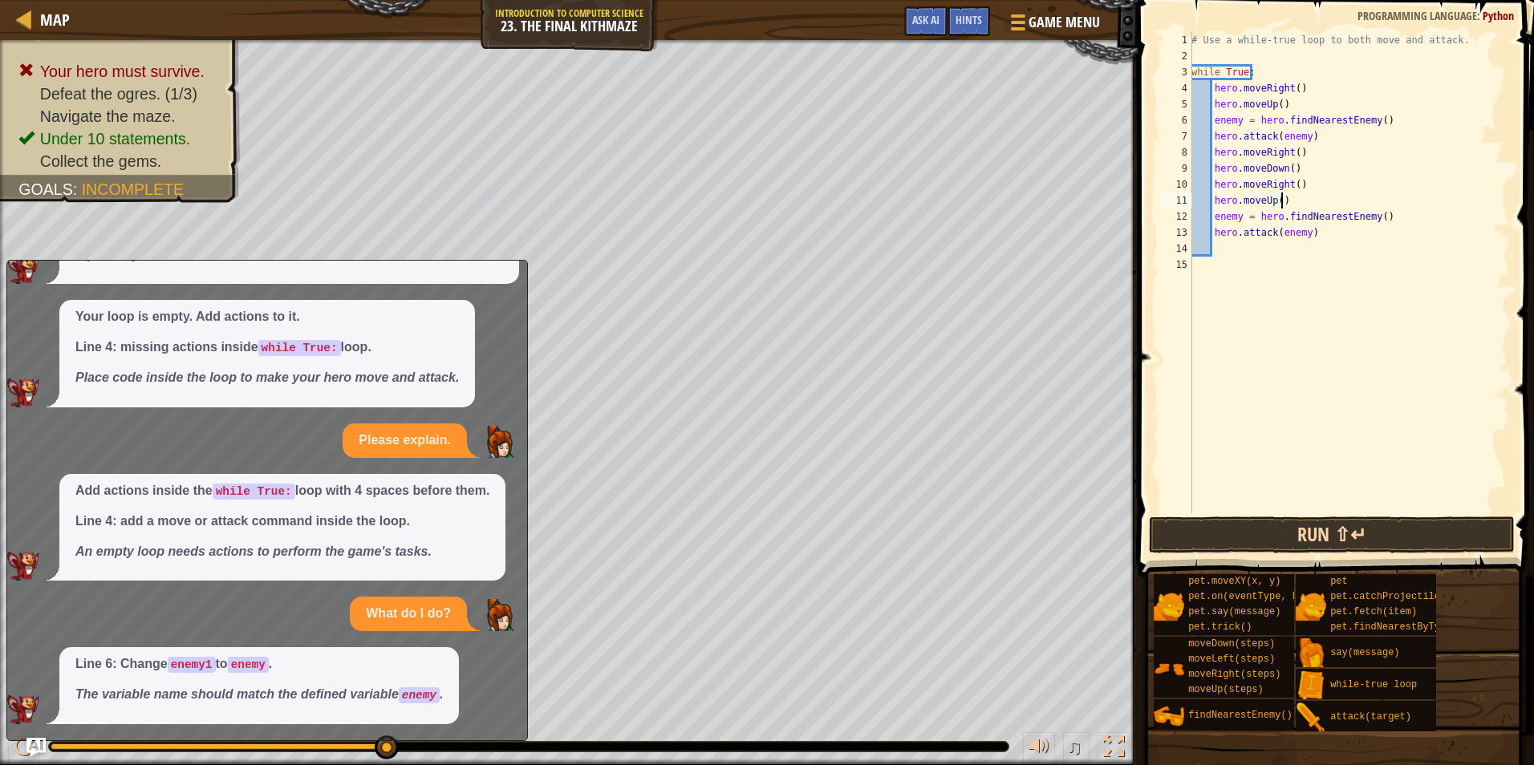
type textarea "hero.moveUp()"
click at [1250, 539] on button "Run ⇧↵" at bounding box center [1332, 535] width 366 height 37
click at [1359, 537] on button "Run ⇧↵" at bounding box center [1332, 535] width 366 height 37
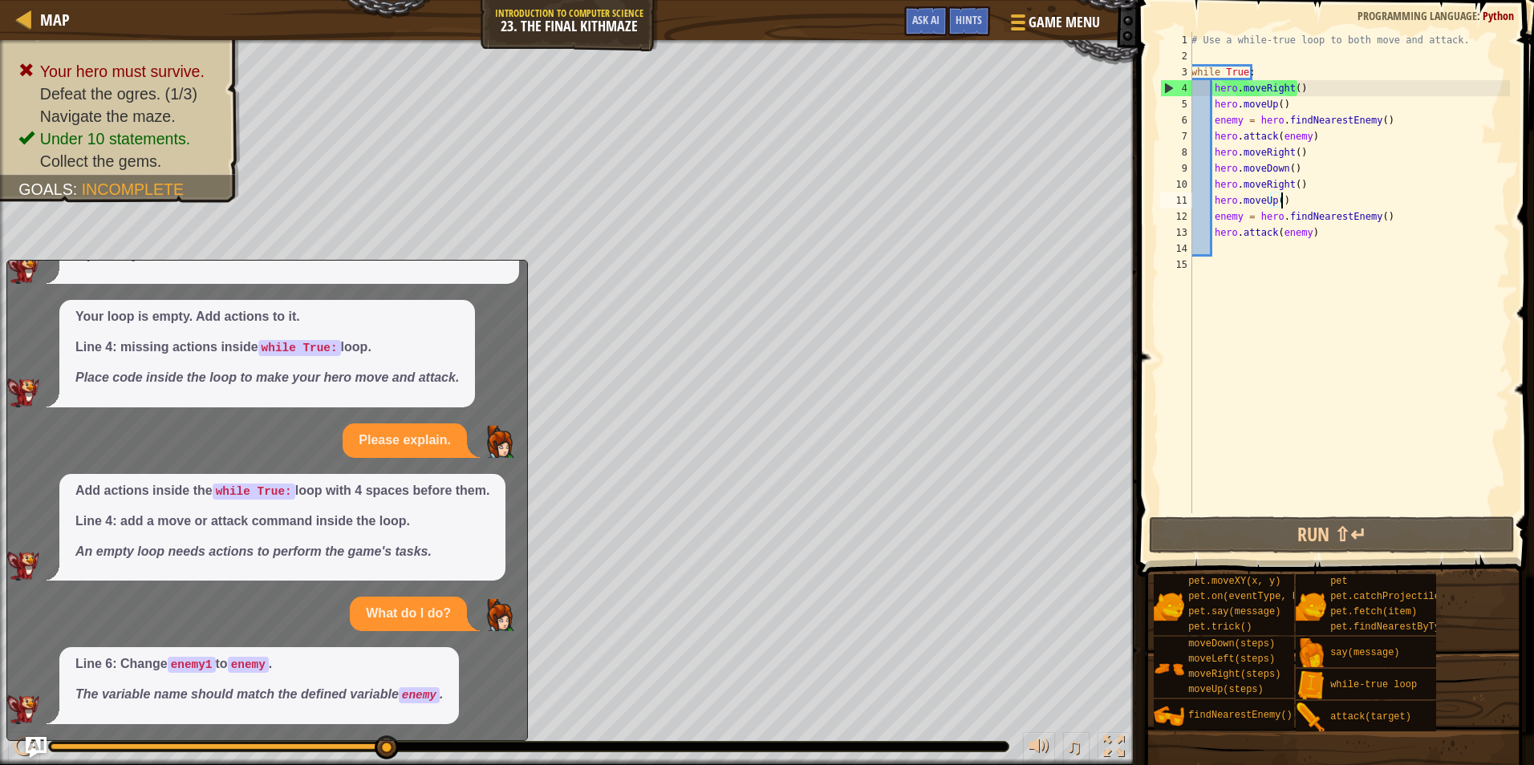
click at [34, 741] on img "Ask AI" at bounding box center [36, 747] width 21 height 21
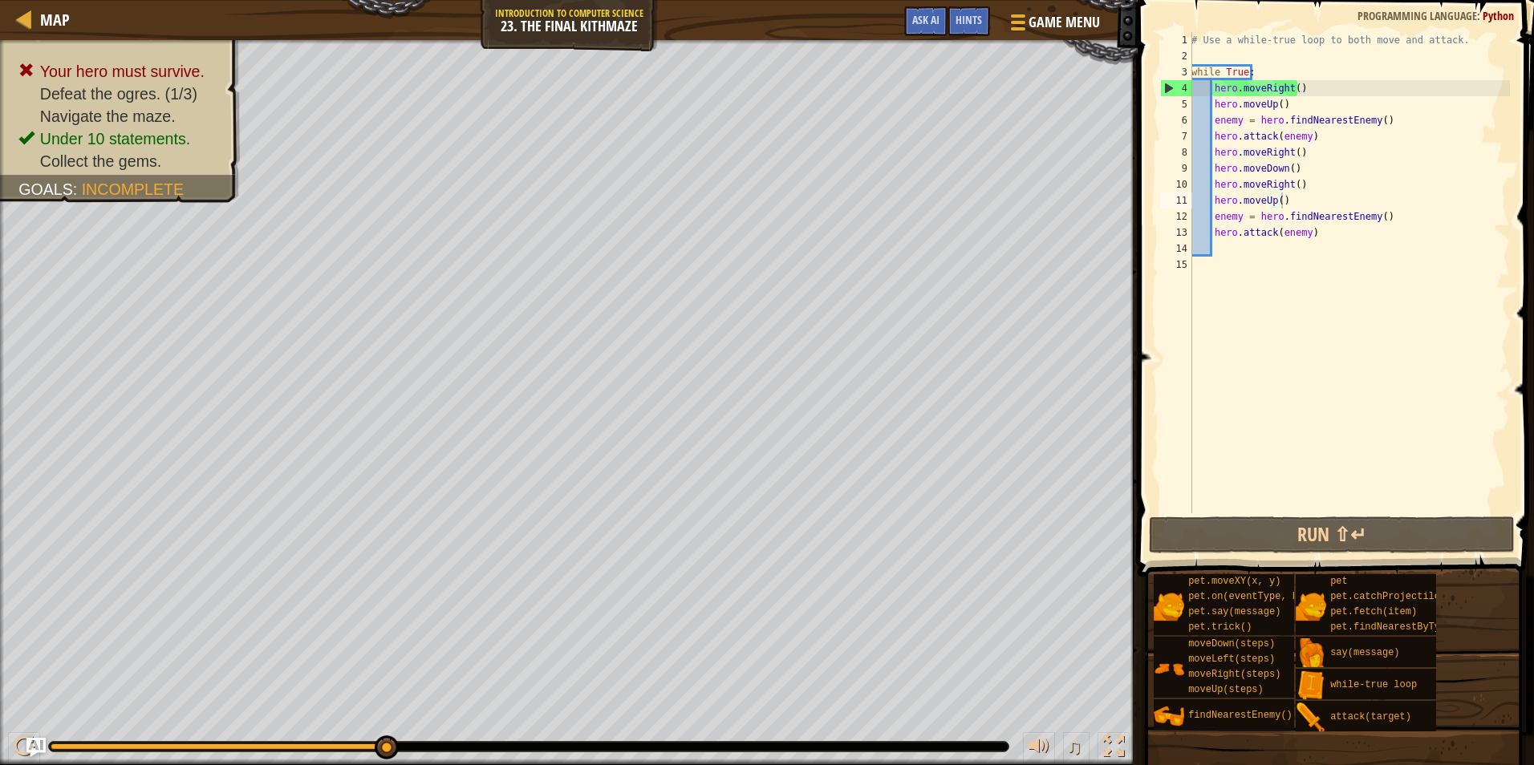
click at [1308, 190] on div "# Use a while-true loop to both move and attack. while True : hero . moveRight …" at bounding box center [1349, 288] width 322 height 513
click at [1303, 201] on div "# Use a while-true loop to both move and attack. while True : hero . moveRight …" at bounding box center [1349, 288] width 322 height 513
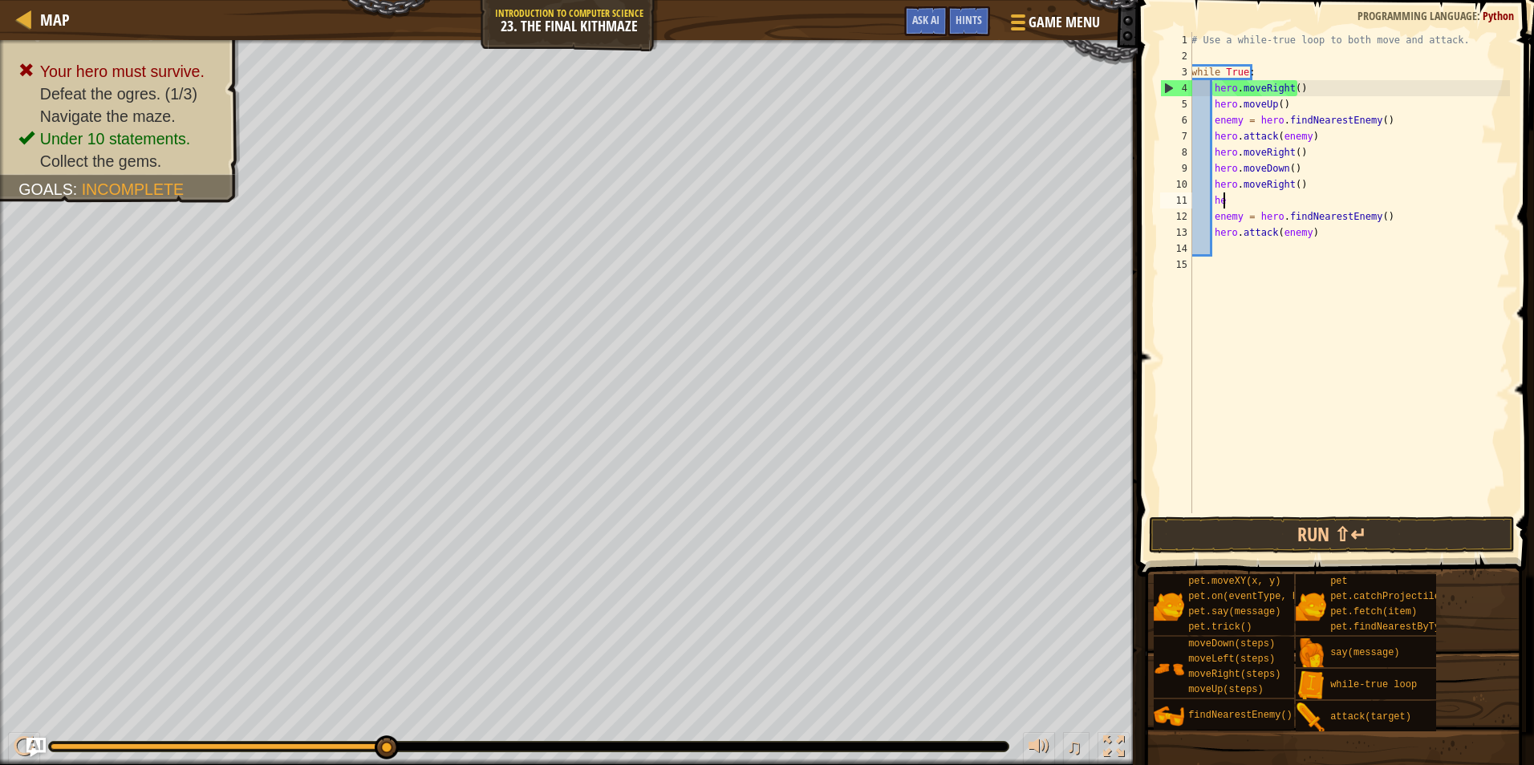
type textarea "h"
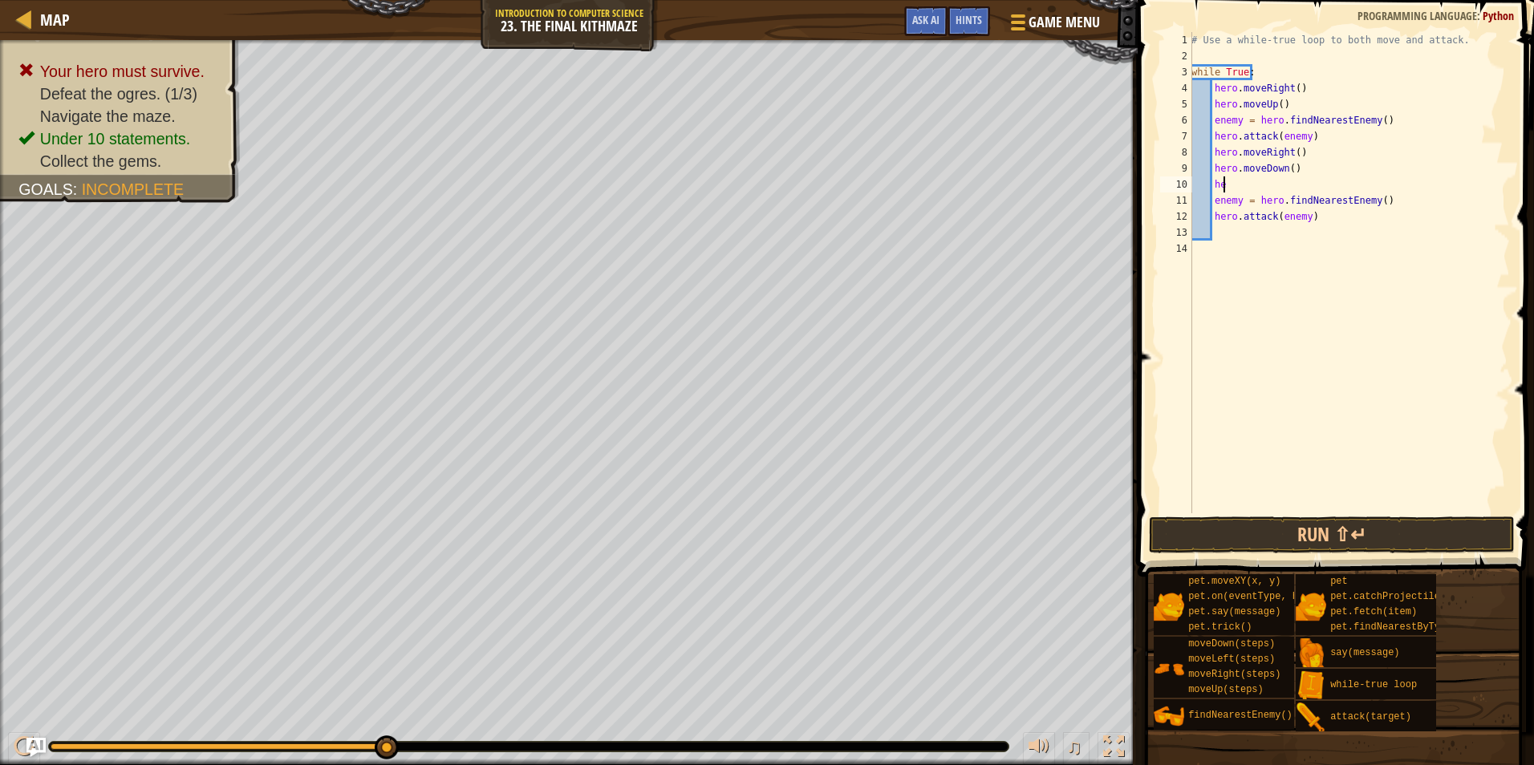
type textarea "h"
click at [1286, 174] on div "# Use a while-true loop to both move and attack. while True : hero . moveRight …" at bounding box center [1349, 288] width 322 height 513
click at [1339, 535] on button "Run ⇧↵" at bounding box center [1332, 535] width 366 height 37
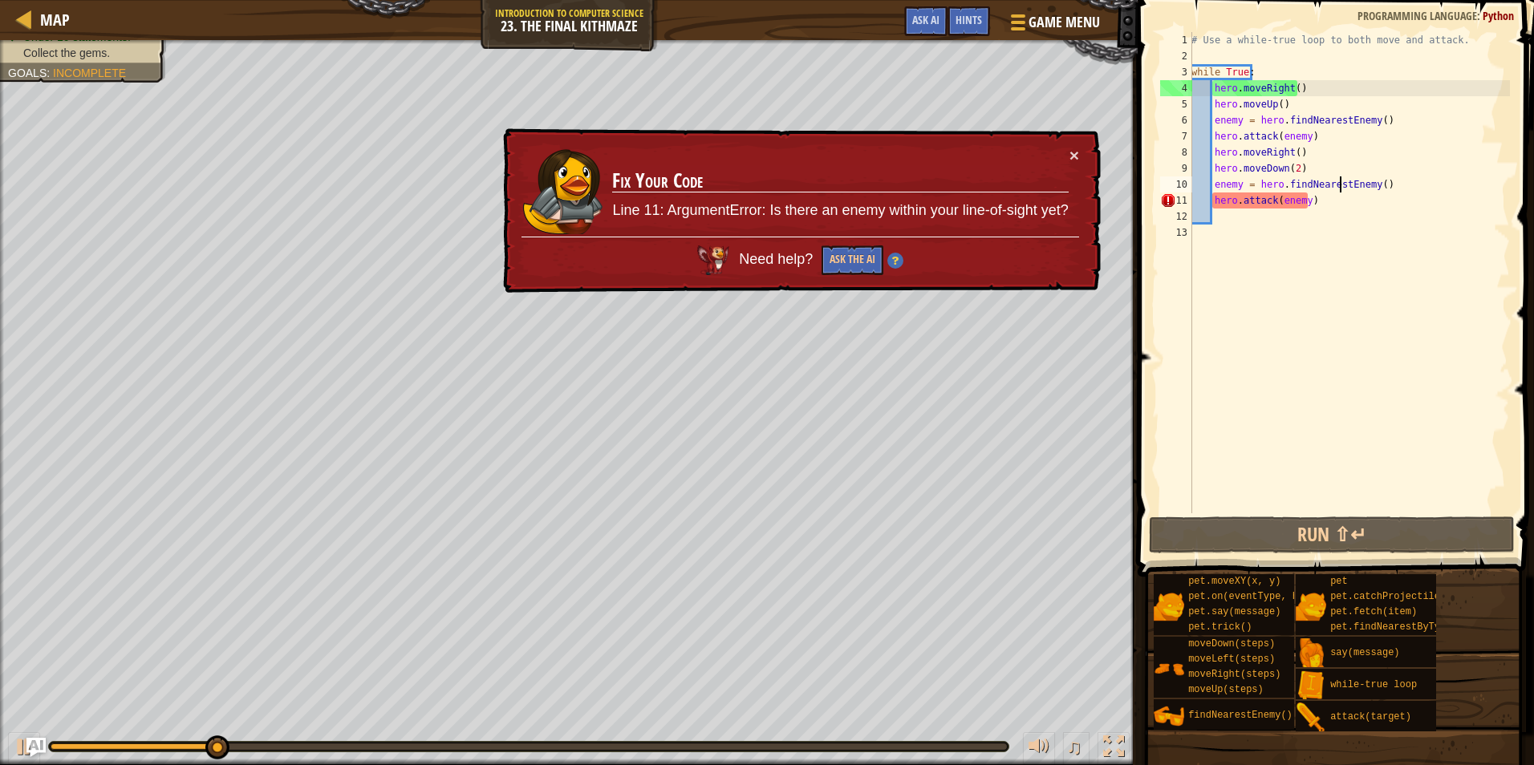
click at [1339, 176] on div "# Use a while-true loop to both move and attack. while True : hero . moveRight …" at bounding box center [1349, 288] width 322 height 513
click at [1323, 161] on div "# Use a while-true loop to both move and attack. while True : hero . moveRight …" at bounding box center [1349, 288] width 322 height 513
type textarea "hero.moveDown(2)"
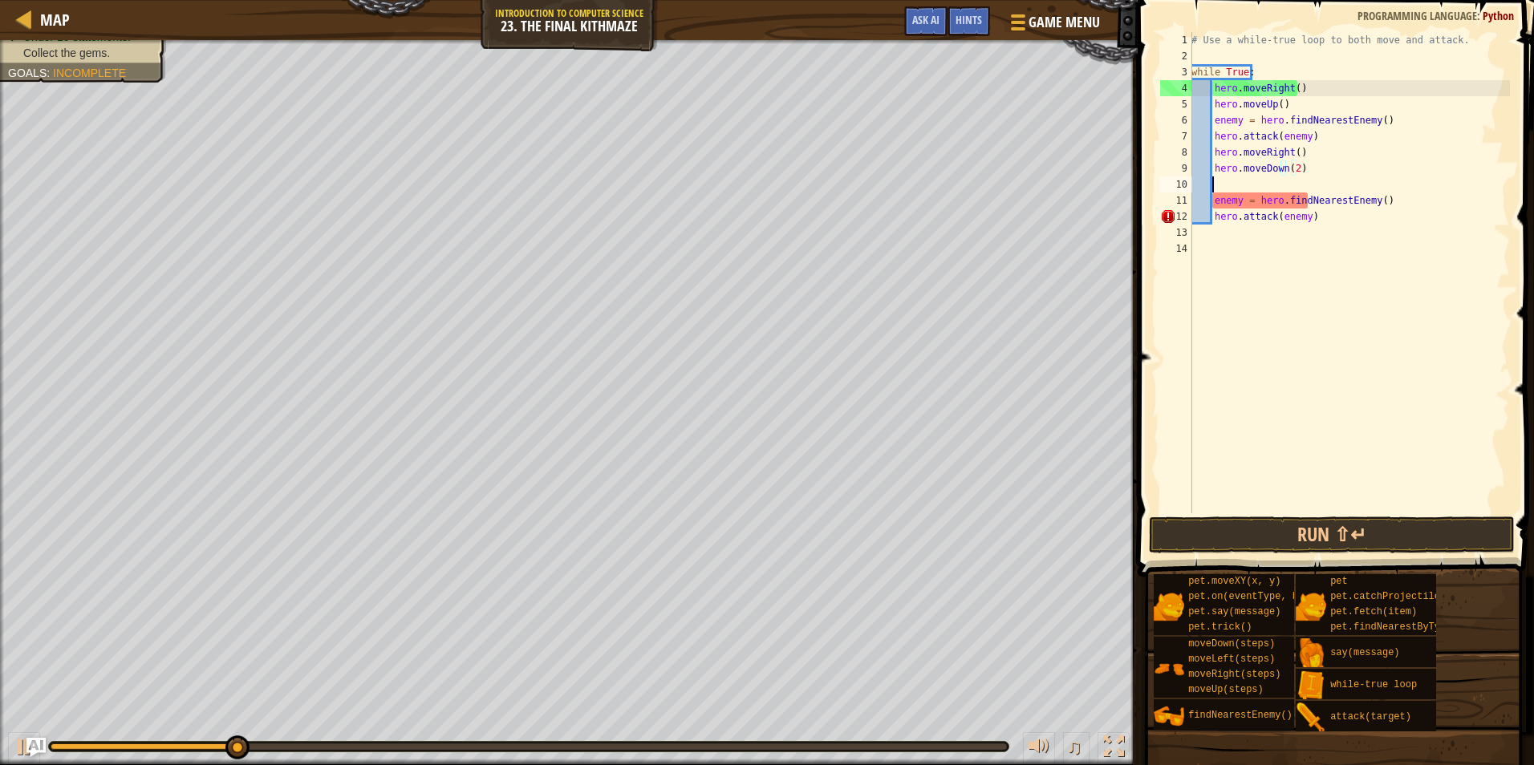
scroll to position [7, 1]
type textarea "h"
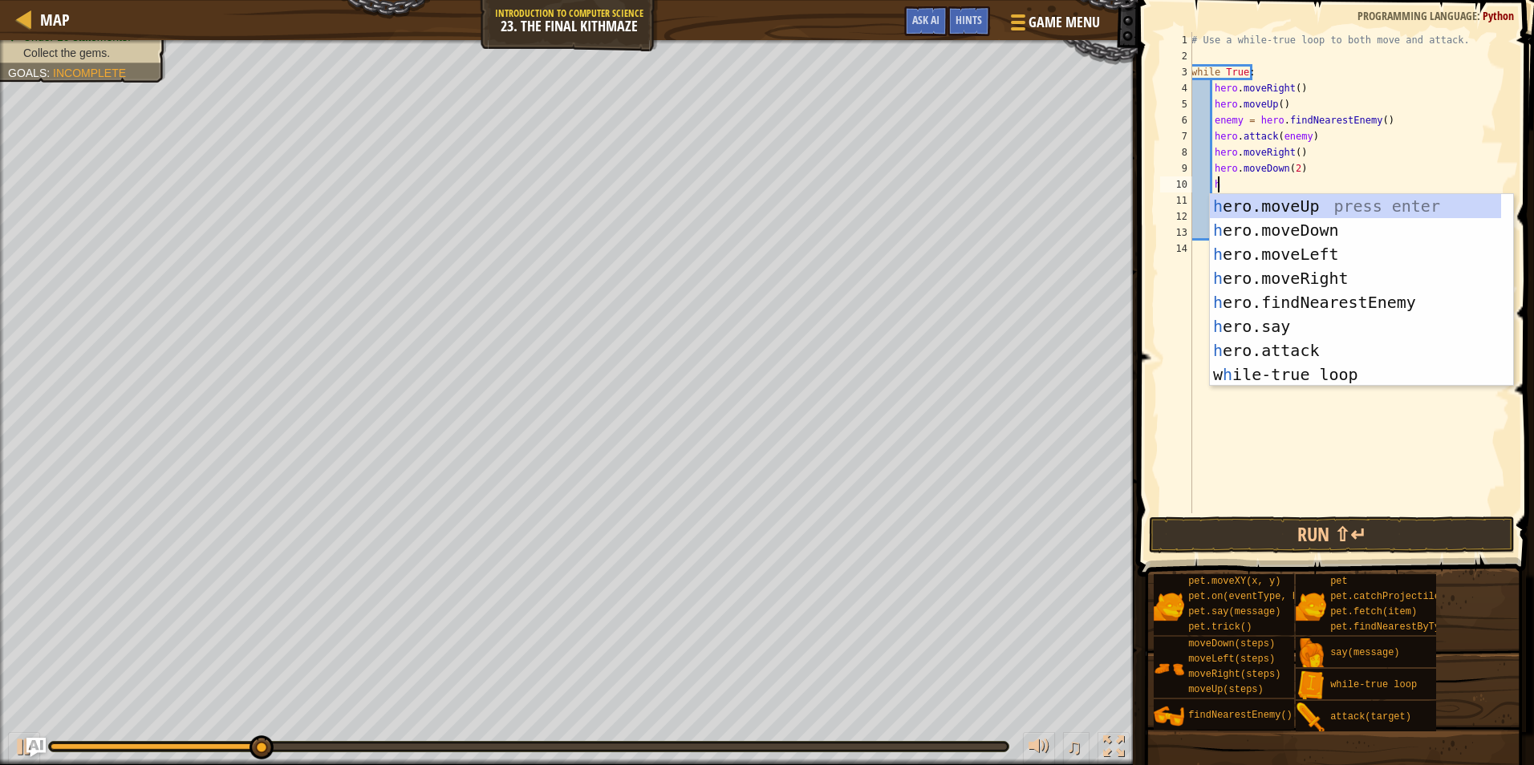
scroll to position [7, 2]
click at [1254, 205] on div "h ero.moveUp press enter h ero.moveDown press enter h ero.moveLeft press enter …" at bounding box center [1354, 314] width 291 height 241
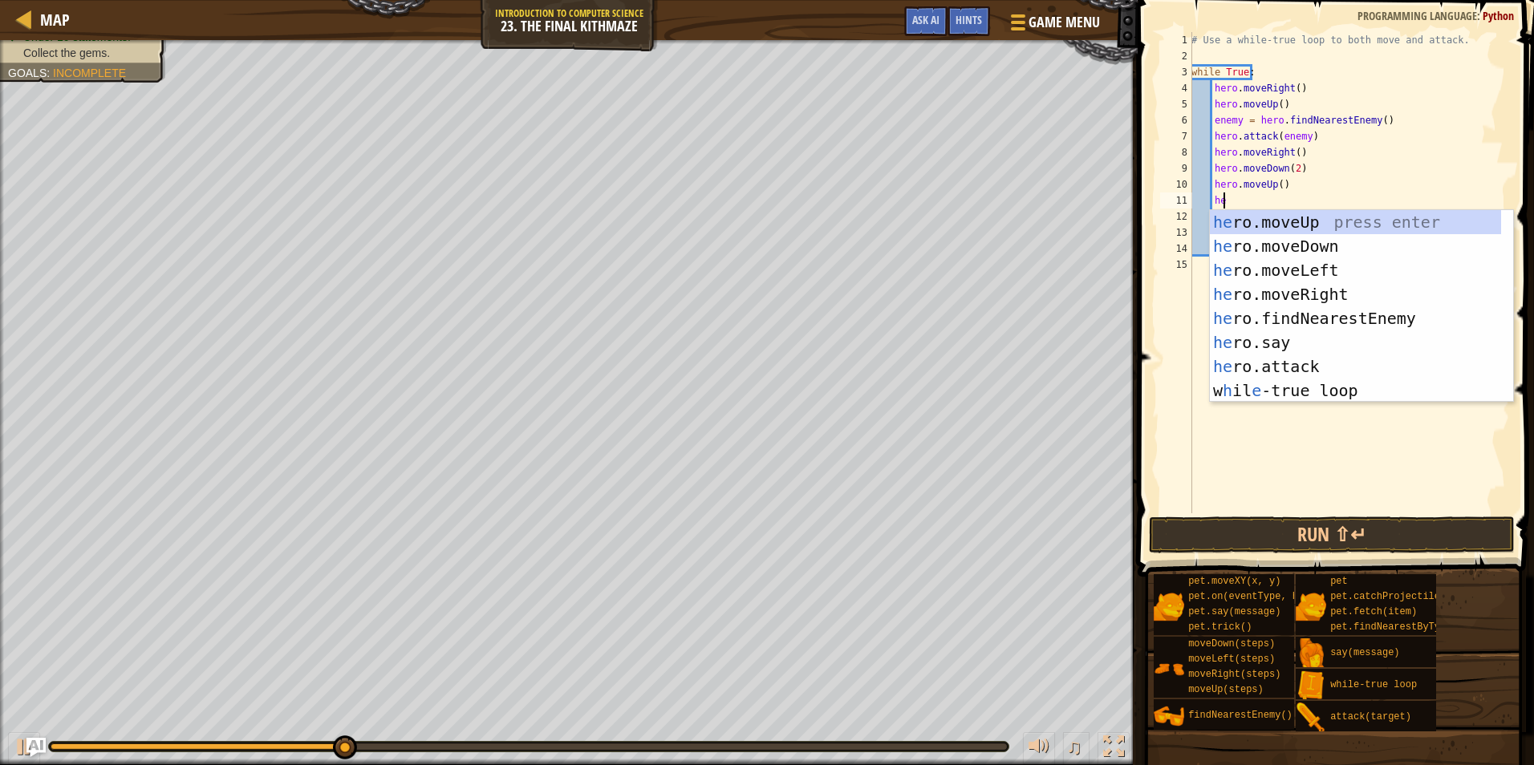
type textarea "her"
click at [1329, 298] on div "her o.moveUp press enter her o.moveDown press enter her o.moveLeft press enter …" at bounding box center [1354, 330] width 291 height 241
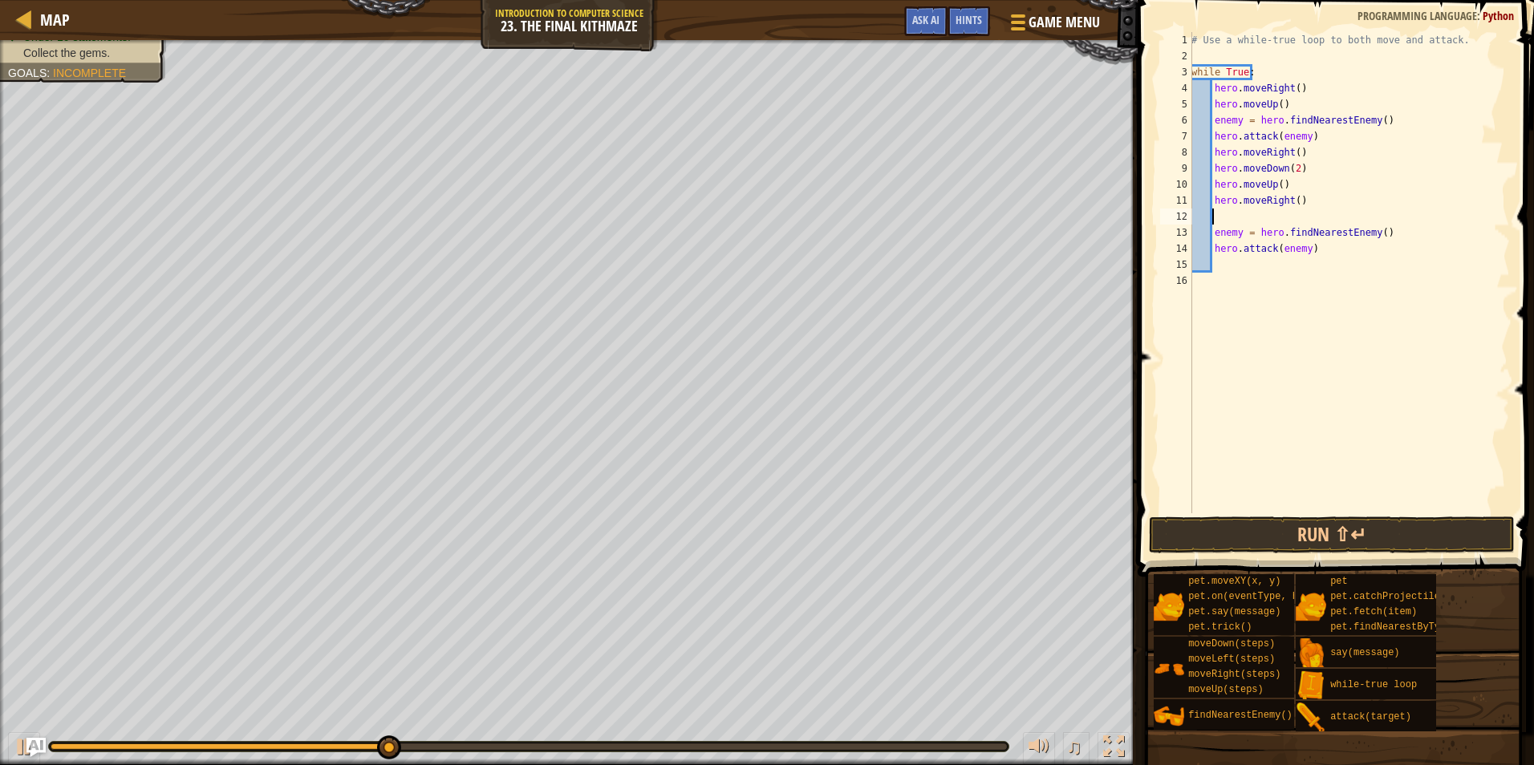
type textarea "h"
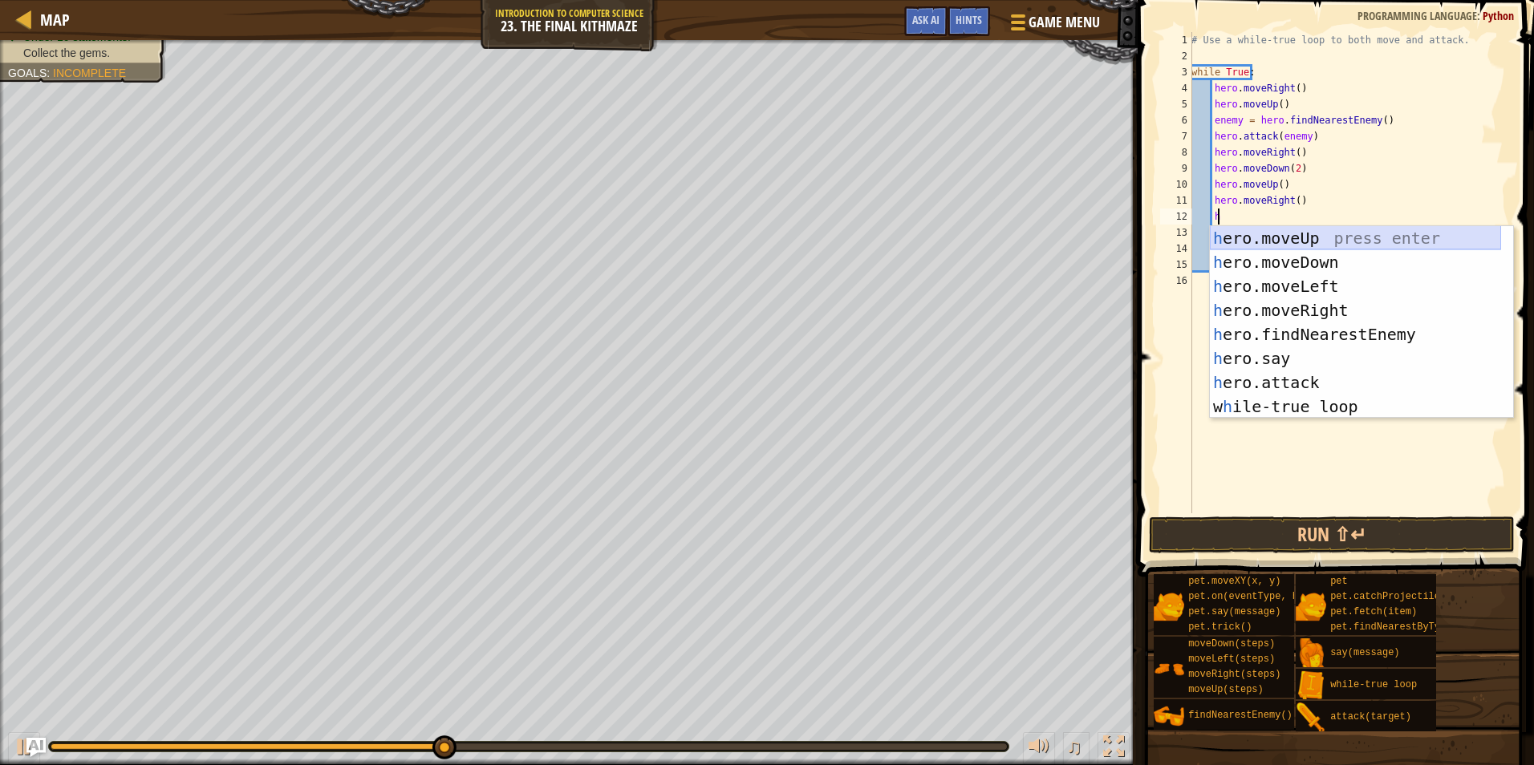
click at [1313, 241] on div "h ero.moveUp press enter h ero.moveDown press enter h ero.moveLeft press enter …" at bounding box center [1354, 346] width 291 height 241
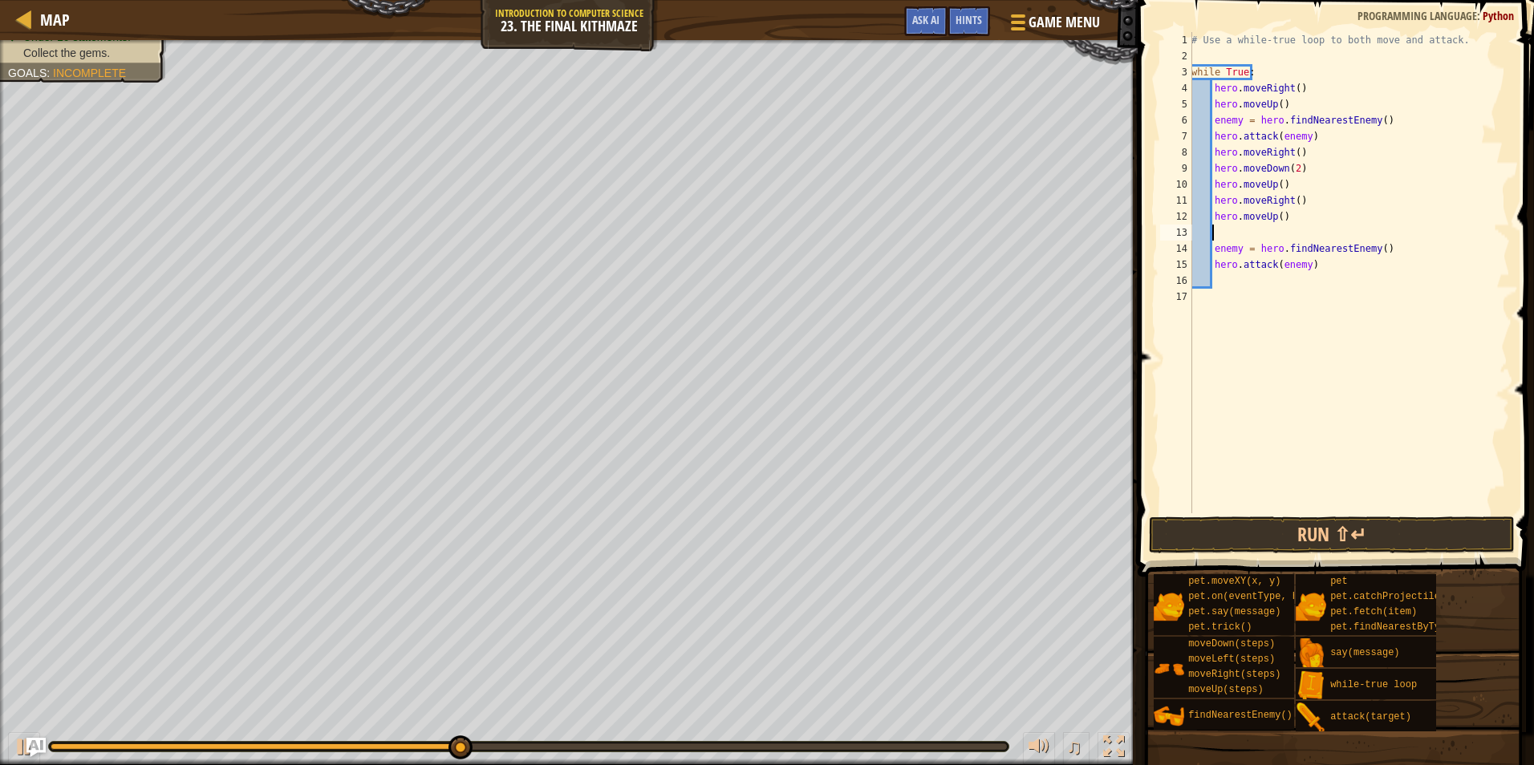
type textarea "h"
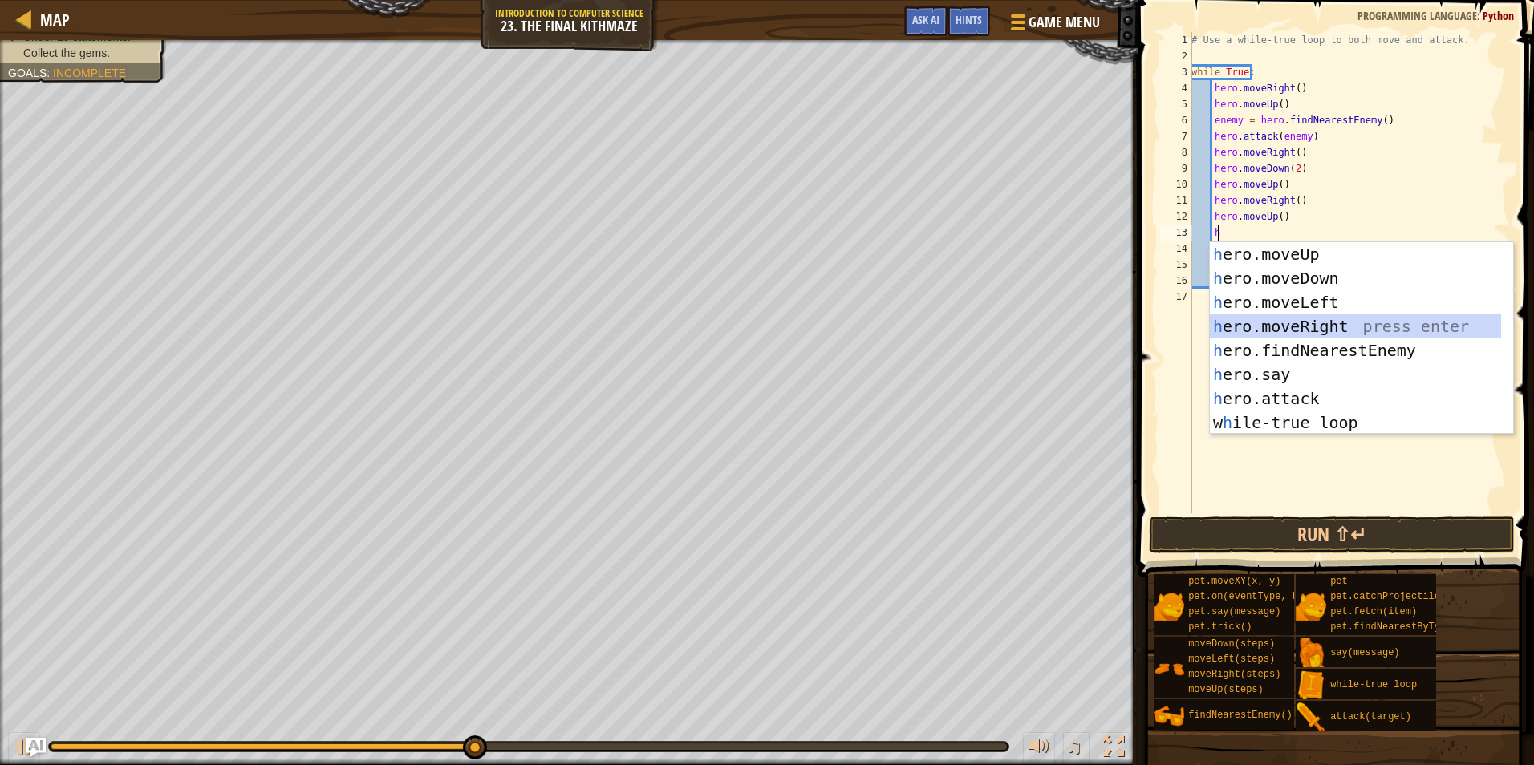
click at [1303, 322] on div "h ero.moveUp press enter h ero.moveDown press enter h ero.moveLeft press enter …" at bounding box center [1354, 362] width 291 height 241
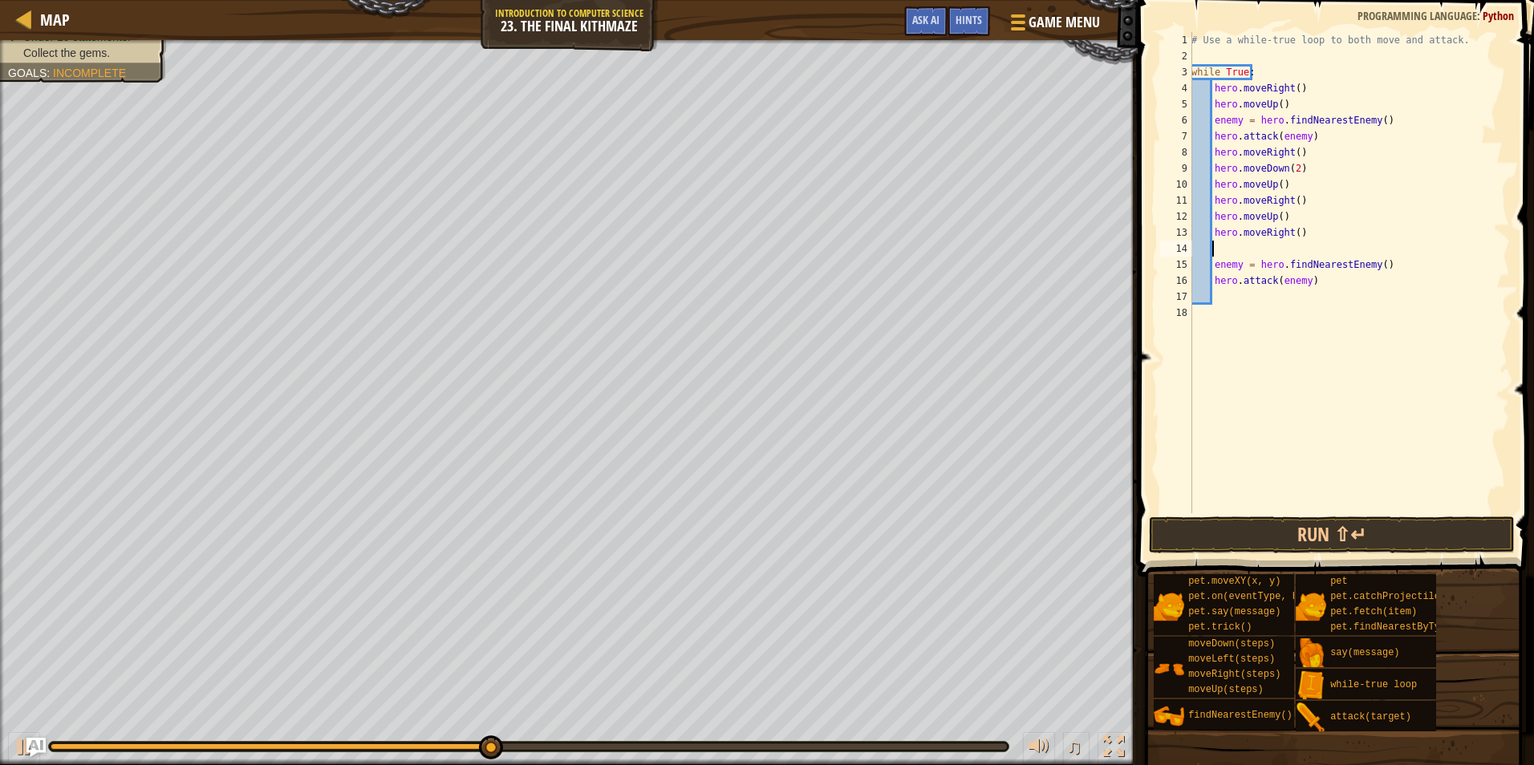
scroll to position [7, 0]
type textarea "hero.moveRight()"
click at [1274, 526] on button "Run ⇧↵" at bounding box center [1332, 535] width 366 height 37
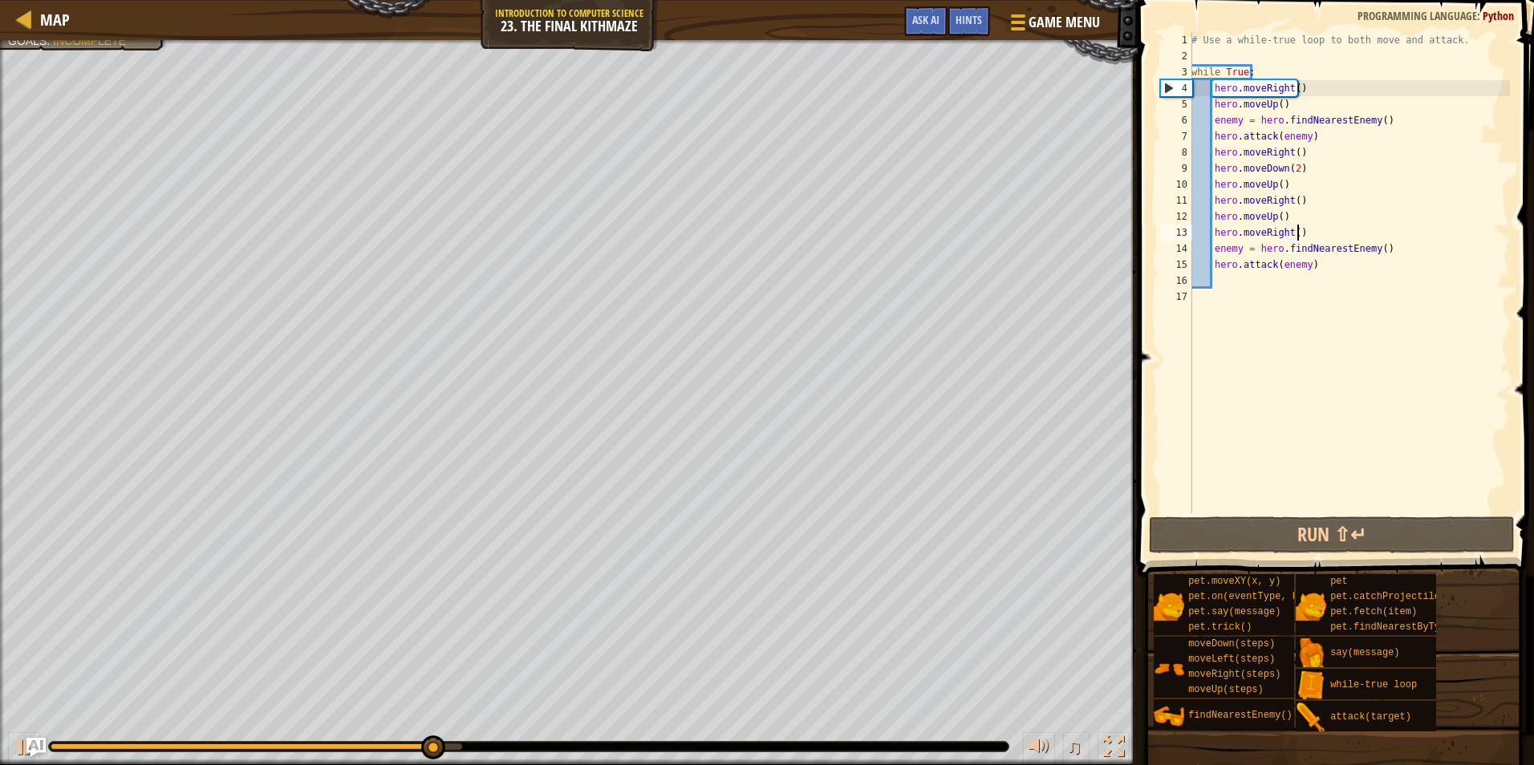
click at [1246, 286] on div "# Use a while-true loop to both move and attack. while True : hero . moveRight …" at bounding box center [1349, 288] width 322 height 513
type textarea "h"
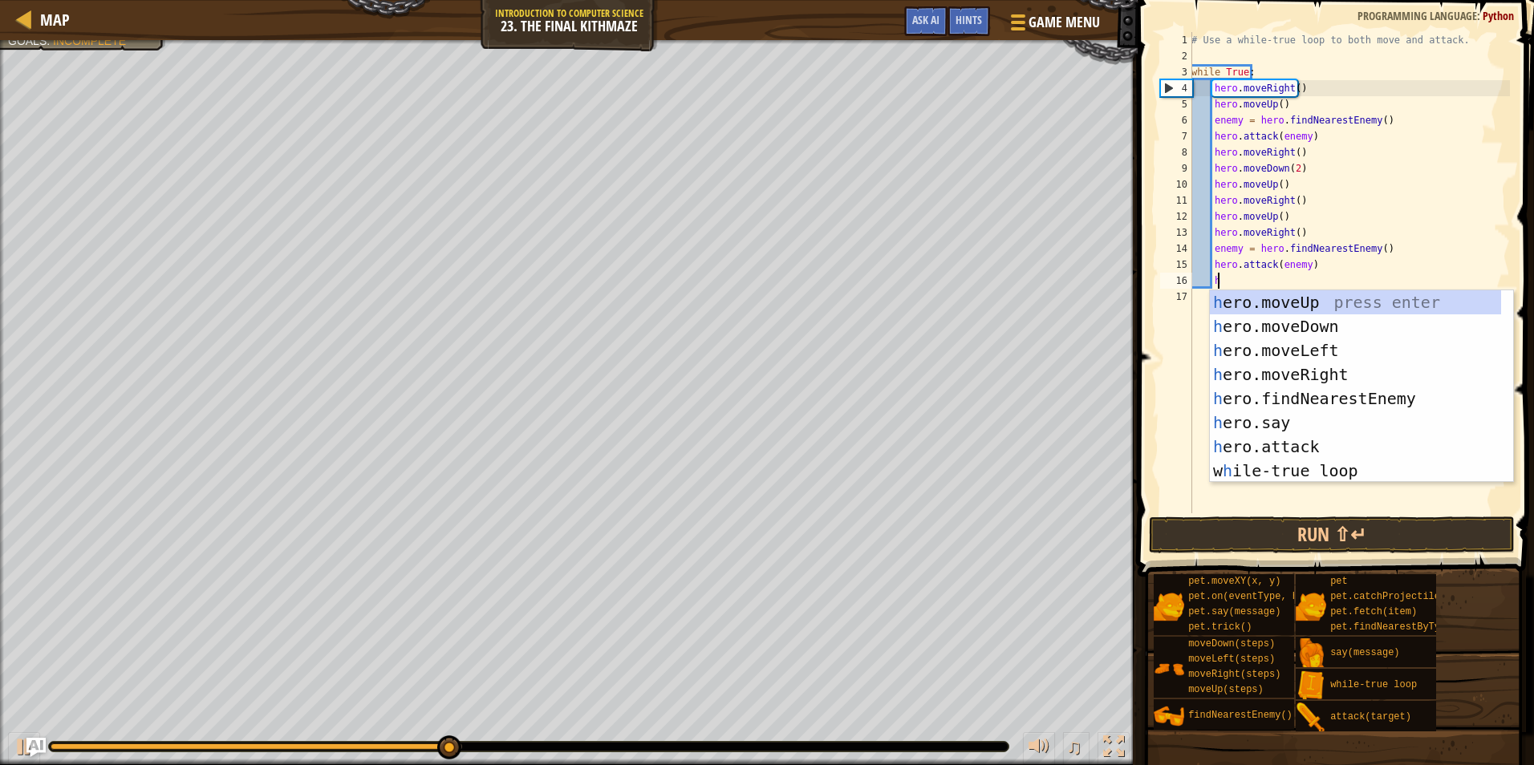
scroll to position [7, 2]
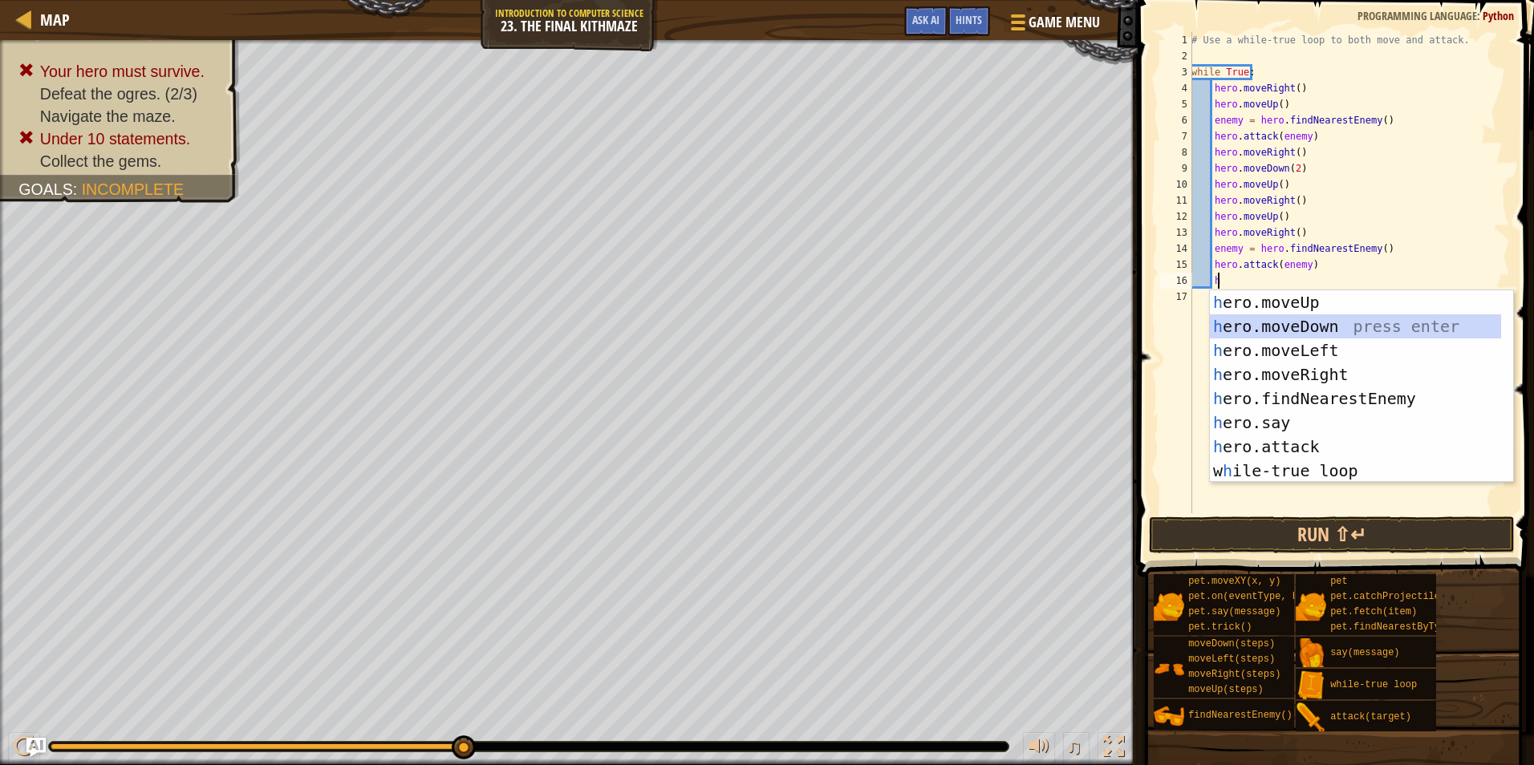
click at [1282, 328] on div "h ero.moveUp press enter h ero.moveDown press enter h ero.moveLeft press enter …" at bounding box center [1354, 410] width 291 height 241
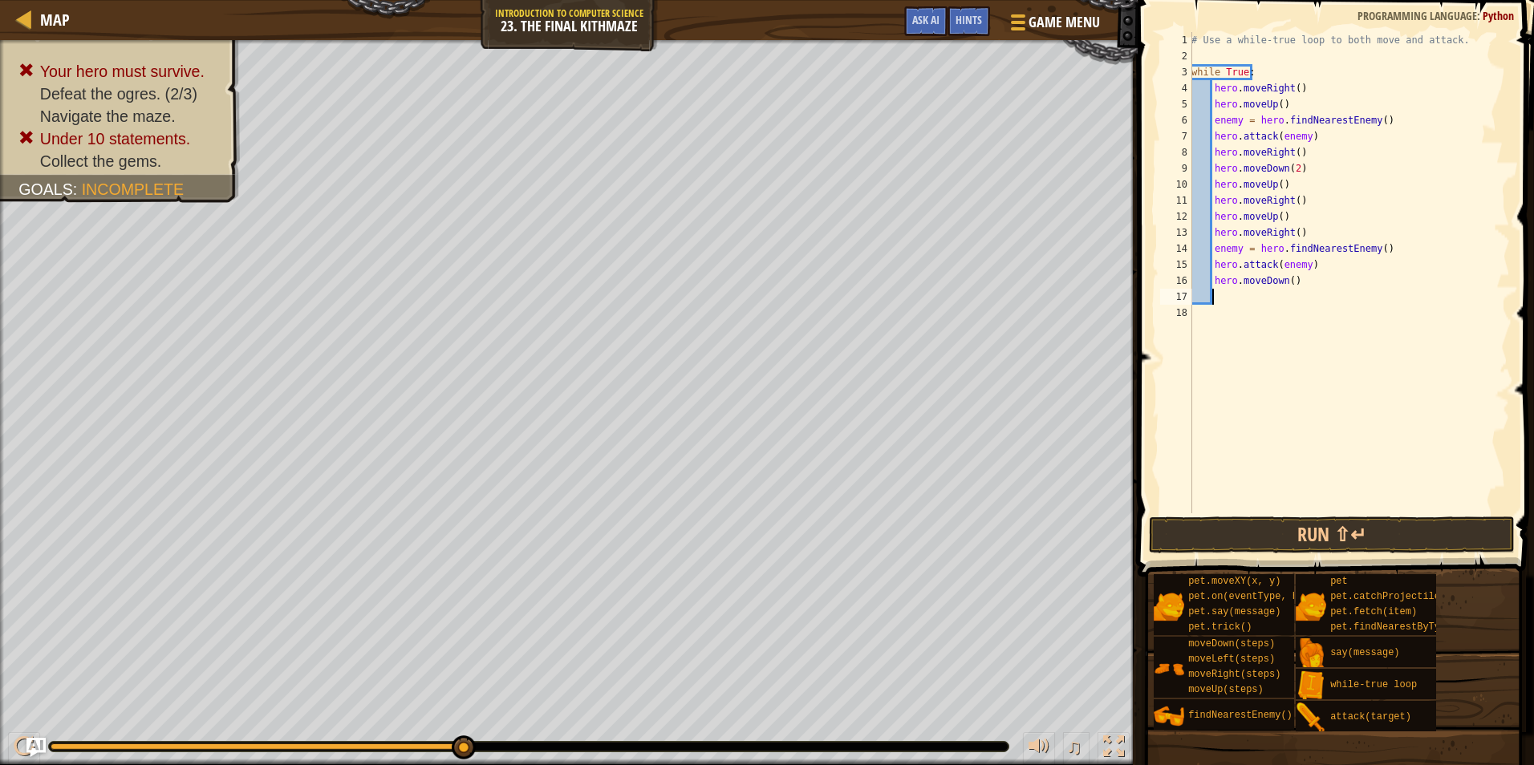
click at [1286, 283] on div "# Use a while-true loop to both move and attack. while True : hero . moveRight …" at bounding box center [1349, 288] width 322 height 513
type textarea "hero.moveDown(2)"
click at [1252, 299] on div "# Use a while-true loop to both move and attack. while True : hero . moveRight …" at bounding box center [1349, 288] width 322 height 513
click at [1404, 331] on div "# Use a while-true loop to both move and attack. while True : hero . moveRight …" at bounding box center [1349, 288] width 322 height 513
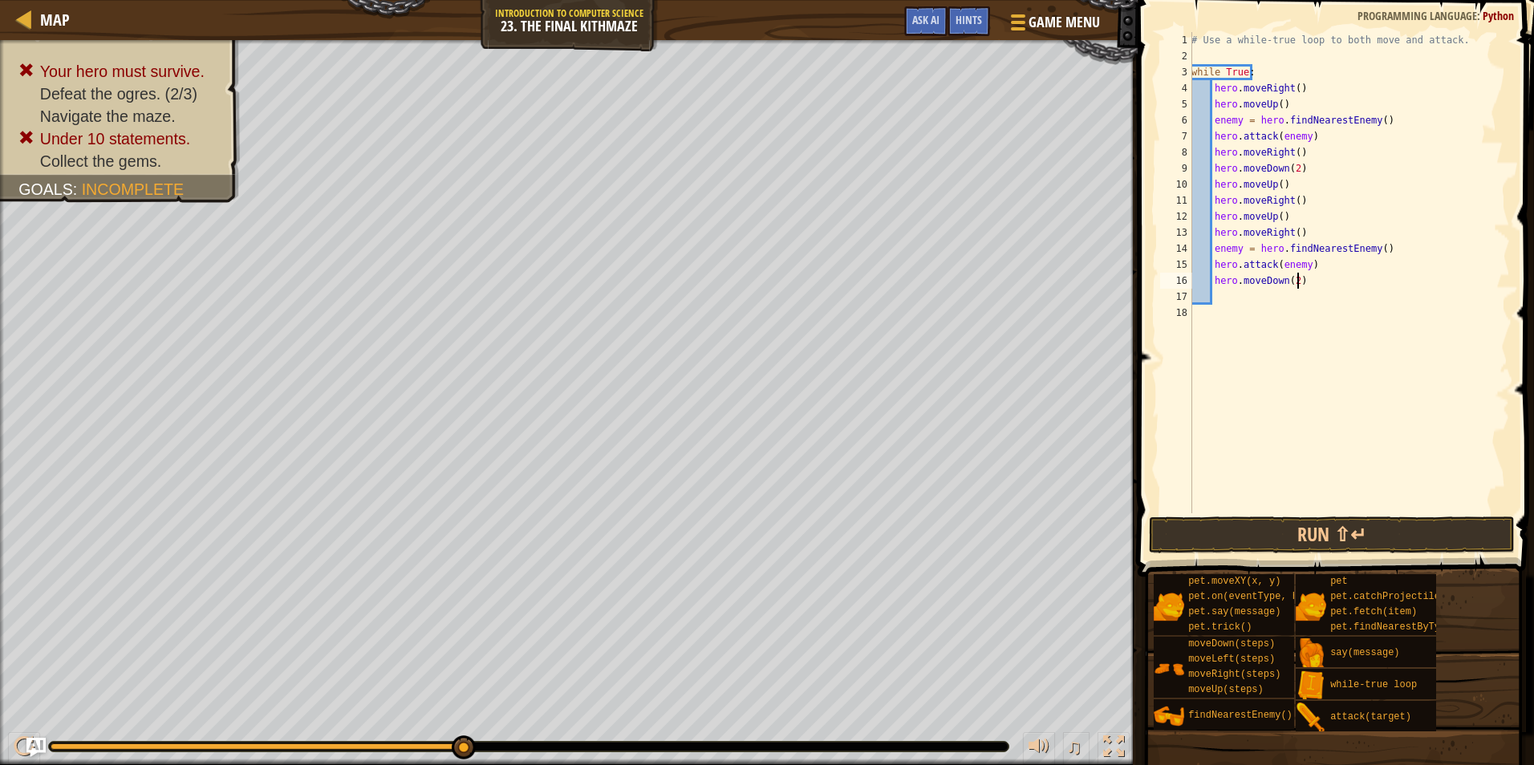
click at [1330, 286] on div "# Use a while-true loop to both move and attack. while True : hero . moveRight …" at bounding box center [1349, 288] width 322 height 513
type textarea "hero.moveDown(2)"
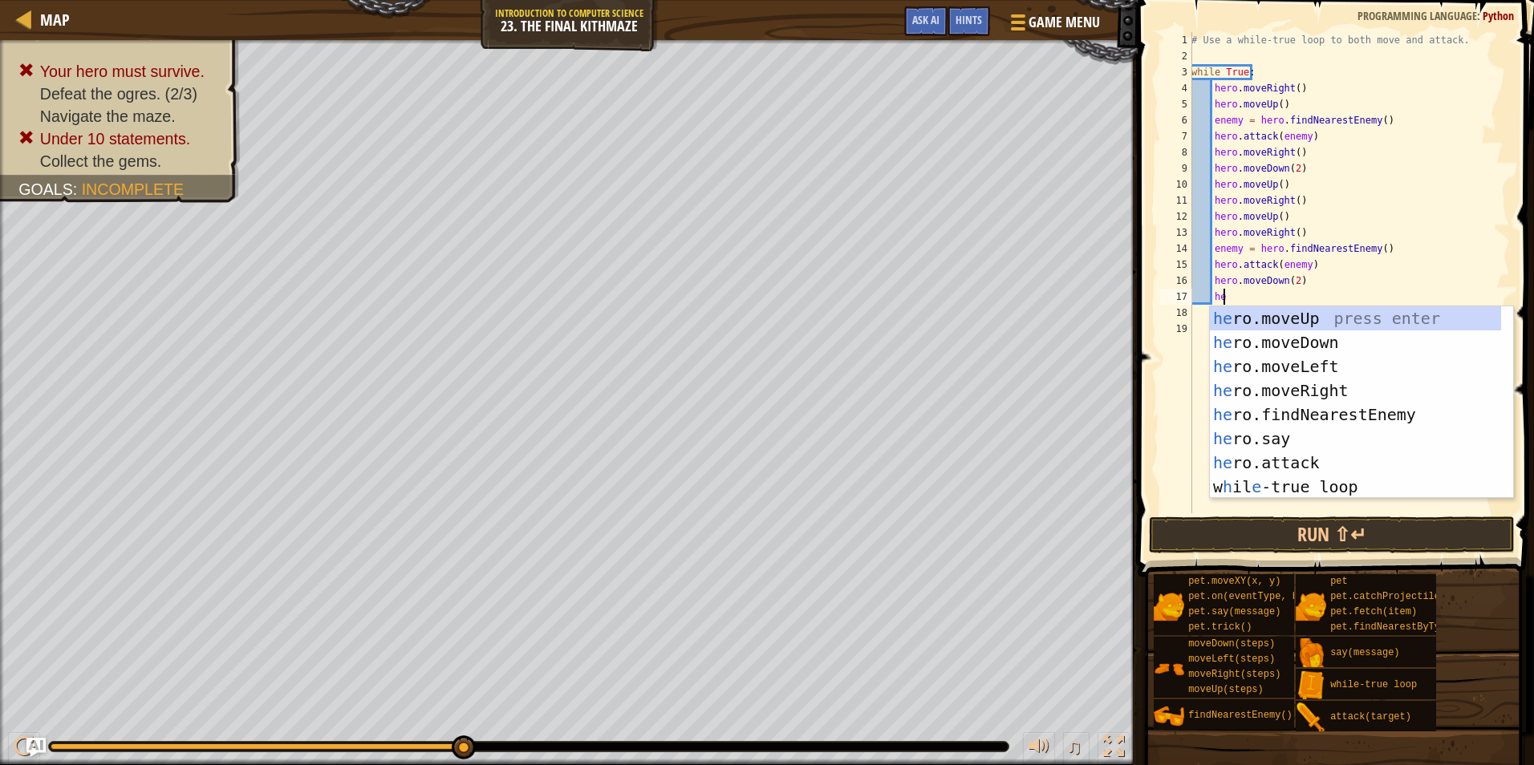
type textarea "her"
click at [1303, 318] on div "her o.moveUp press enter her o.moveDown press enter her o.moveLeft press enter …" at bounding box center [1354, 426] width 291 height 241
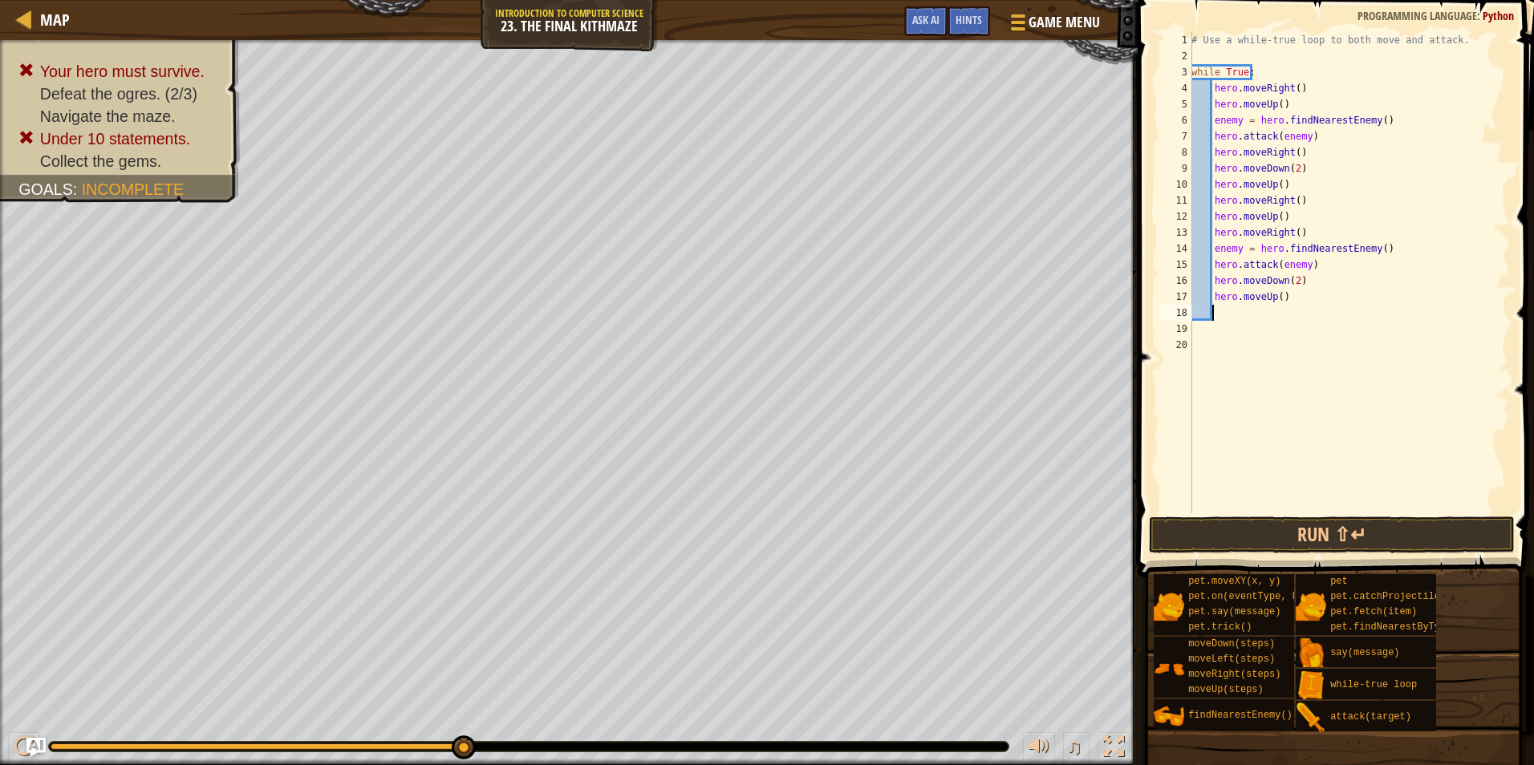
type textarea "h"
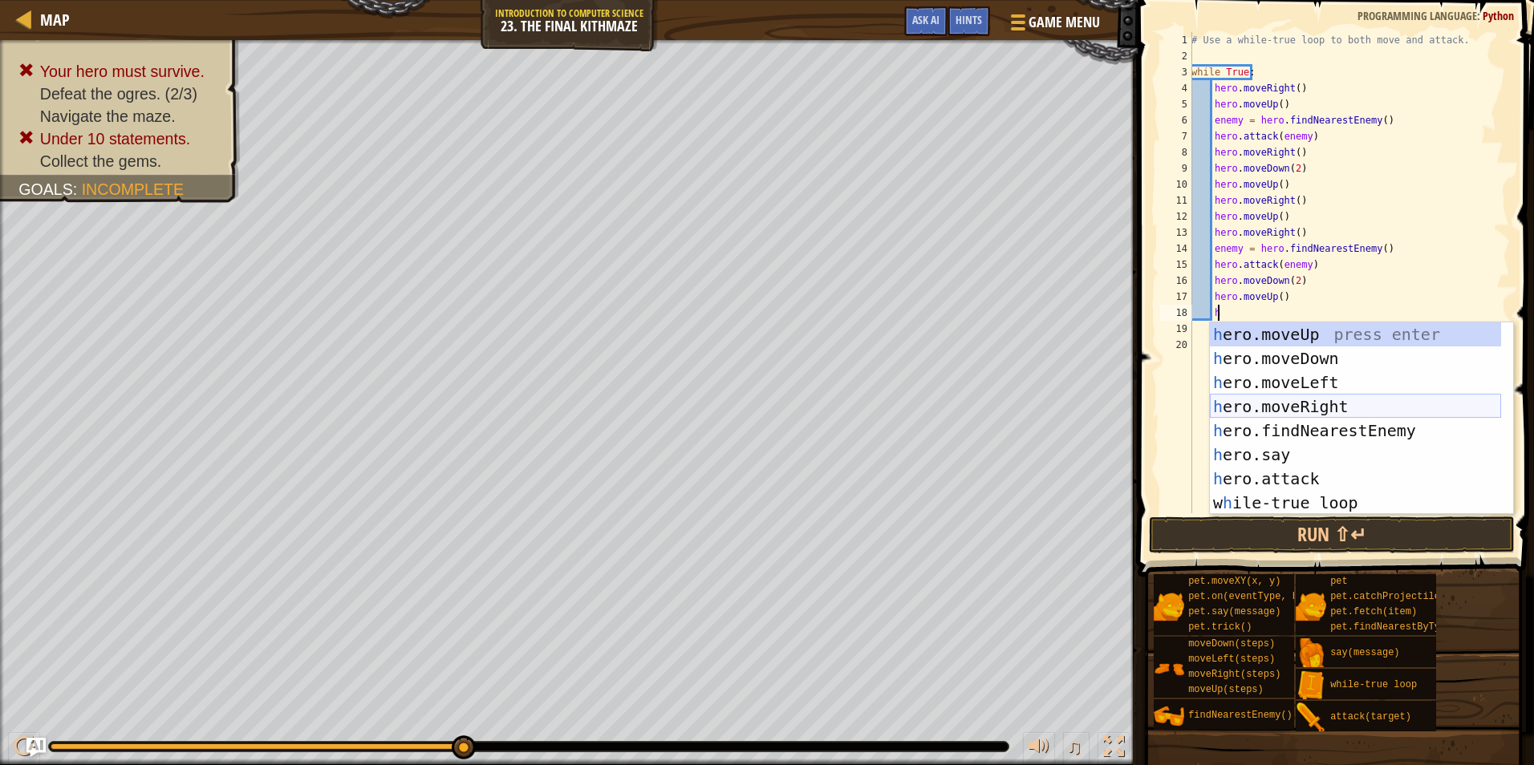
click at [1303, 404] on div "h ero.moveUp press enter h ero.moveDown press enter h ero.moveLeft press enter …" at bounding box center [1354, 442] width 291 height 241
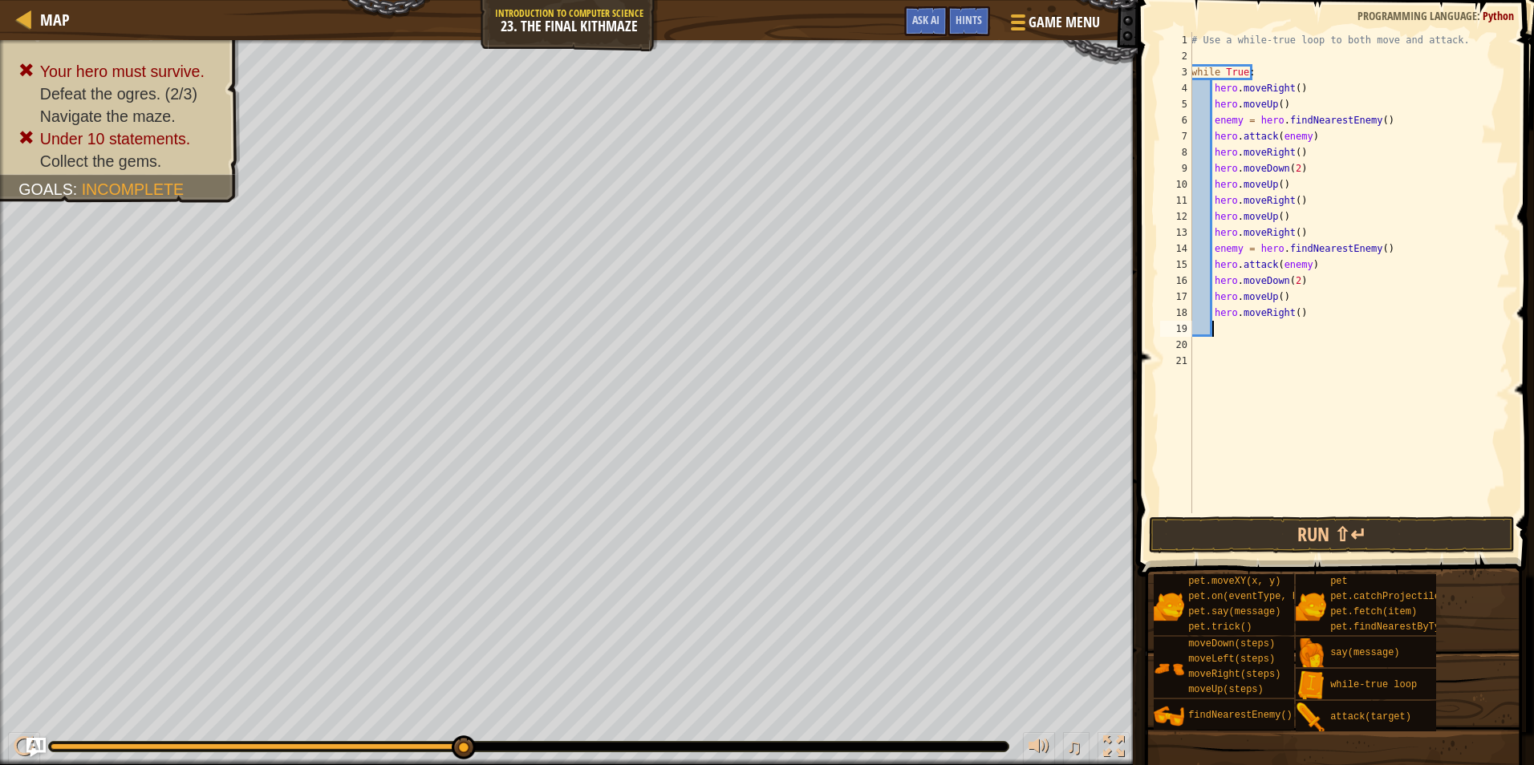
type textarea "h"
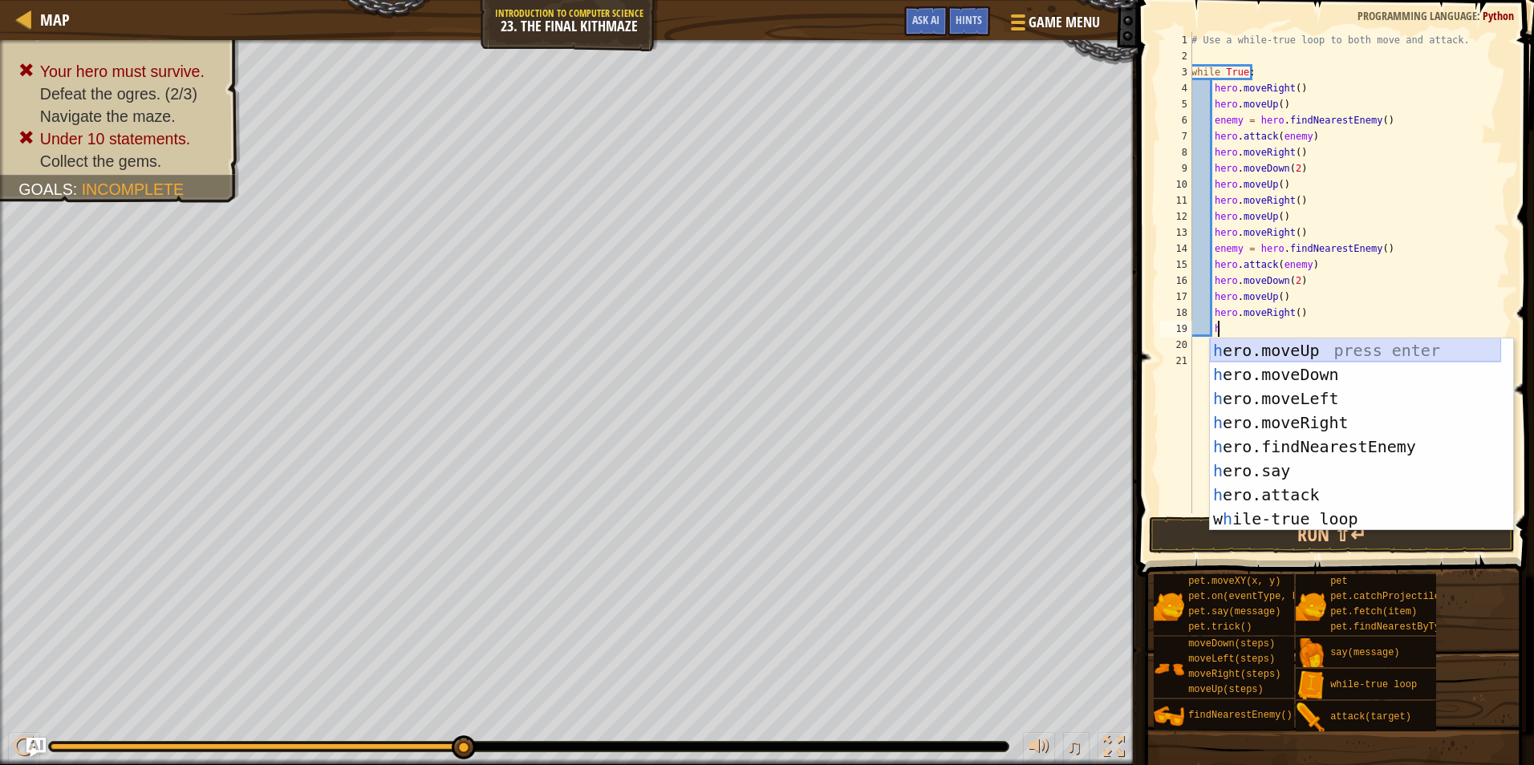
click at [1270, 355] on div "h ero.moveUp press enter h ero.moveDown press enter h ero.moveLeft press enter …" at bounding box center [1354, 458] width 291 height 241
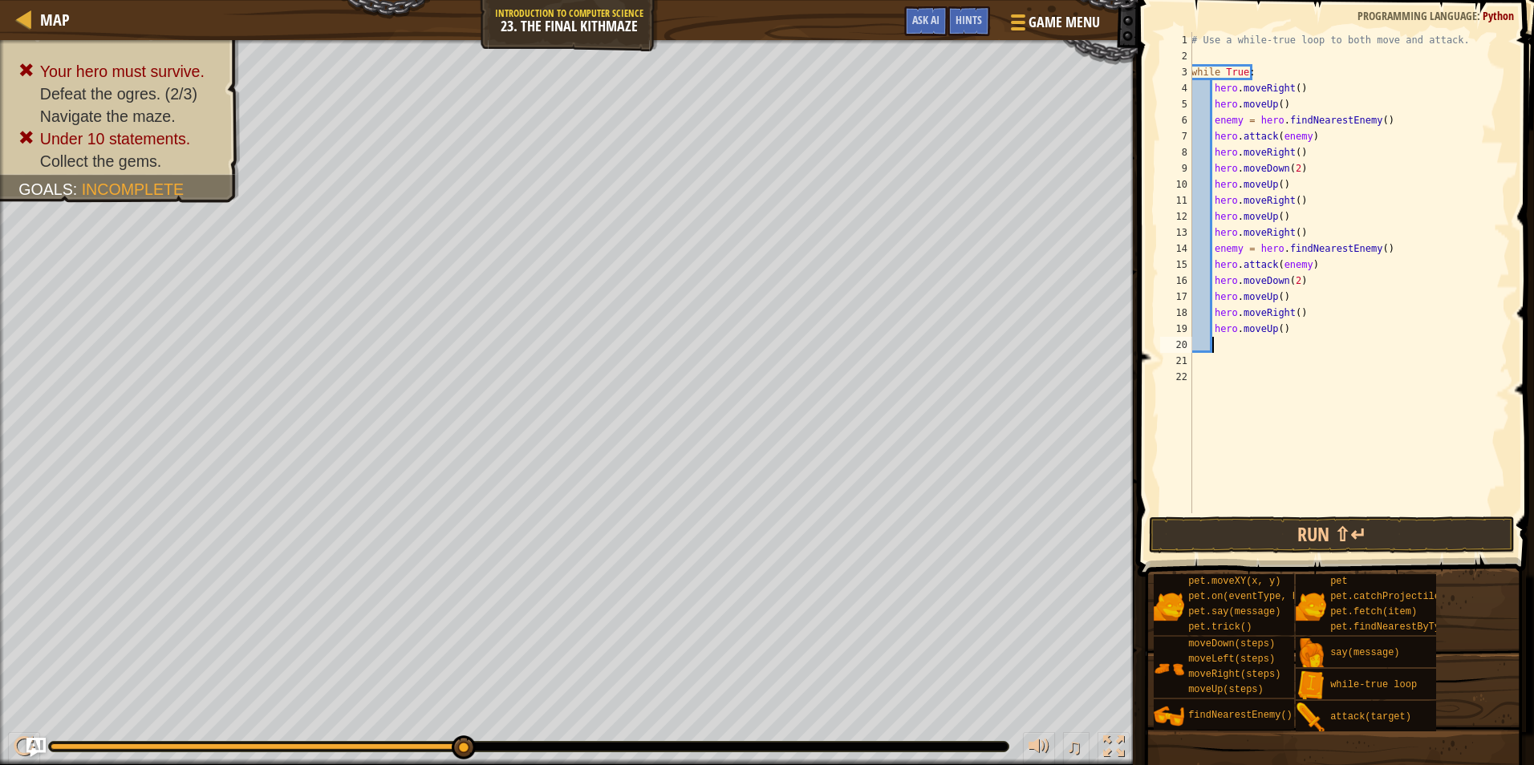
type textarea "h"
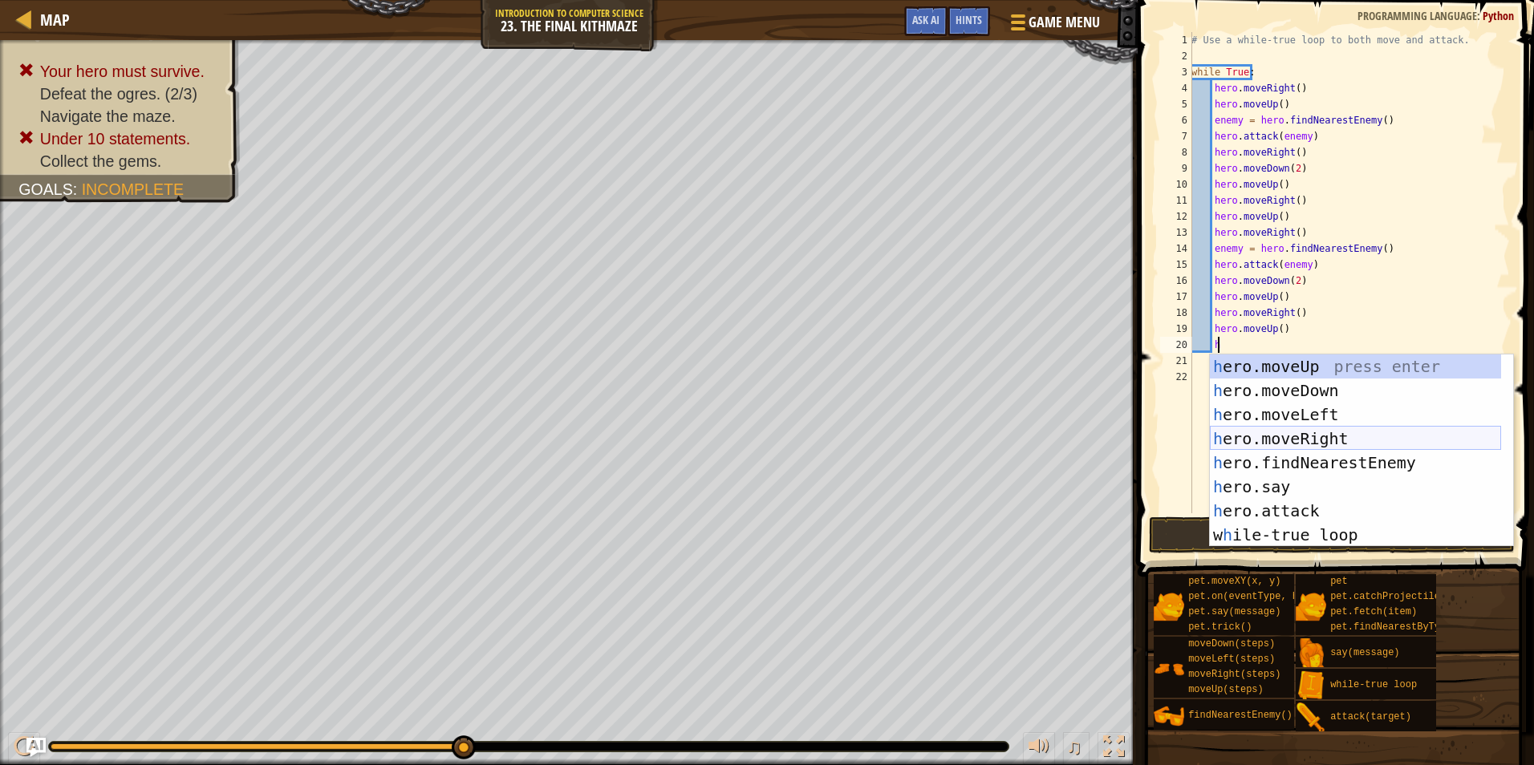
click at [1333, 438] on div "h ero.moveUp press enter h ero.moveDown press enter h ero.moveLeft press enter …" at bounding box center [1354, 475] width 291 height 241
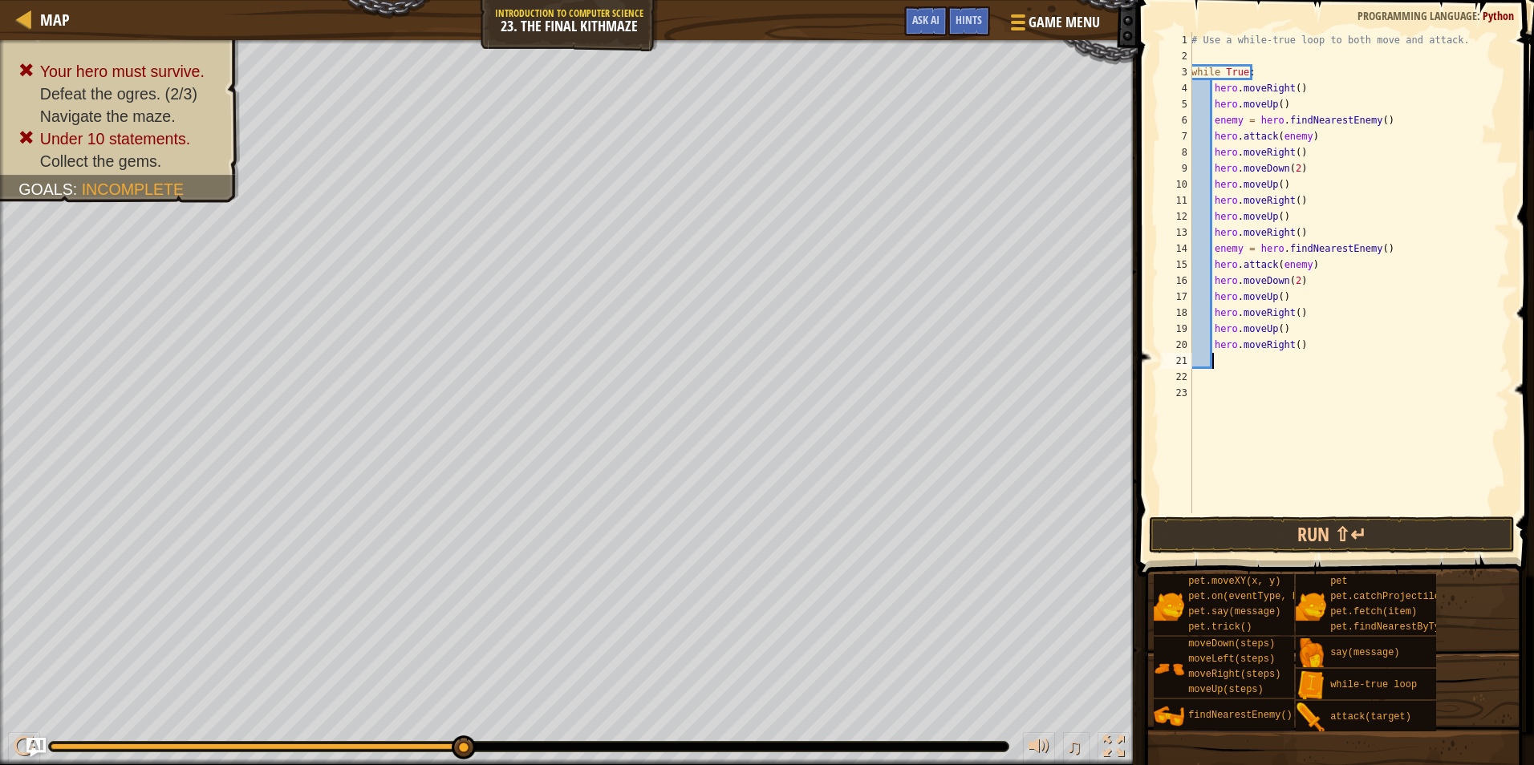
type textarea "h"
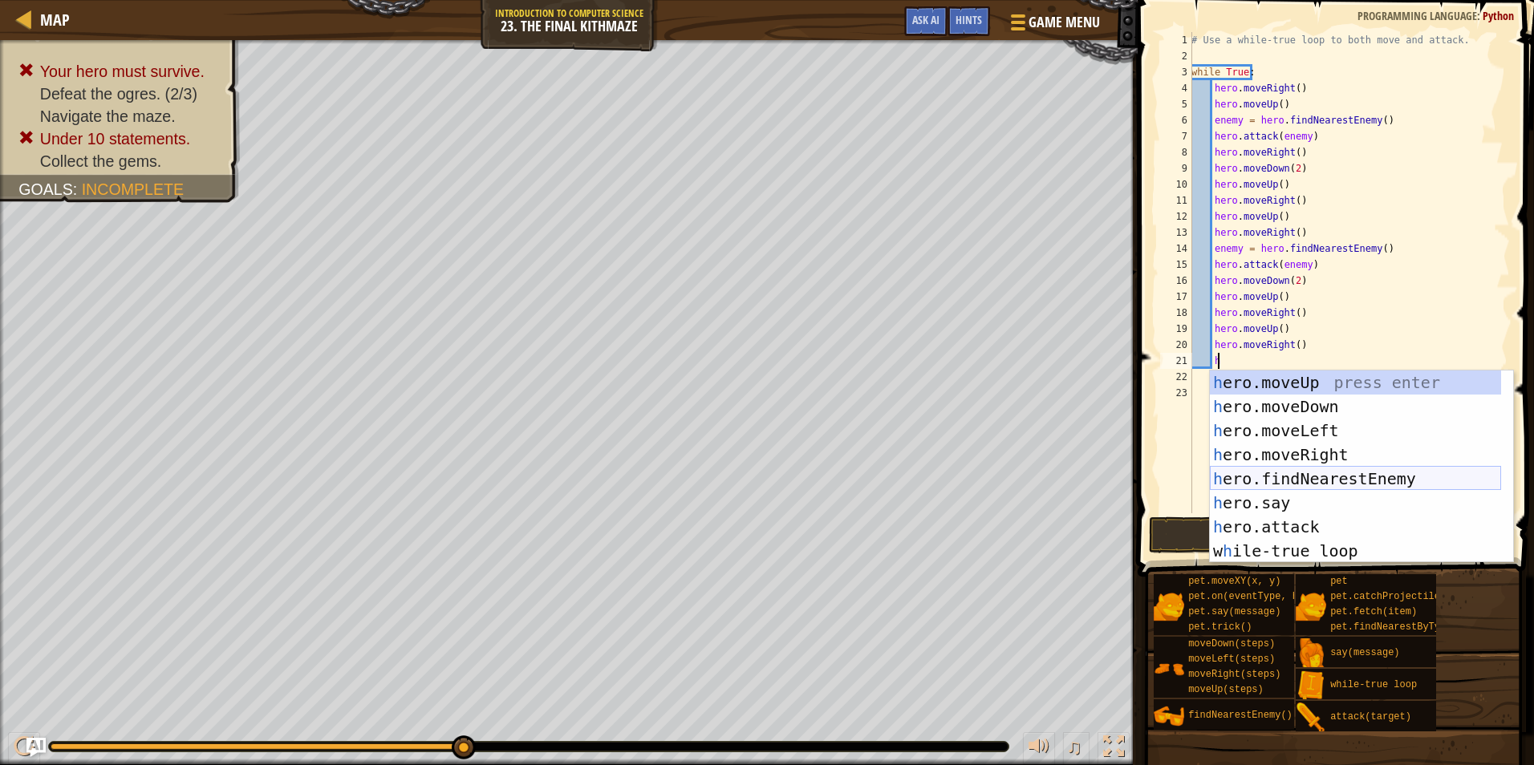
click at [1321, 472] on div "h ero.moveUp press enter h ero.moveDown press enter h ero.moveLeft press enter …" at bounding box center [1354, 491] width 291 height 241
click at [1321, 472] on div "# Use a while-true loop to both move and attack. while True : hero . moveRight …" at bounding box center [1349, 288] width 322 height 513
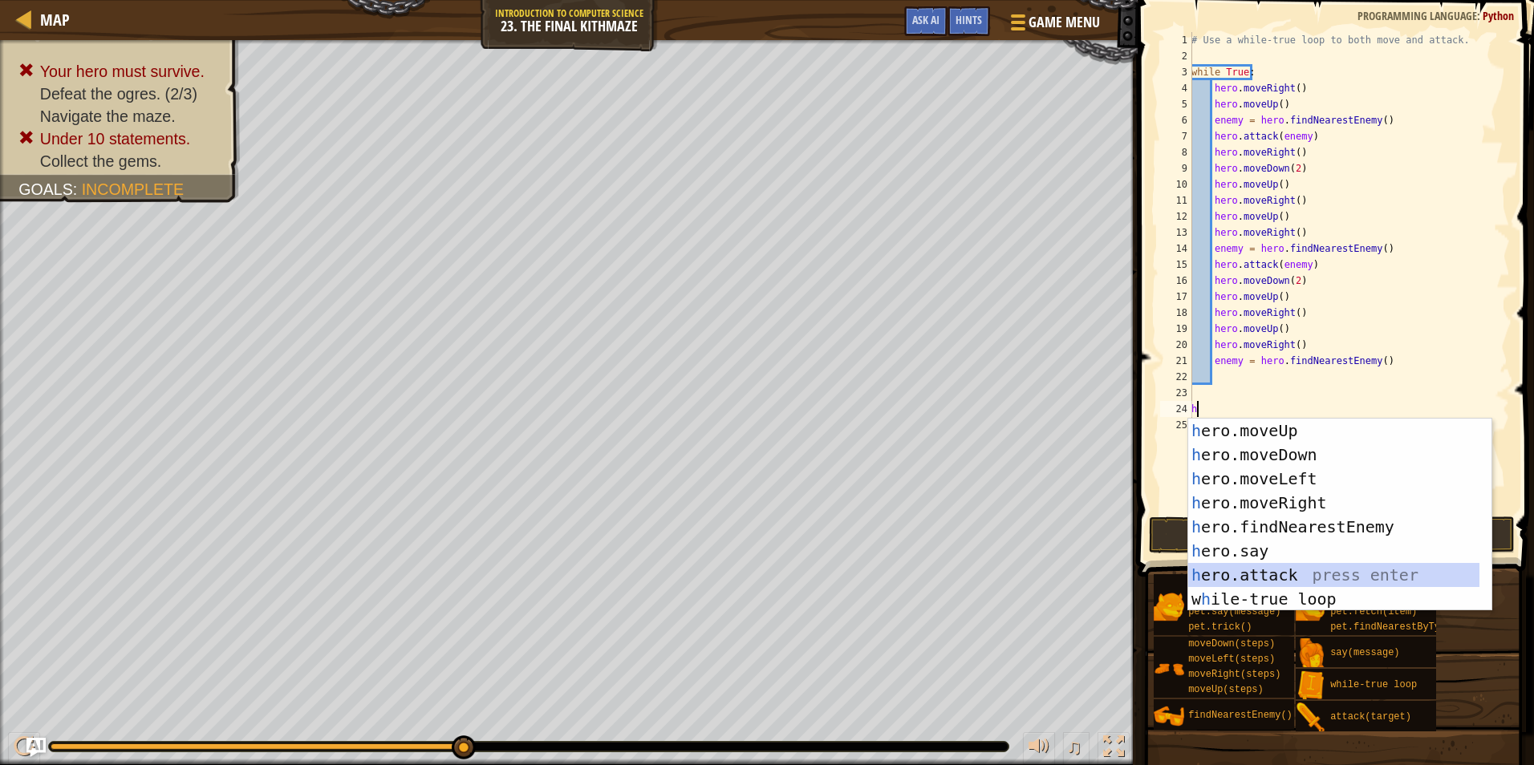
click at [1264, 575] on div "h ero.moveUp press enter h ero.moveDown press enter h ero.moveLeft press enter …" at bounding box center [1333, 539] width 291 height 241
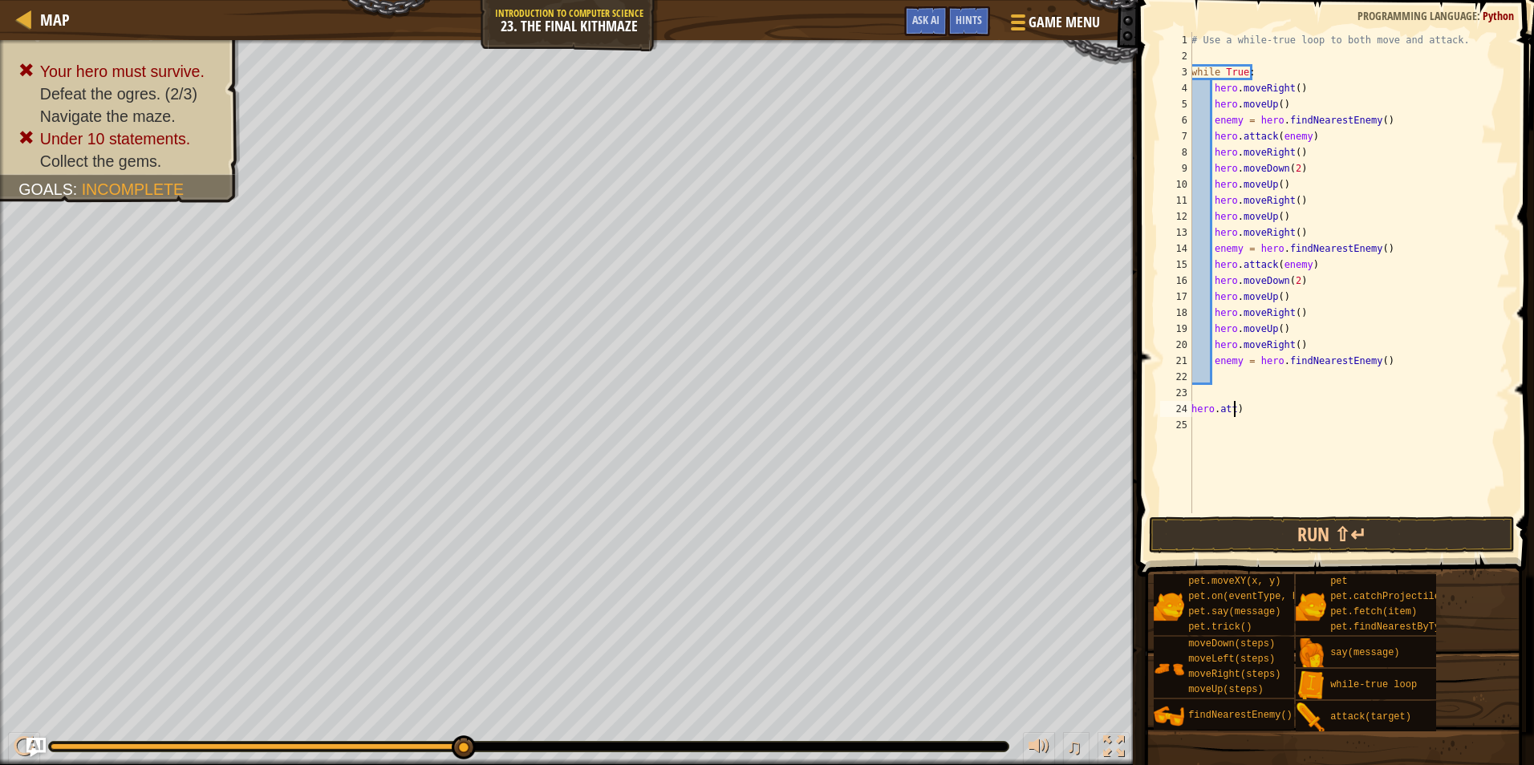
type textarea ")"
click at [1205, 404] on div "# Use a while-true loop to both move and attack. while True : hero . moveRight …" at bounding box center [1349, 288] width 322 height 513
type textarea ")"
click at [1238, 376] on div "# Use a while-true loop to both move and attack. while True : hero . moveRight …" at bounding box center [1349, 288] width 322 height 513
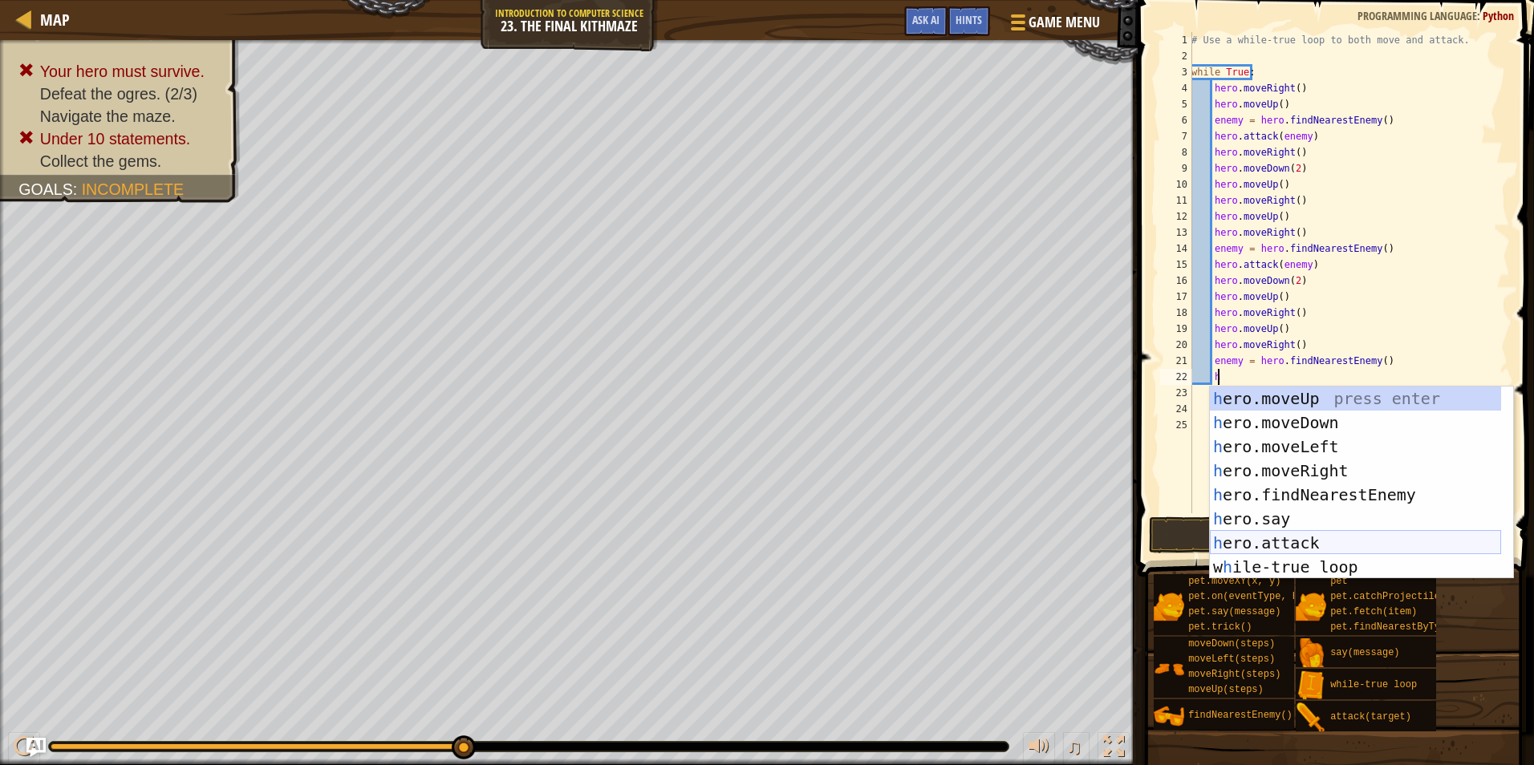
click at [1300, 541] on div "h ero.moveUp press enter h ero.moveDown press enter h ero.moveLeft press enter …" at bounding box center [1354, 507] width 291 height 241
type textarea "hero.attack(enemy)"
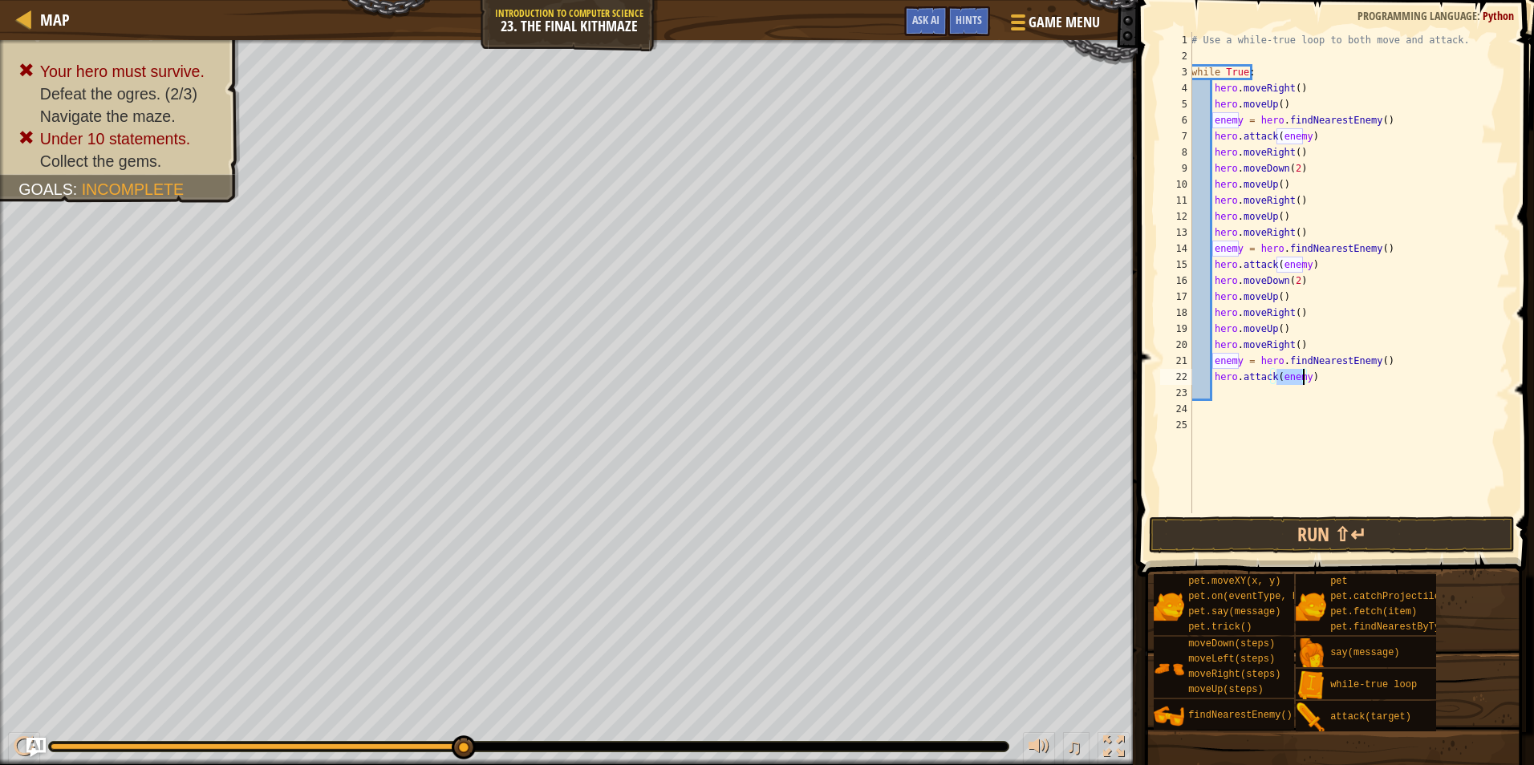
click at [1231, 397] on div "# Use a while-true loop to both move and attack. while True : hero . moveRight …" at bounding box center [1349, 288] width 322 height 513
type textarea "j"
type textarea "h"
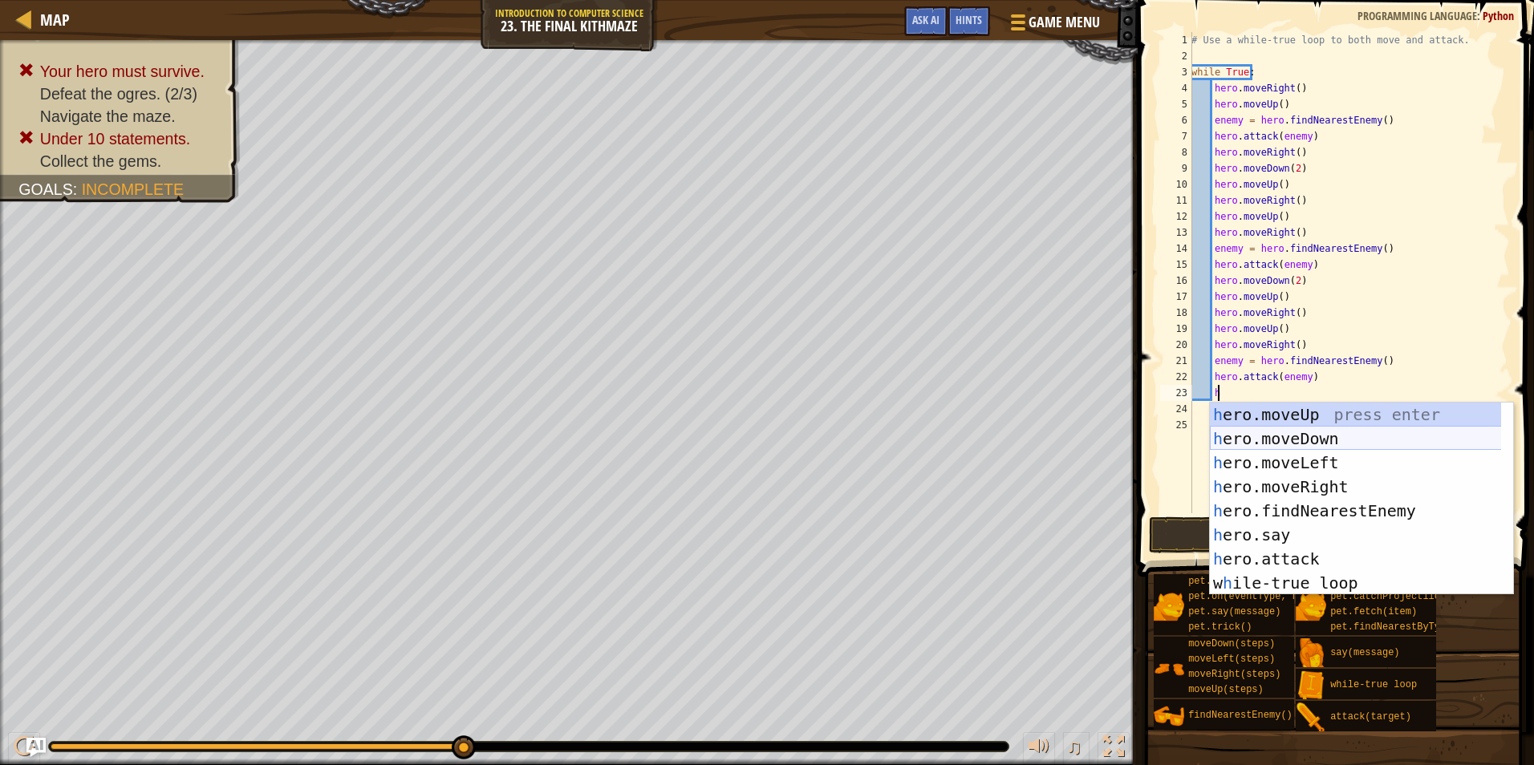
click at [1337, 447] on div "h ero.moveUp press enter h ero.moveDown press enter h ero.moveLeft press enter …" at bounding box center [1360, 523] width 303 height 241
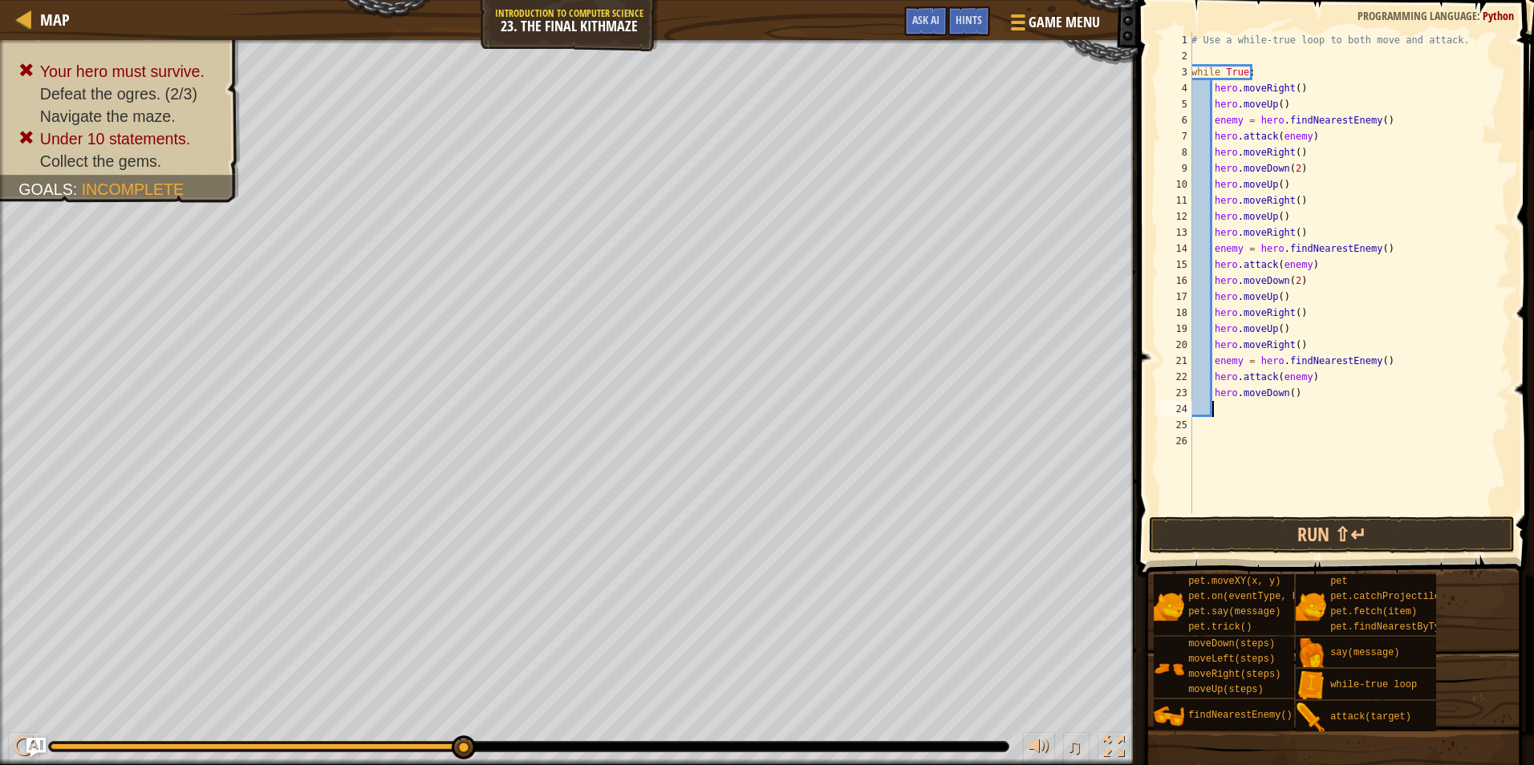
click at [1290, 399] on div "# Use a while-true loop to both move and attack. while True : hero . moveRight …" at bounding box center [1349, 288] width 322 height 513
click at [1284, 395] on div "# Use a while-true loop to both move and attack. while True : hero . moveRight …" at bounding box center [1349, 288] width 322 height 513
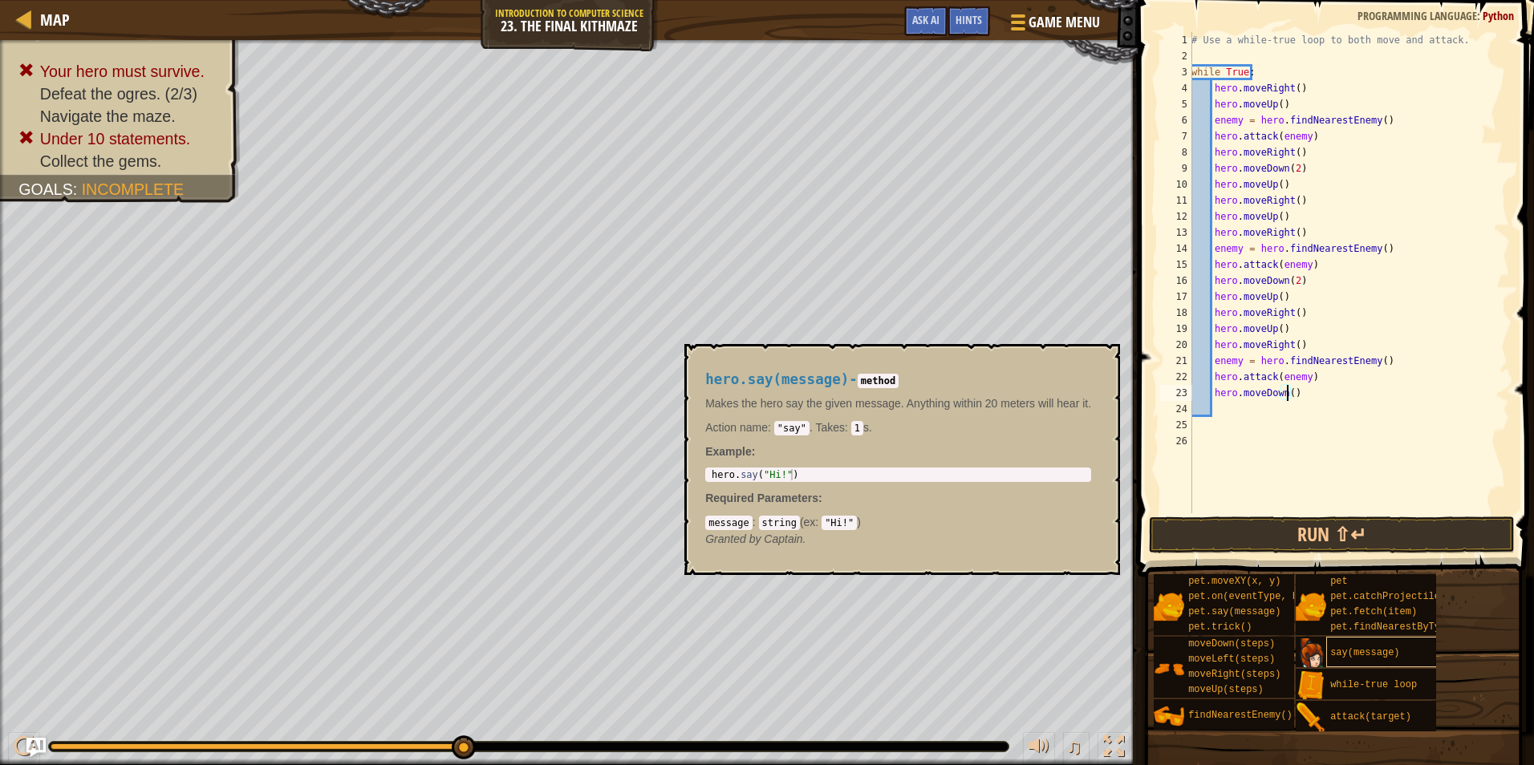
scroll to position [7, 8]
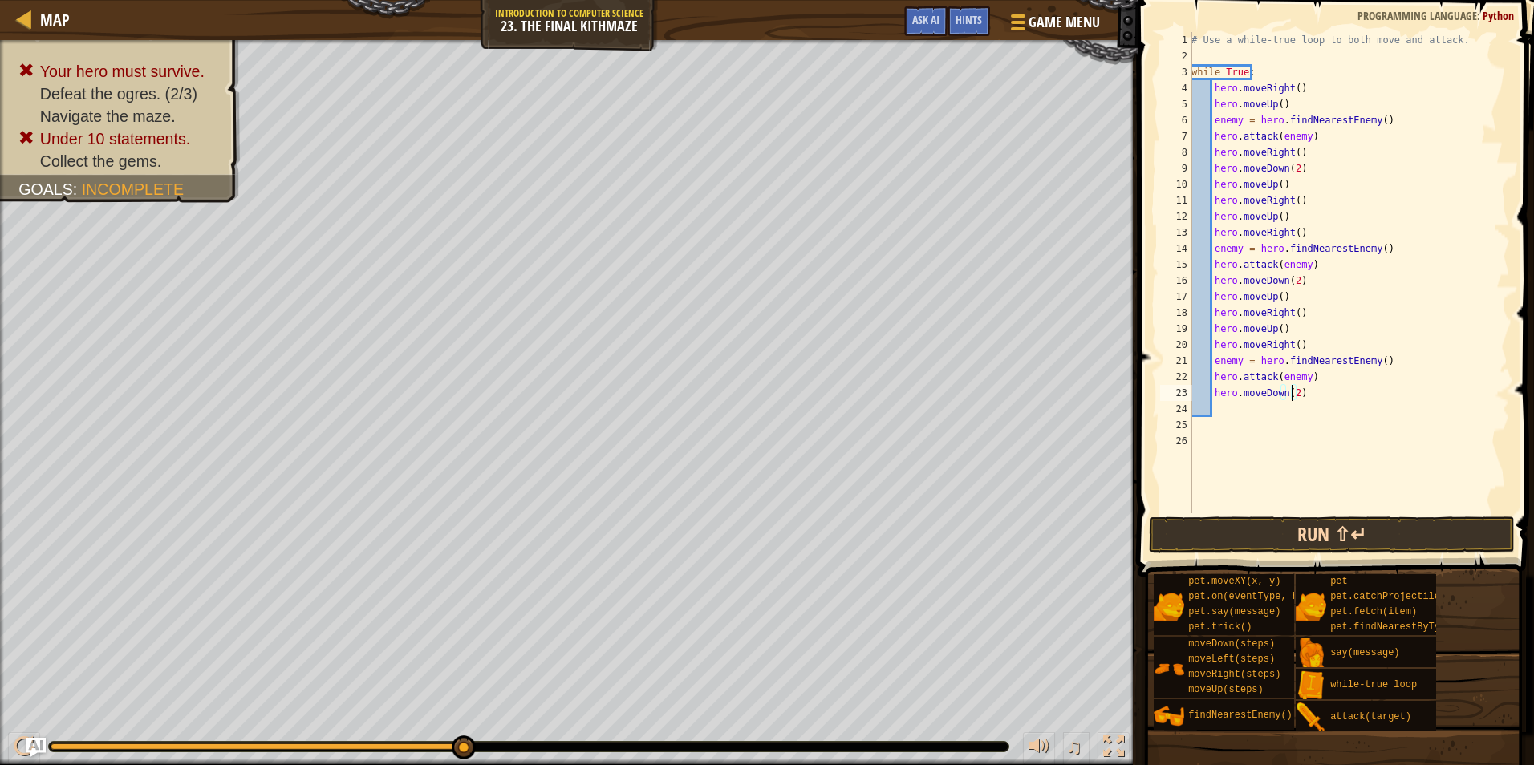
type textarea "hero.moveDown(2)"
click at [1344, 530] on button "Run ⇧↵" at bounding box center [1332, 535] width 366 height 37
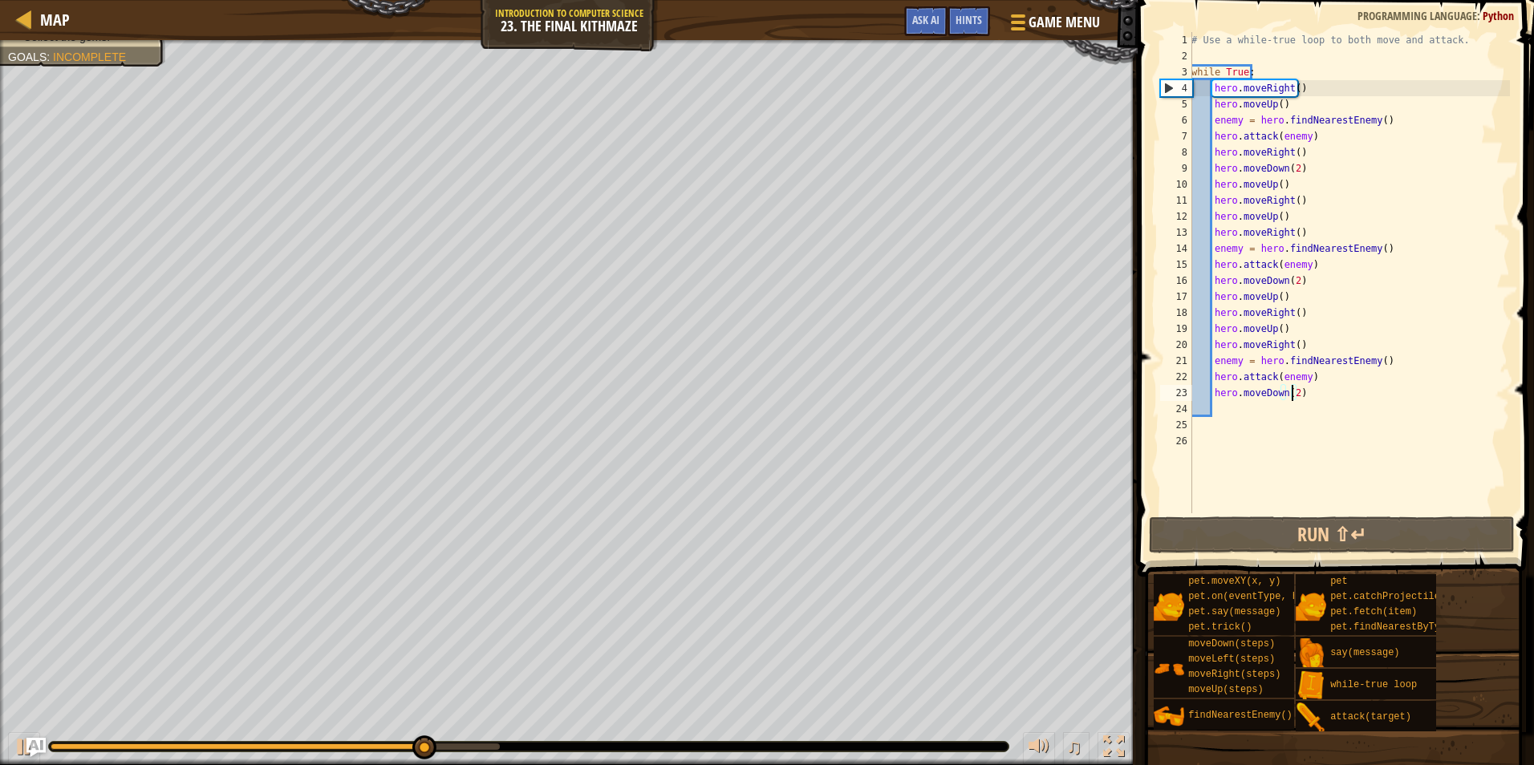
click at [1314, 397] on div "# Use a while-true loop to both move and attack. while True : hero . moveRight …" at bounding box center [1349, 288] width 322 height 513
click at [1239, 407] on div "# Use a while-true loop to both move and attack. while True : hero . moveRight …" at bounding box center [1349, 288] width 322 height 513
type textarea "j"
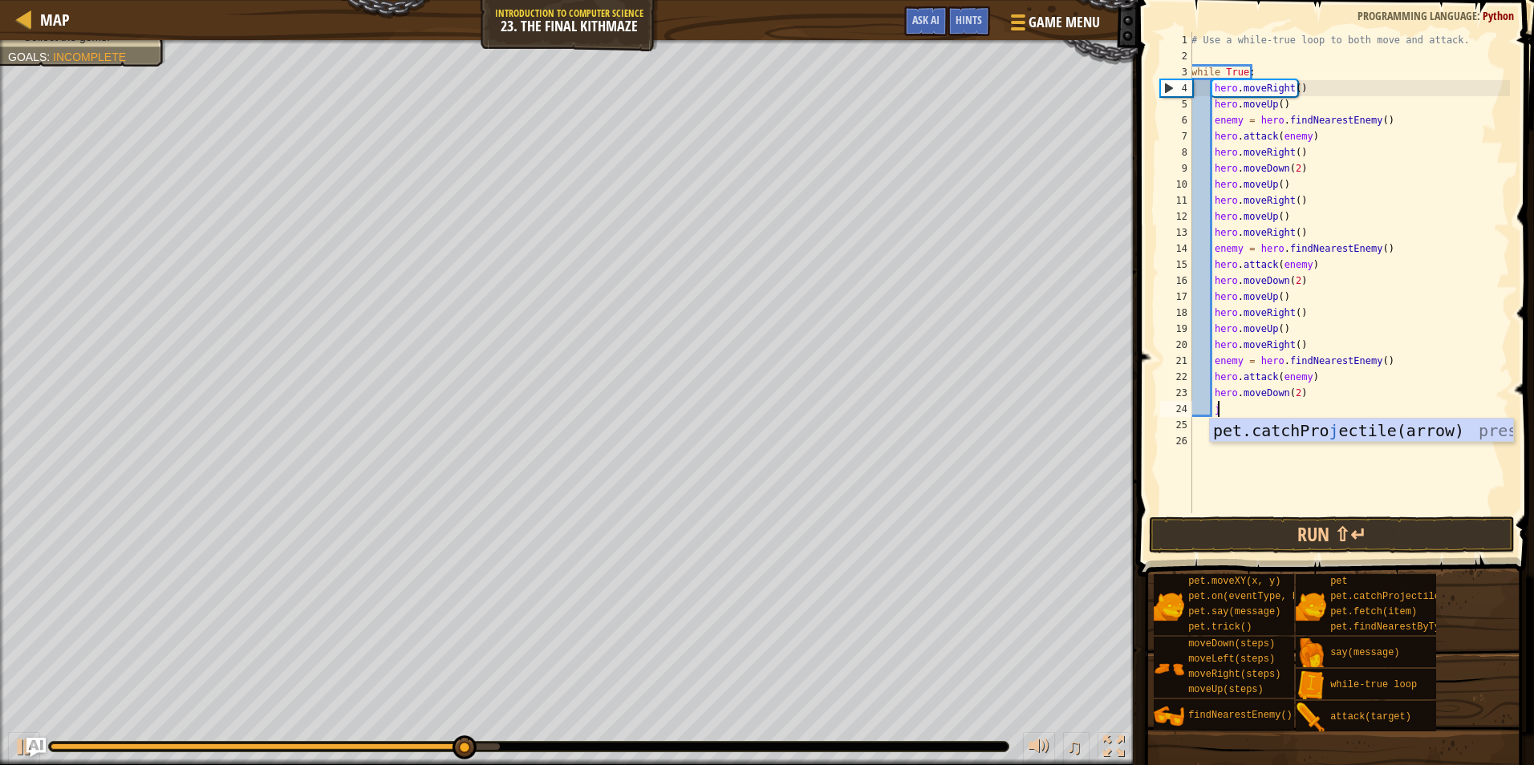
scroll to position [7, 2]
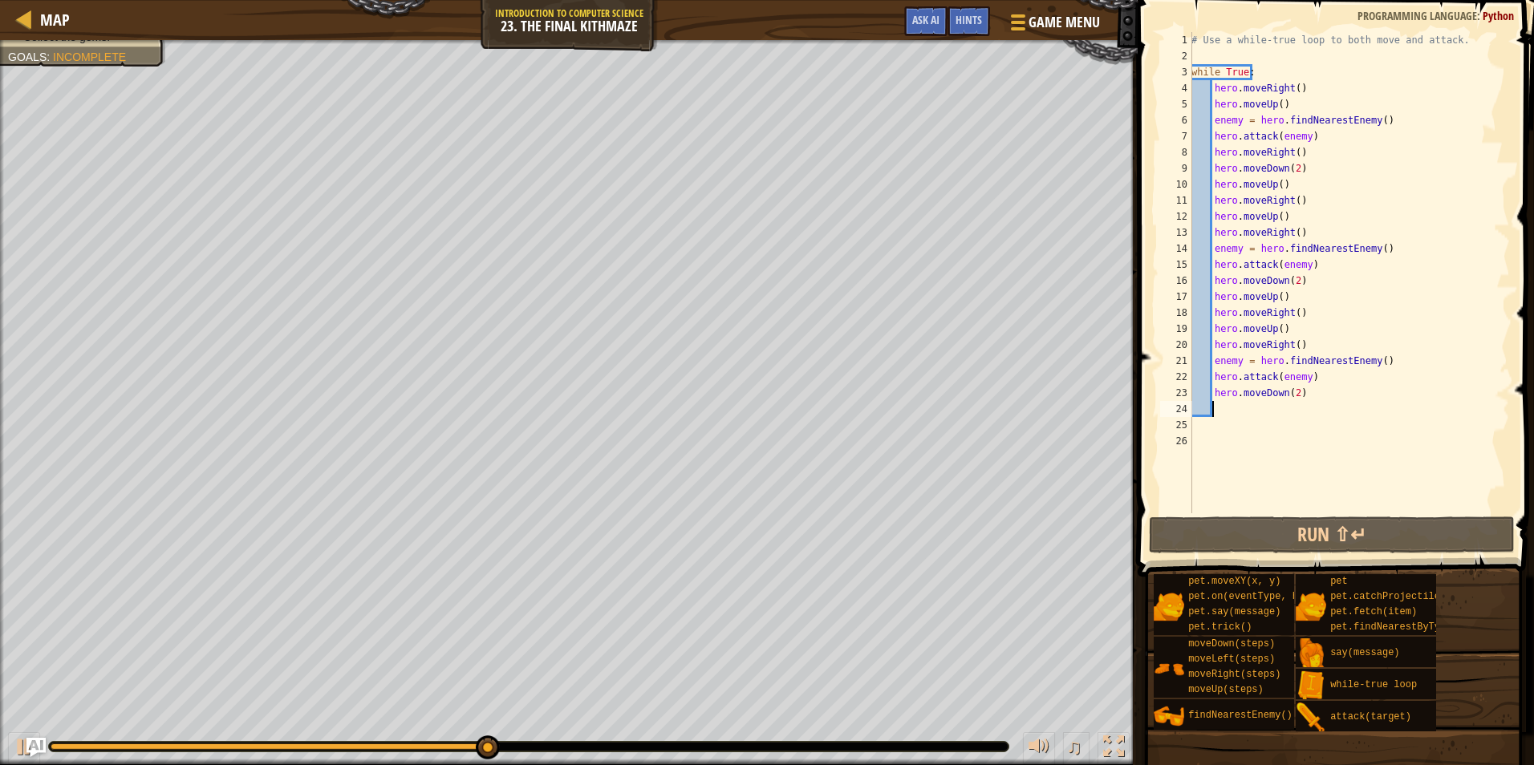
type textarea "h"
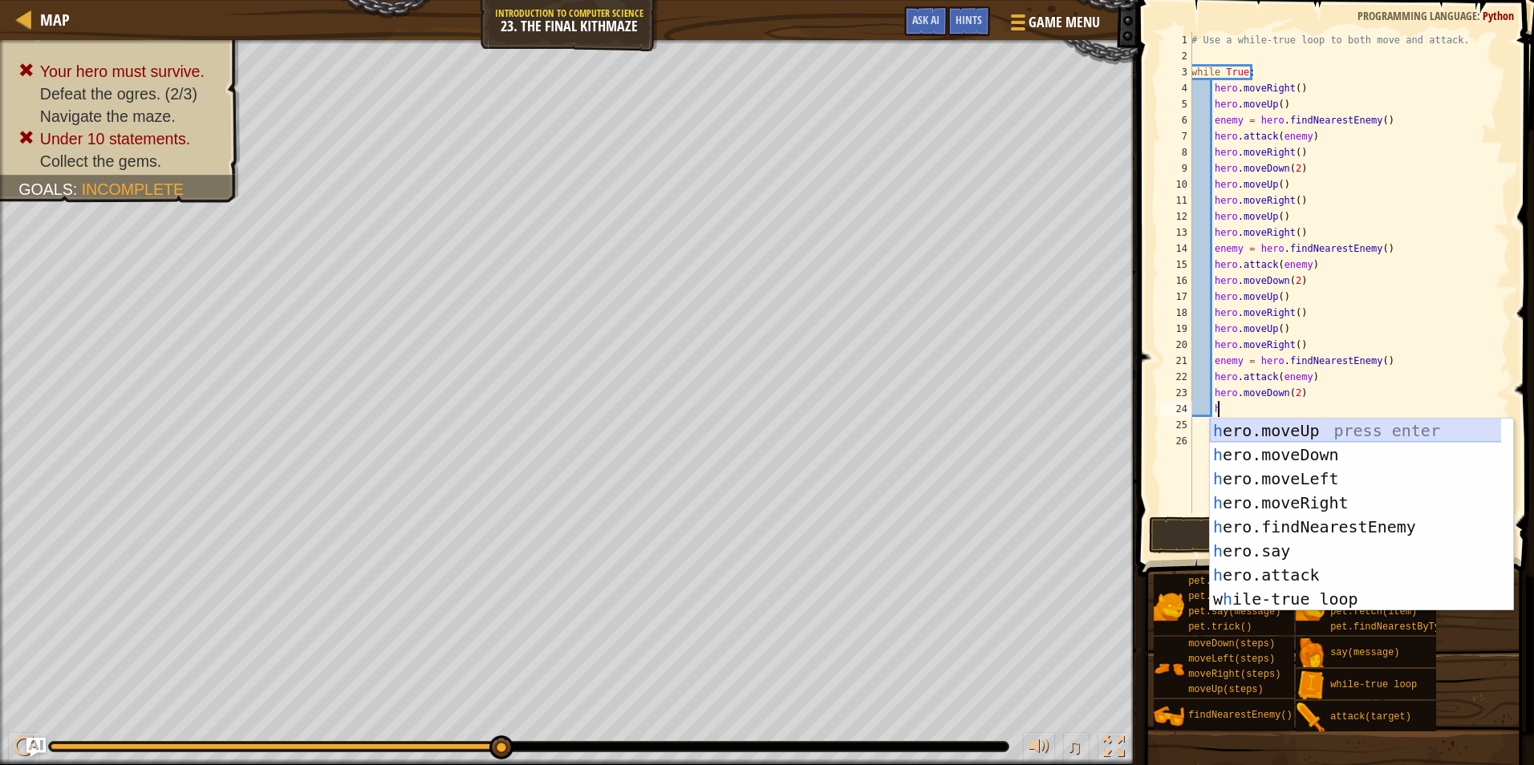
click at [1260, 427] on div "h ero.moveUp press enter h ero.moveDown press enter h ero.moveLeft press enter …" at bounding box center [1360, 539] width 303 height 241
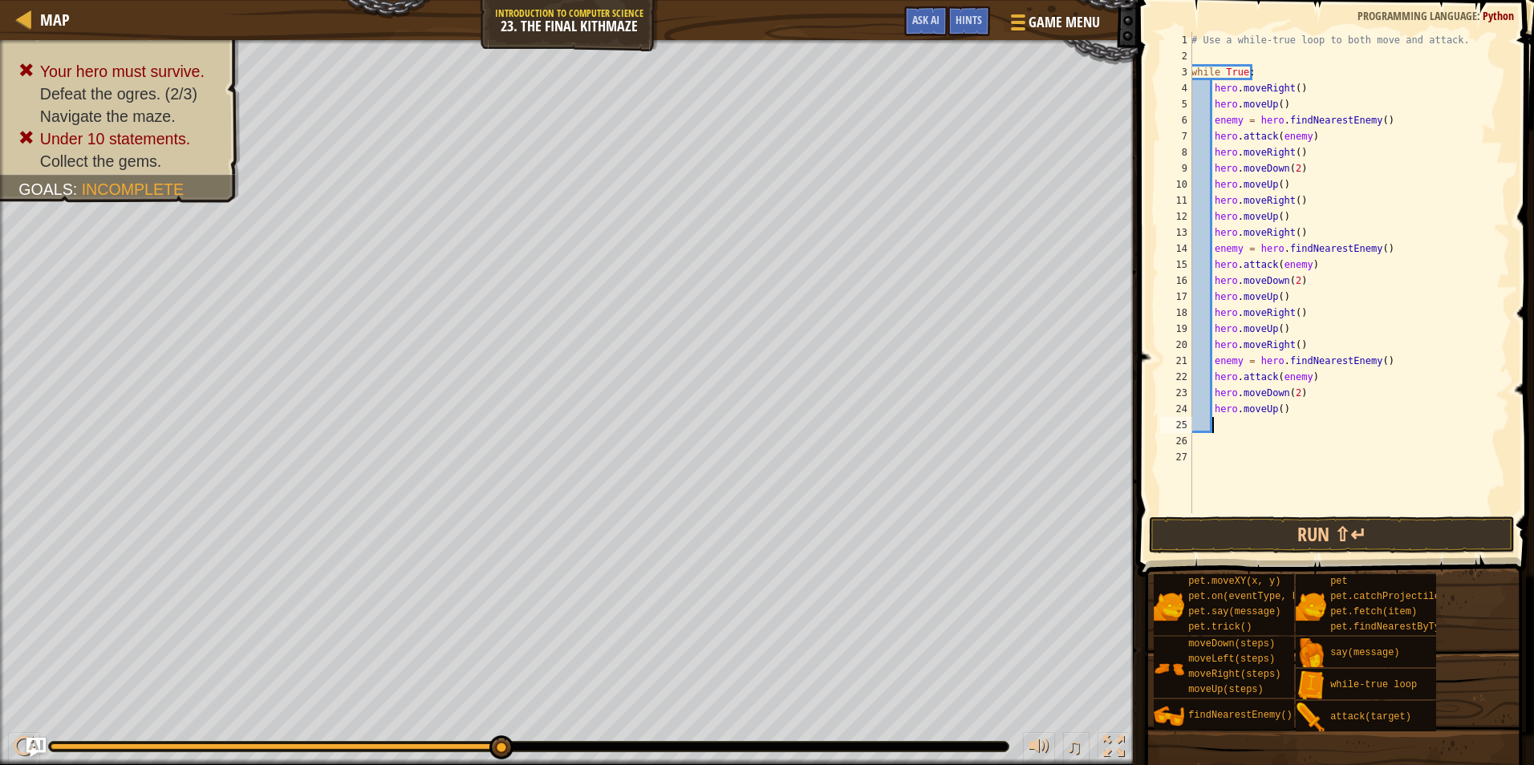
type textarea "h"
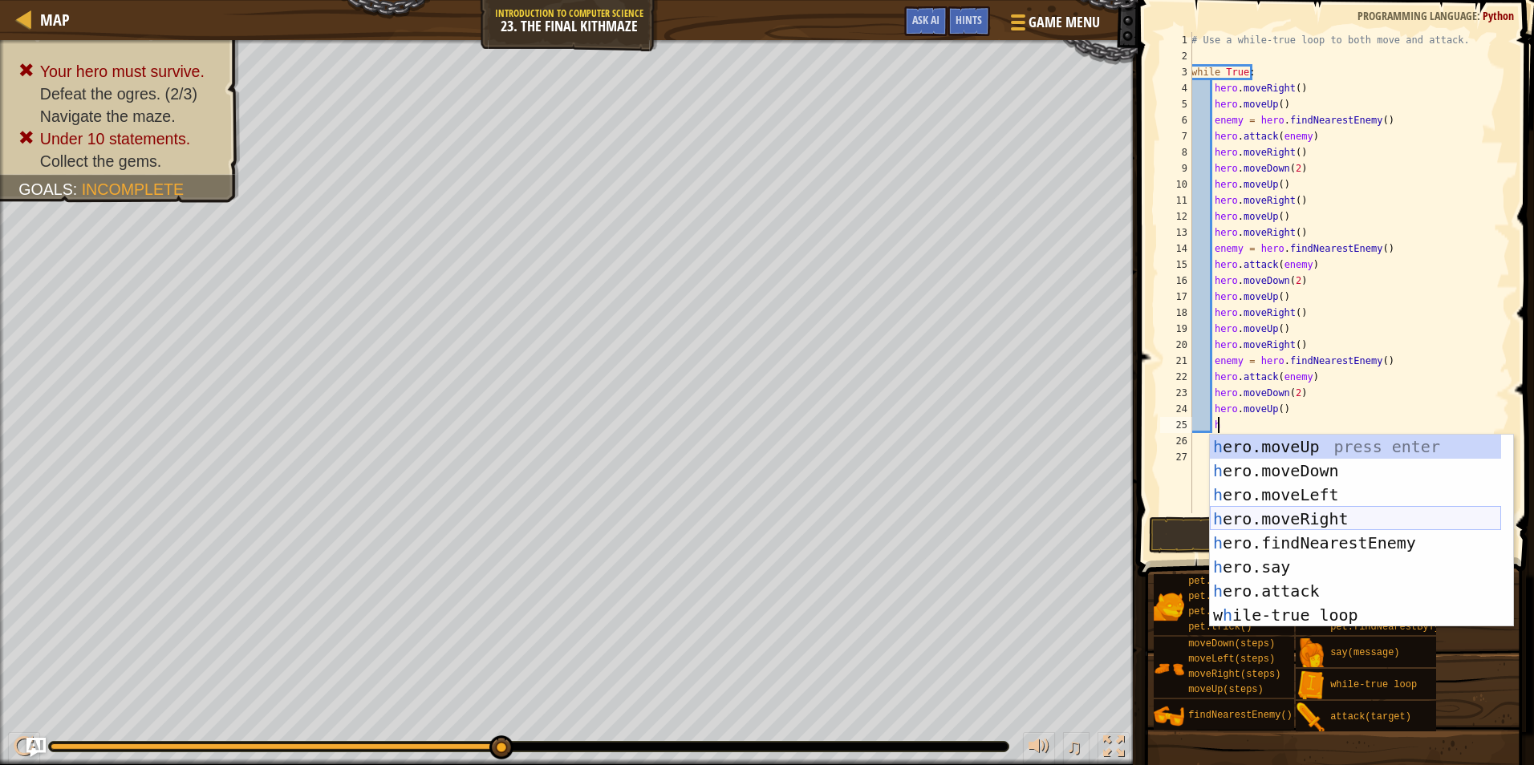
click at [1303, 518] on div "h ero.moveUp press enter h ero.moveDown press enter h ero.moveLeft press enter …" at bounding box center [1354, 555] width 291 height 241
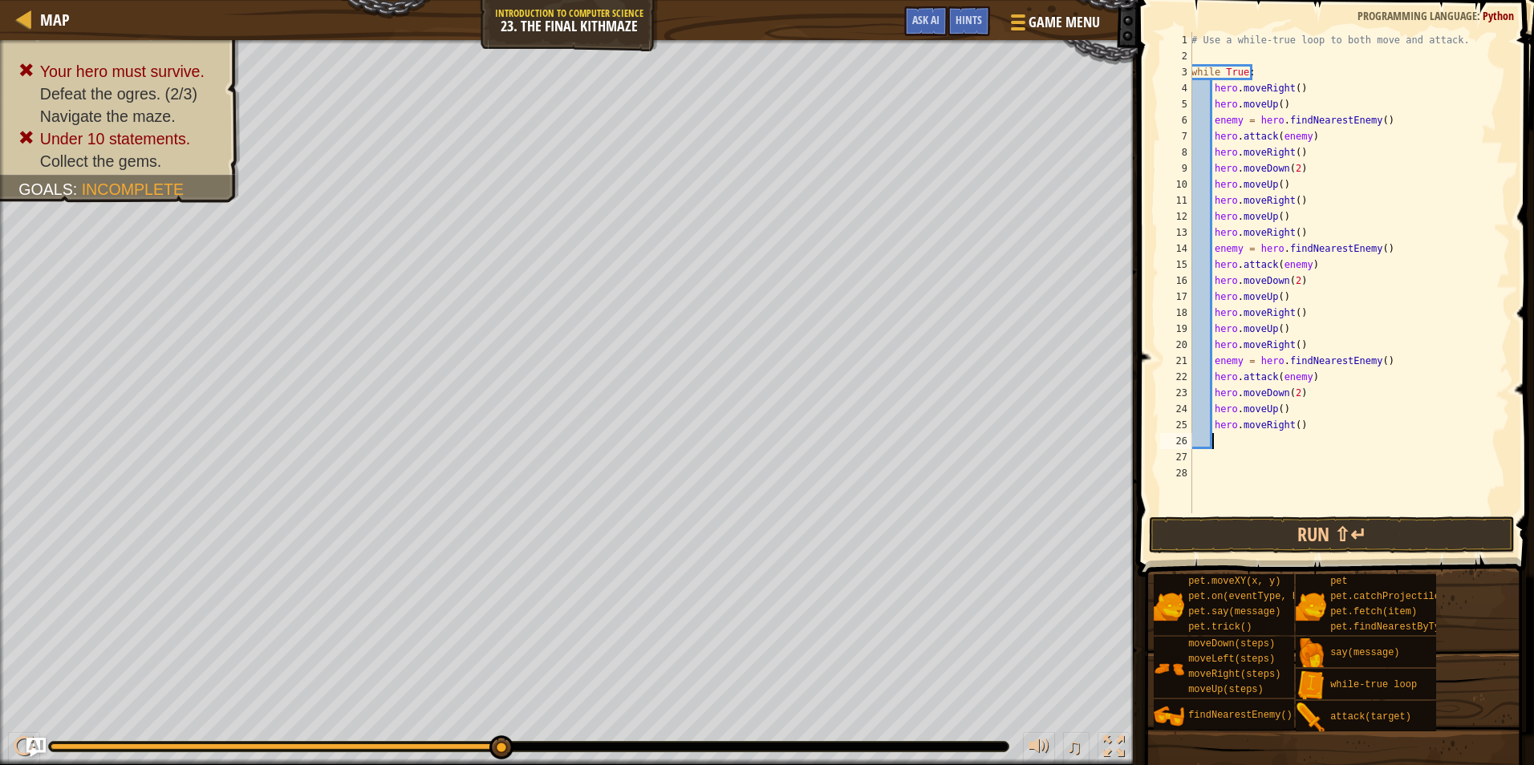
type textarea "h"
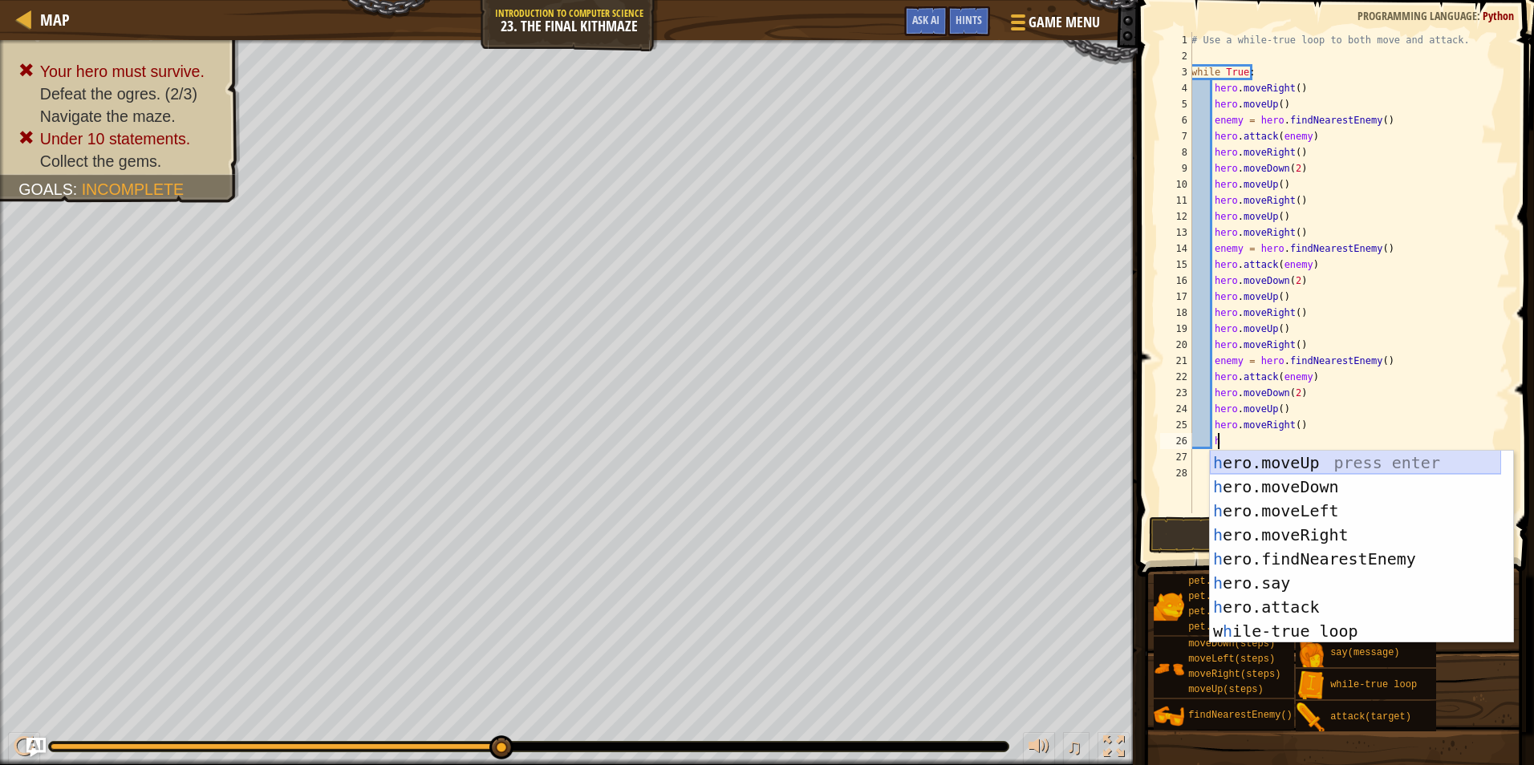
click at [1278, 464] on div "h ero.moveUp press enter h ero.moveDown press enter h ero.moveLeft press enter …" at bounding box center [1354, 571] width 291 height 241
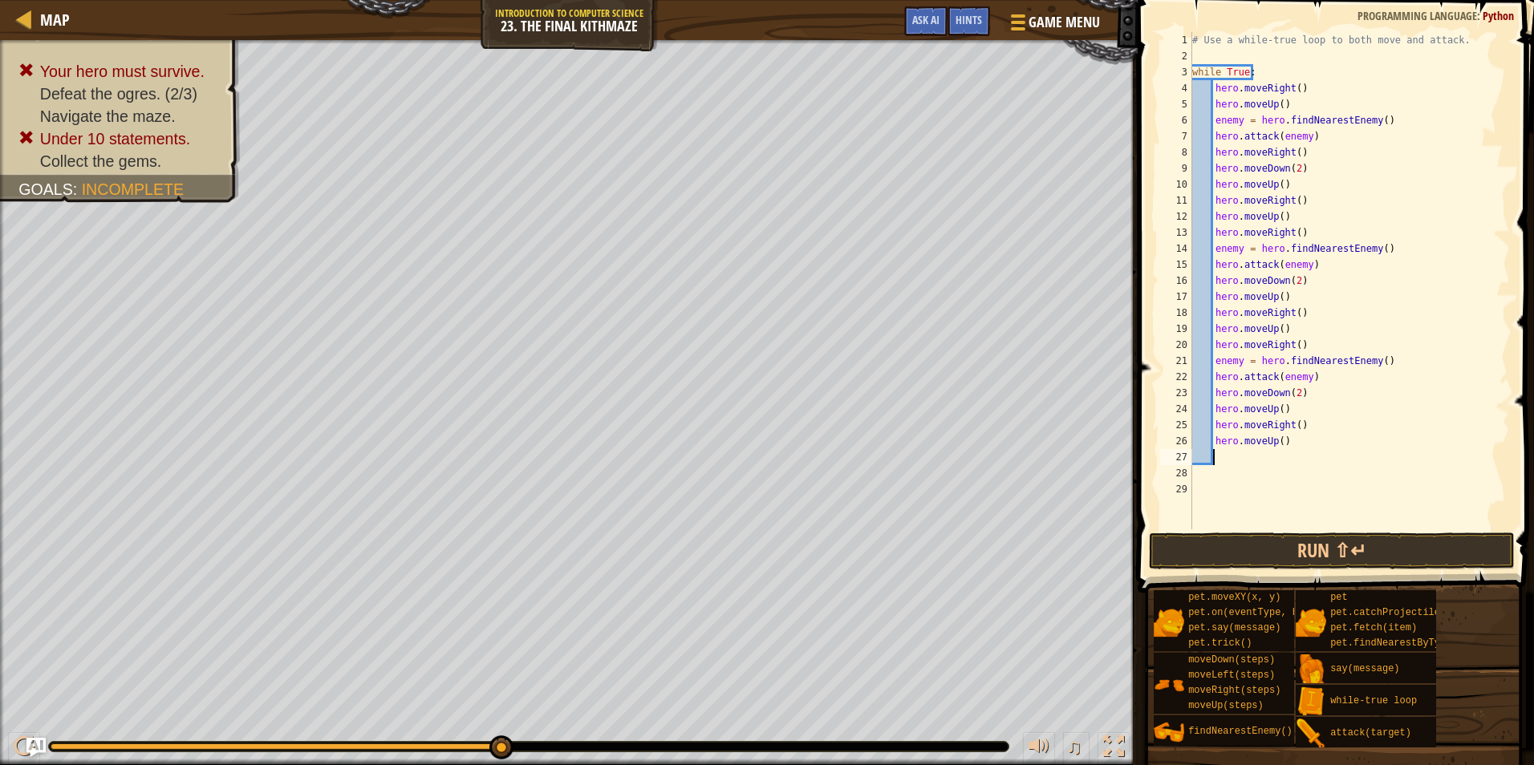
type textarea "h"
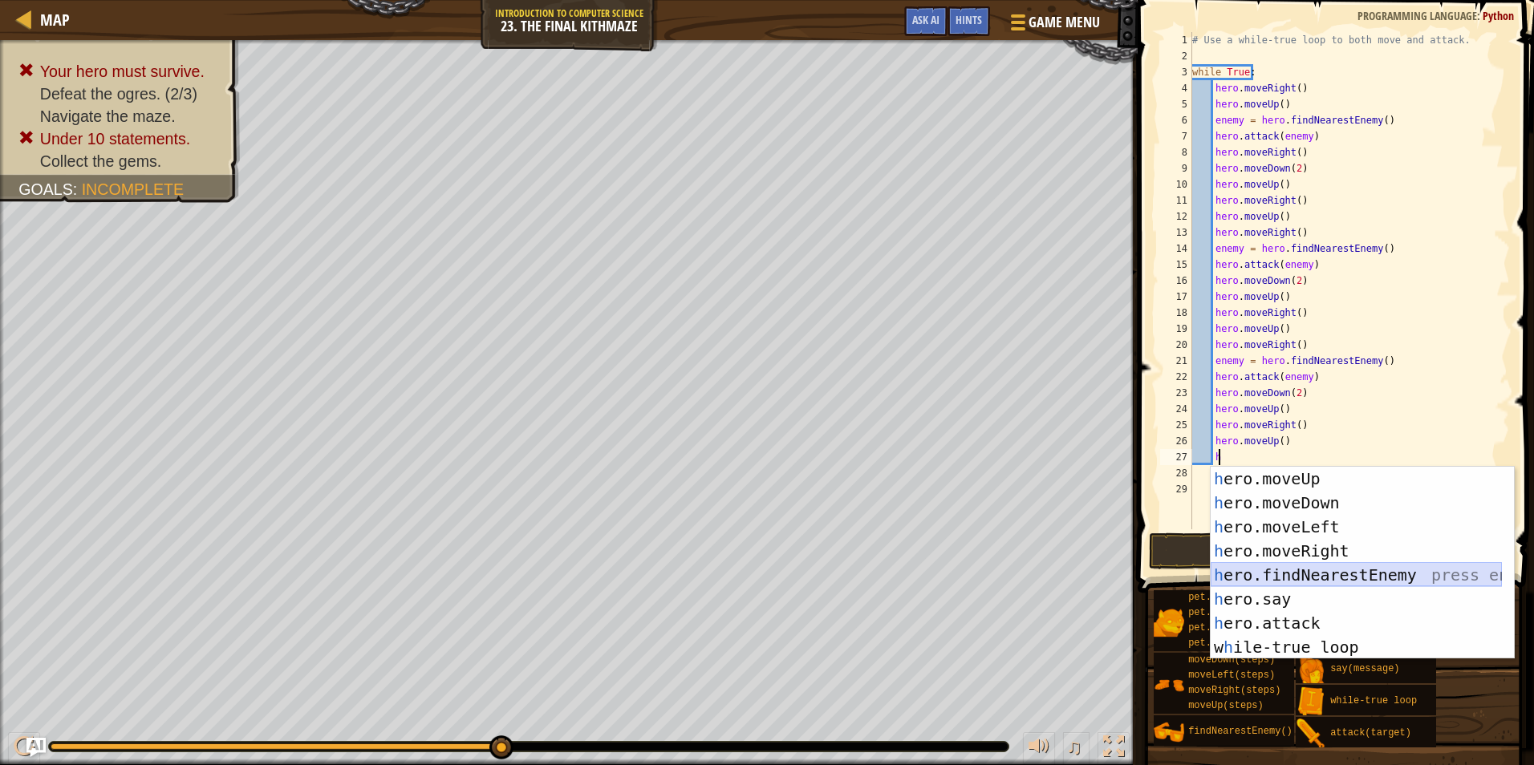
click at [1321, 568] on div "h ero.moveUp press enter h ero.moveDown press enter h ero.moveLeft press enter …" at bounding box center [1355, 587] width 291 height 241
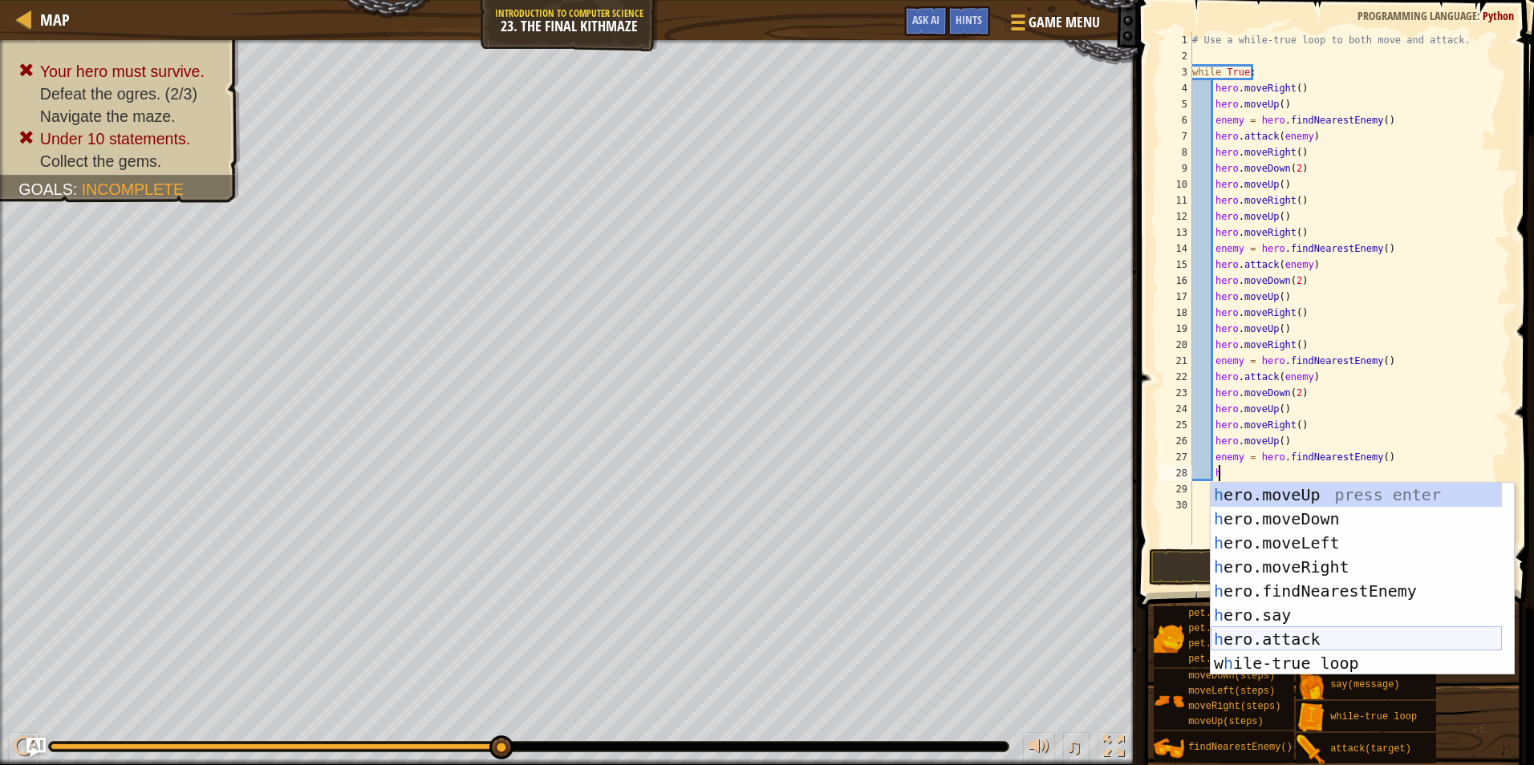
click at [1303, 631] on div "h ero.moveUp press enter h ero.moveDown press enter h ero.moveLeft press enter …" at bounding box center [1355, 603] width 291 height 241
type textarea "hero.attack(enemy)"
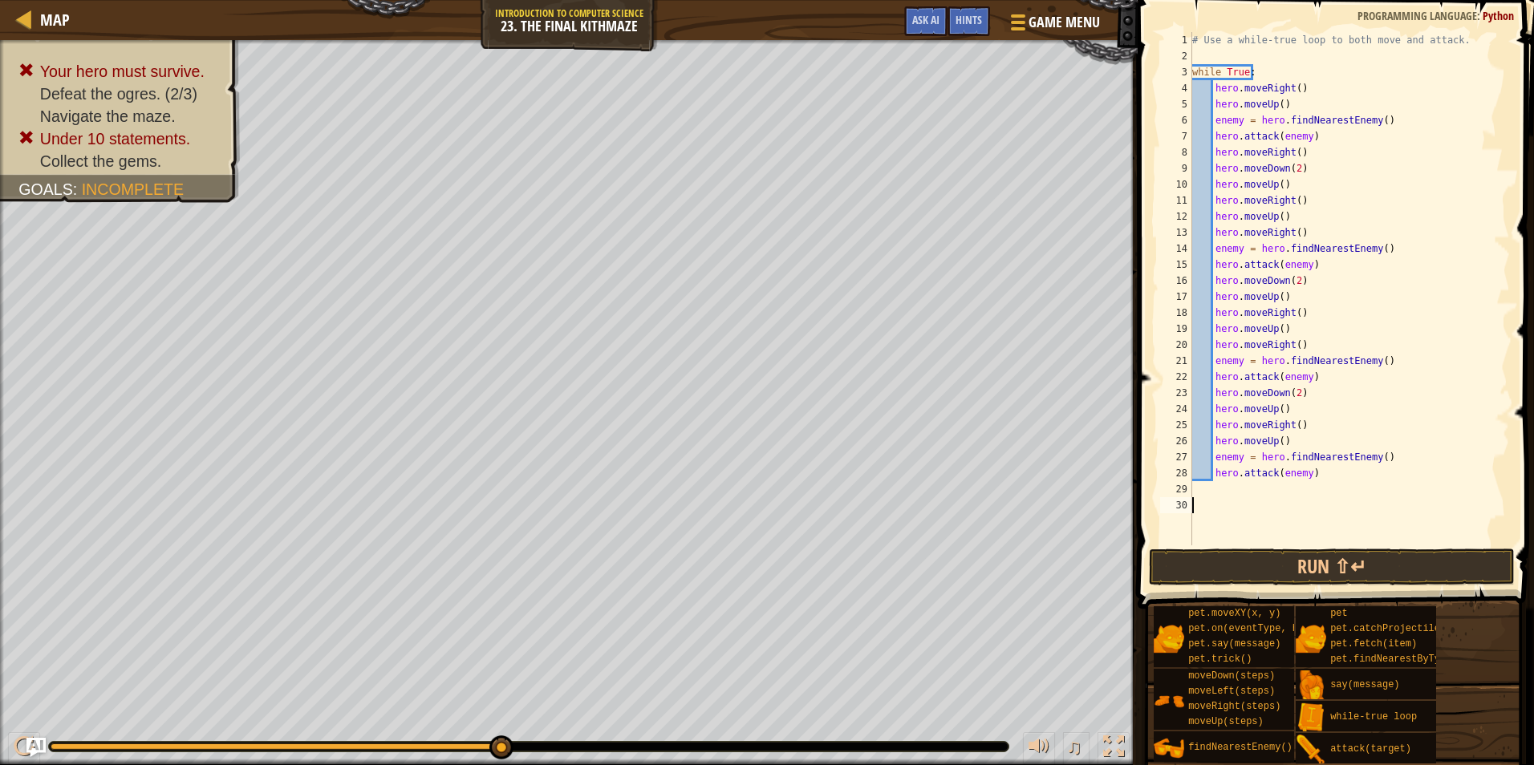
click at [1282, 508] on div "# Use a while-true loop to both move and attack. while True : hero . moveRight …" at bounding box center [1349, 304] width 321 height 545
click at [1238, 488] on div "# Use a while-true loop to both move and attack. while True : hero . moveRight …" at bounding box center [1349, 304] width 321 height 545
type textarea "h"
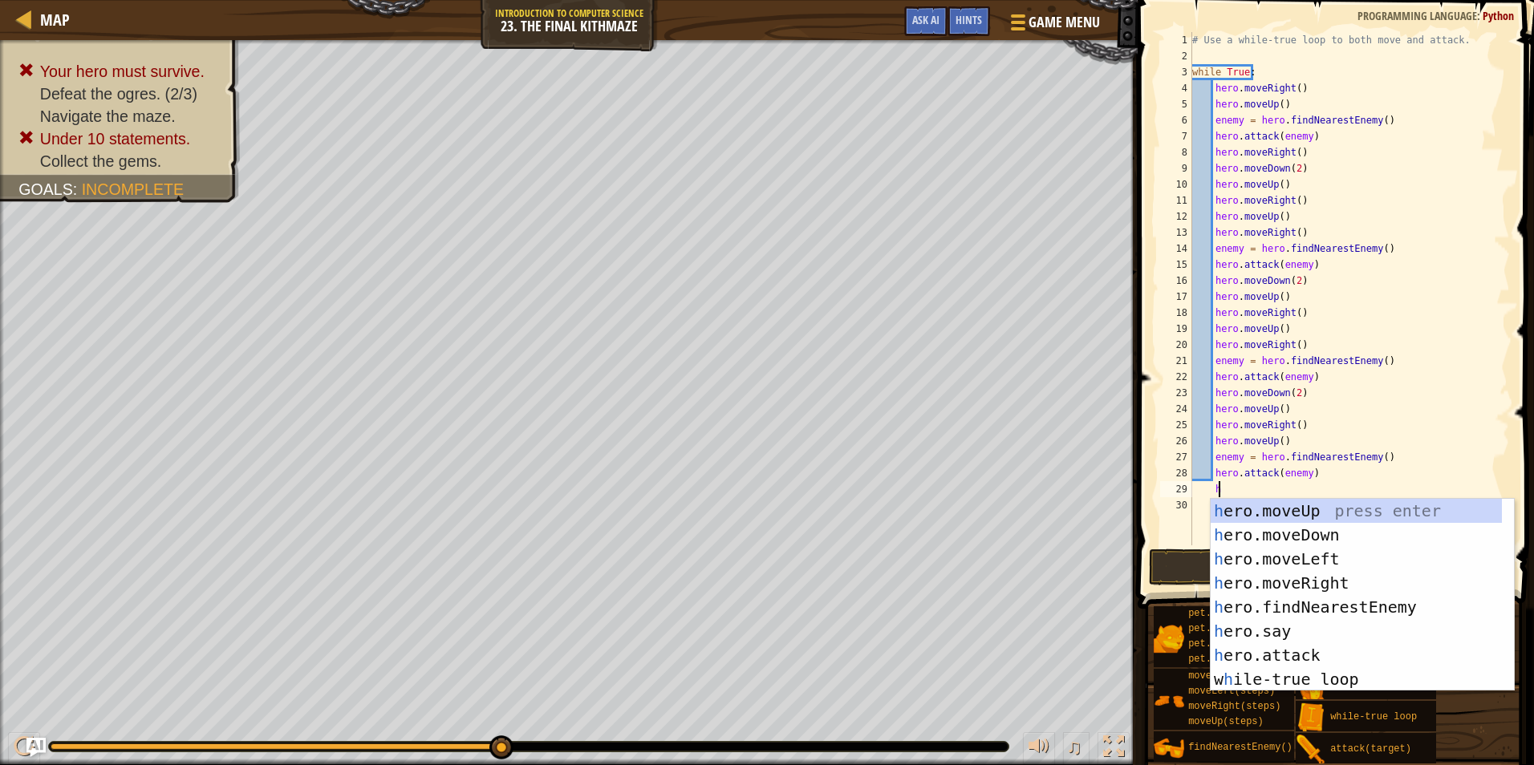
scroll to position [7, 2]
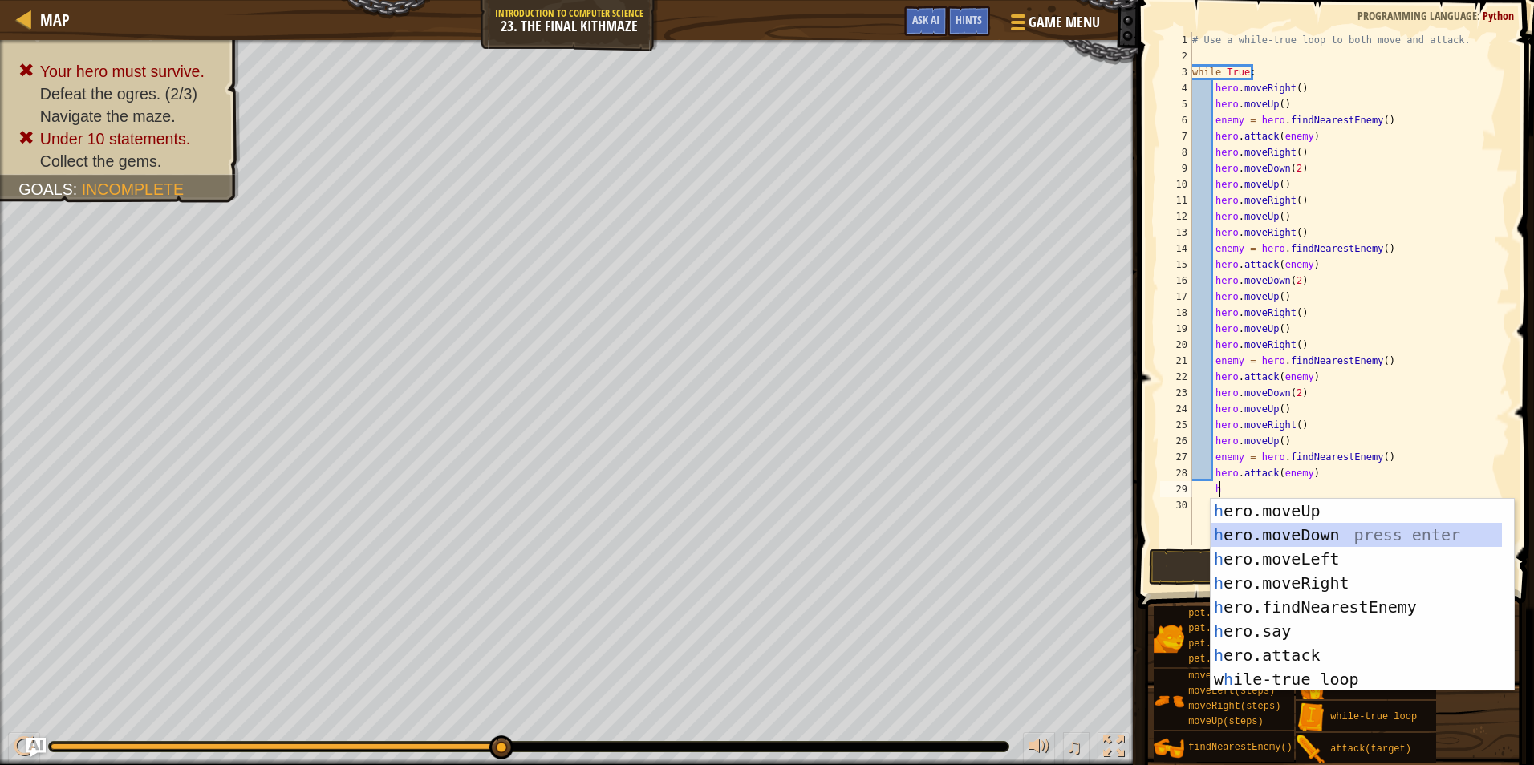
click at [1308, 536] on div "h ero.moveUp press enter h ero.moveDown press enter h ero.moveLeft press enter …" at bounding box center [1355, 619] width 291 height 241
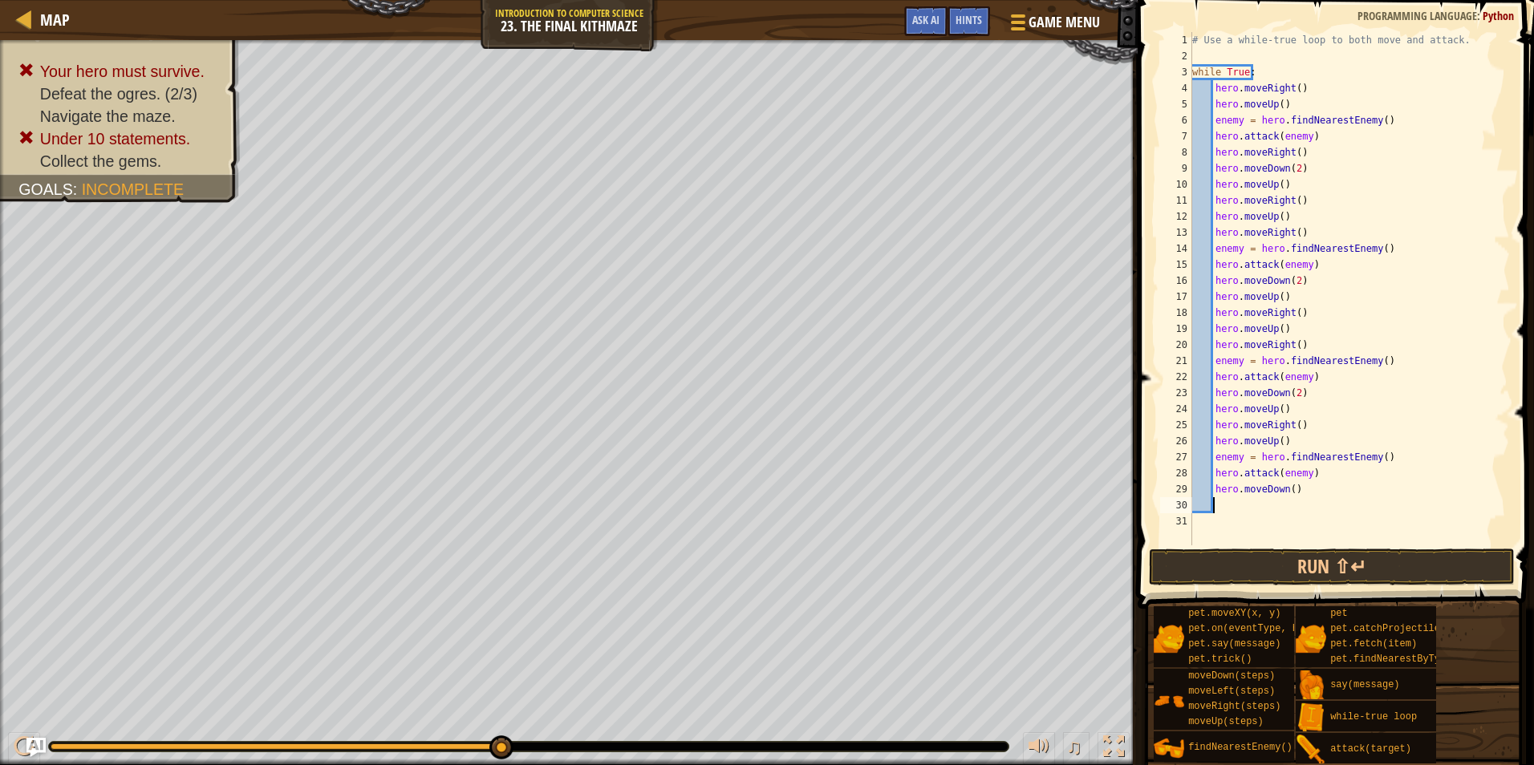
drag, startPoint x: 1288, startPoint y: 489, endPoint x: 1289, endPoint y: 500, distance: 10.5
click at [1289, 489] on div "# Use a while-true loop to both move and attack. while True : hero . moveRight …" at bounding box center [1349, 304] width 321 height 545
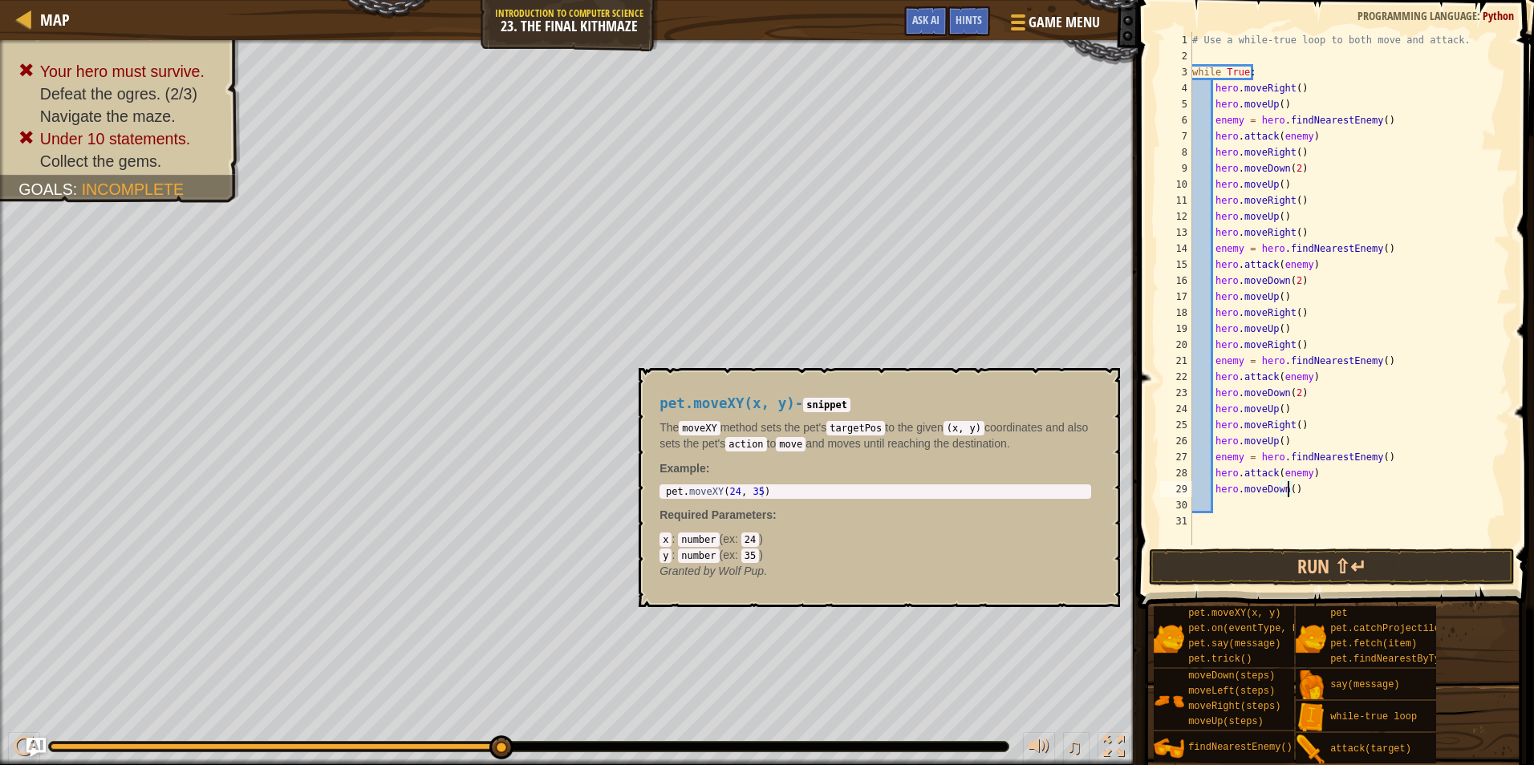
type textarea "hero.moveDown(2)"
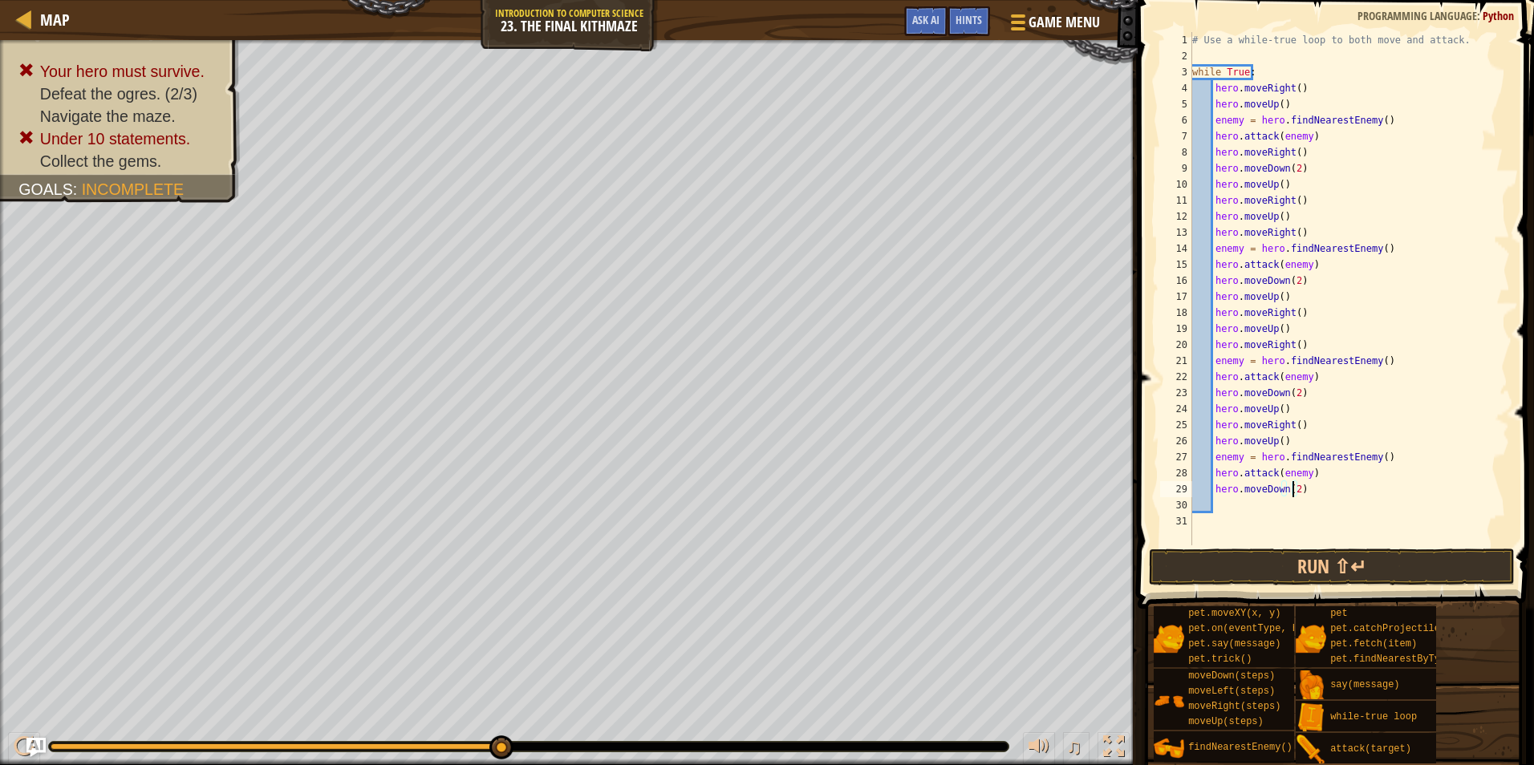
click at [1223, 500] on div "# Use a while-true loop to both move and attack. while True : hero . moveRight …" at bounding box center [1349, 304] width 321 height 545
type textarea "h"
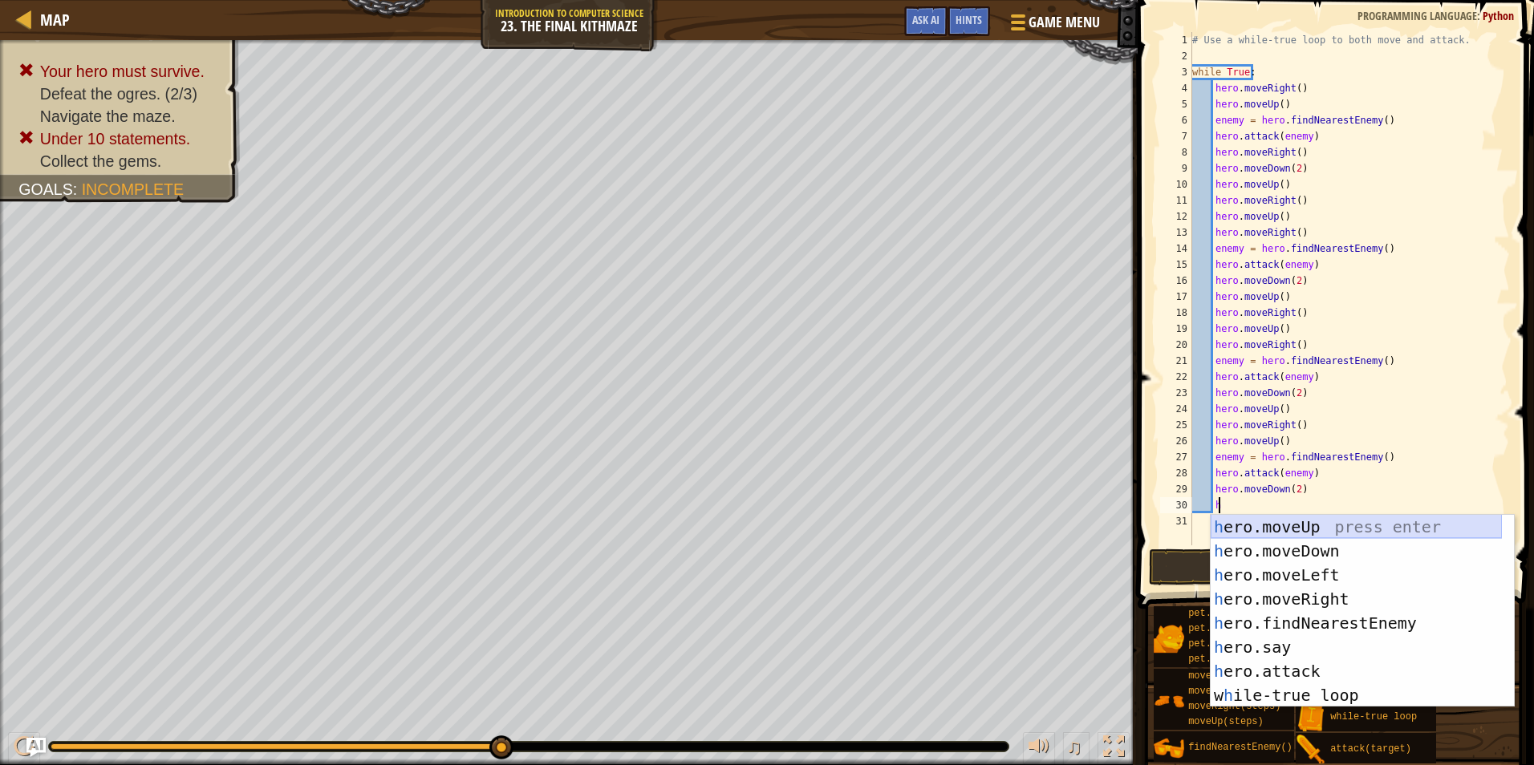
click at [1294, 529] on div "h ero.moveUp press enter h ero.moveDown press enter h ero.moveLeft press enter …" at bounding box center [1355, 635] width 291 height 241
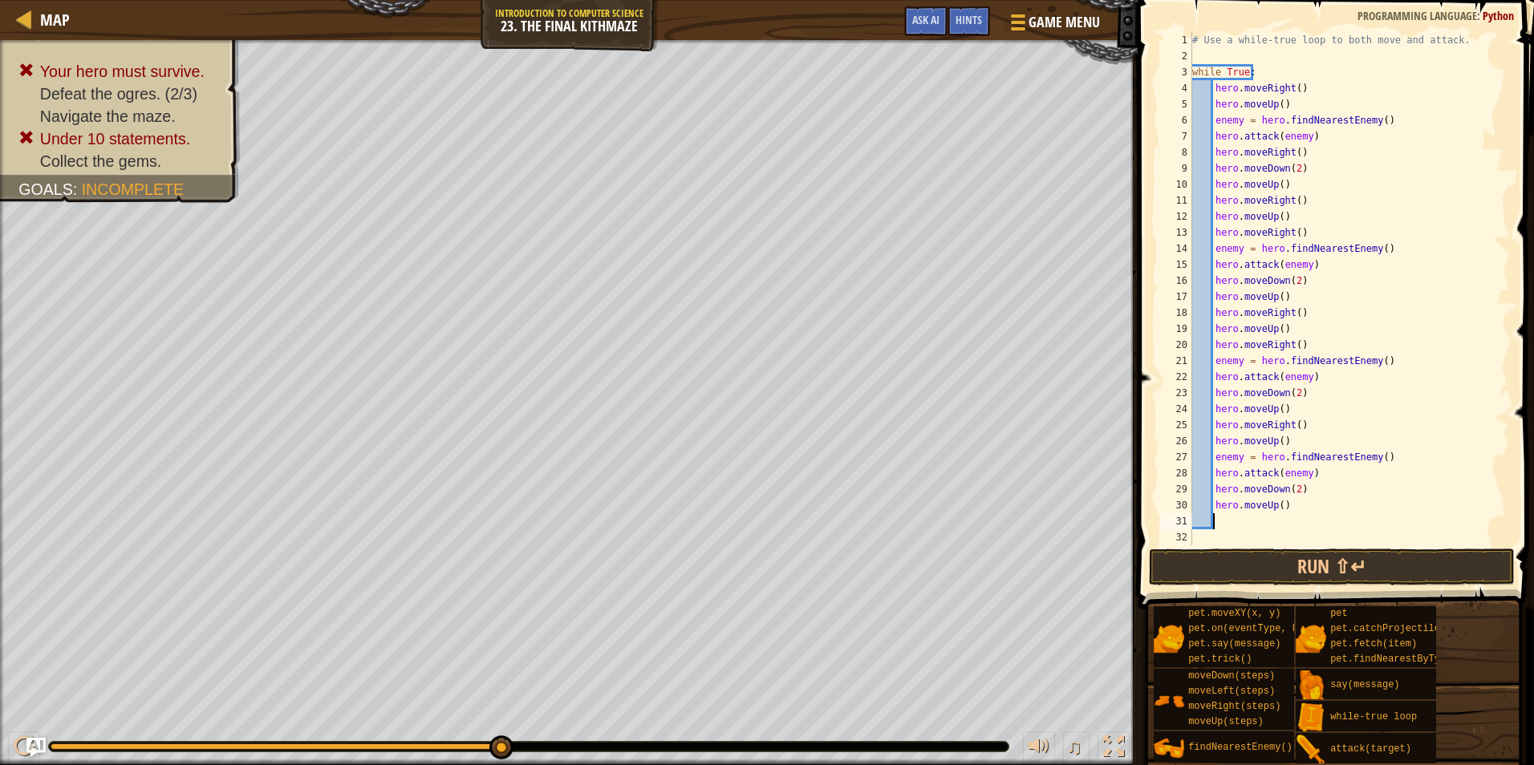
type textarea "h"
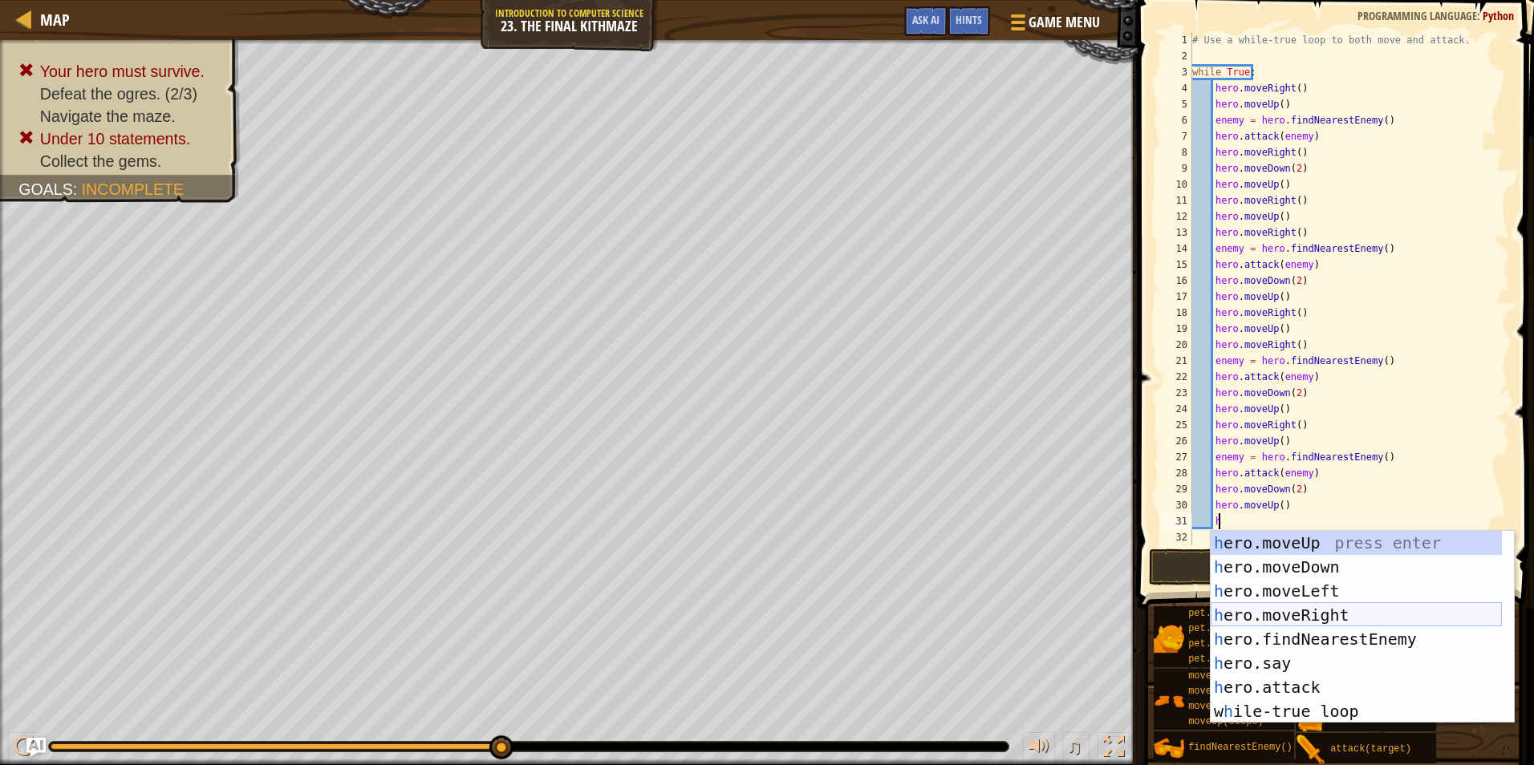
click at [1325, 617] on div "h ero.moveUp press enter h ero.moveDown press enter h ero.moveLeft press enter …" at bounding box center [1355, 651] width 291 height 241
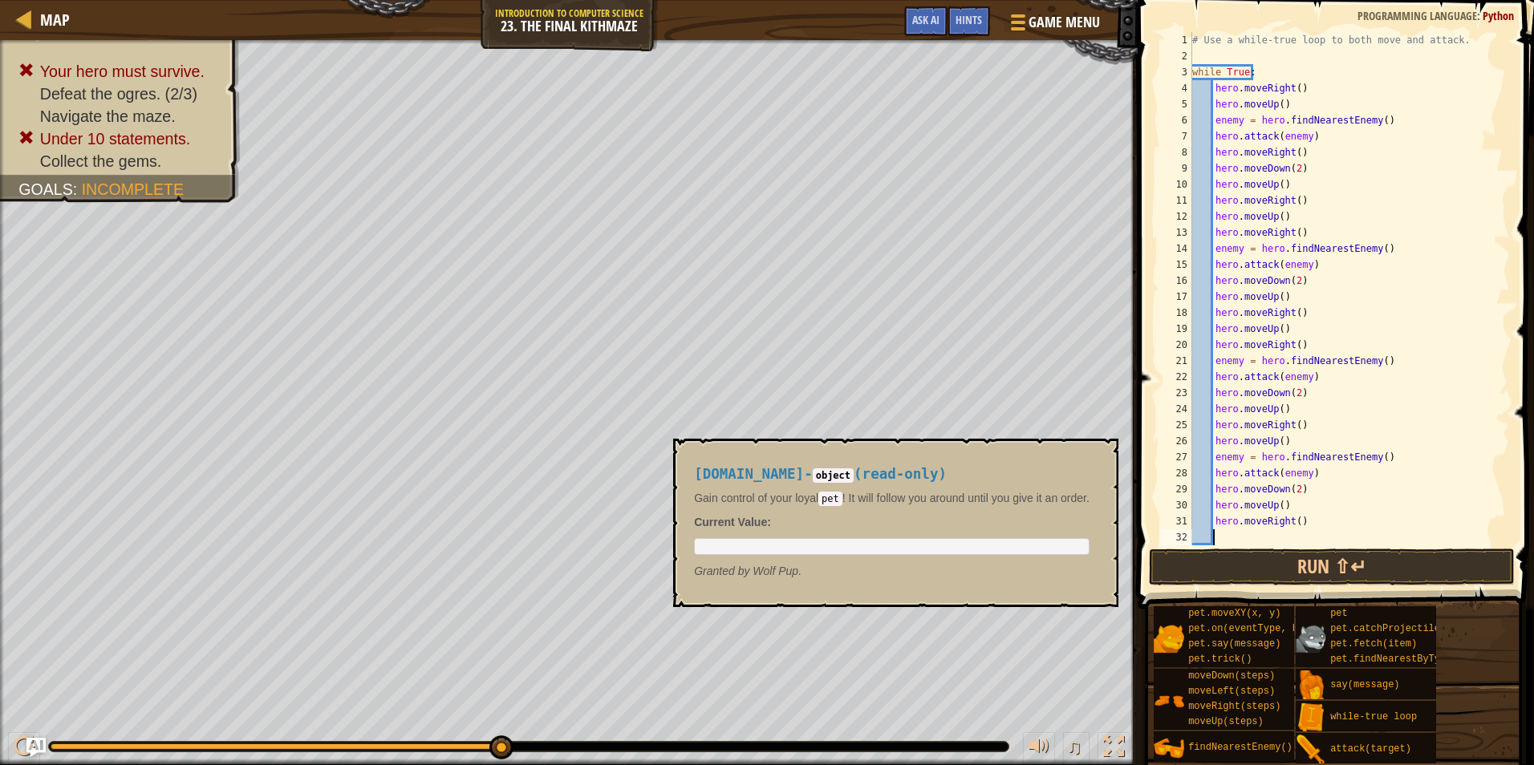
scroll to position [7, 1]
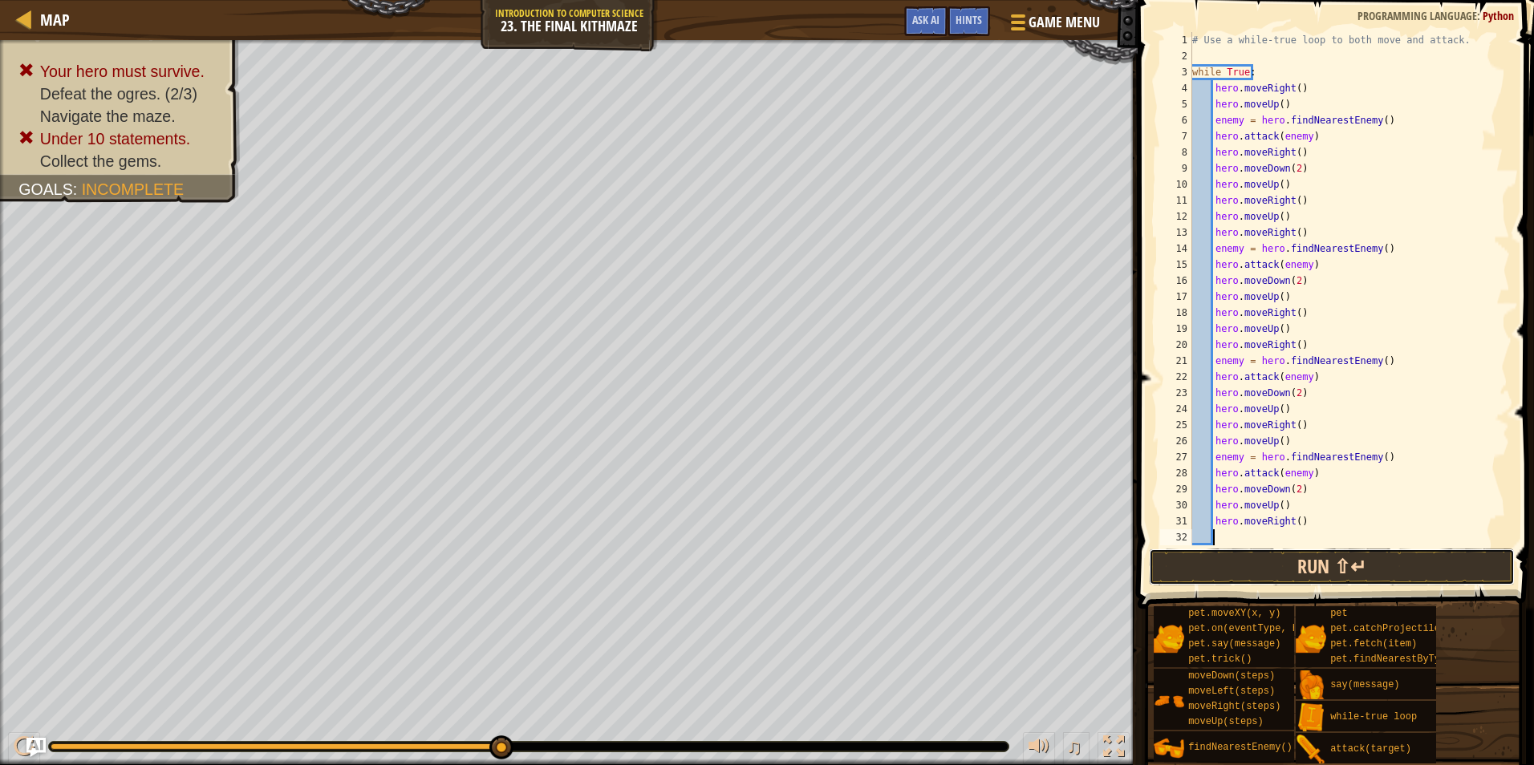
click at [1317, 564] on button "Run ⇧↵" at bounding box center [1332, 567] width 366 height 37
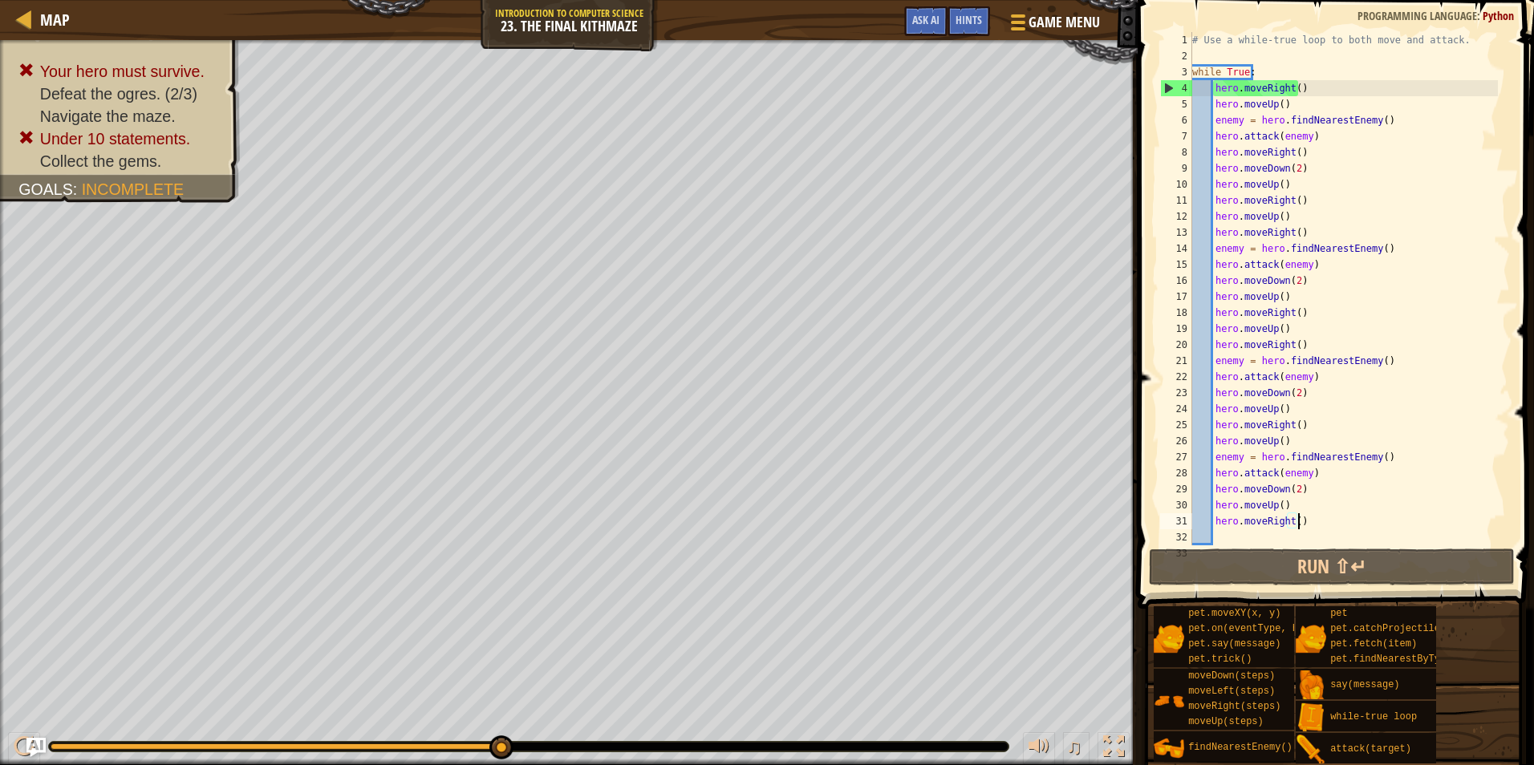
drag, startPoint x: 1339, startPoint y: 519, endPoint x: 1309, endPoint y: 513, distance: 30.2
click at [1309, 513] on div "# Use a while-true loop to both move and attack. while True : hero . moveRight …" at bounding box center [1343, 304] width 309 height 545
drag, startPoint x: 1265, startPoint y: 505, endPoint x: 1300, endPoint y: 537, distance: 47.7
click at [1300, 537] on div "# Use a while-true loop to both move and attack. while True : hero . moveRight …" at bounding box center [1343, 304] width 309 height 545
type textarea "hero.moveRight()"
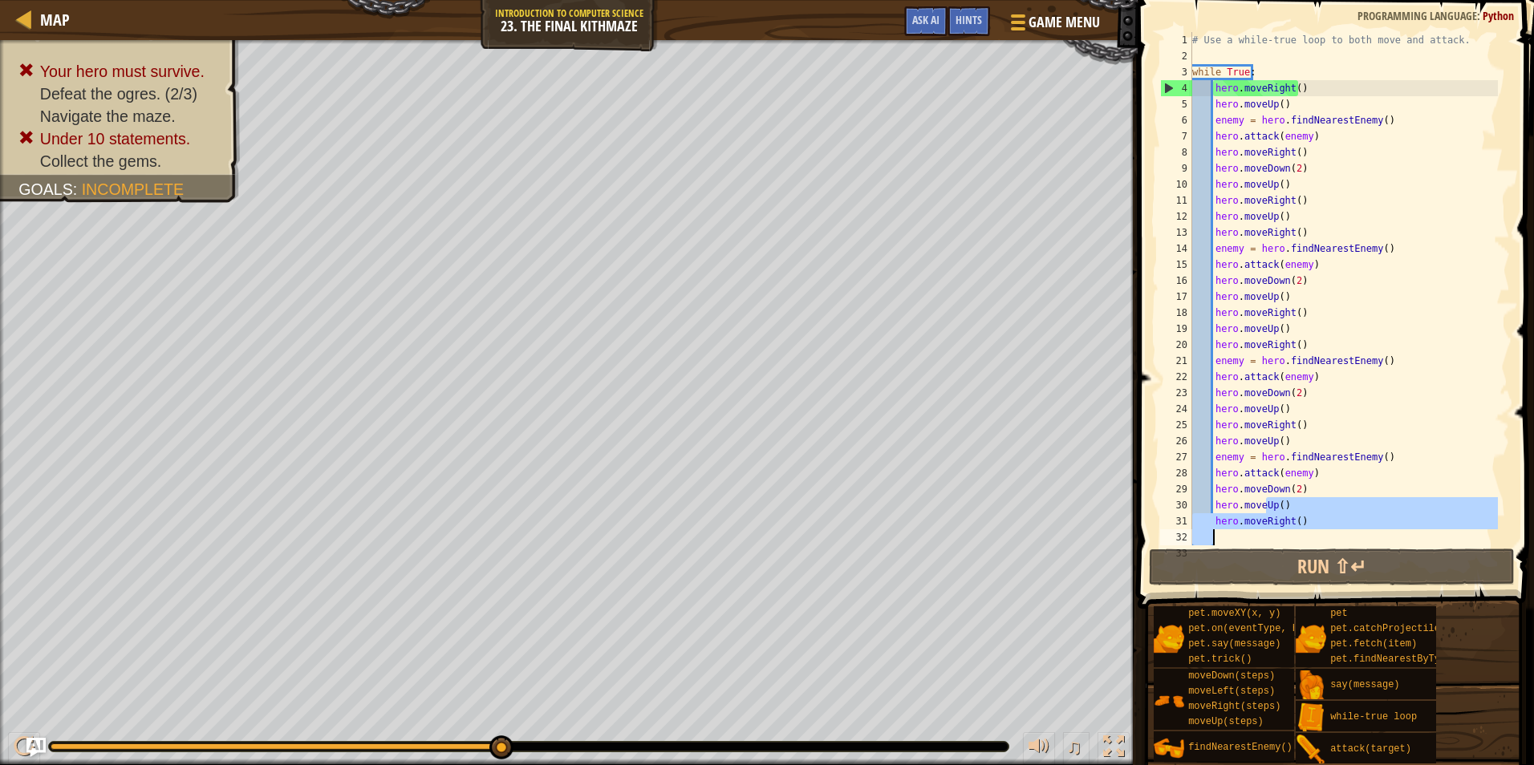
click at [1311, 531] on div "# Use a while-true loop to both move and attack. while True : hero . moveRight …" at bounding box center [1343, 288] width 309 height 513
click at [964, 22] on span "Hints" at bounding box center [968, 19] width 26 height 15
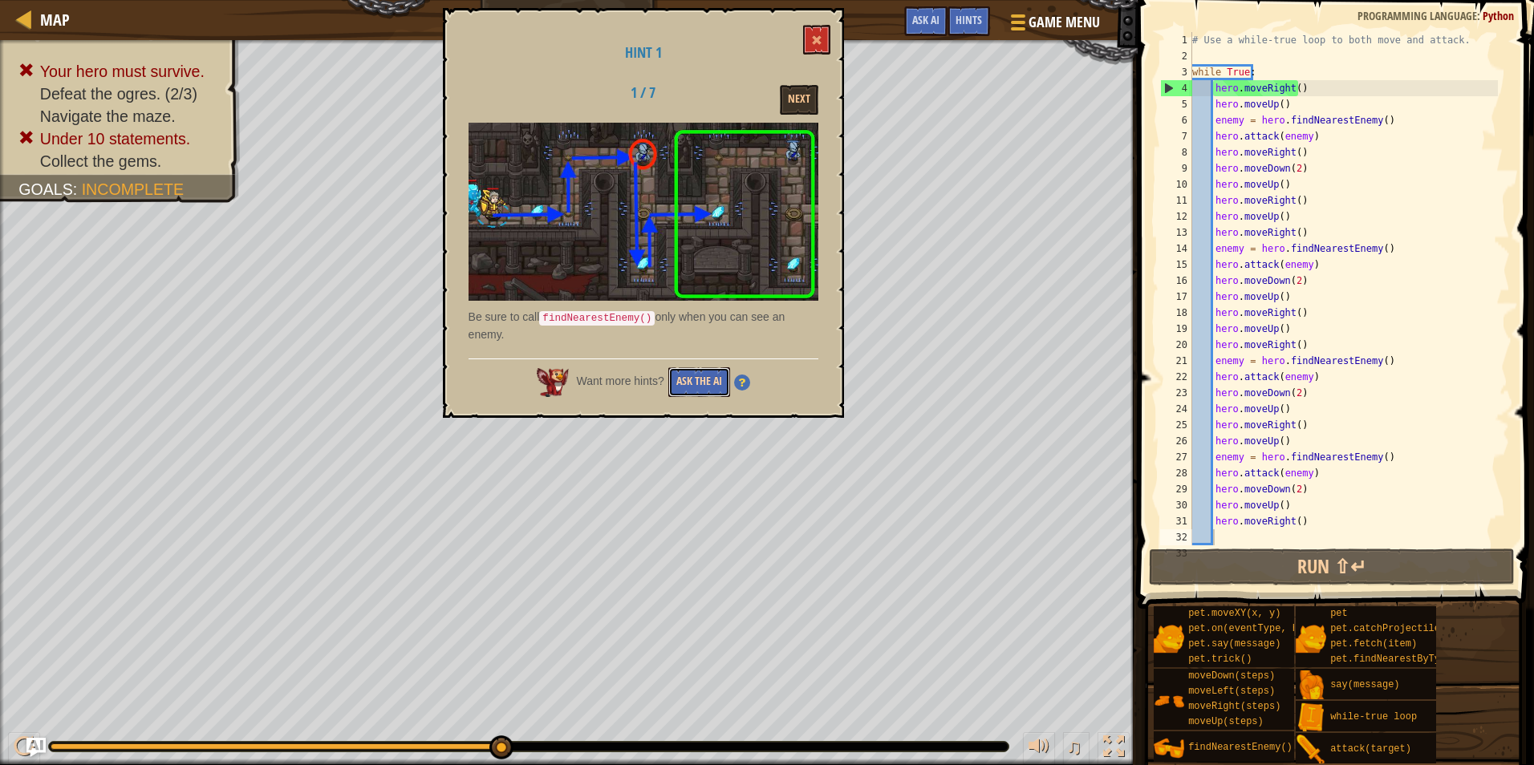
click at [722, 377] on button "Ask the AI" at bounding box center [699, 382] width 62 height 30
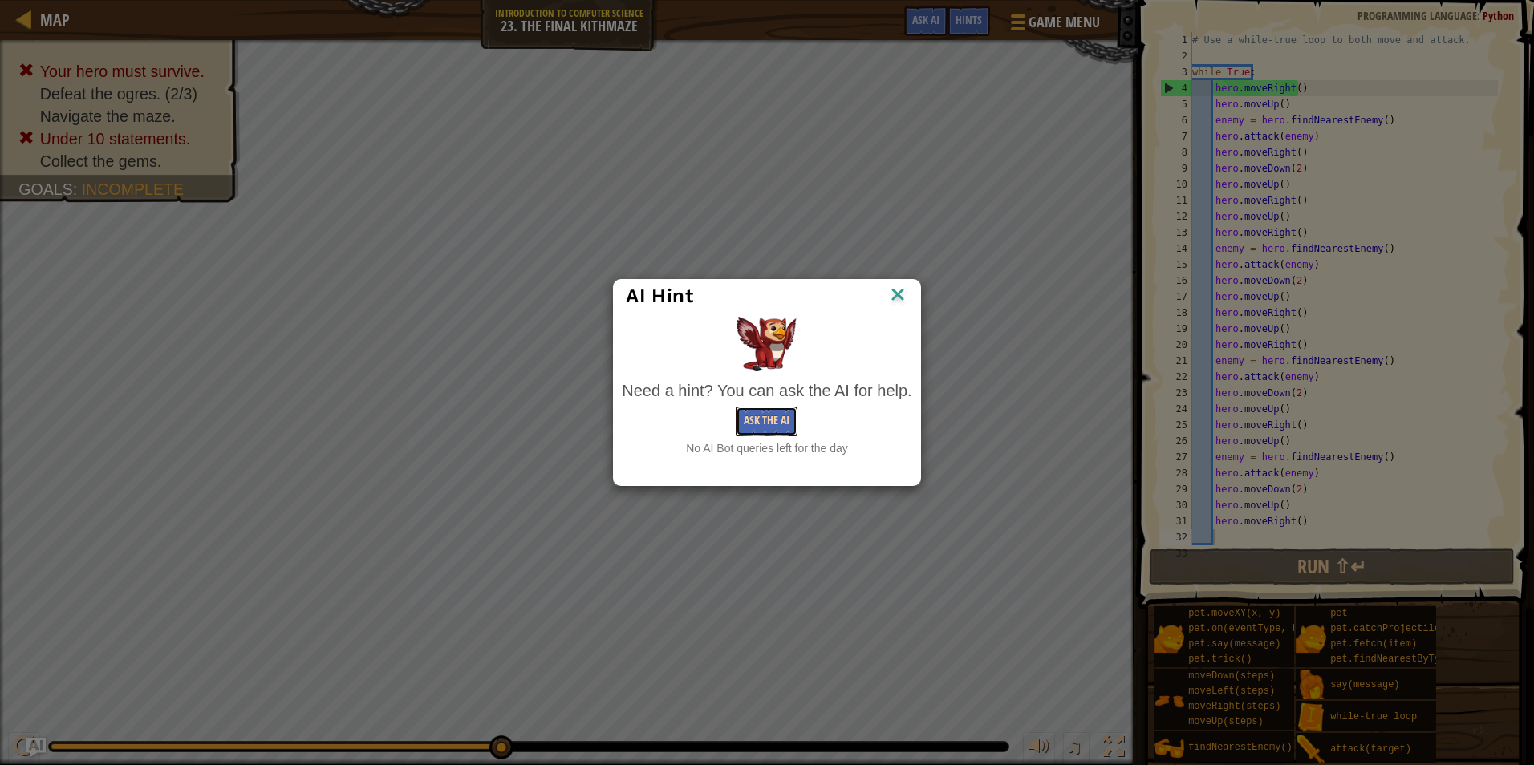
click at [758, 422] on button "Ask the AI" at bounding box center [766, 422] width 62 height 30
